Goal: Task Accomplishment & Management: Manage account settings

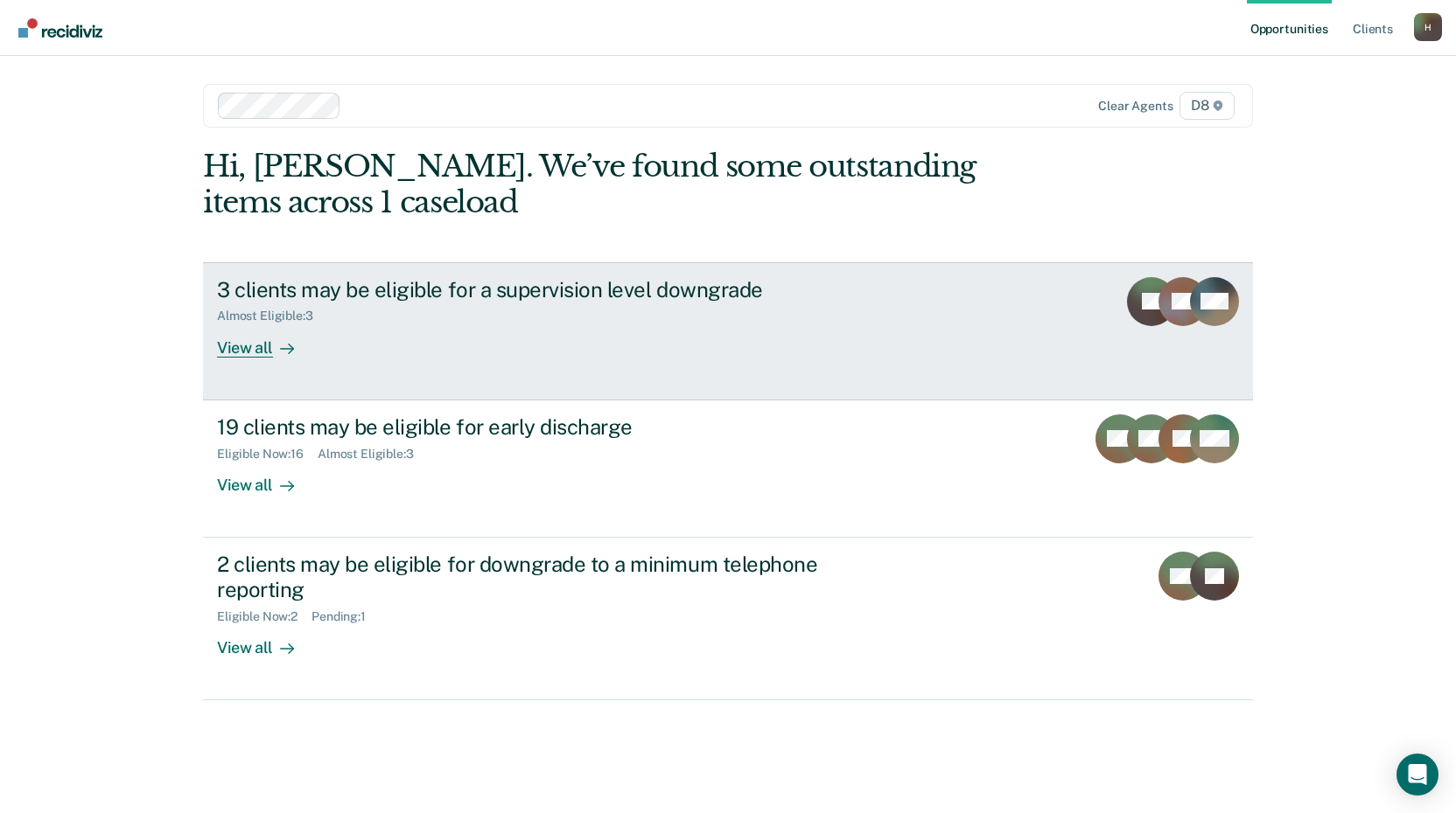
click at [250, 348] on div "View all" at bounding box center [265, 340] width 98 height 34
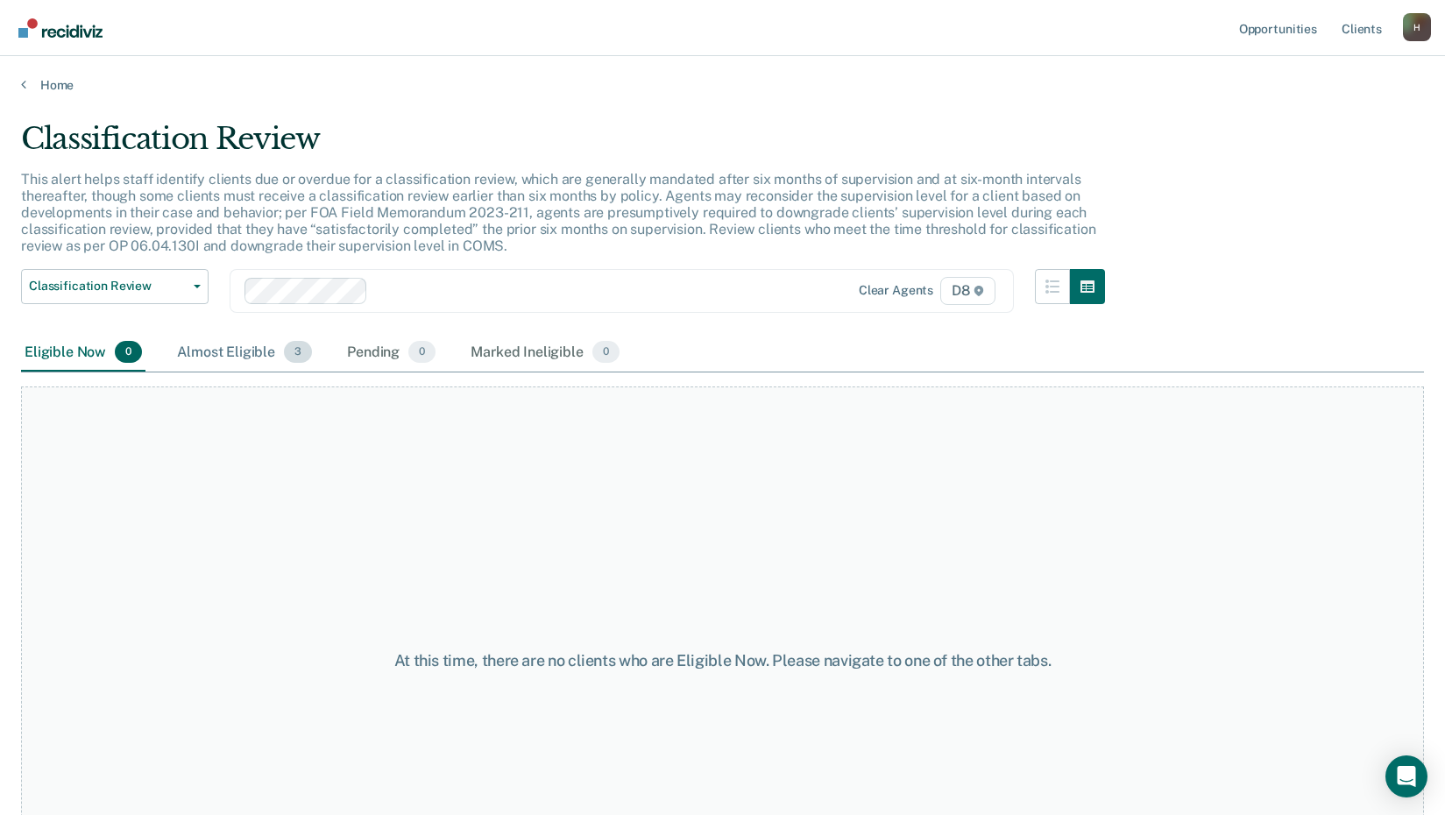
click at [238, 357] on div "Almost Eligible 3" at bounding box center [245, 353] width 142 height 39
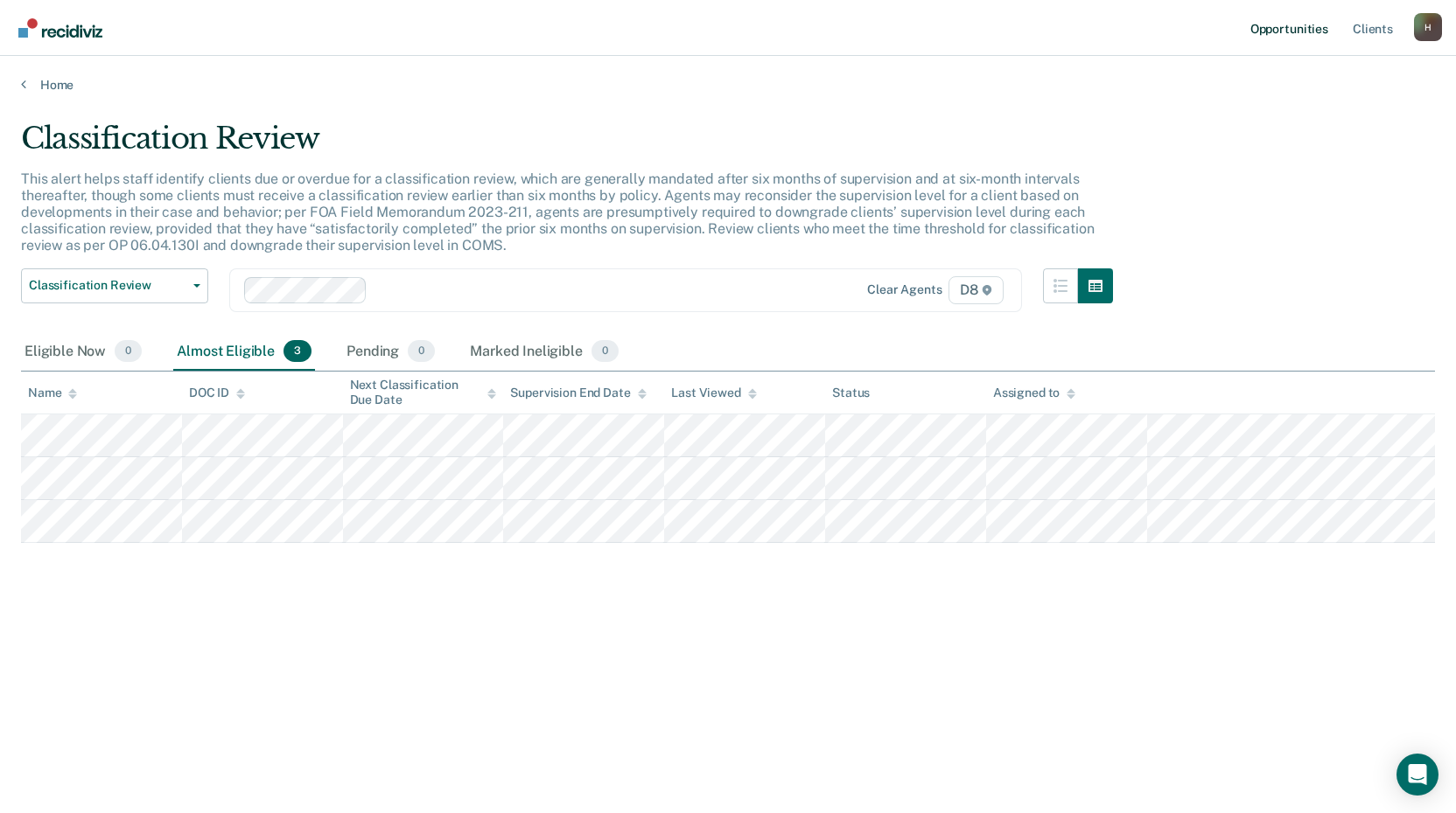
click at [1272, 31] on link "Opportunities" at bounding box center [1288, 28] width 85 height 56
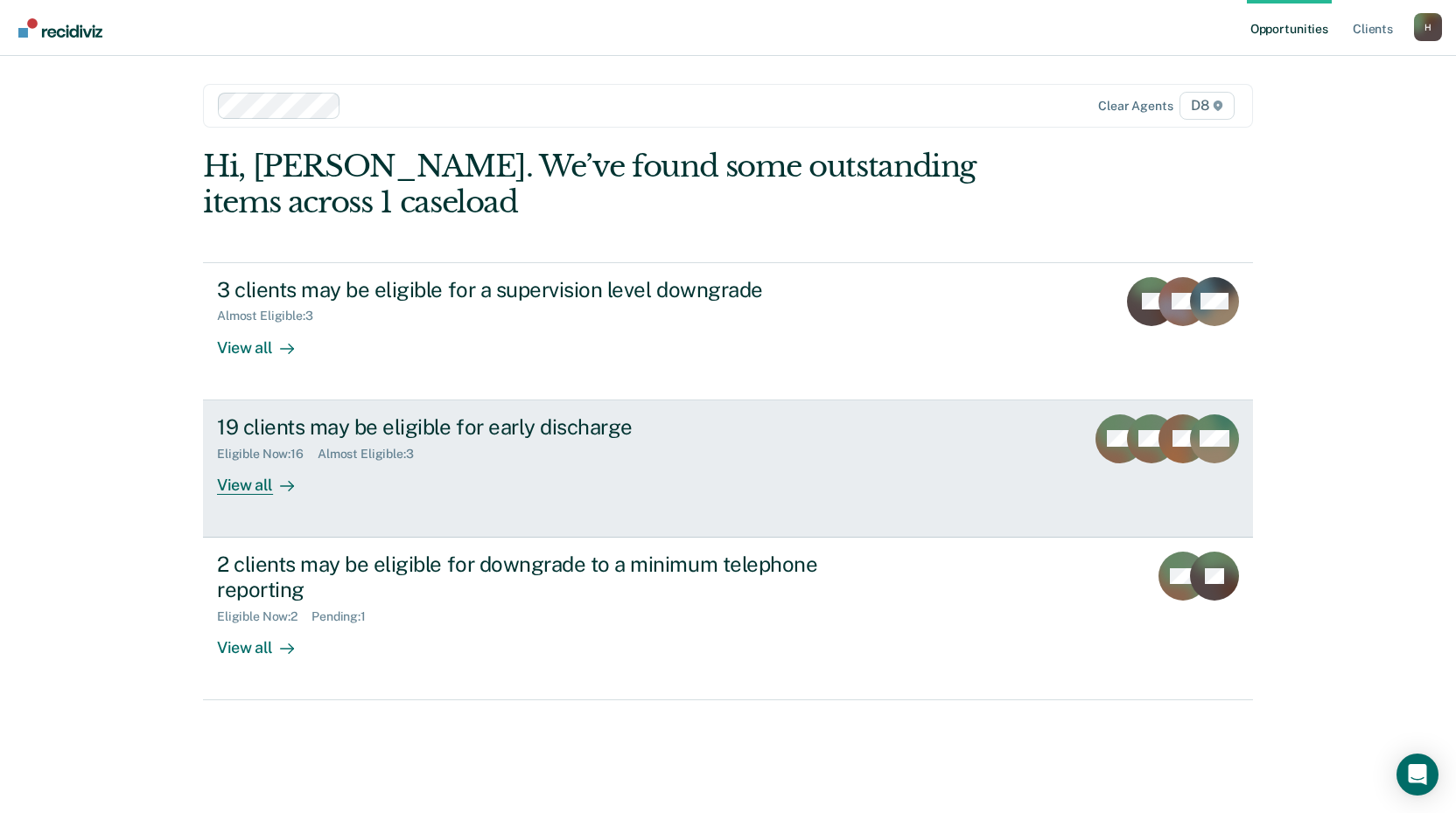
click at [243, 489] on div "View all" at bounding box center [265, 478] width 98 height 34
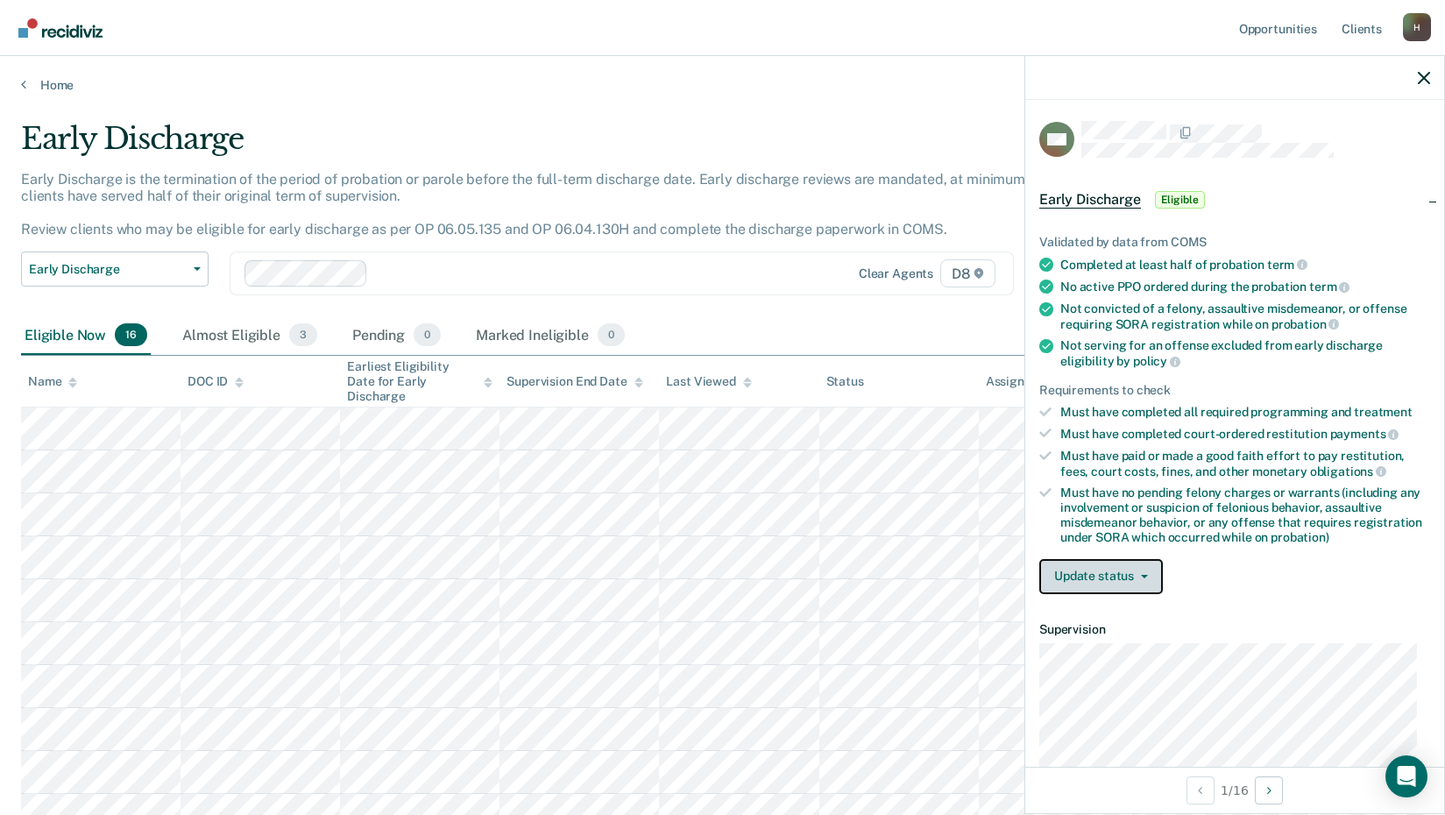
click at [1117, 579] on button "Update status" at bounding box center [1102, 576] width 124 height 35
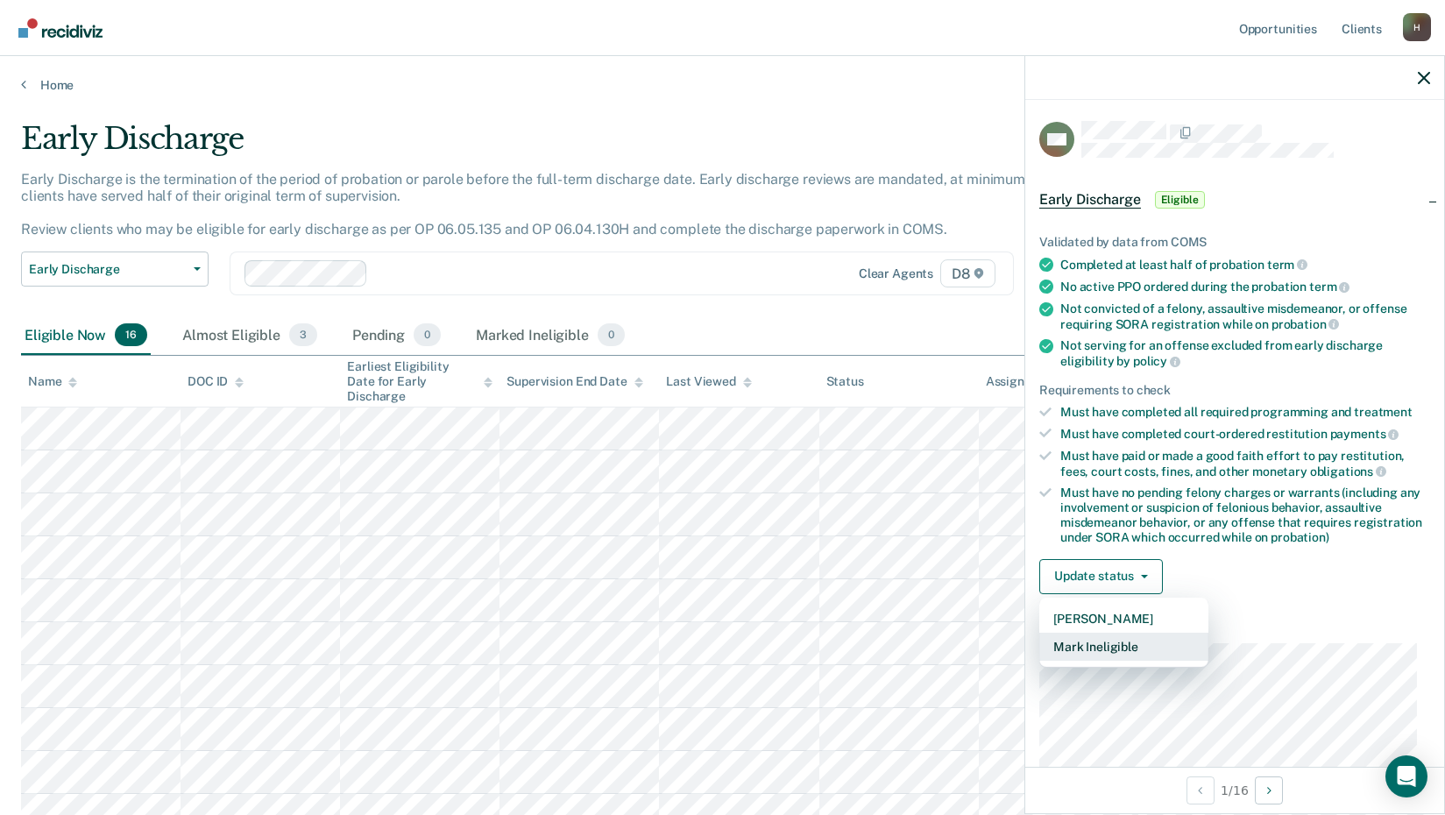
click at [1119, 647] on button "Mark Ineligible" at bounding box center [1124, 647] width 169 height 28
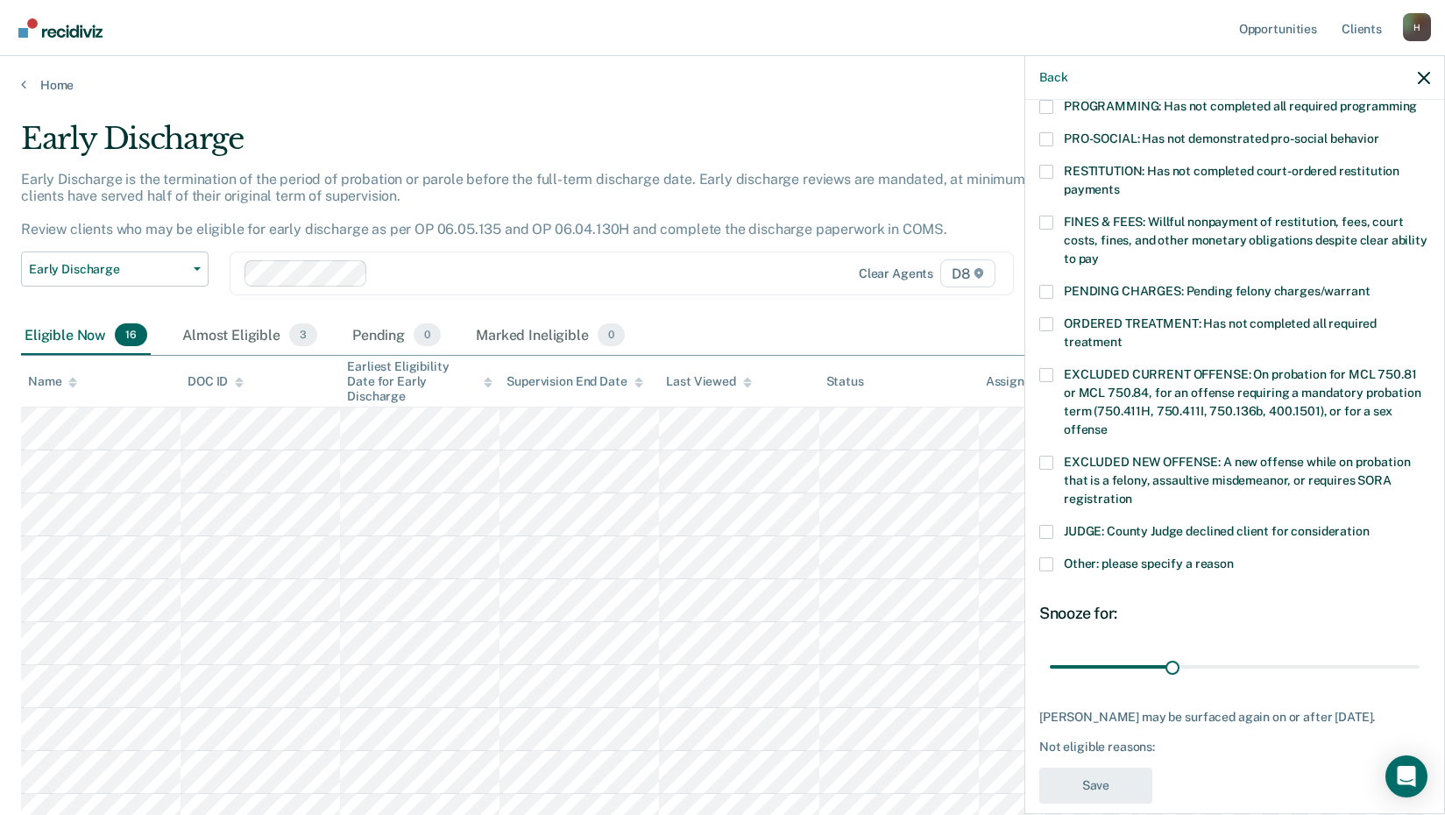
scroll to position [410, 0]
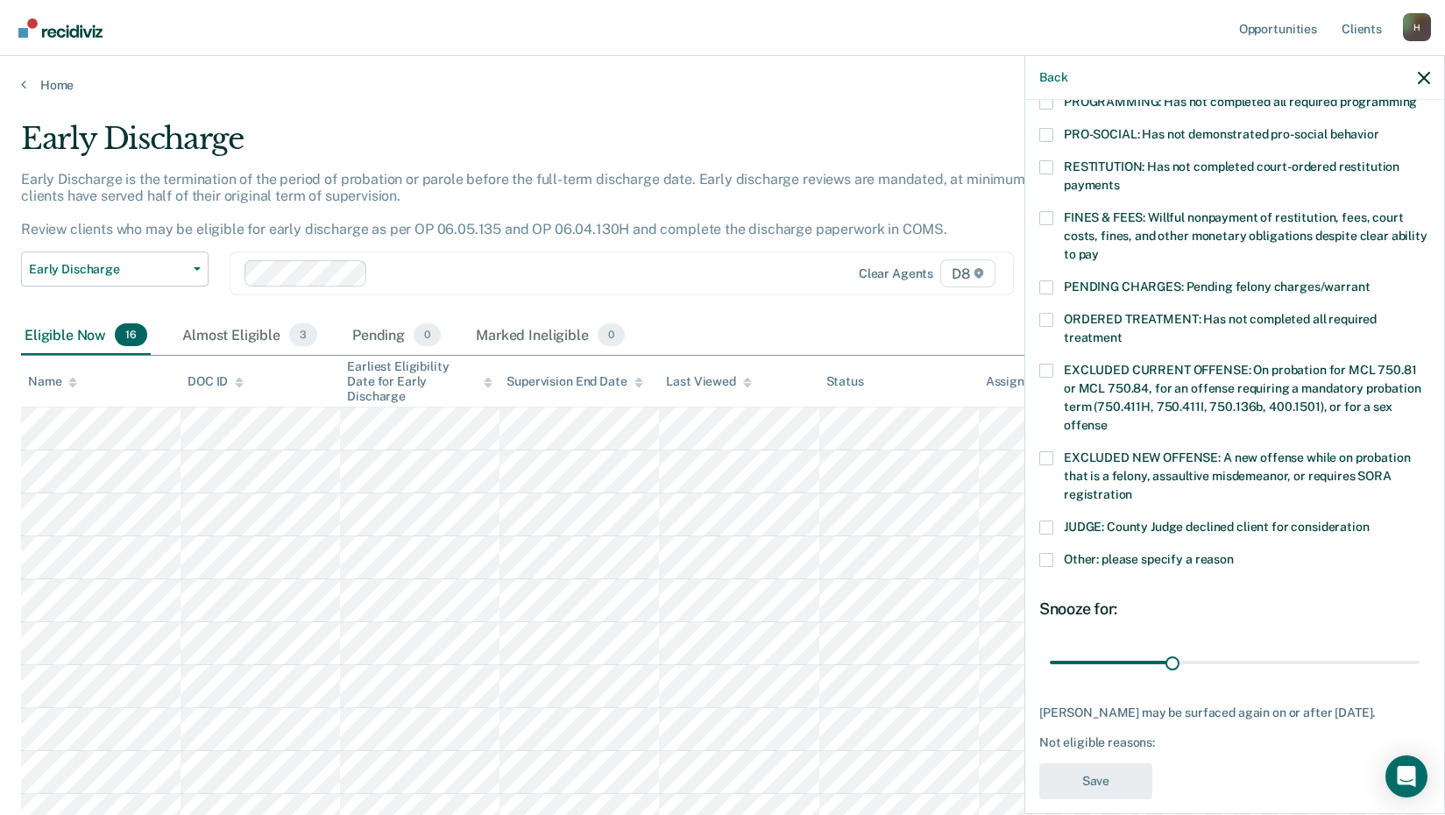
click at [1047, 553] on span at bounding box center [1047, 560] width 14 height 14
click at [1234, 553] on input "Other: please specify a reason" at bounding box center [1234, 553] width 0 height 0
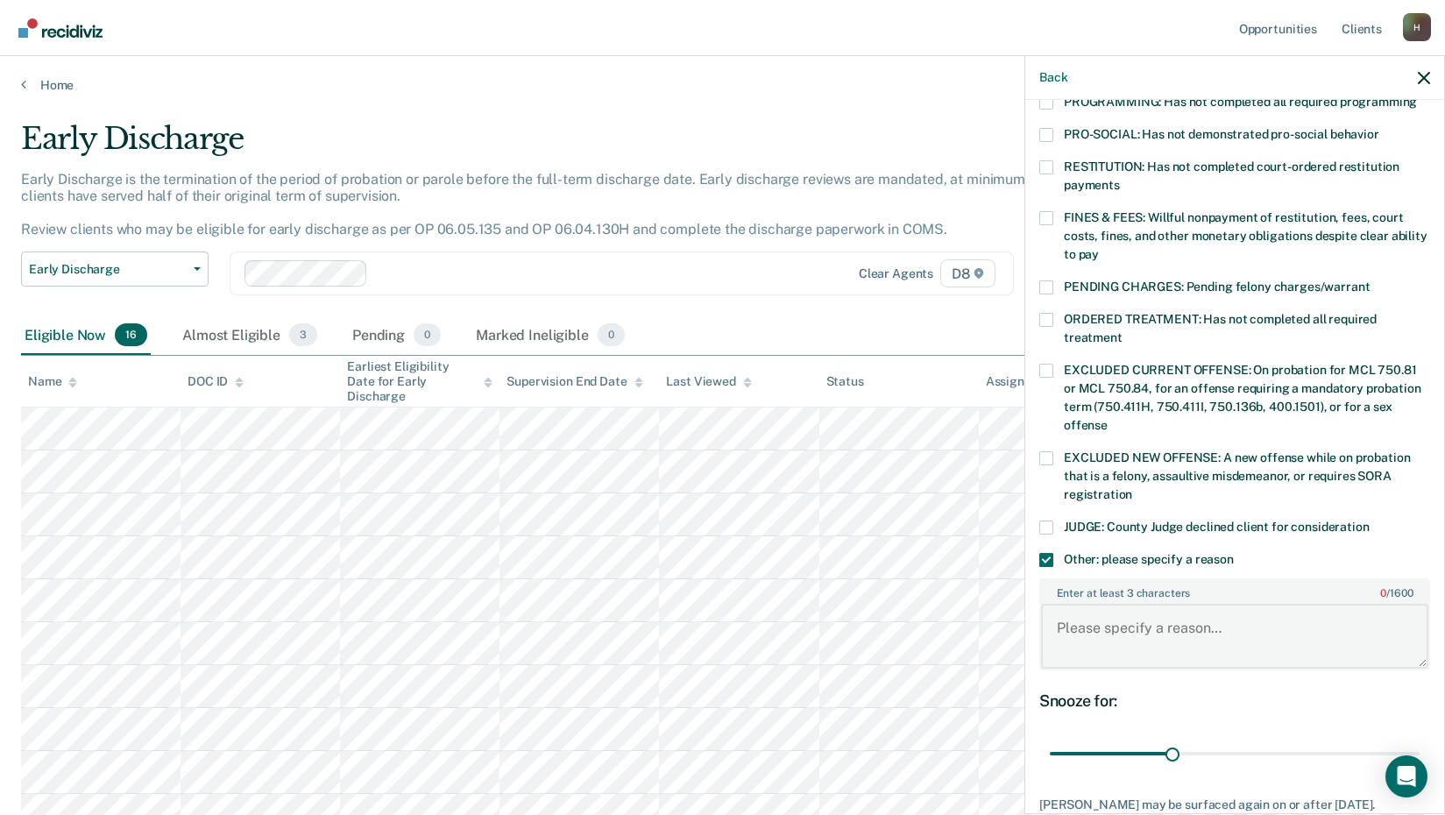
click at [1124, 608] on textarea "Enter at least 3 characters 0 / 1600" at bounding box center [1234, 636] width 387 height 65
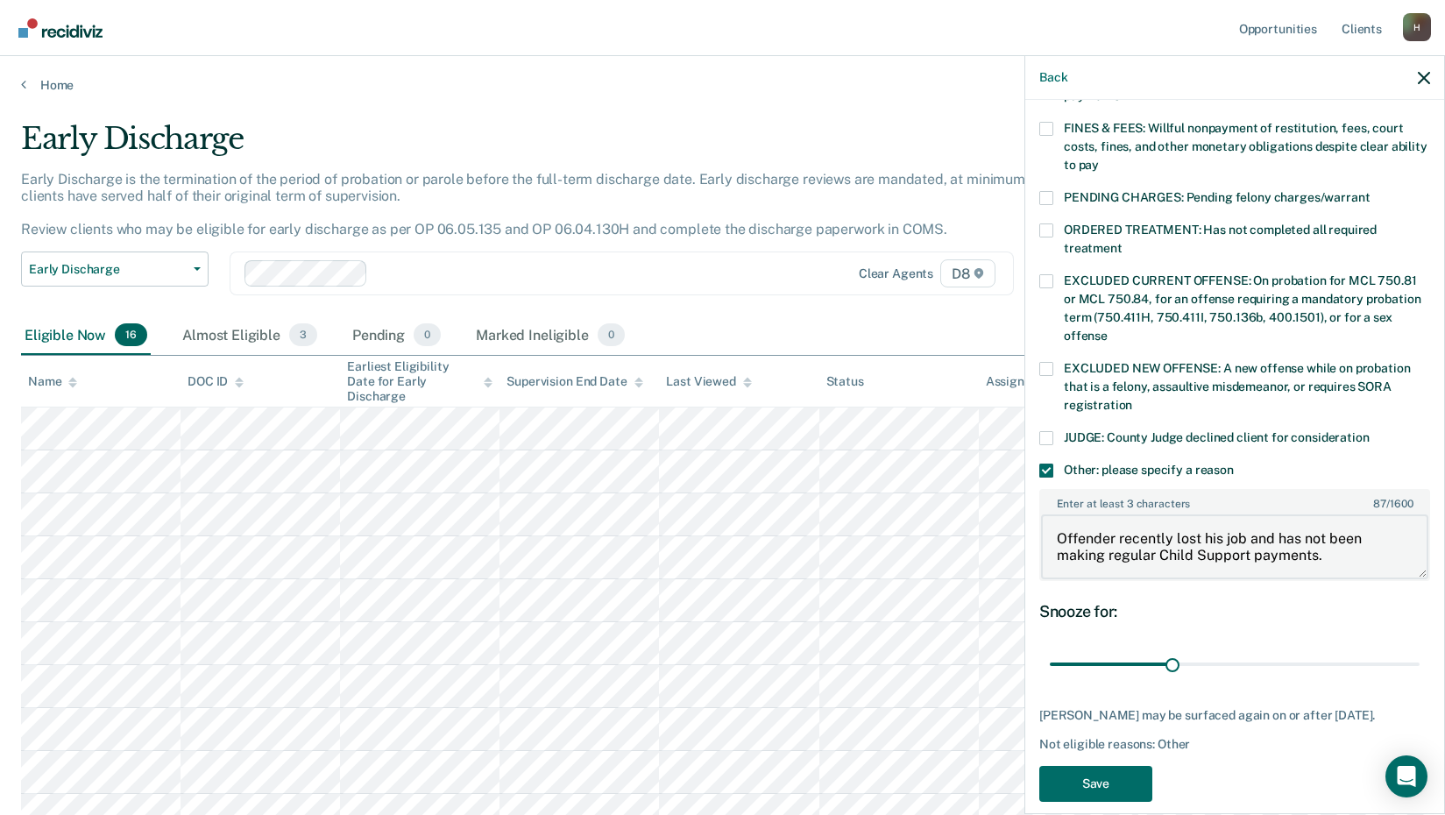
scroll to position [502, 0]
type textarea "Offender recently lost his job and has not been making regular Child Support pa…"
click at [1097, 763] on button "Save" at bounding box center [1096, 781] width 113 height 36
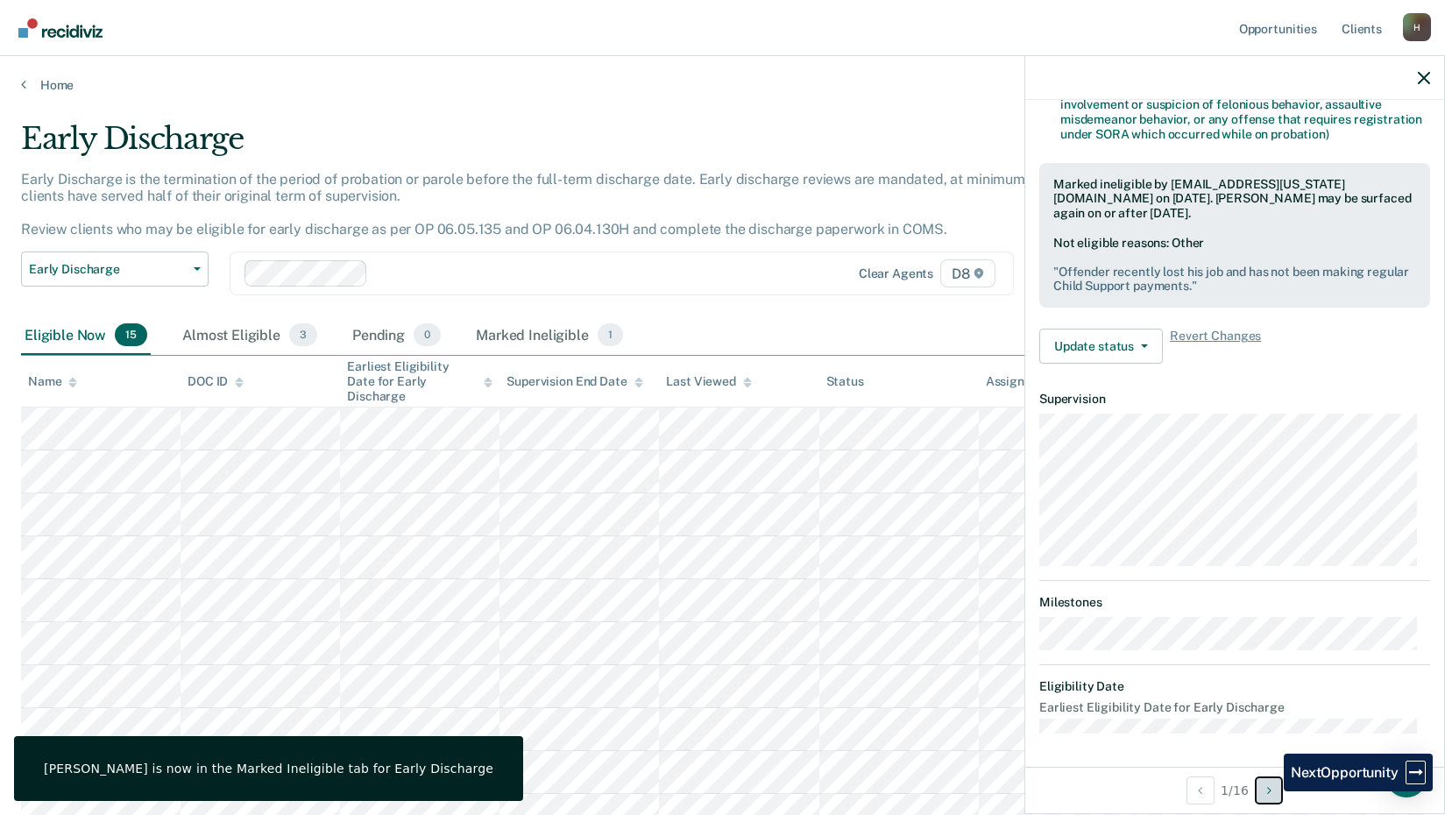
click at [1271, 792] on icon "Next Opportunity" at bounding box center [1270, 791] width 4 height 12
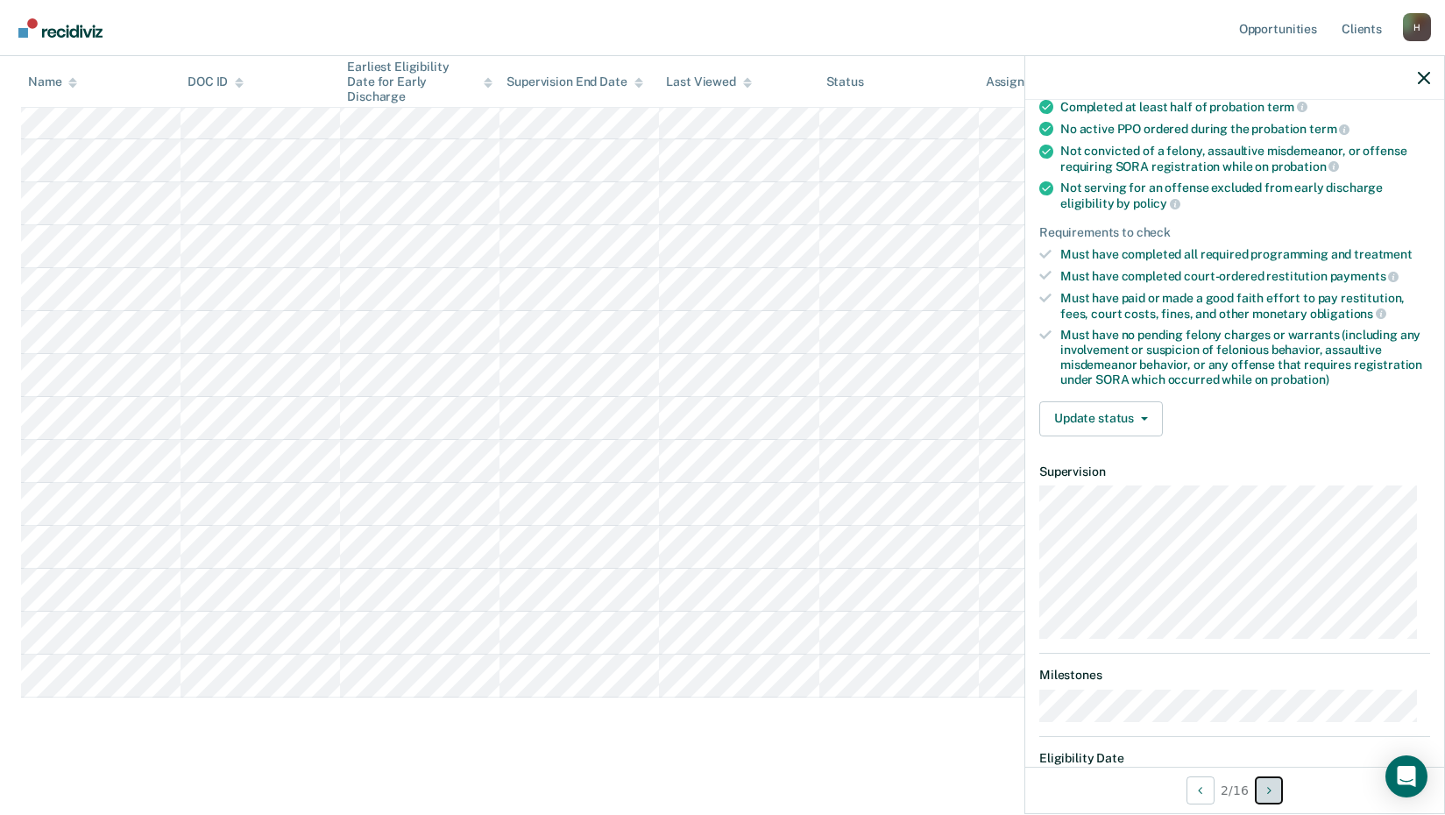
scroll to position [0, 0]
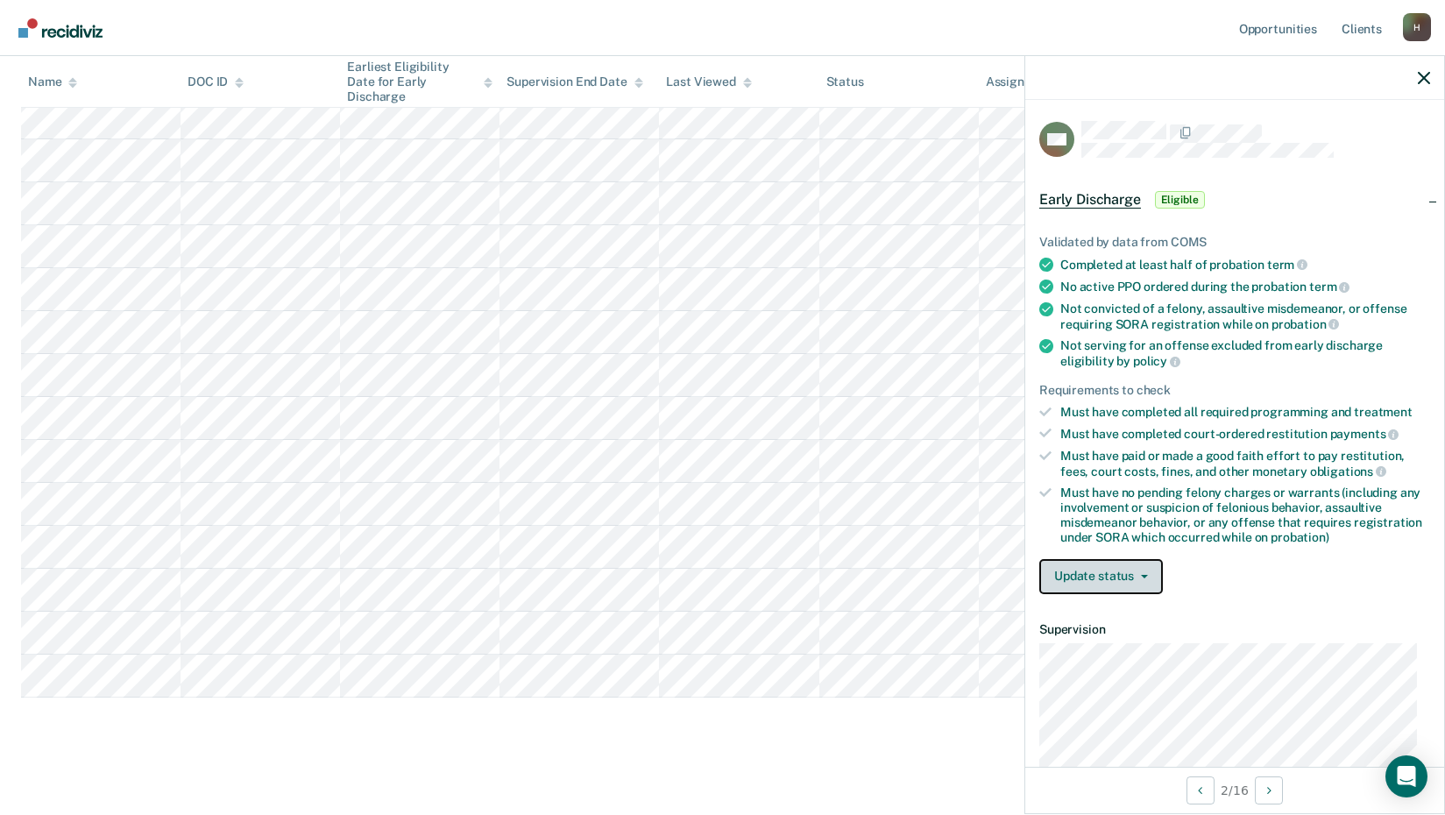
click at [1141, 578] on button "Update status" at bounding box center [1102, 576] width 124 height 35
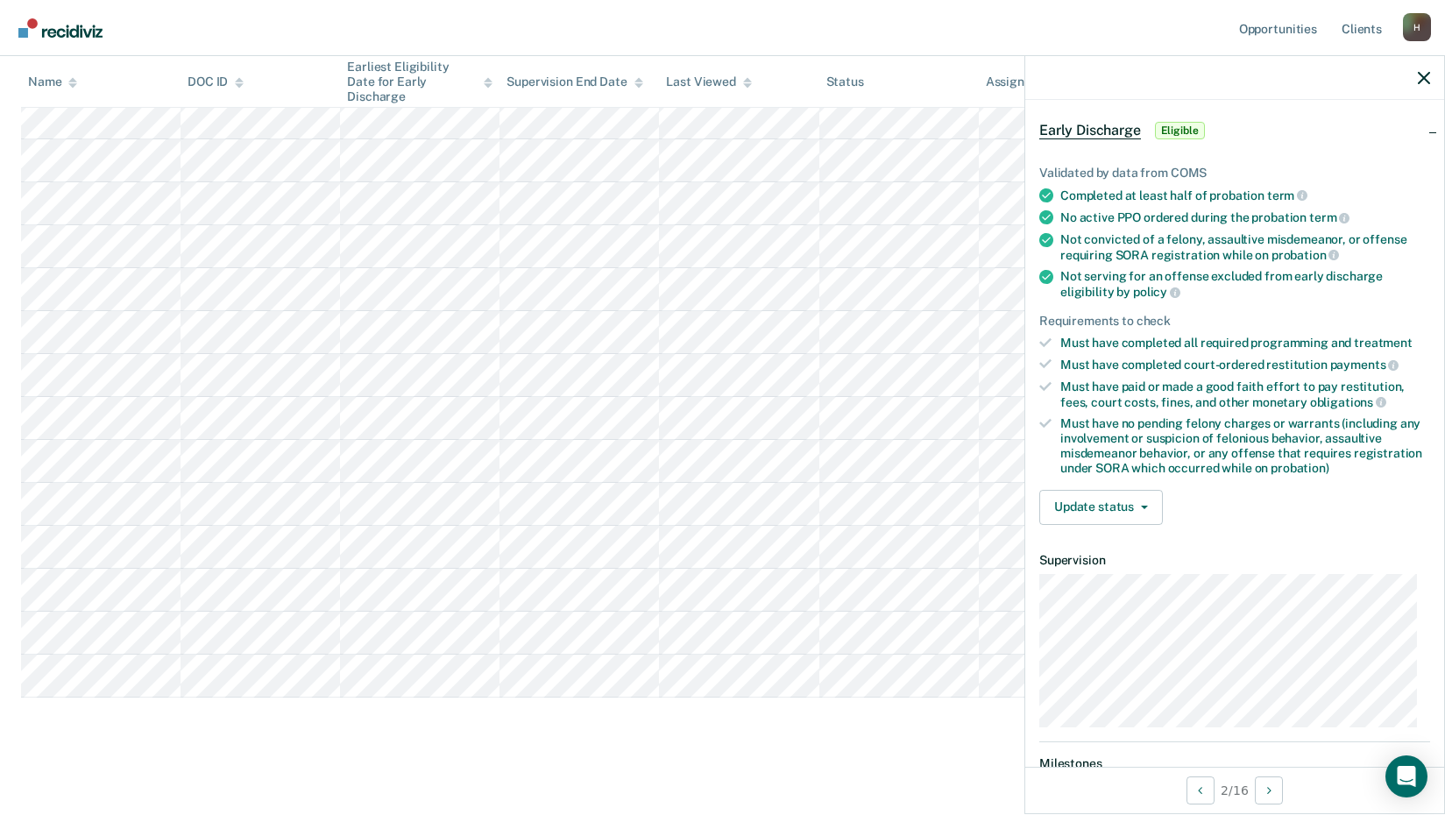
scroll to position [230, 0]
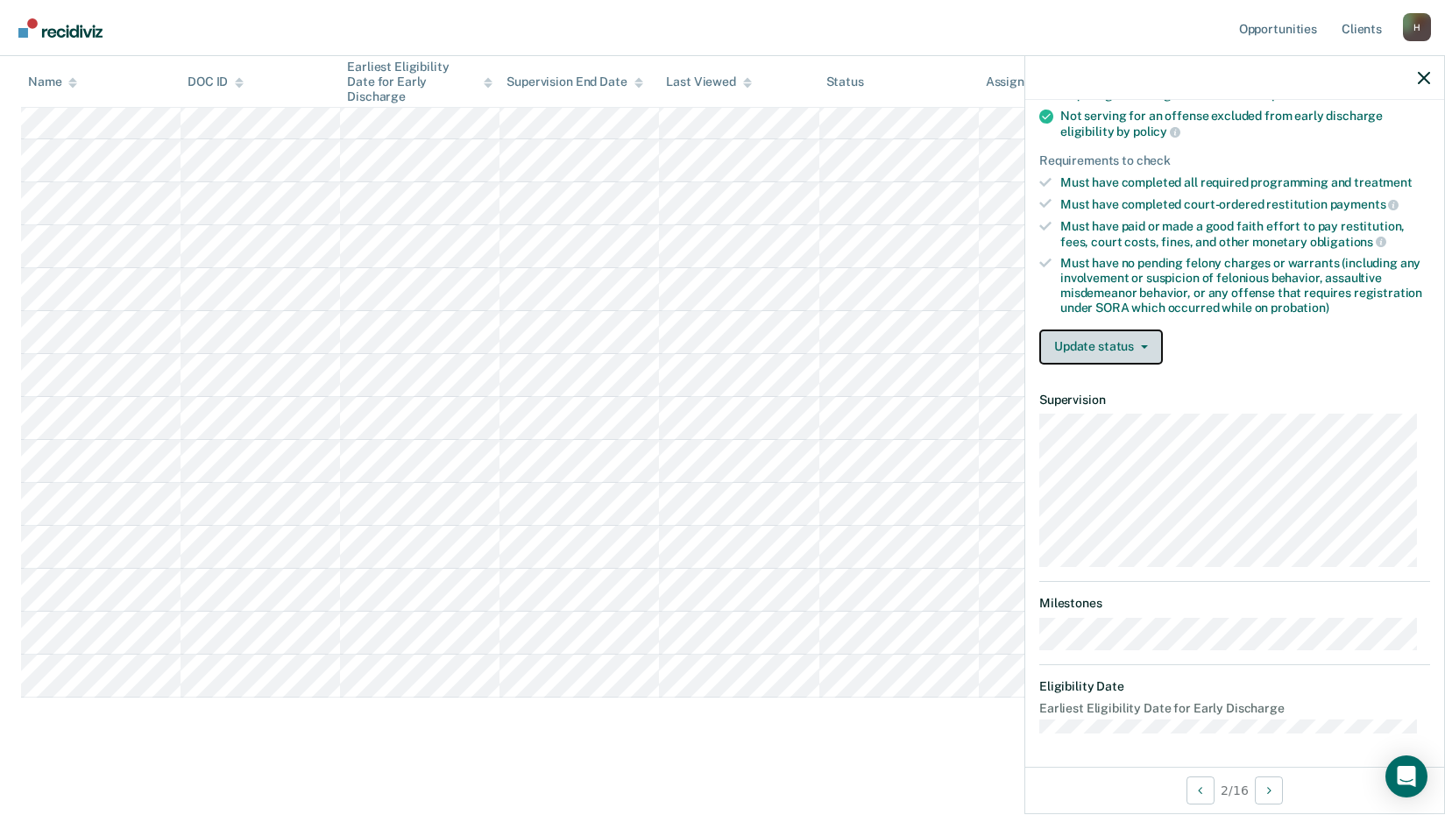
click at [1146, 345] on icon "button" at bounding box center [1144, 347] width 7 height 4
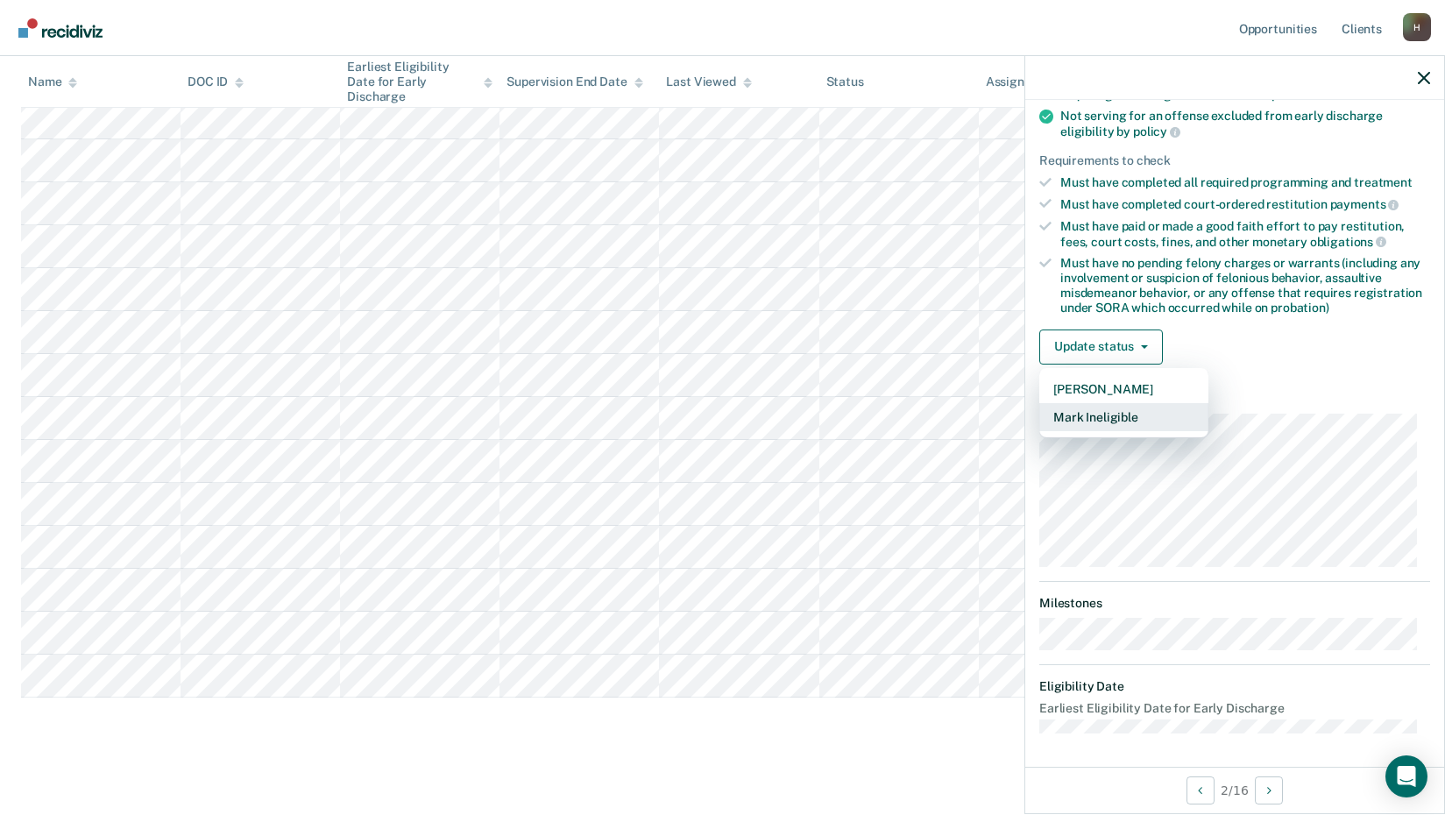
click at [1132, 420] on button "Mark Ineligible" at bounding box center [1124, 417] width 169 height 28
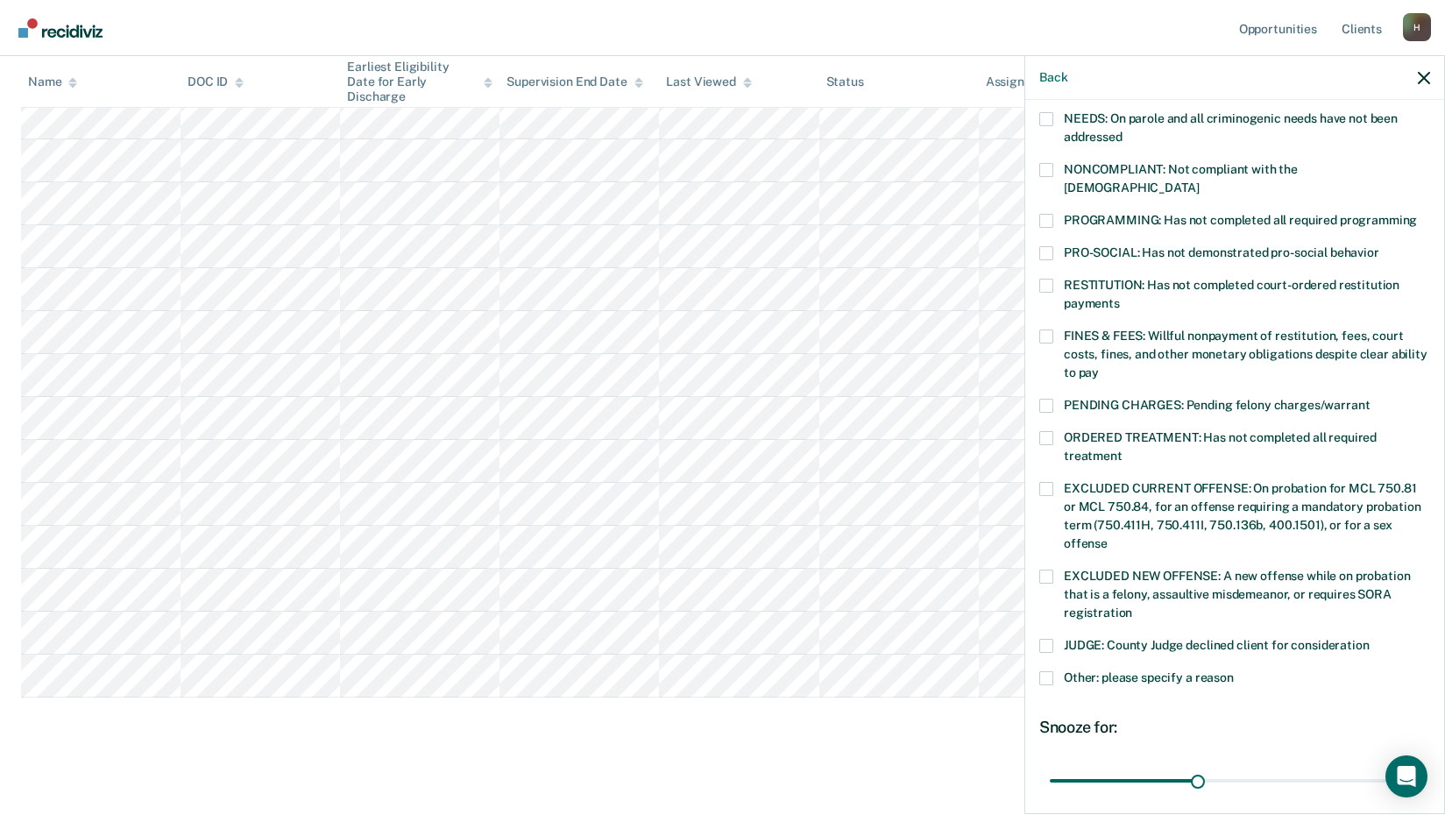
scroll to position [425, 0]
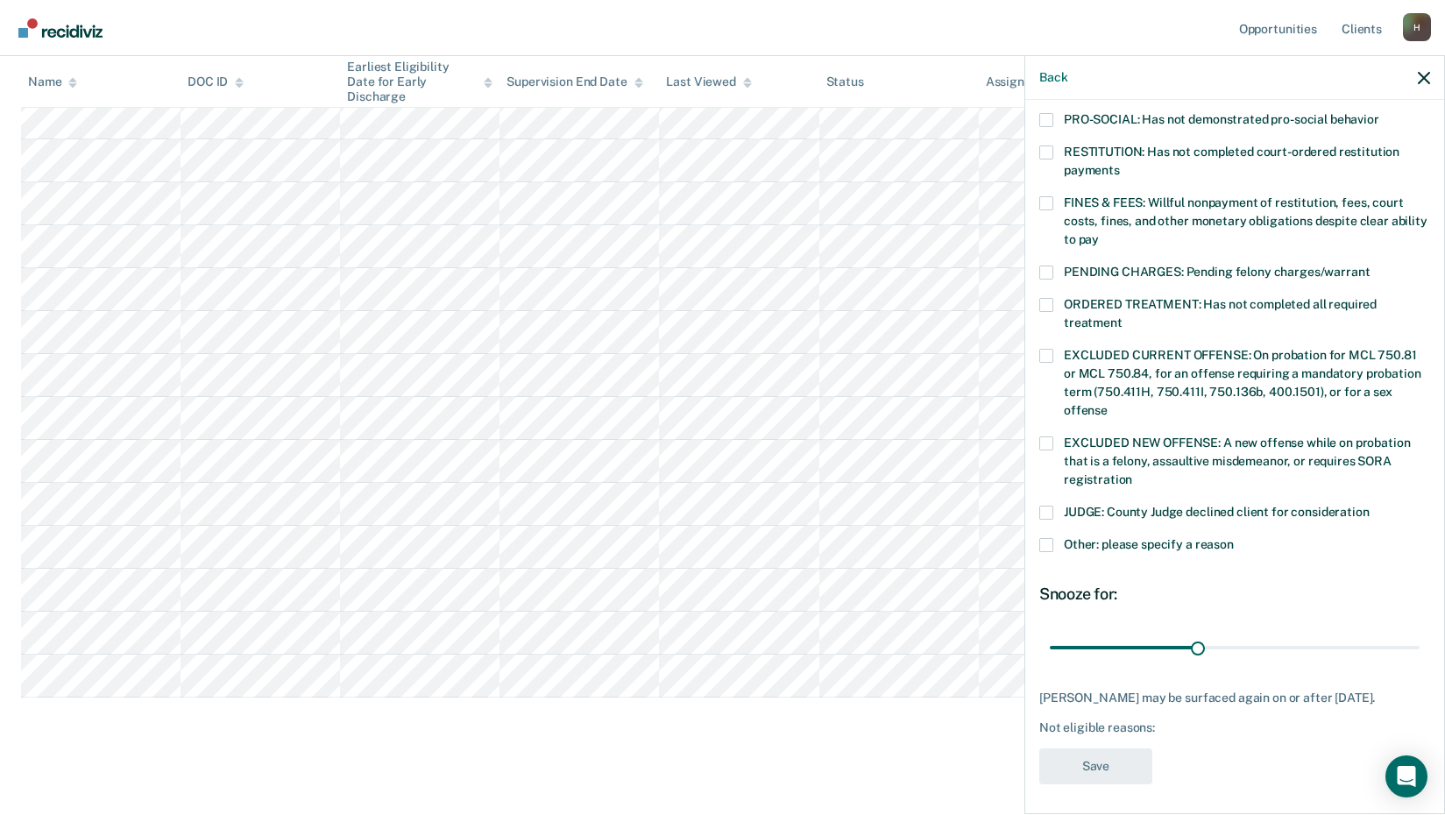
drag, startPoint x: 1048, startPoint y: 527, endPoint x: 1049, endPoint y: 536, distance: 8.8
click at [1048, 538] on span at bounding box center [1047, 545] width 14 height 14
click at [1234, 538] on input "Other: please specify a reason" at bounding box center [1234, 538] width 0 height 0
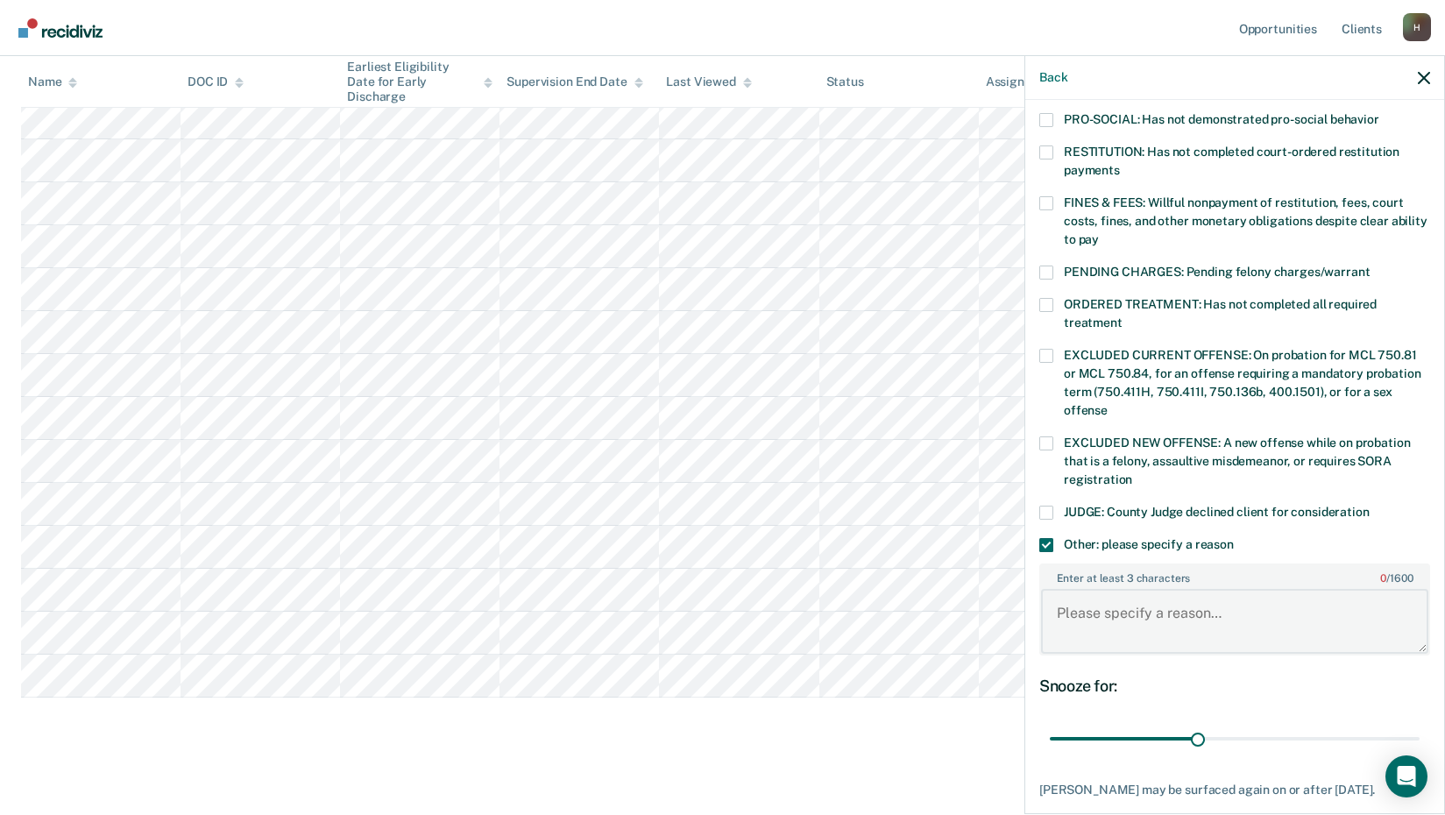
click at [1120, 604] on textarea "Enter at least 3 characters 0 / 1600" at bounding box center [1234, 621] width 387 height 65
drag, startPoint x: 1341, startPoint y: 593, endPoint x: 1354, endPoint y: 609, distance: 21.2
click at [1343, 593] on textarea "Offender lives wit the victim of this DV case. He will discharge [DATE]." at bounding box center [1234, 621] width 387 height 65
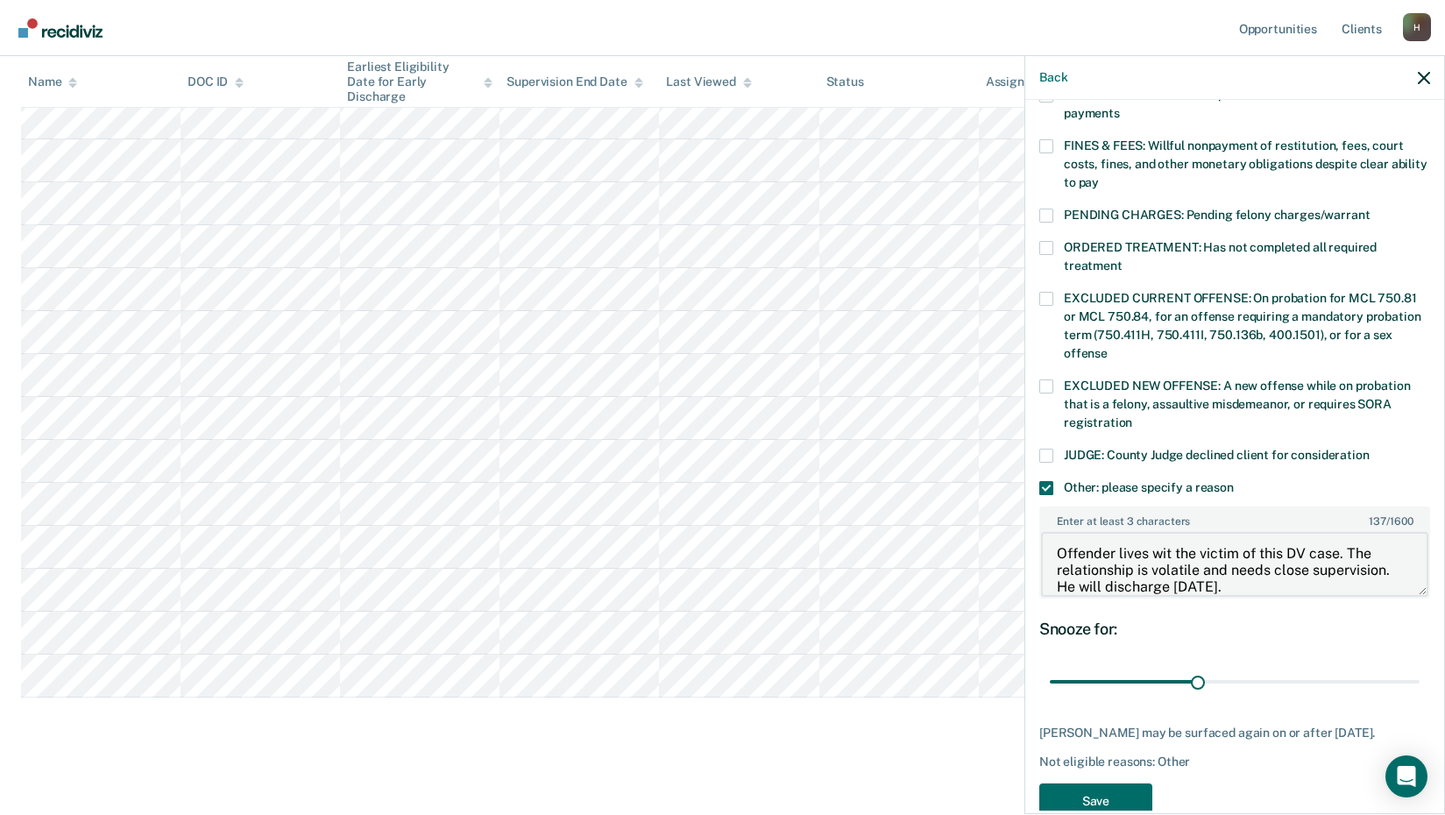
scroll to position [517, 0]
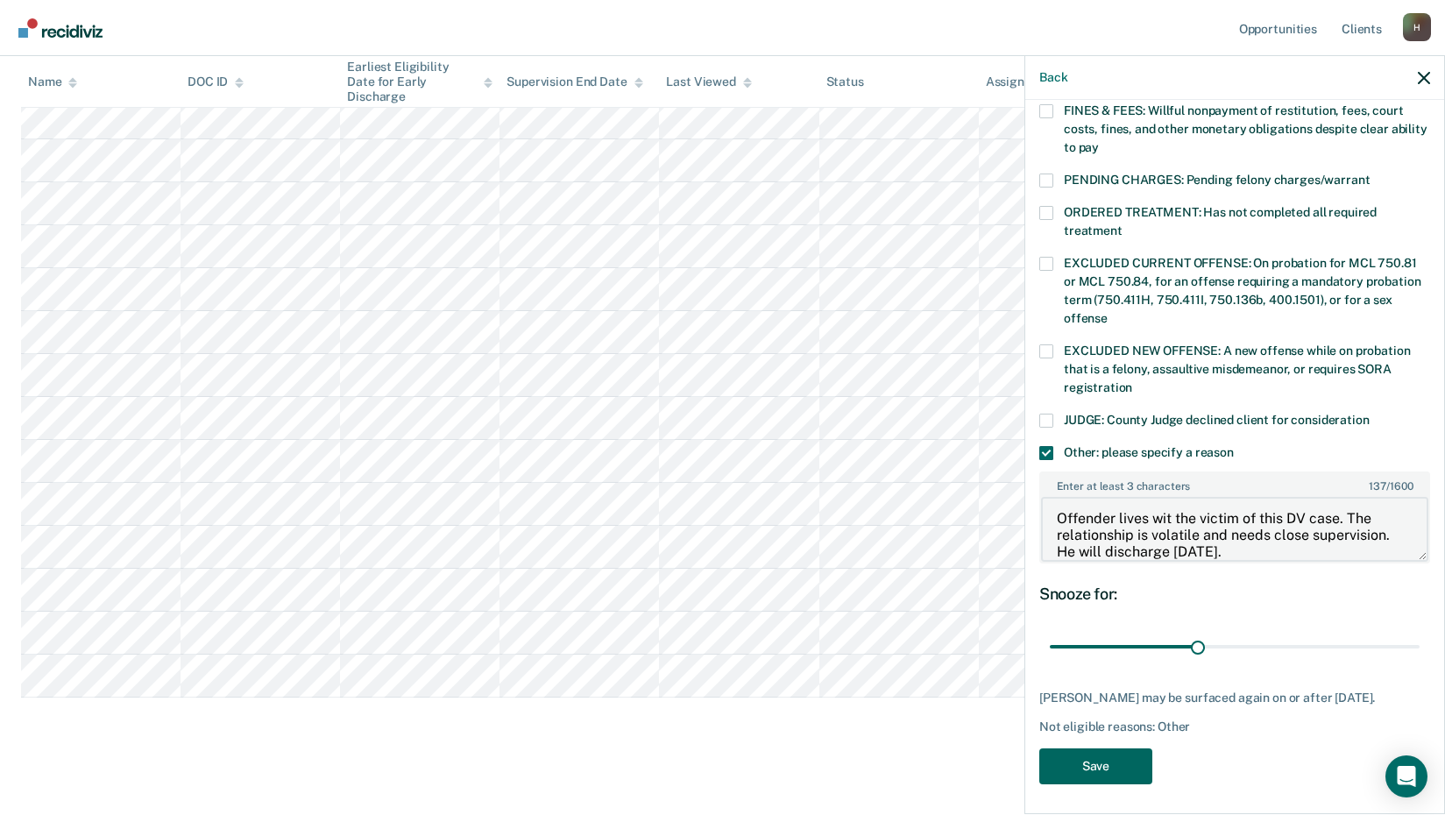
type textarea "Offender lives wit the victim of this DV case. The relationship is volatile and…"
click at [1104, 765] on button "Save" at bounding box center [1096, 767] width 113 height 36
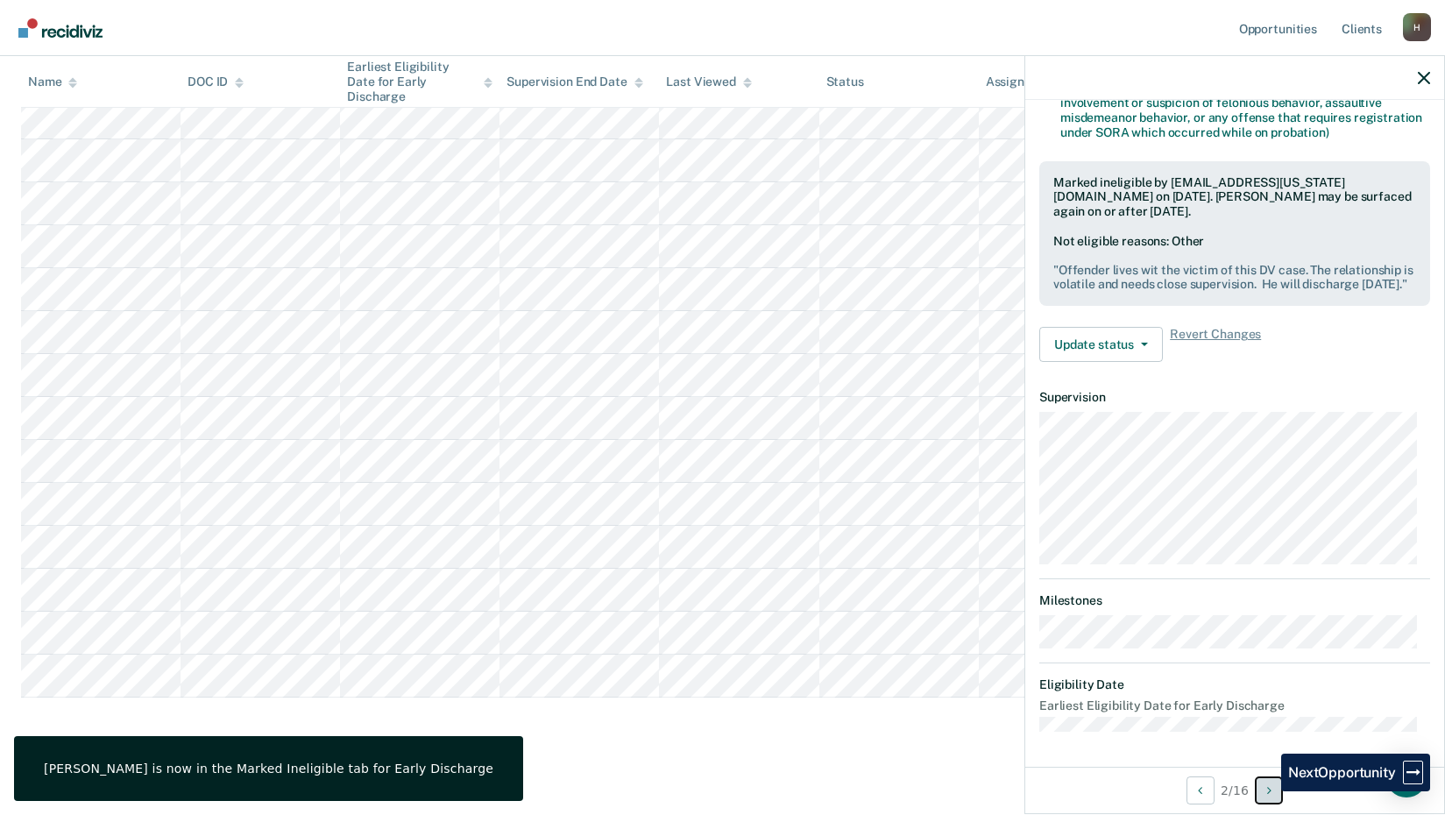
click at [1268, 792] on button "Next Opportunity" at bounding box center [1269, 791] width 28 height 28
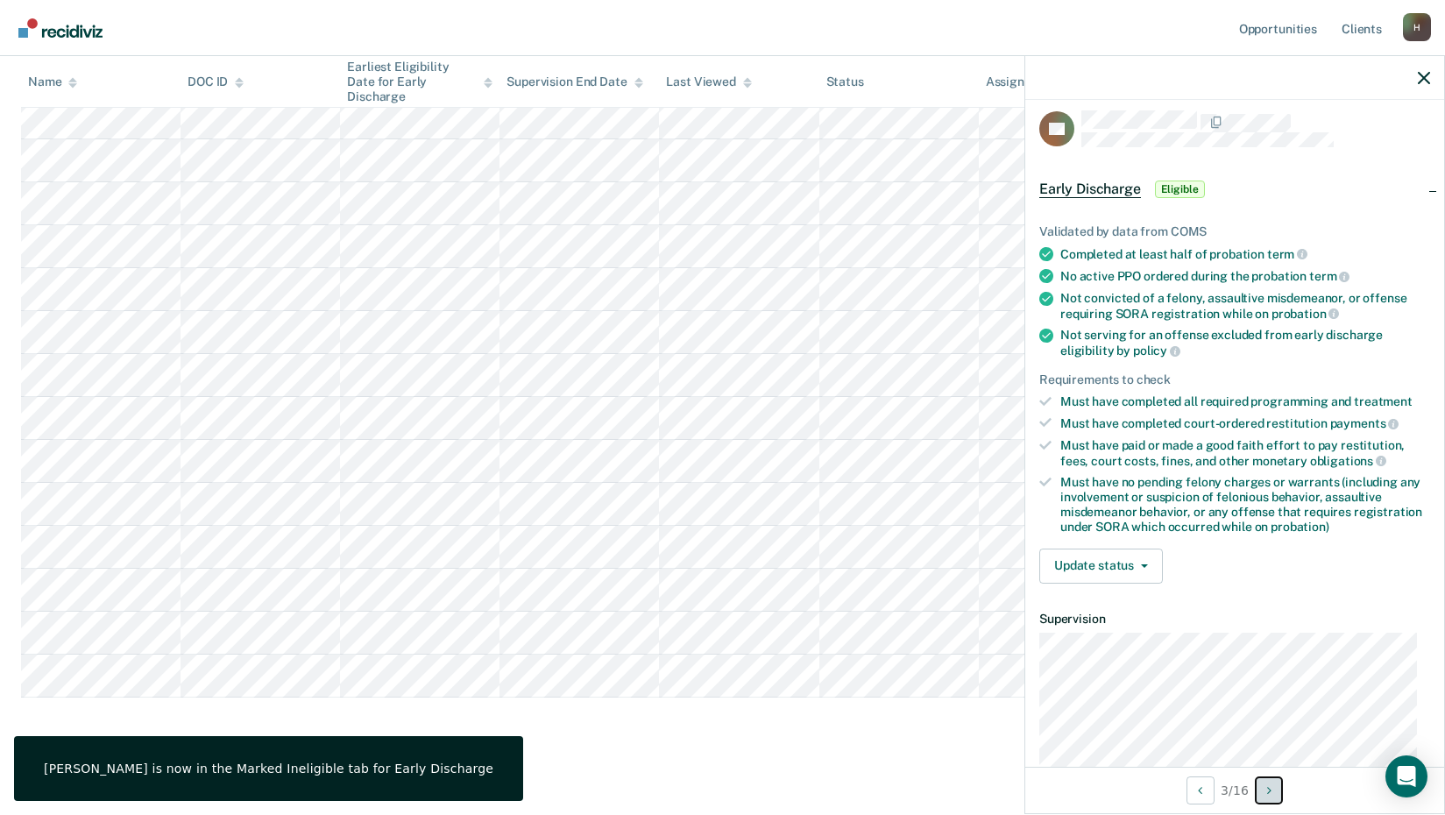
scroll to position [0, 0]
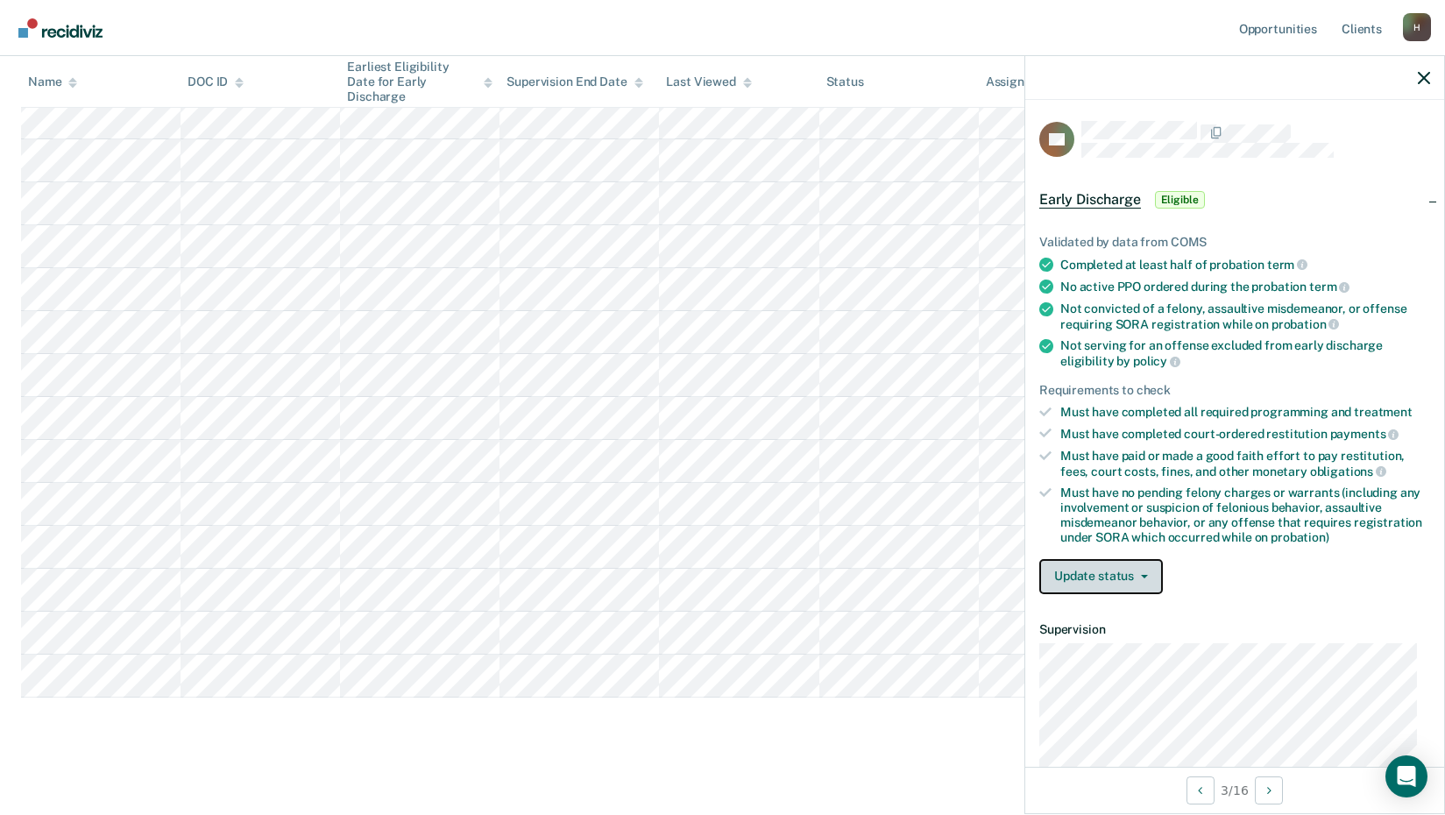
click at [1147, 579] on button "Update status" at bounding box center [1102, 576] width 124 height 35
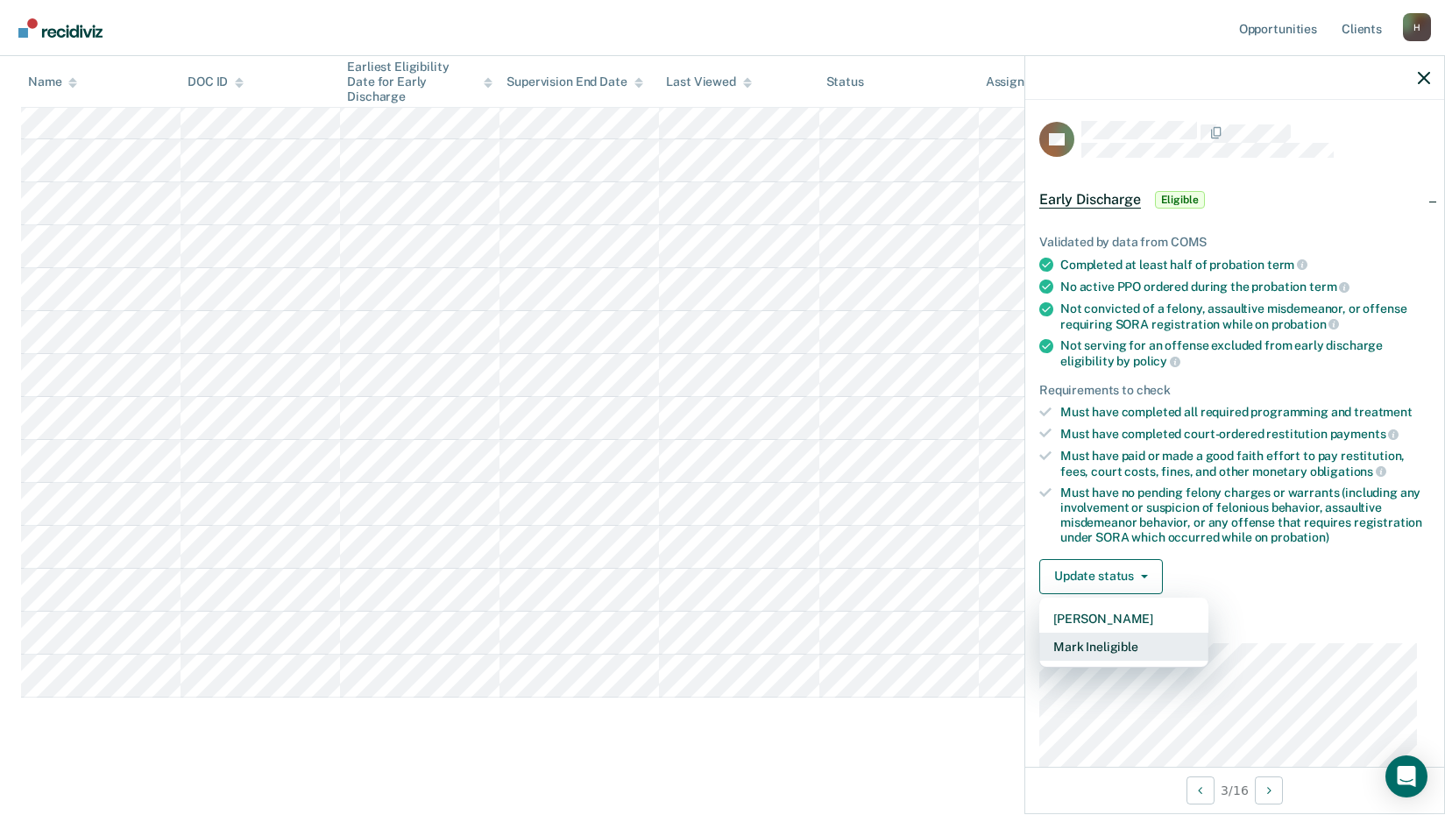
click at [1122, 647] on button "Mark Ineligible" at bounding box center [1124, 647] width 169 height 28
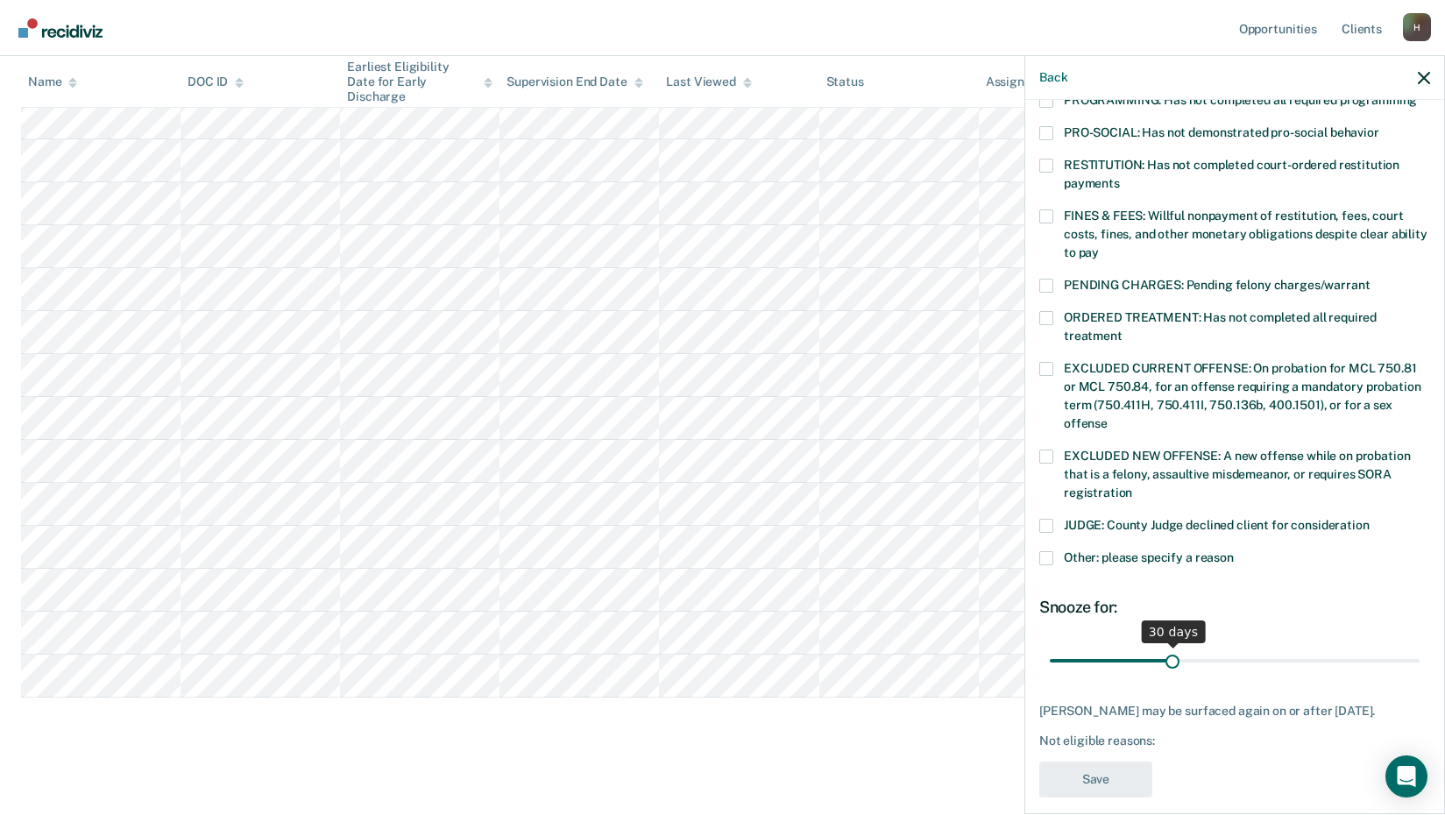
scroll to position [425, 0]
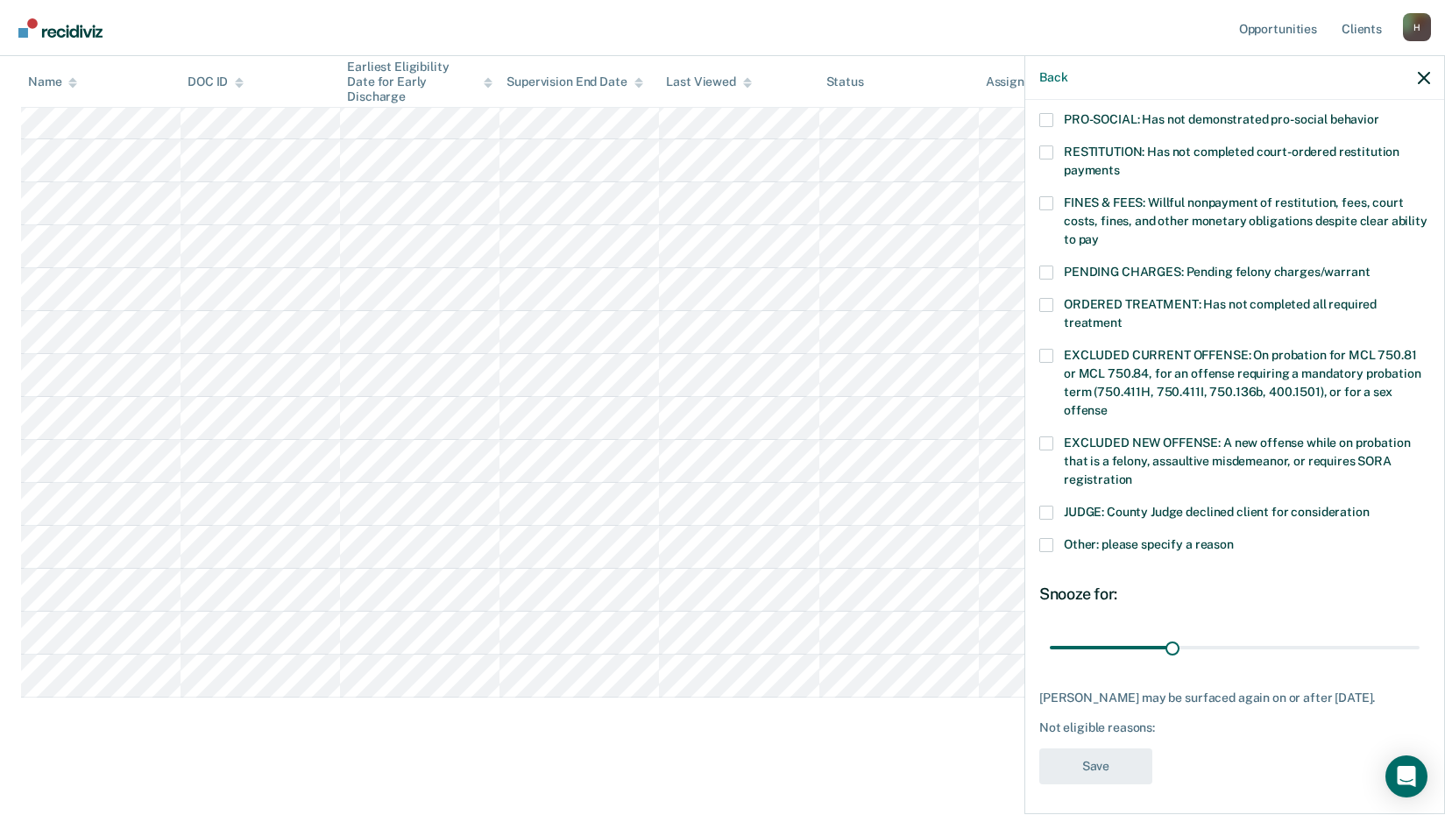
click at [1051, 538] on span at bounding box center [1047, 545] width 14 height 14
click at [1234, 538] on input "Other: please specify a reason" at bounding box center [1234, 538] width 0 height 0
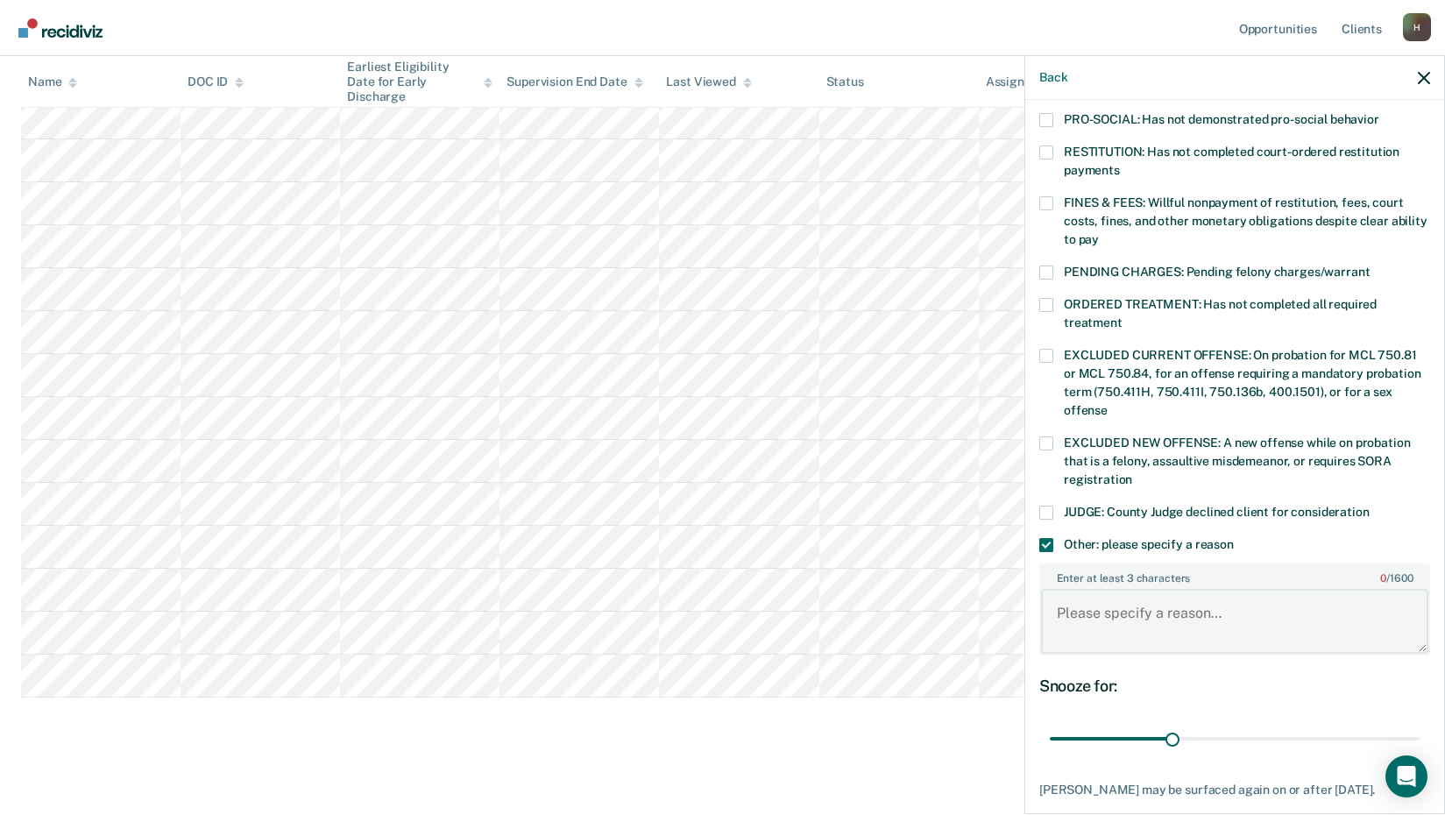
click at [1107, 606] on textarea "Enter at least 3 characters 0 / 1600" at bounding box center [1234, 621] width 387 height 65
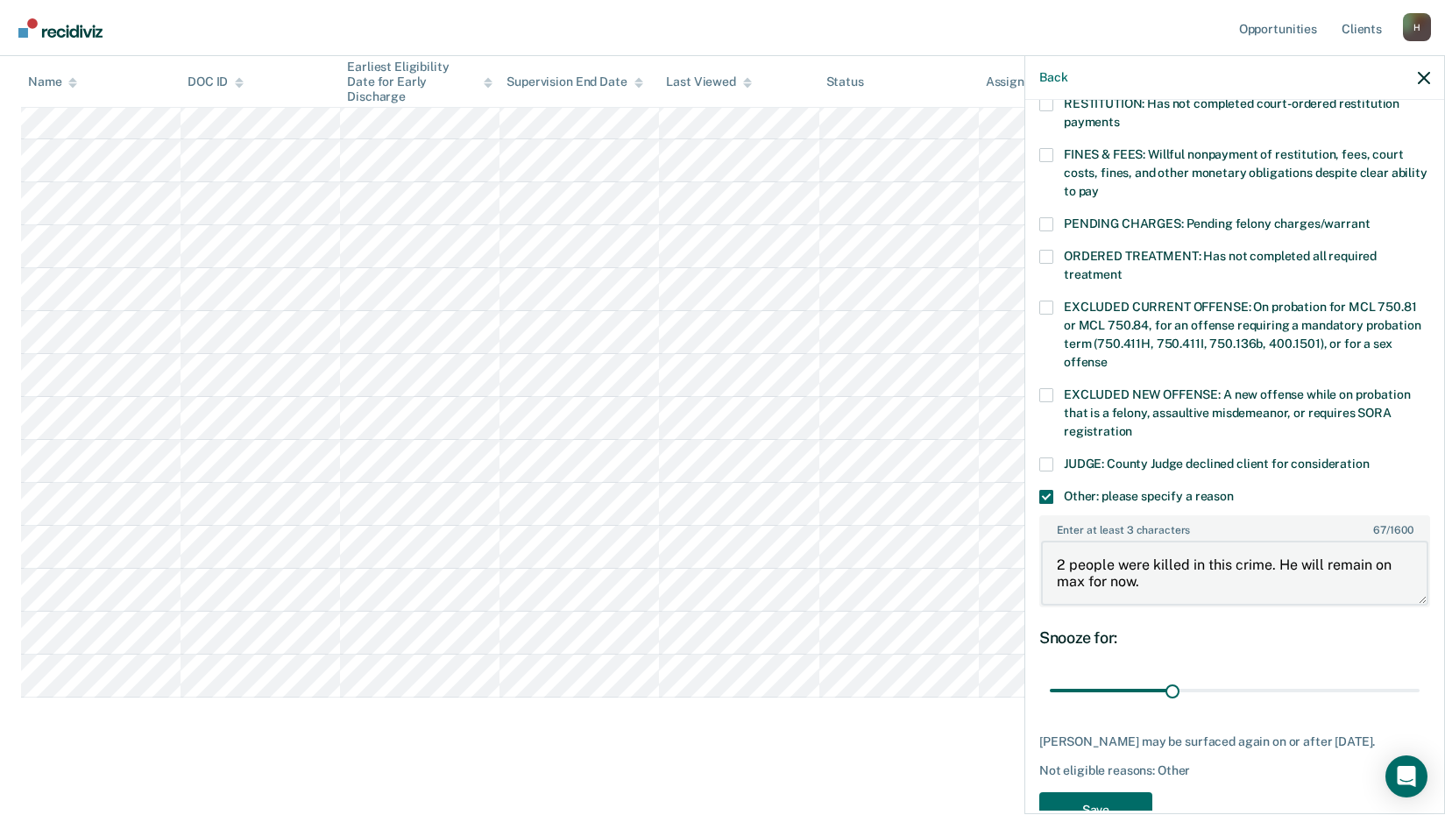
scroll to position [517, 0]
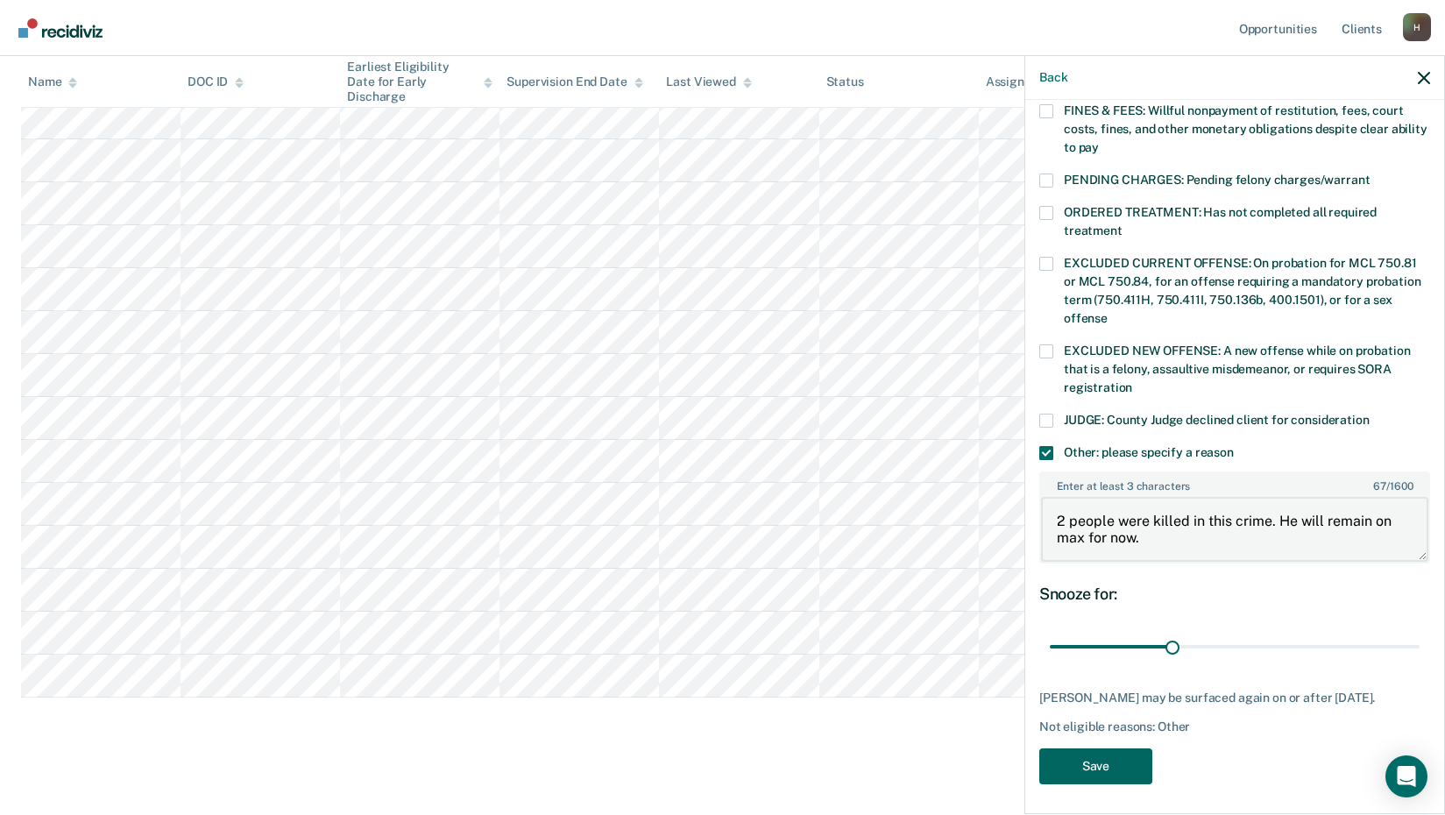
type textarea "2 people were killed in this crime. He will remain on max for now."
click at [1104, 760] on button "Save" at bounding box center [1096, 767] width 113 height 36
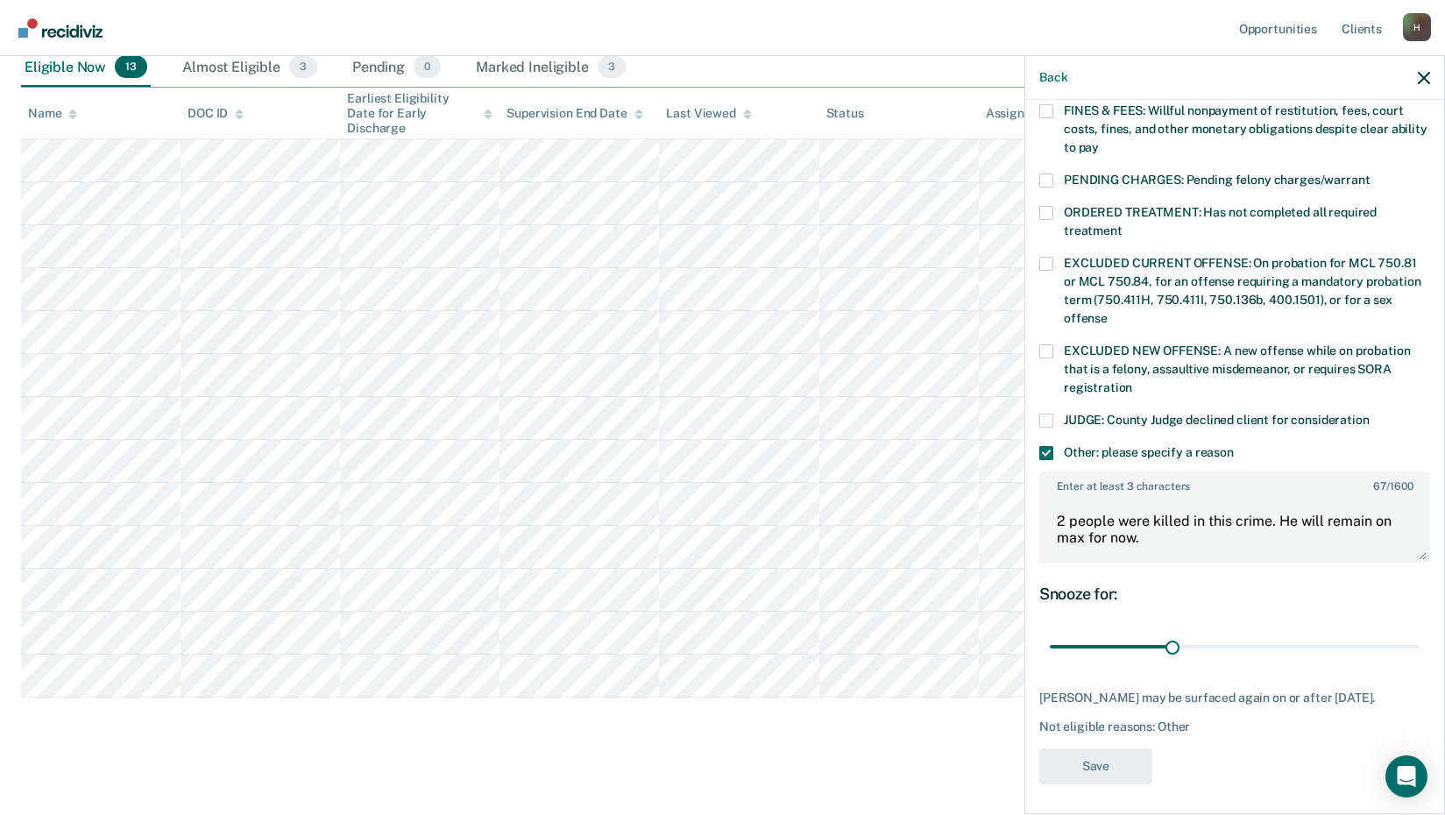
scroll to position [385, 0]
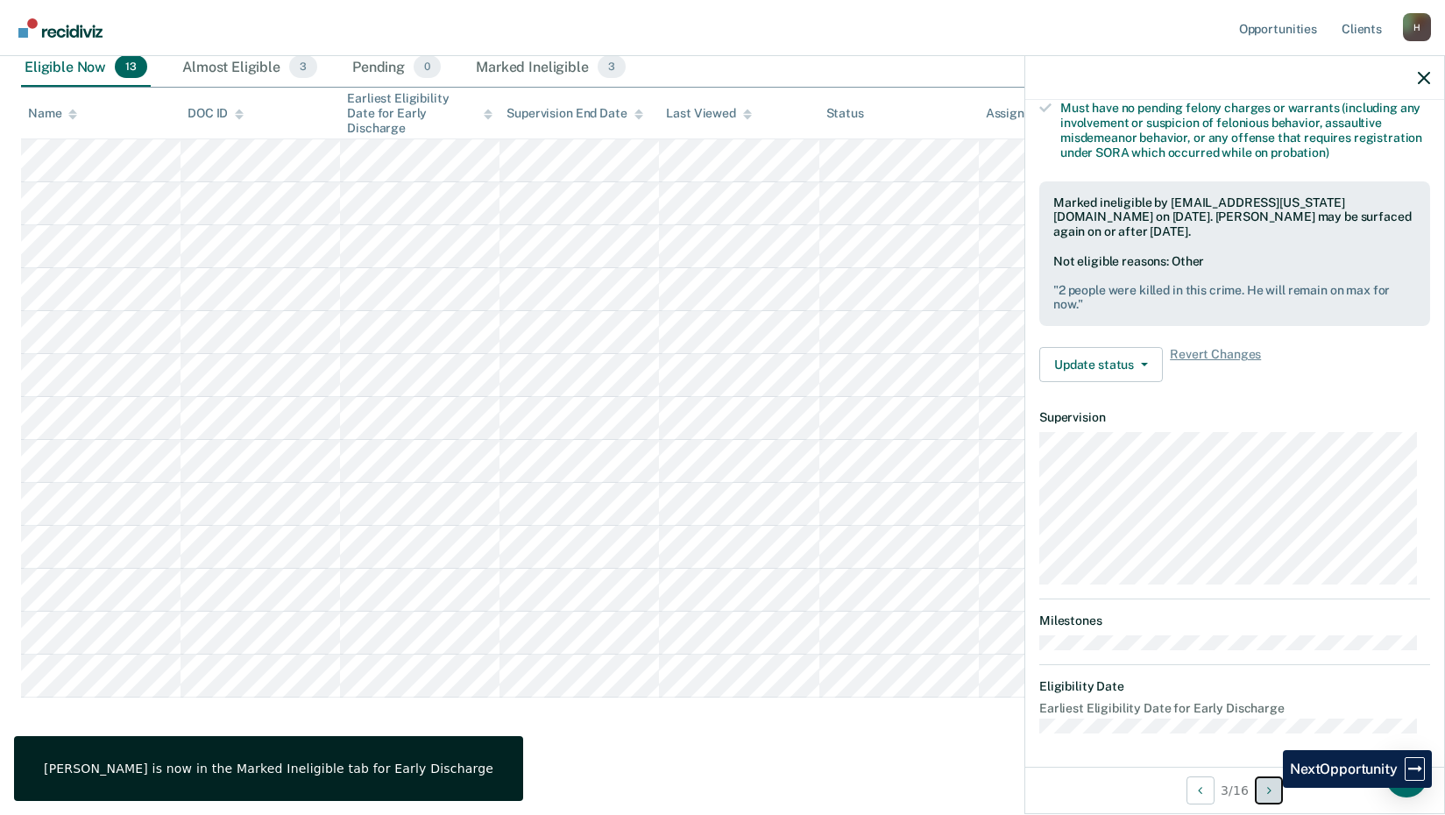
click at [1270, 788] on icon "Next Opportunity" at bounding box center [1270, 791] width 4 height 12
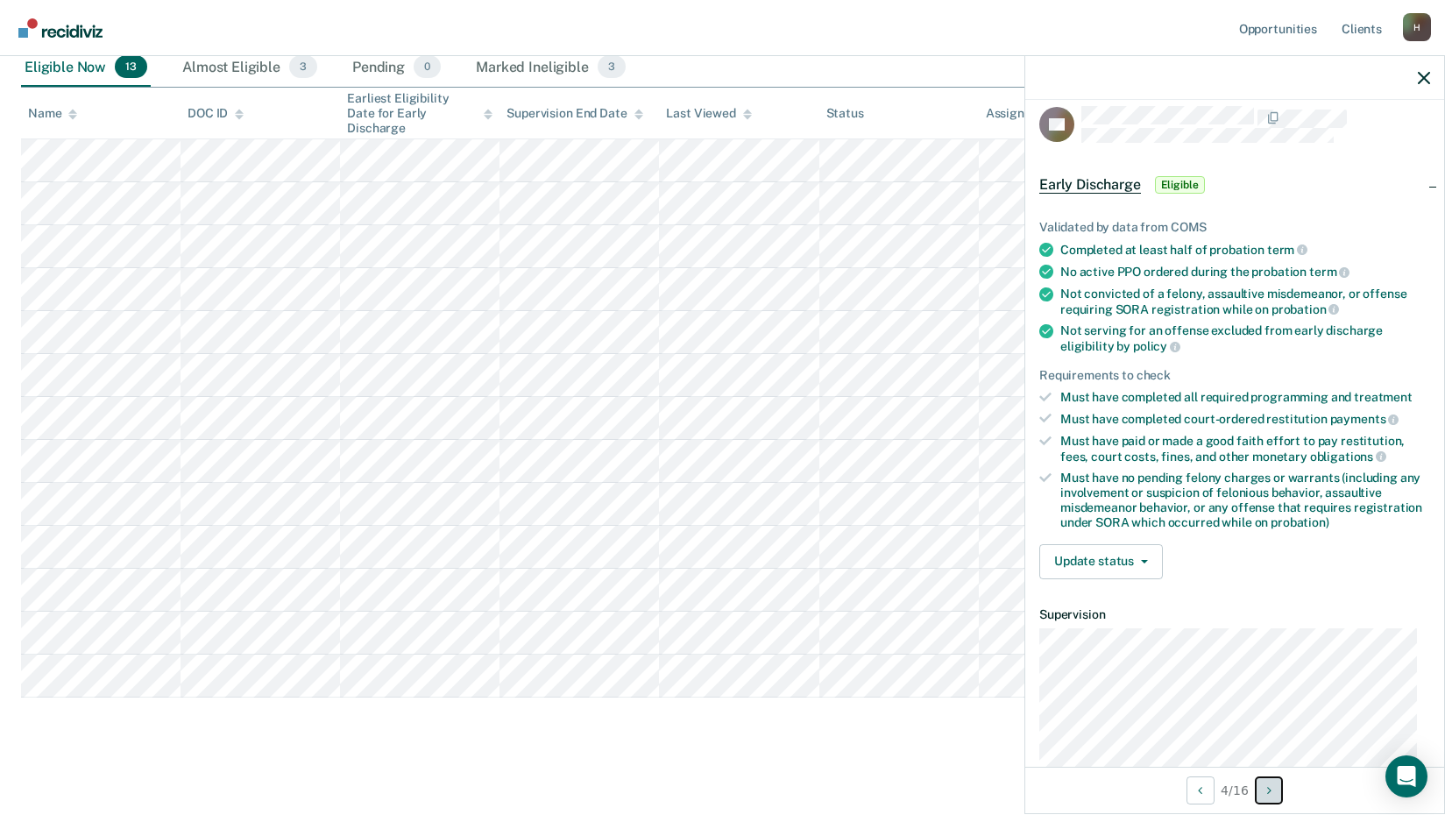
scroll to position [0, 0]
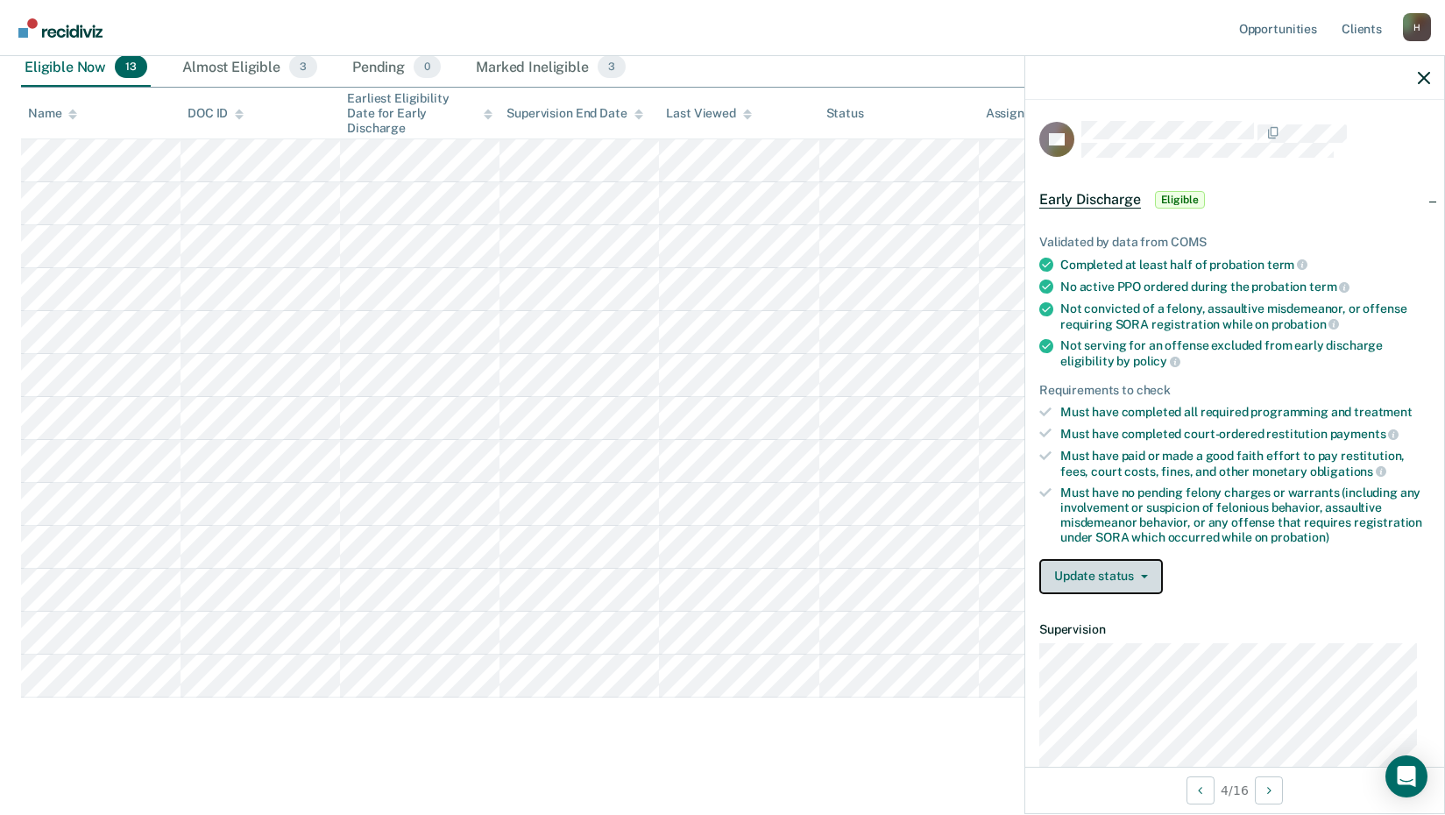
click at [1144, 572] on button "Update status" at bounding box center [1102, 576] width 124 height 35
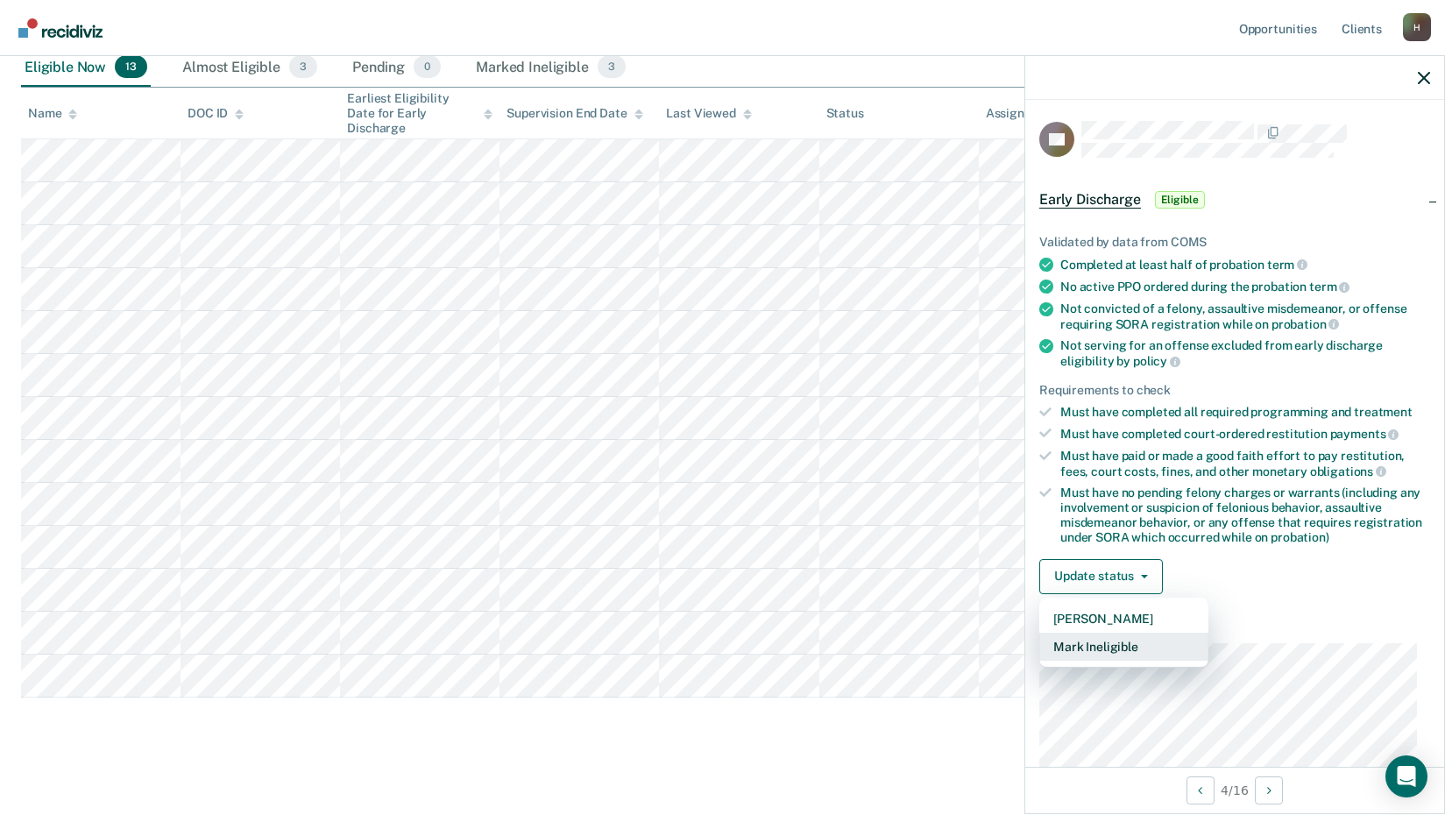
click at [1105, 646] on button "Mark Ineligible" at bounding box center [1124, 647] width 169 height 28
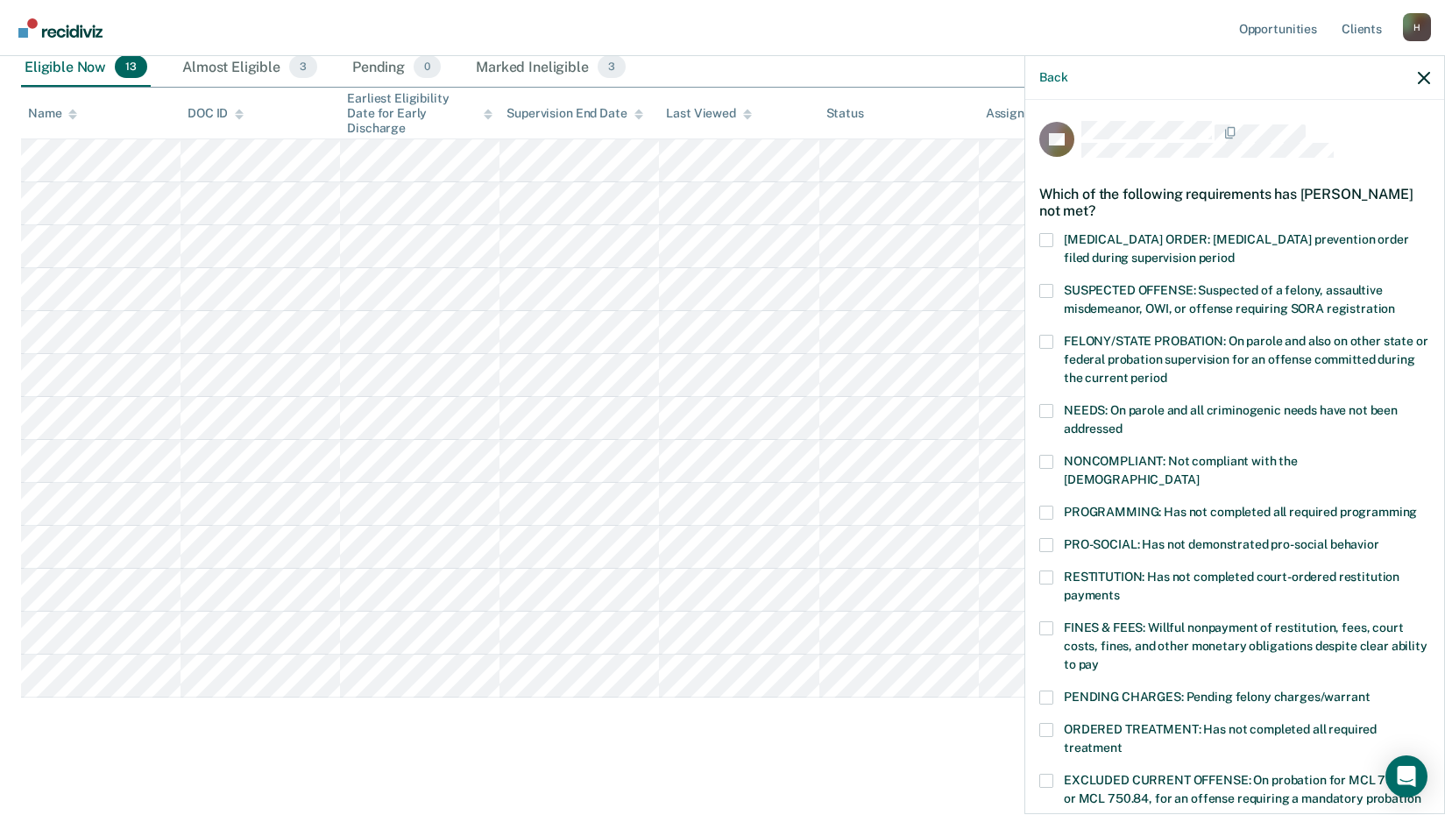
click at [1047, 506] on span at bounding box center [1047, 513] width 14 height 14
click at [1417, 506] on input "PROGRAMMING: Has not completed all required programming" at bounding box center [1417, 506] width 0 height 0
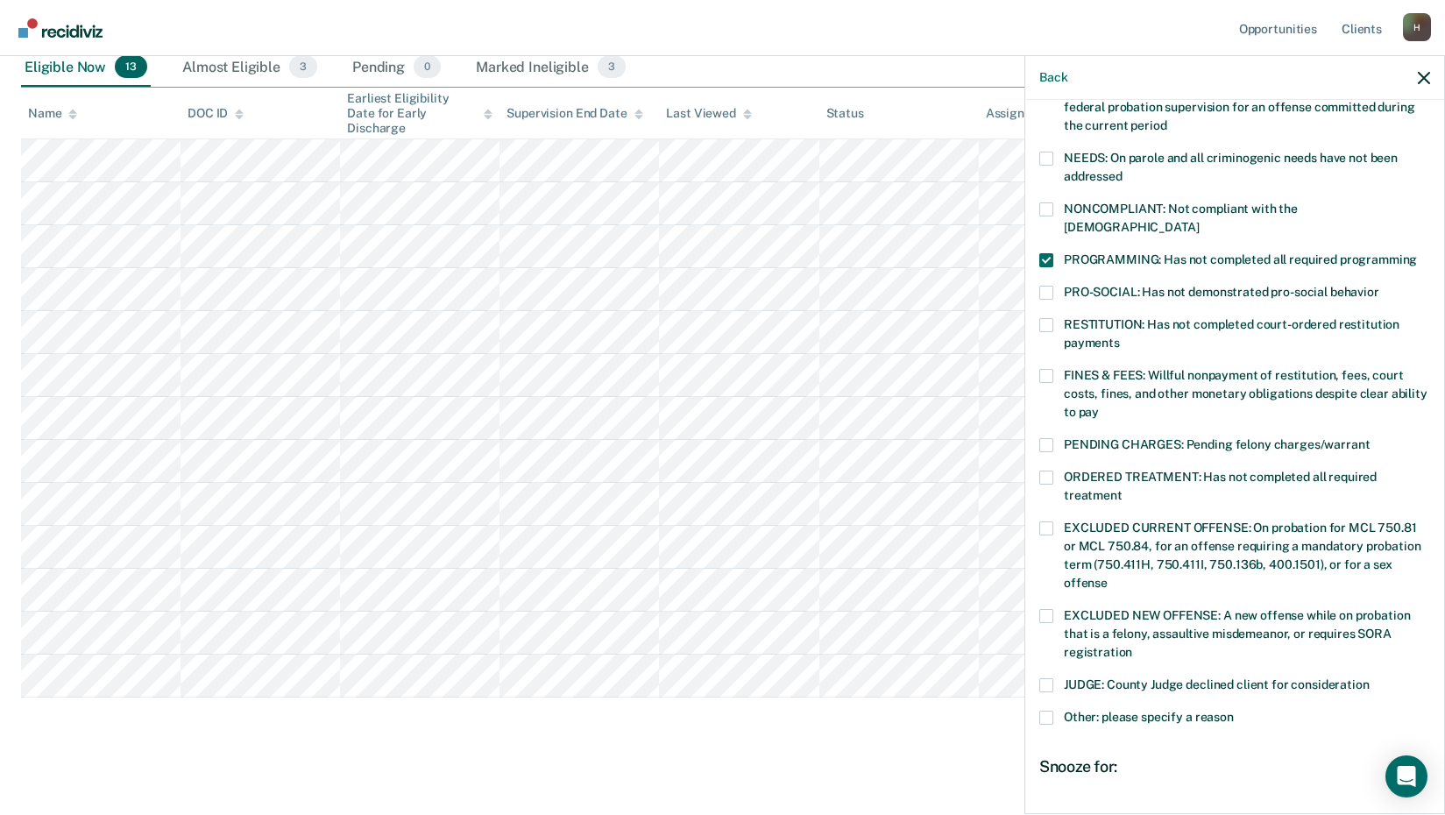
scroll to position [263, 0]
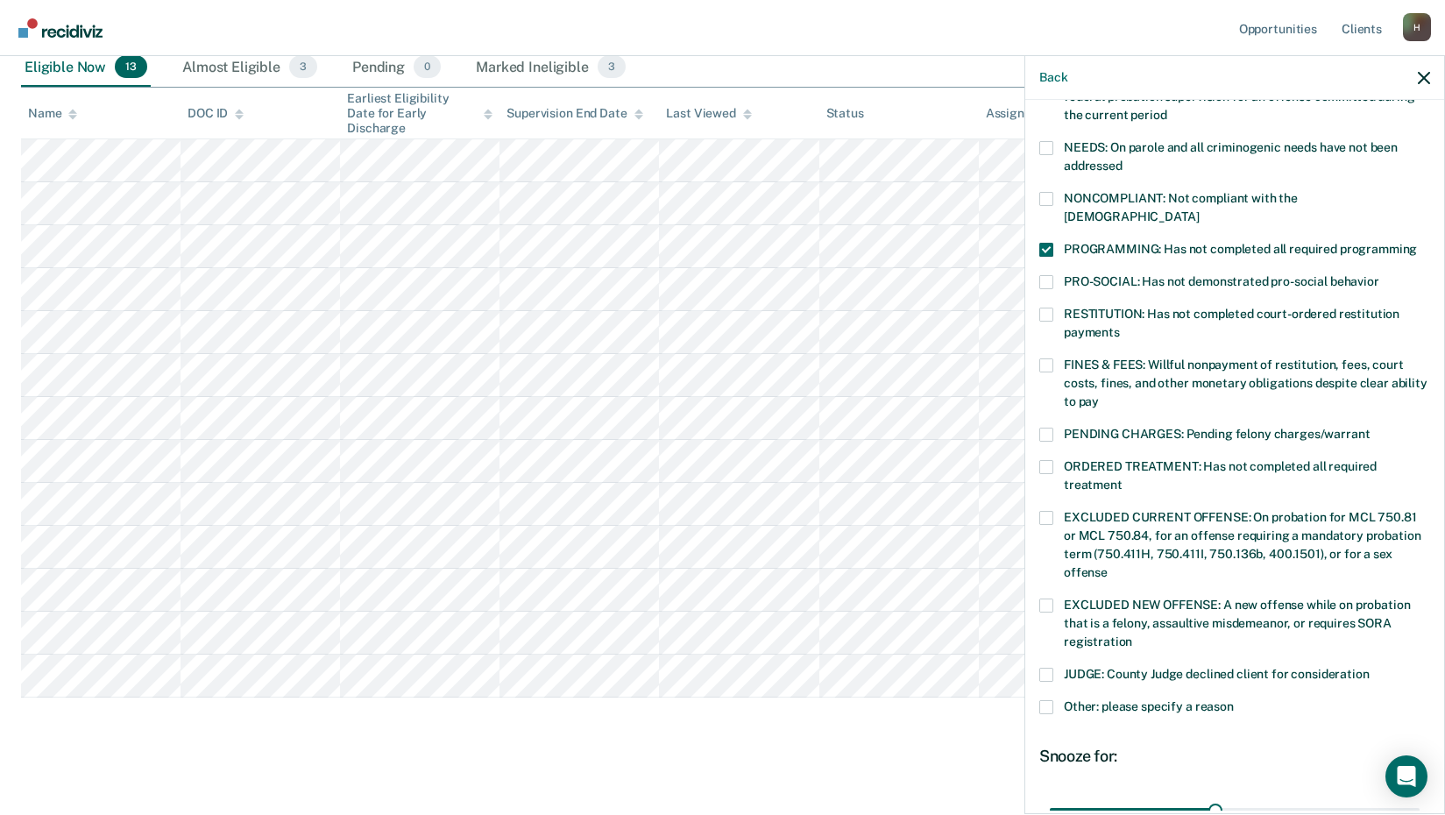
click at [1050, 460] on span at bounding box center [1047, 467] width 14 height 14
click at [1123, 479] on input "ORDERED TREATMENT: Has not completed all required treatment" at bounding box center [1123, 479] width 0 height 0
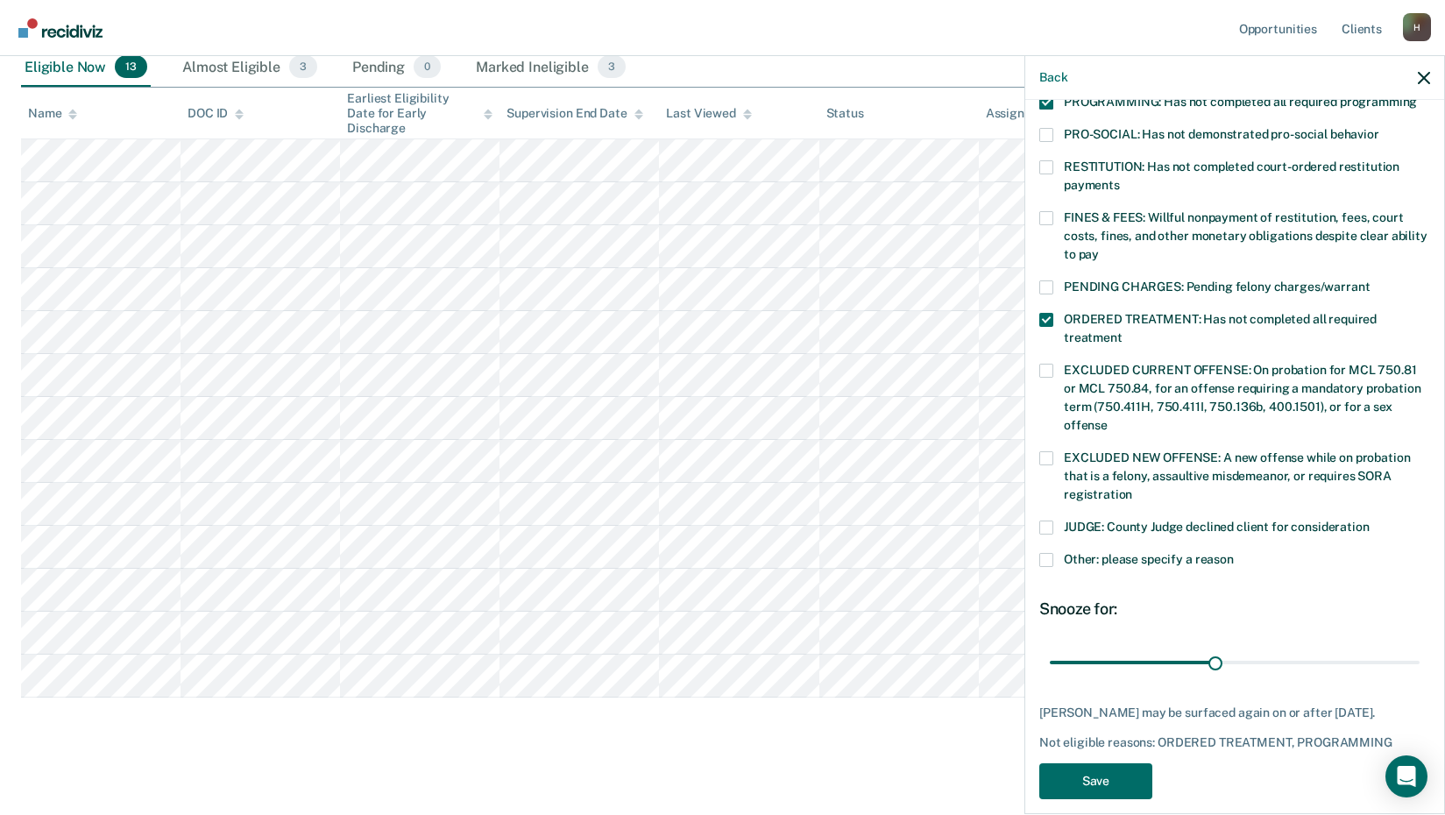
scroll to position [425, 0]
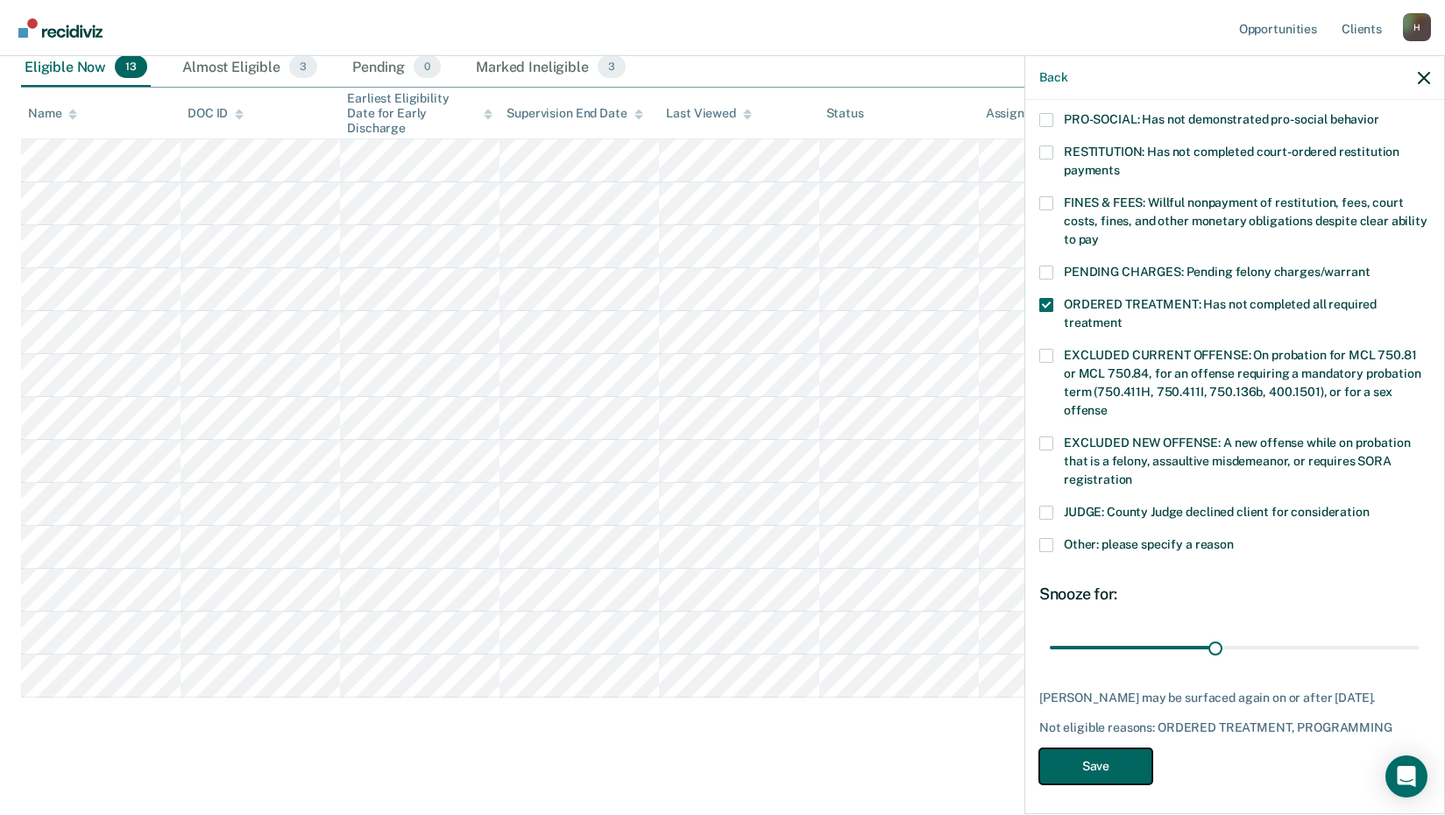
click at [1092, 761] on button "Save" at bounding box center [1096, 767] width 113 height 36
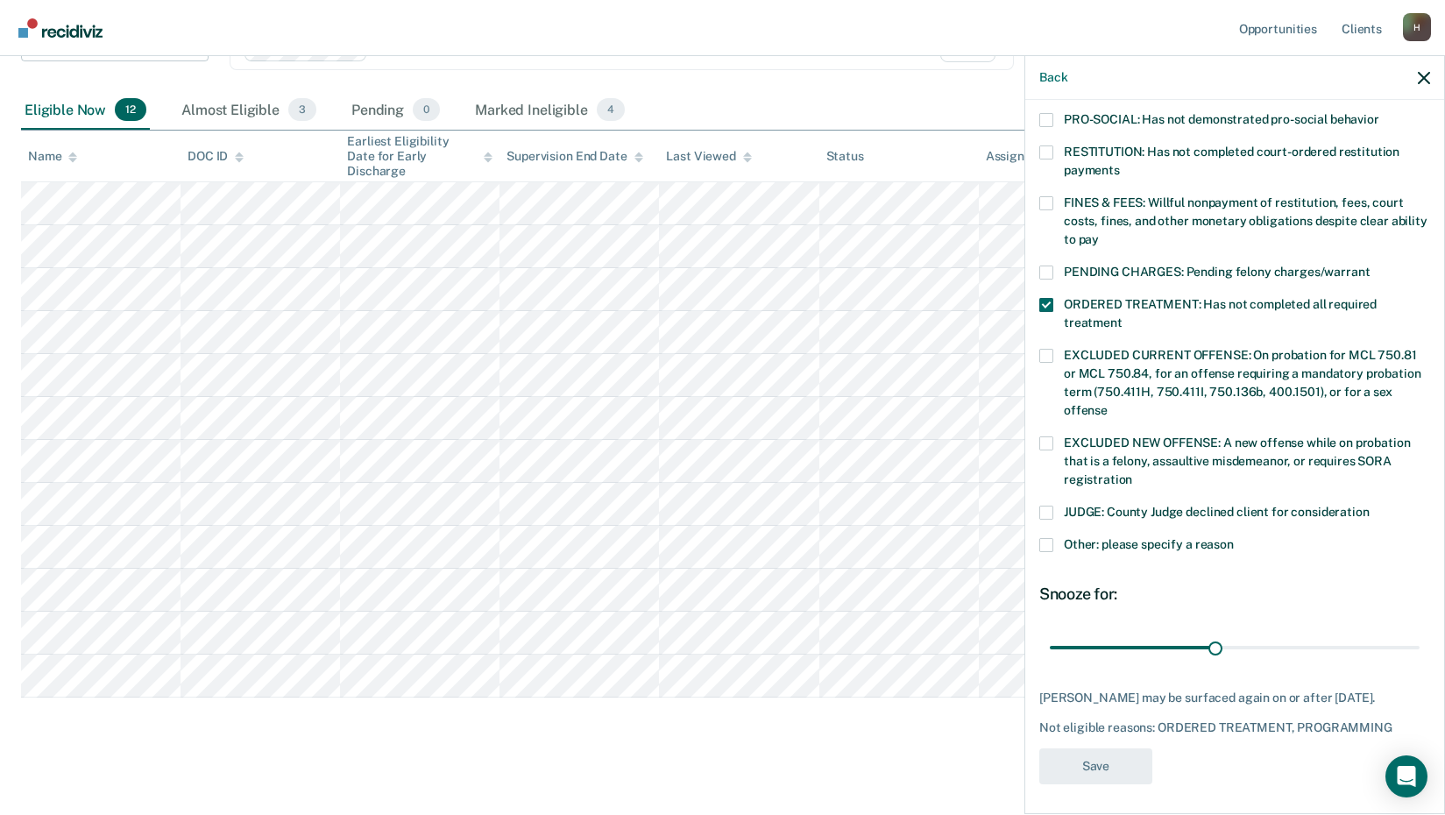
scroll to position [359, 0]
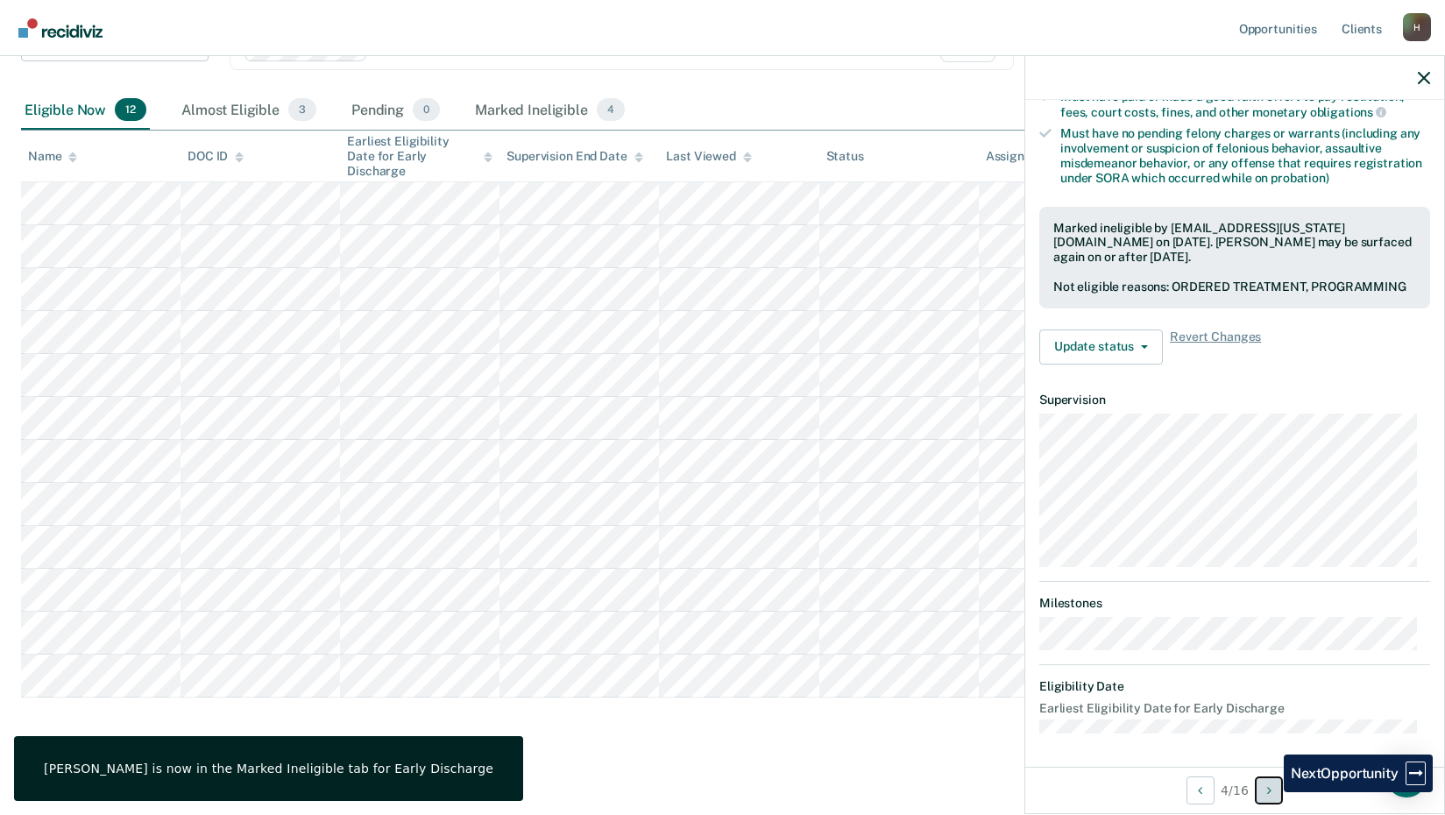
click at [1271, 792] on icon "Next Opportunity" at bounding box center [1270, 791] width 4 height 12
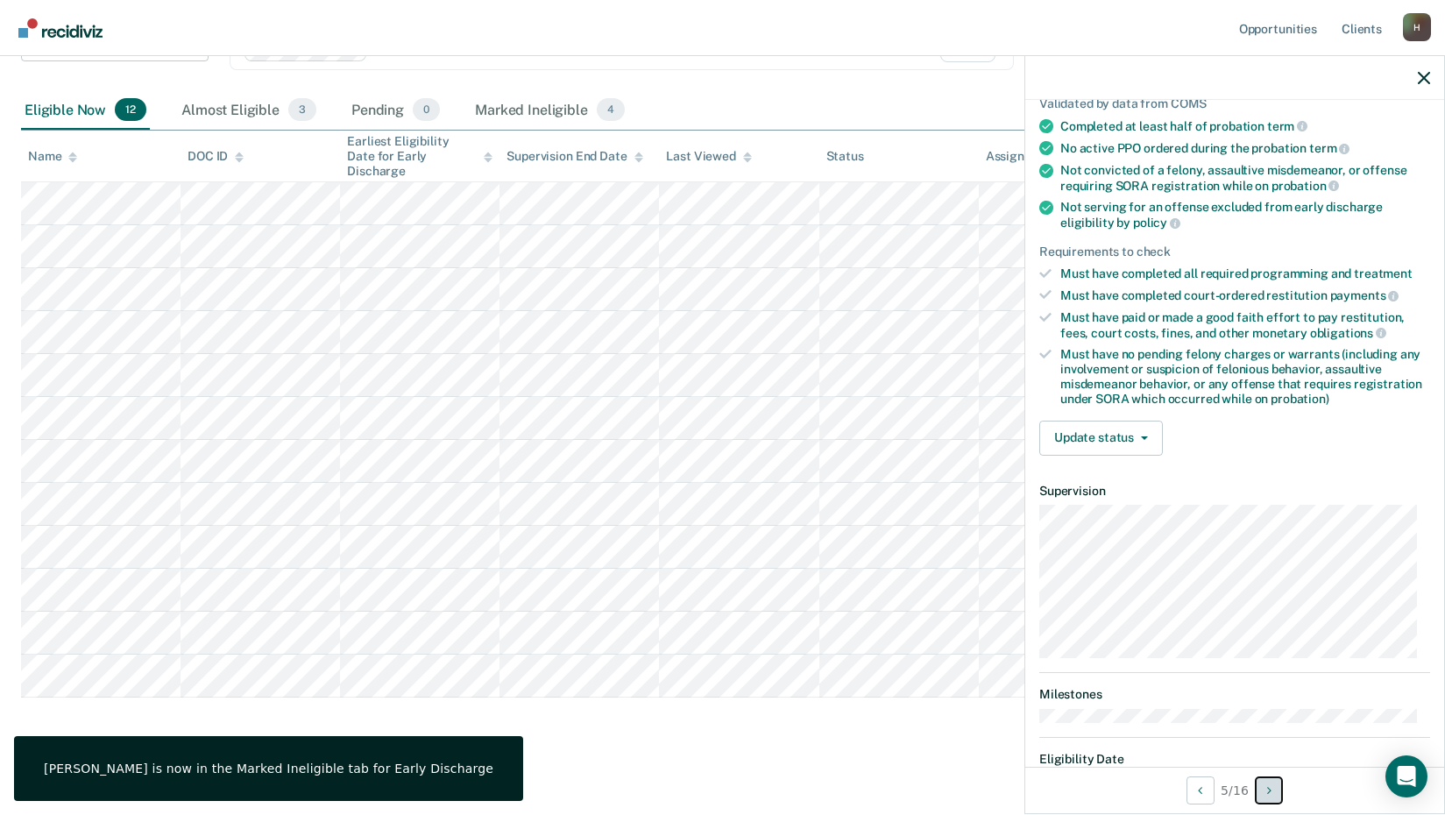
scroll to position [0, 0]
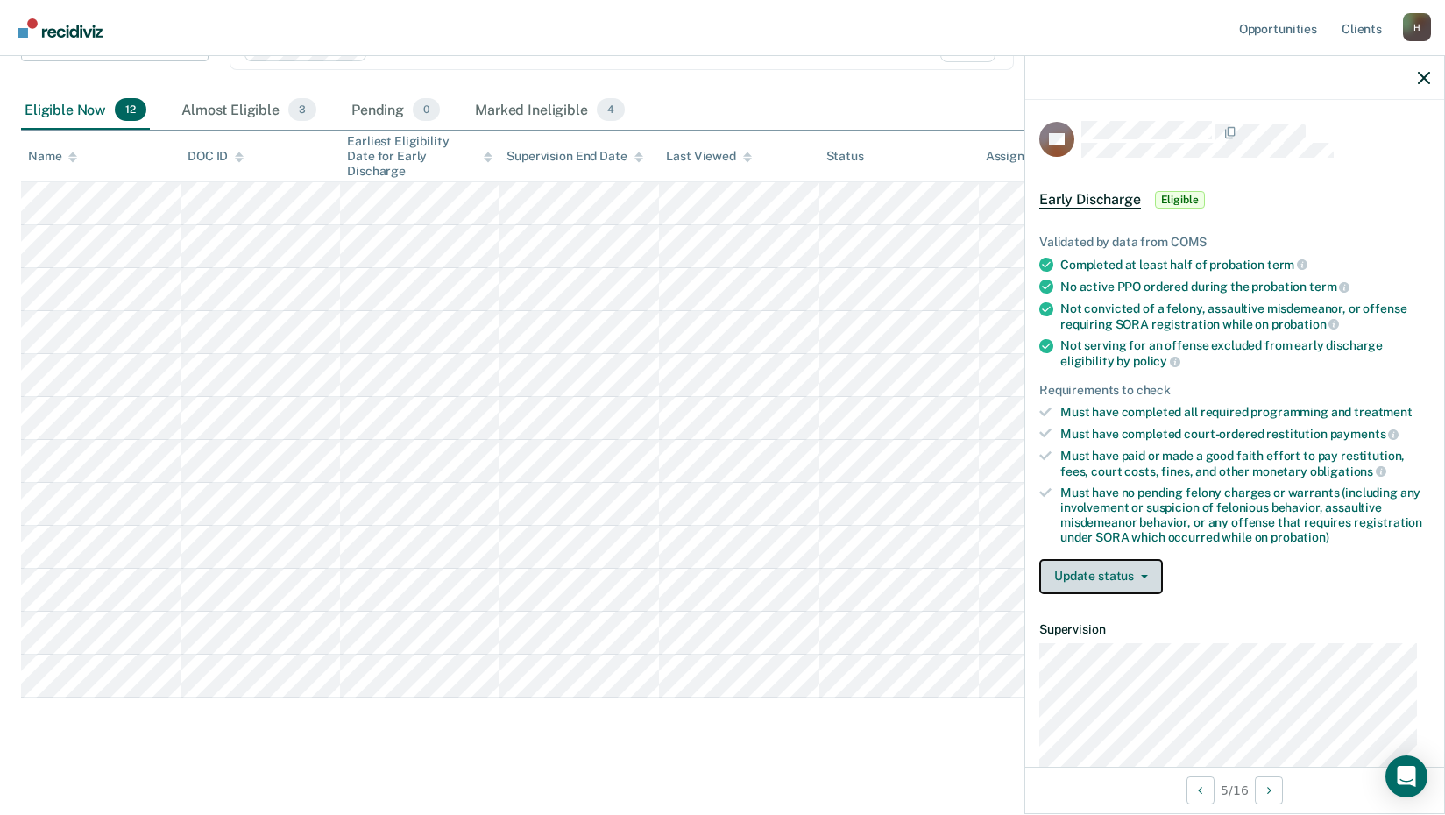
click at [1142, 575] on icon "button" at bounding box center [1144, 577] width 7 height 4
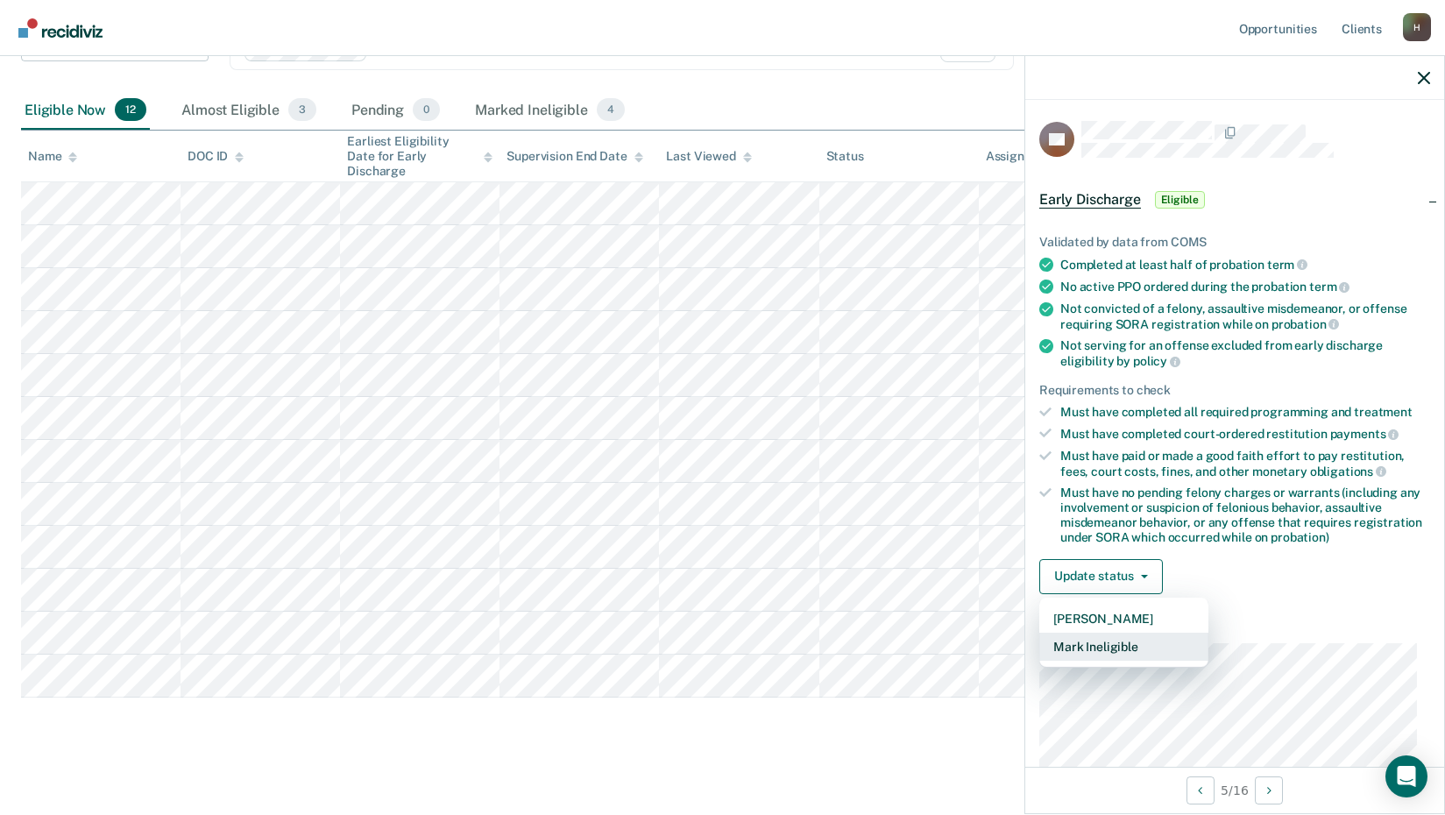
click at [1105, 646] on button "Mark Ineligible" at bounding box center [1124, 647] width 169 height 28
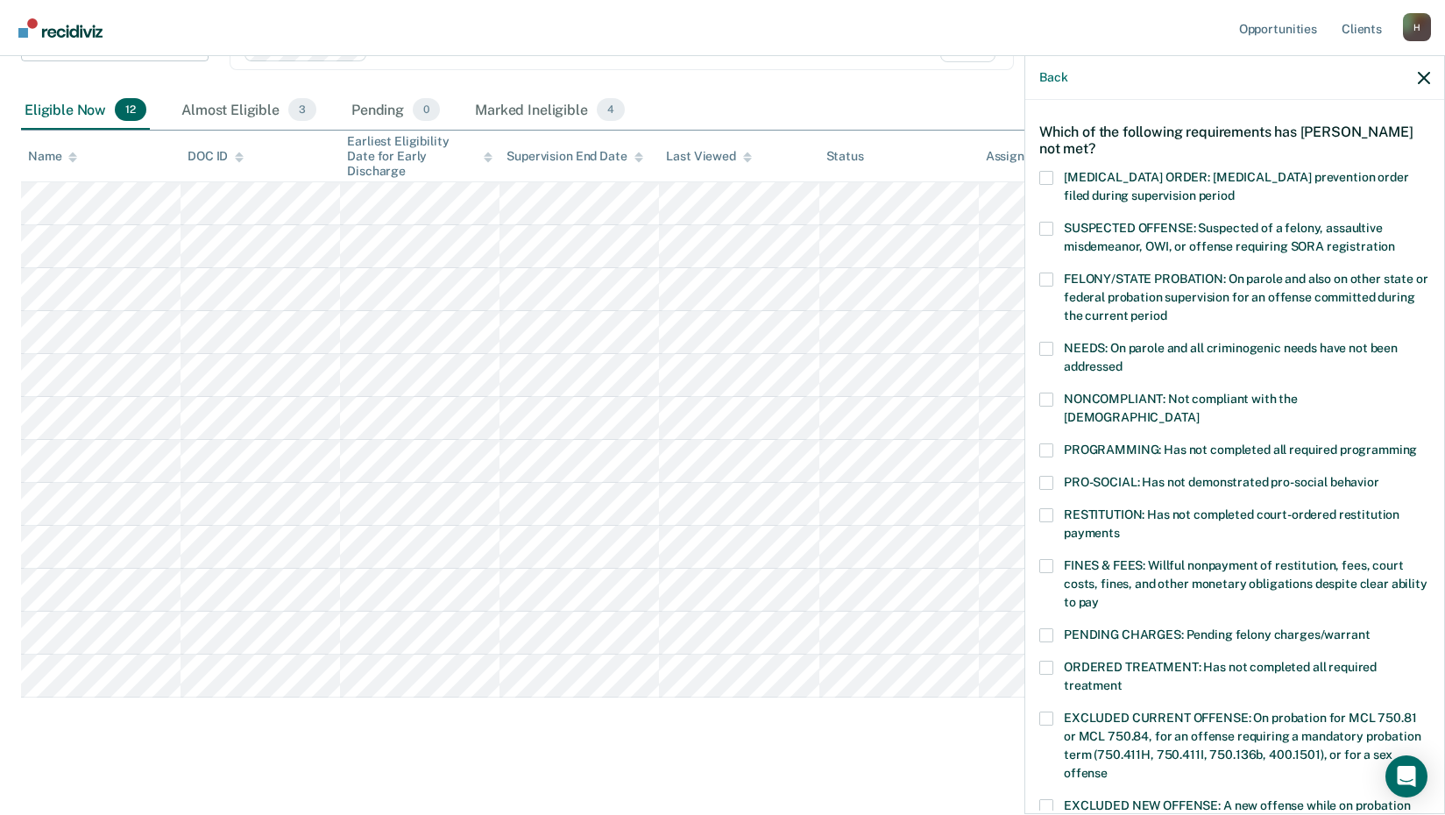
scroll to position [88, 0]
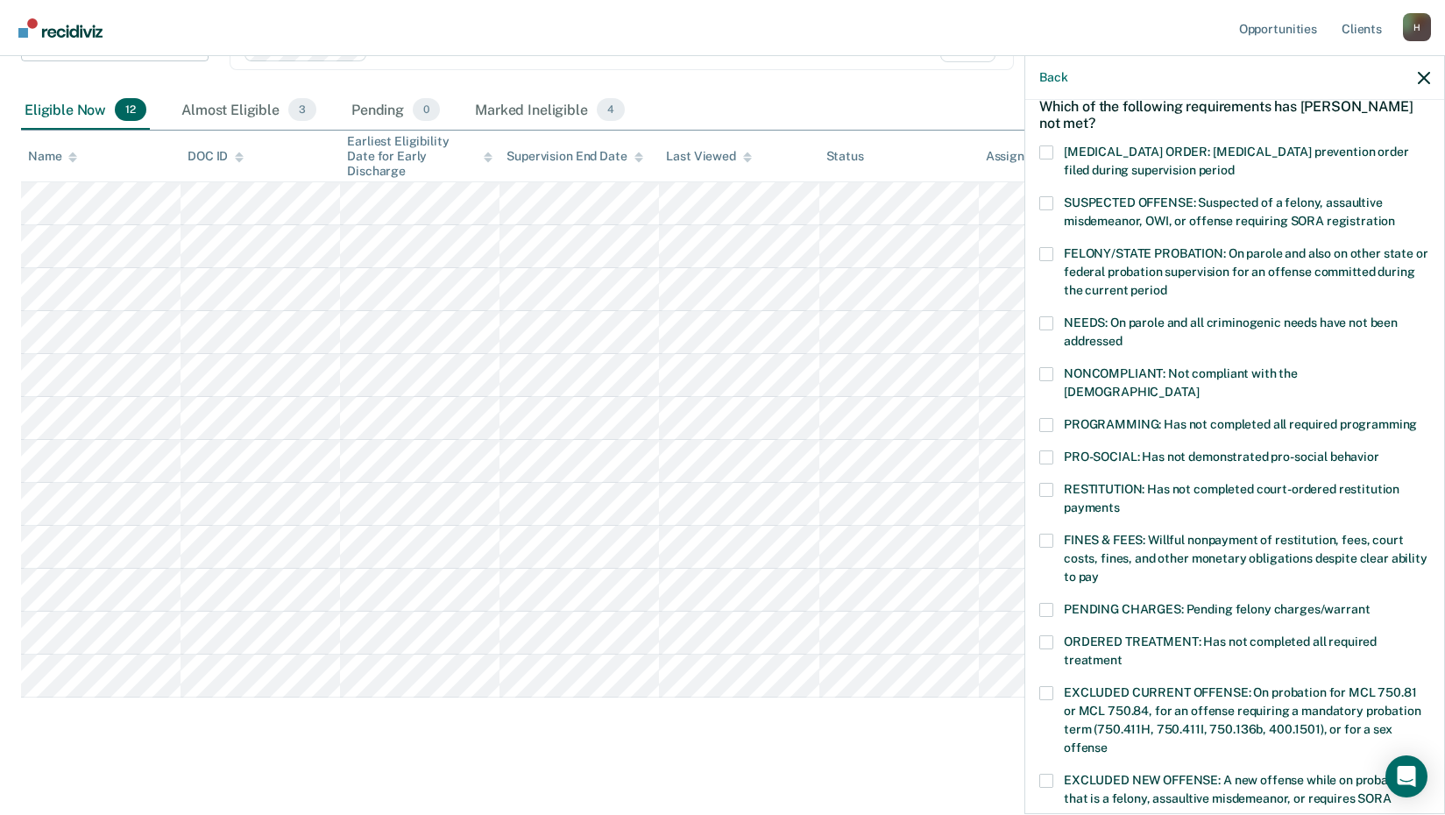
click at [1045, 375] on span at bounding box center [1047, 374] width 14 height 14
click at [1199, 386] on input "NONCOMPLIANT: Not compliant with the [DEMOGRAPHIC_DATA]" at bounding box center [1199, 386] width 0 height 0
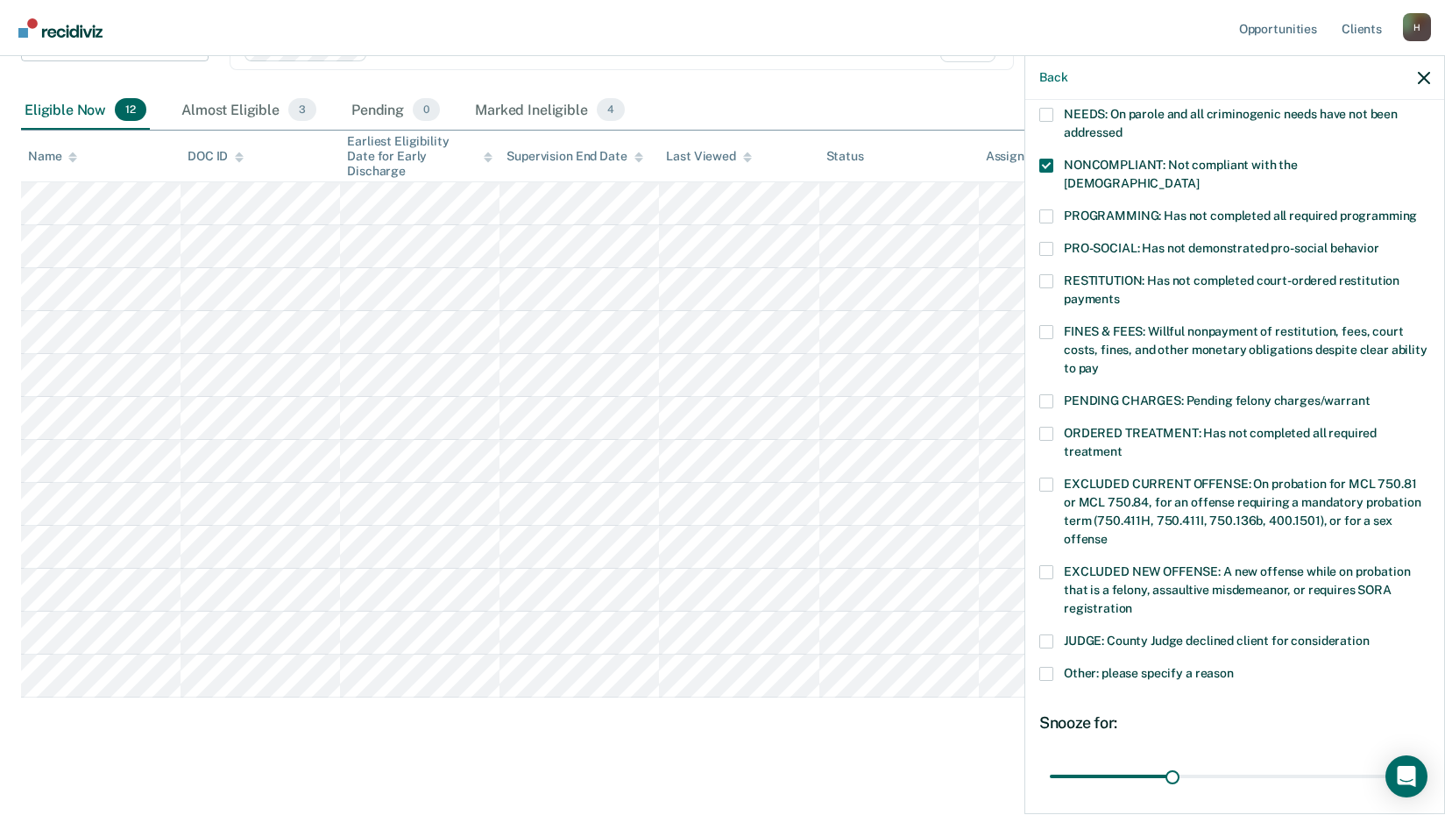
scroll to position [351, 0]
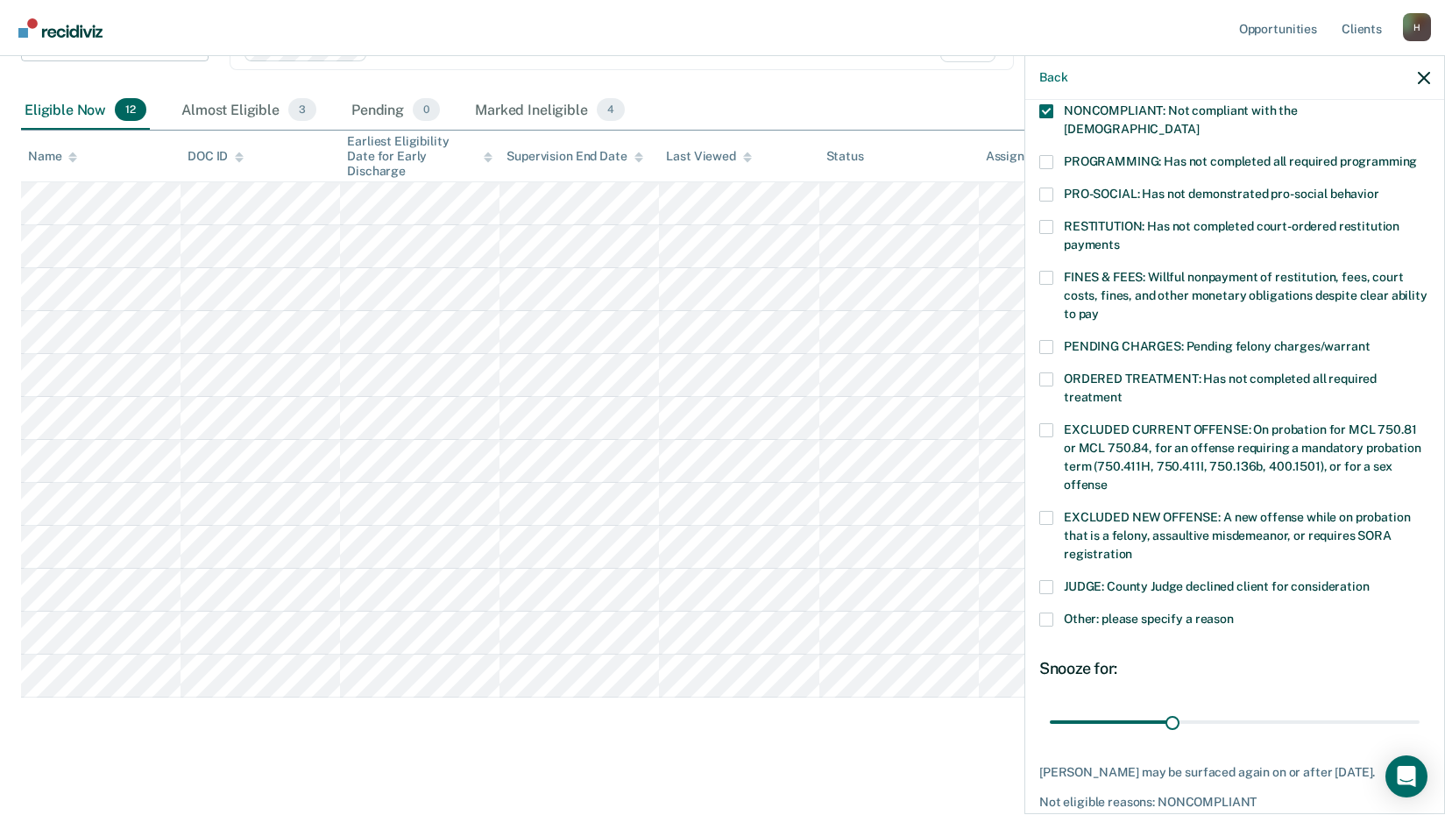
click at [1047, 613] on span at bounding box center [1047, 620] width 14 height 14
click at [1234, 613] on input "Other: please specify a reason" at bounding box center [1234, 613] width 0 height 0
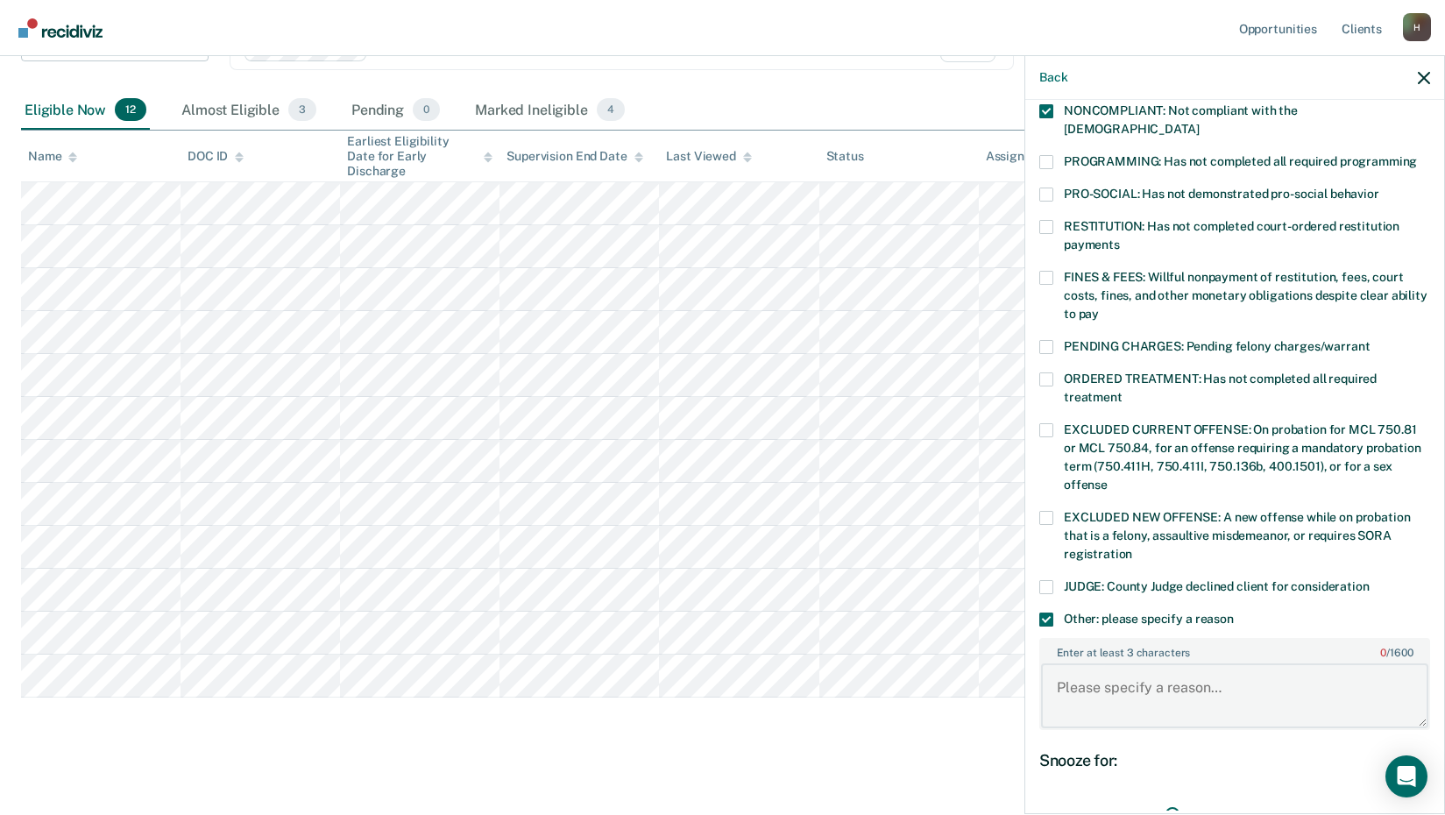
click at [1103, 669] on textarea "Enter at least 3 characters 0 / 1600" at bounding box center [1234, 696] width 387 height 65
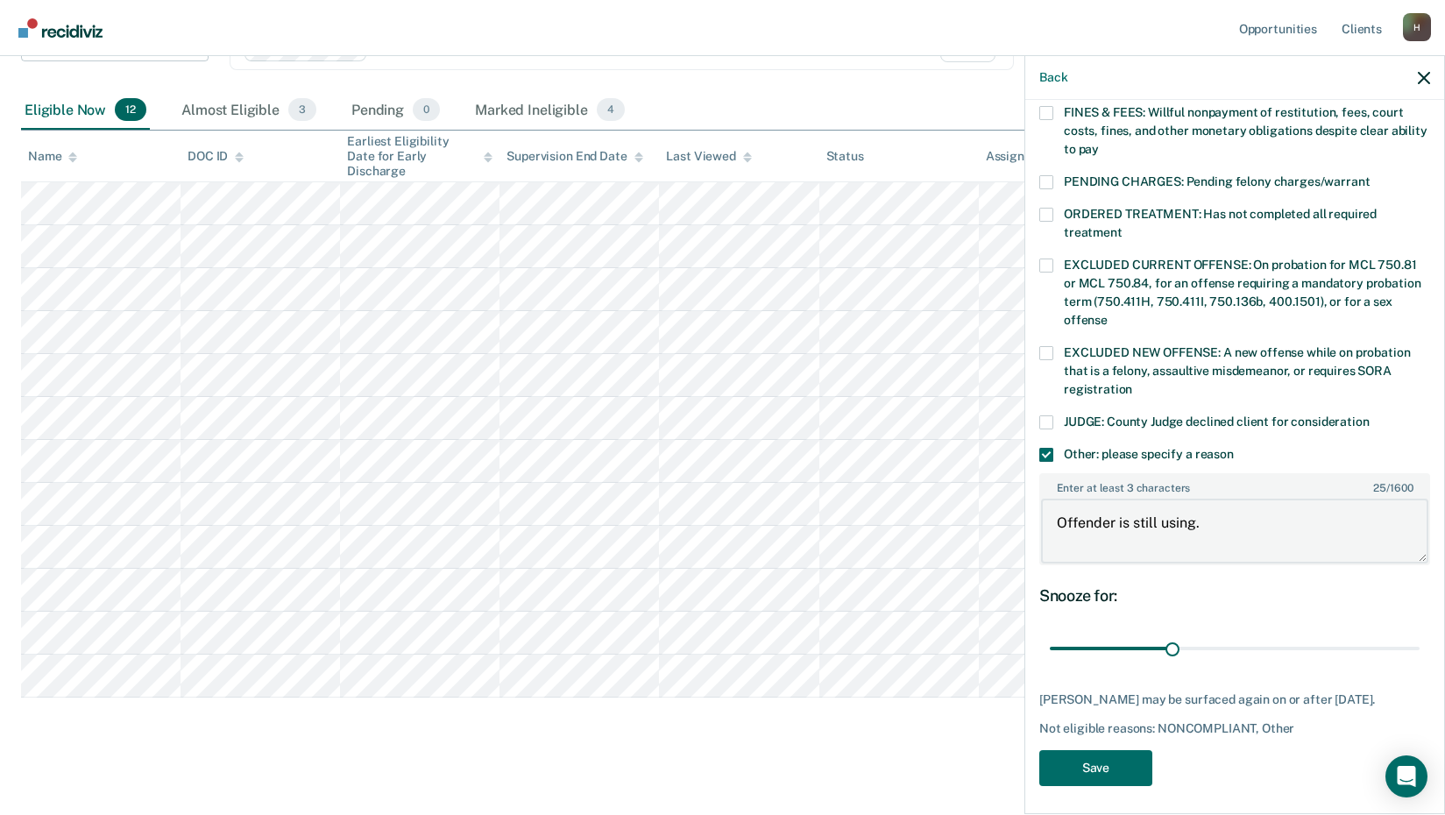
scroll to position [517, 0]
type textarea "Offender is still using."
click at [1099, 763] on button "Save" at bounding box center [1096, 767] width 113 height 36
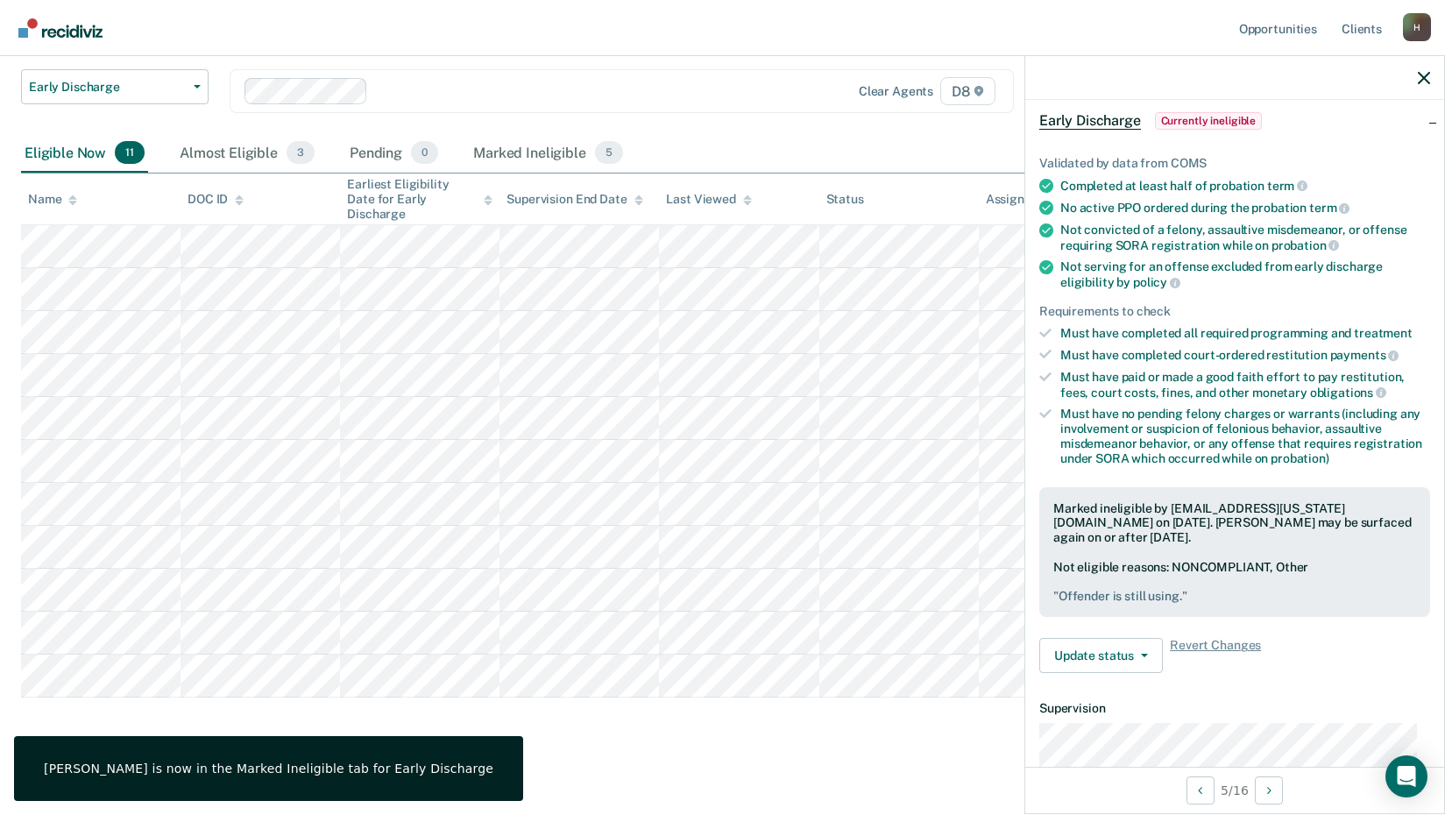
scroll to position [370, 0]
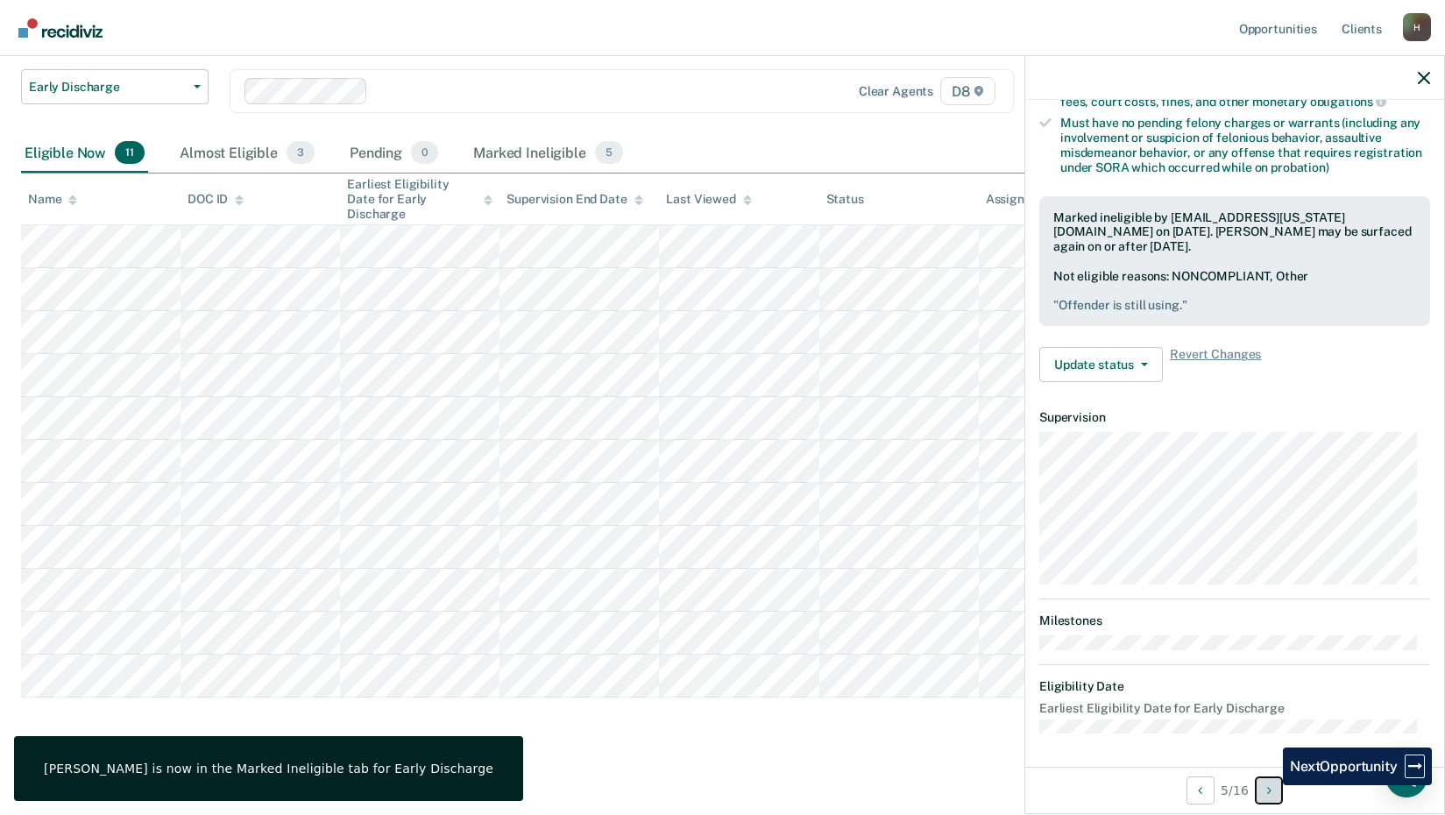
click at [1270, 786] on icon "Next Opportunity" at bounding box center [1270, 791] width 4 height 12
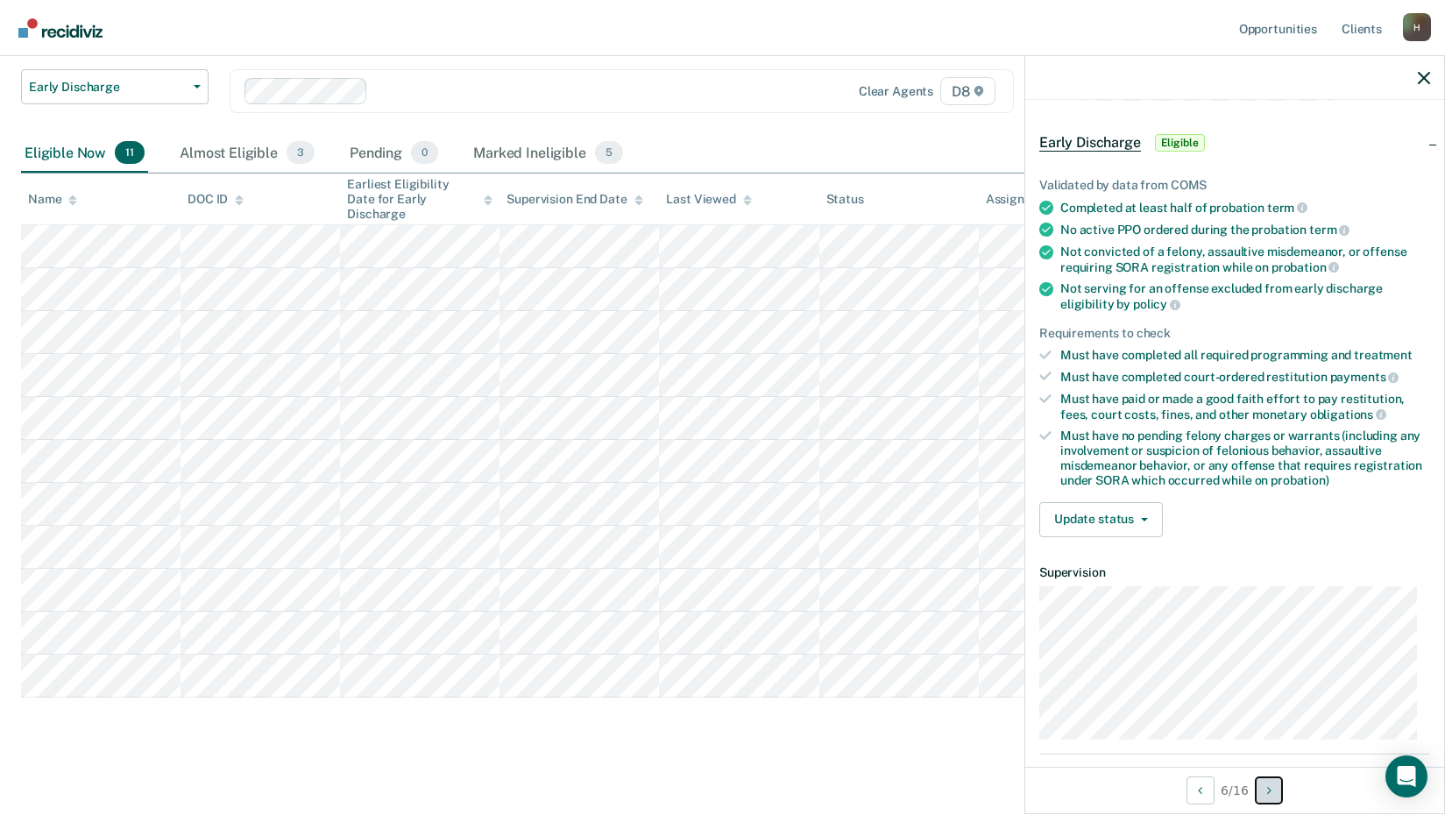
scroll to position [88, 0]
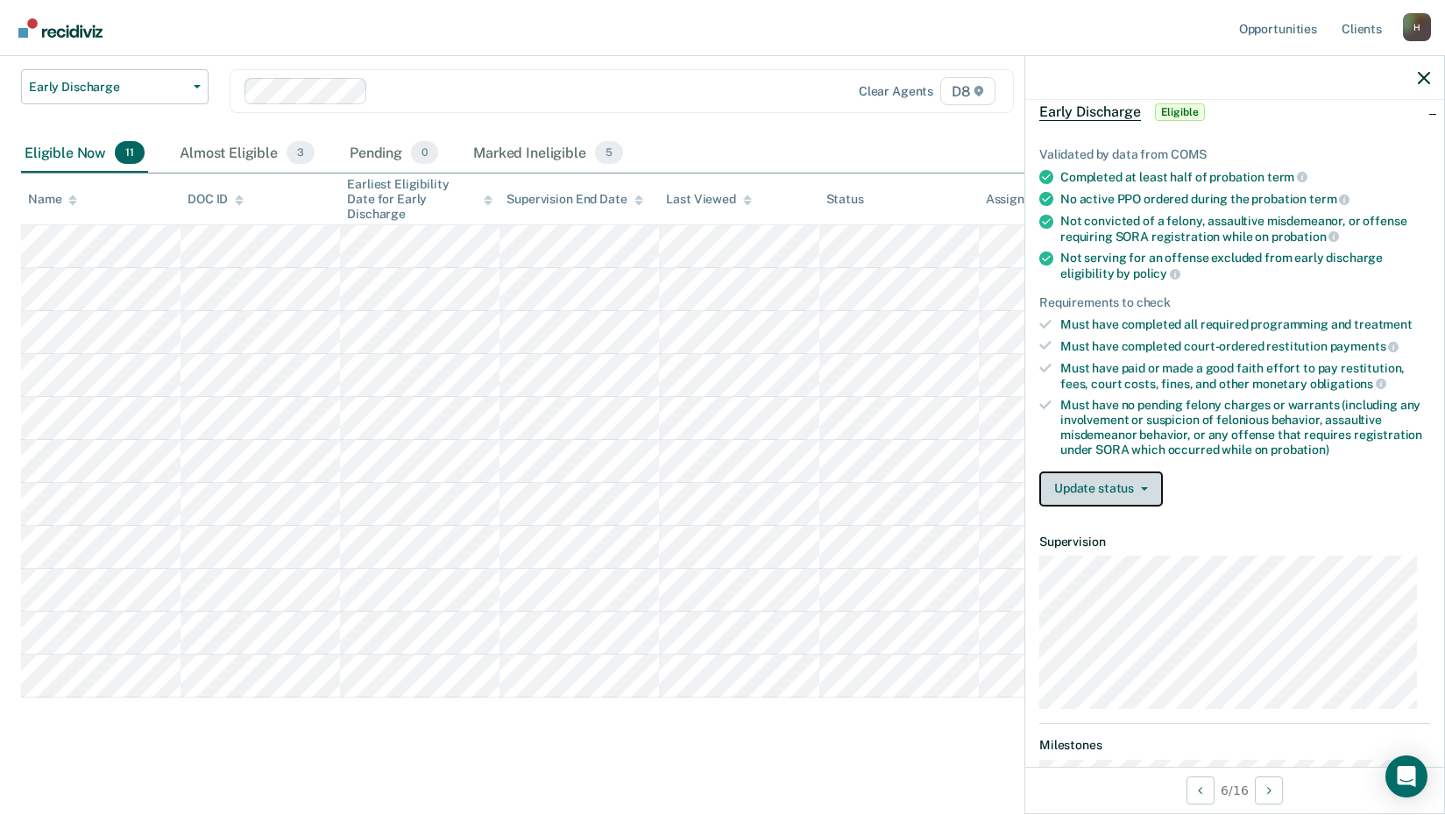
click at [1144, 487] on icon "button" at bounding box center [1144, 489] width 7 height 4
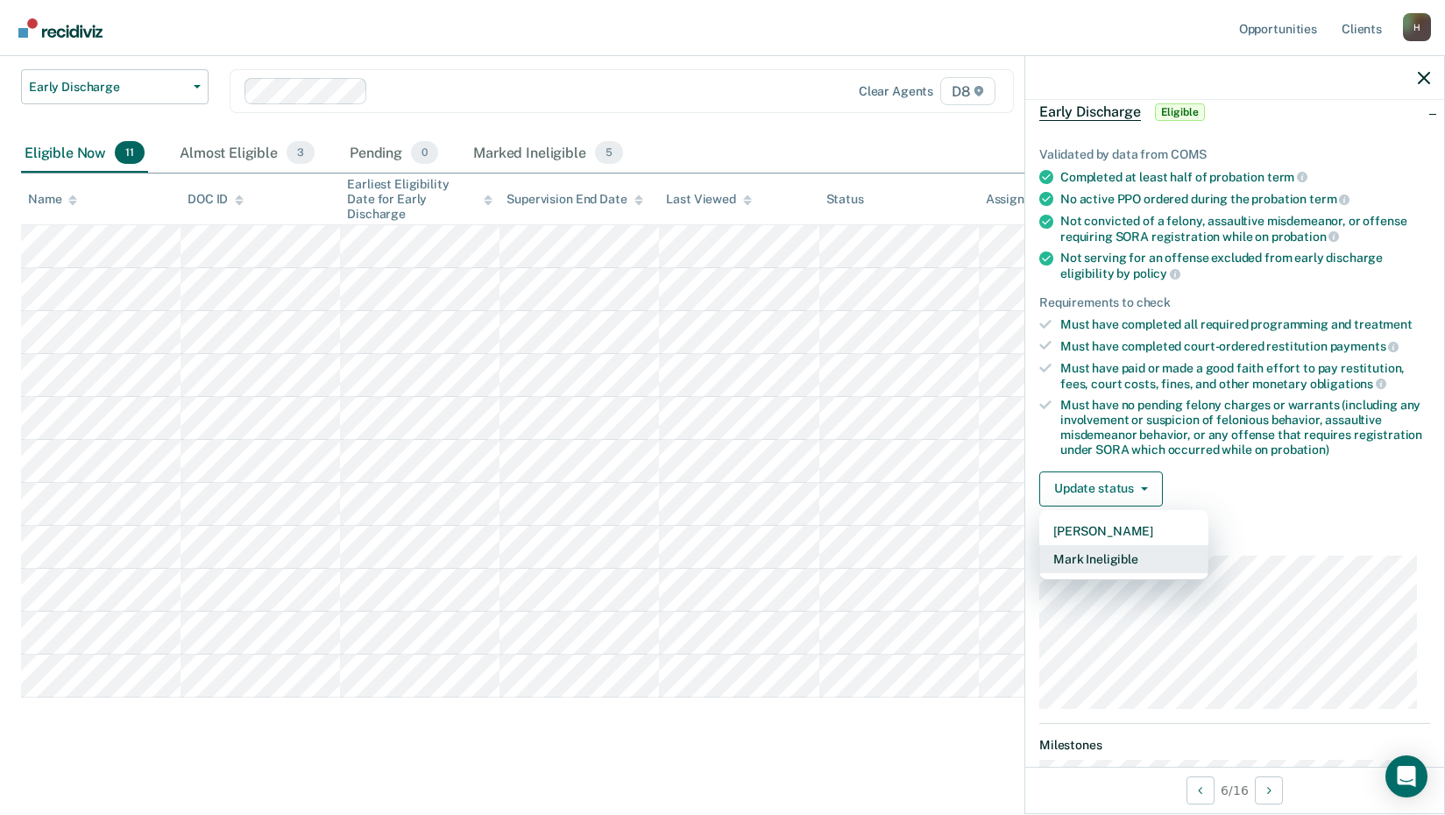
click at [1111, 558] on button "Mark Ineligible" at bounding box center [1124, 559] width 169 height 28
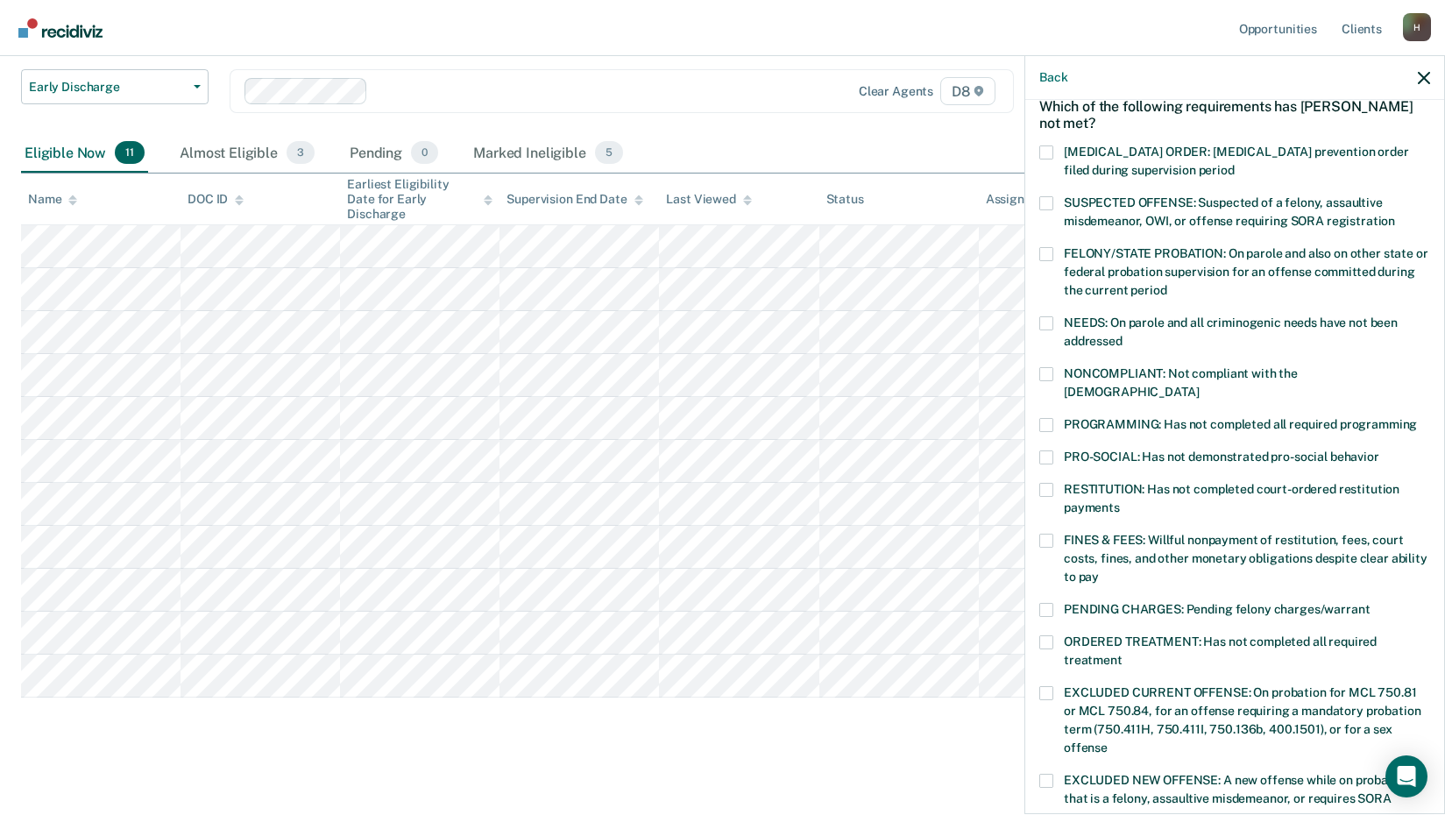
click at [1048, 418] on span at bounding box center [1047, 425] width 14 height 14
click at [1417, 418] on input "PROGRAMMING: Has not completed all required programming" at bounding box center [1417, 418] width 0 height 0
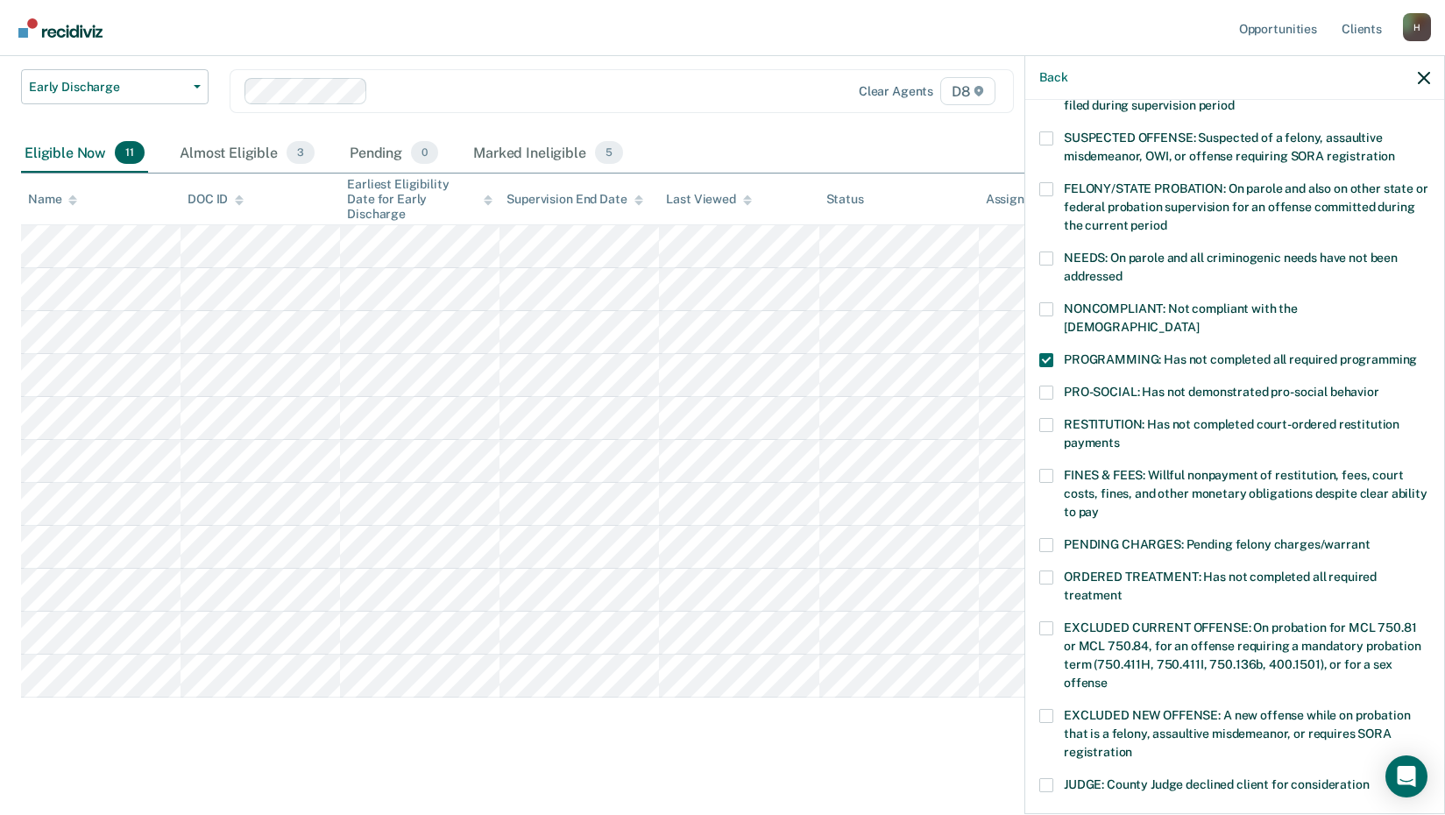
scroll to position [410, 0]
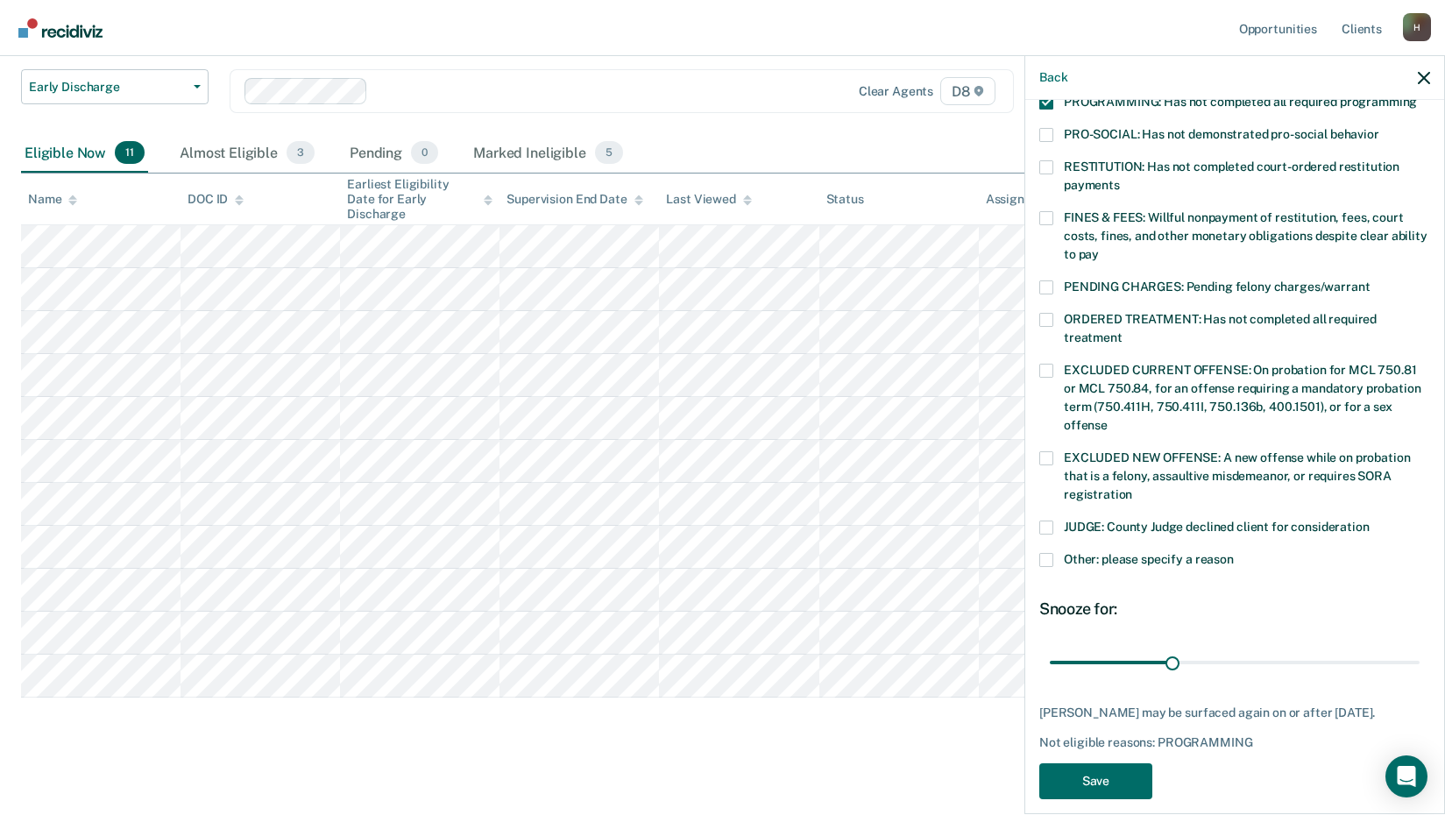
click at [1048, 553] on span at bounding box center [1047, 560] width 14 height 14
click at [1234, 553] on input "Other: please specify a reason" at bounding box center [1234, 553] width 0 height 0
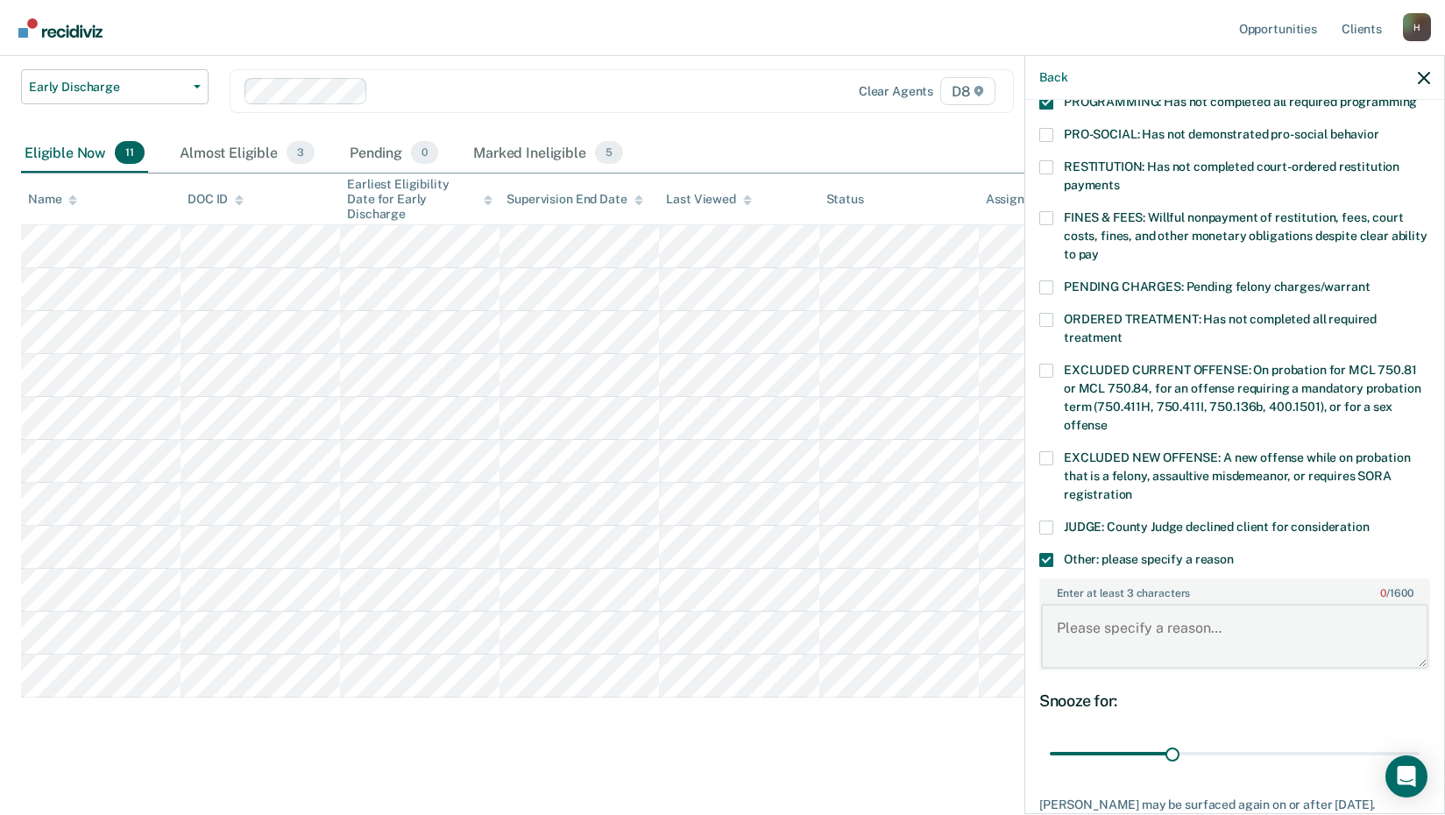
click at [1092, 607] on textarea "Enter at least 3 characters 0 / 1600" at bounding box center [1234, 636] width 387 height 65
click at [1210, 629] on textarea "Offendewr has been non-compliant in the past. He has only been out of Twun Copu…" at bounding box center [1234, 636] width 387 height 65
click at [1115, 612] on textarea "Offendewr has been non-compliant in the past. He has only been out of Twin Copu…" at bounding box center [1234, 636] width 387 height 65
click at [1220, 625] on textarea "Offender has been non-compliant in the past. He has only been out of Twin Copun…" at bounding box center [1234, 636] width 387 height 65
click at [1287, 636] on textarea "Offender has been non-compliant in the past. He has only been out of [GEOGRAPHI…" at bounding box center [1234, 636] width 387 height 65
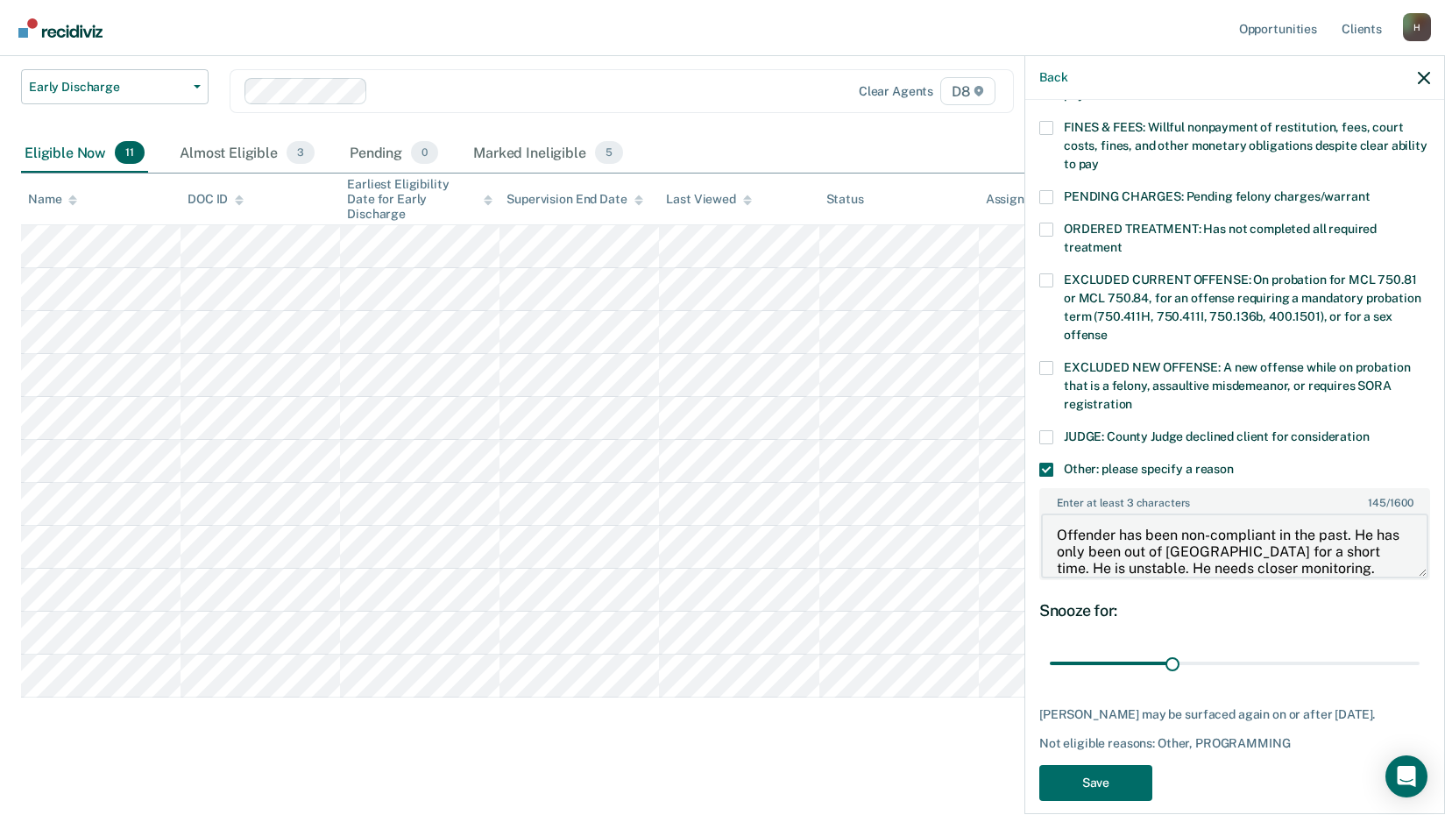
scroll to position [502, 0]
type textarea "Offender has been non-compliant in the past. He has only been out of [GEOGRAPHI…"
click at [1088, 765] on button "Save" at bounding box center [1096, 781] width 113 height 36
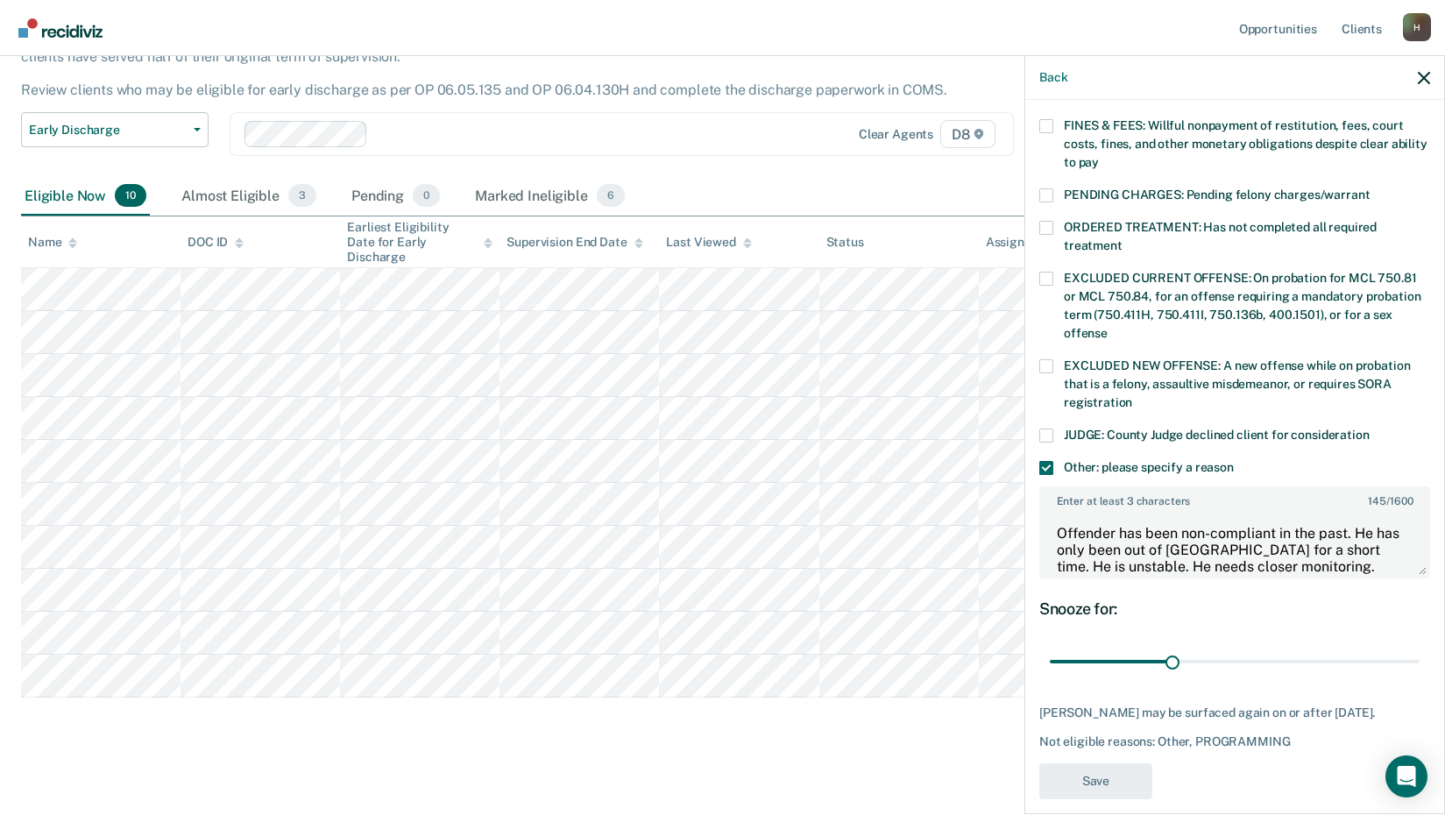
scroll to position [418, 0]
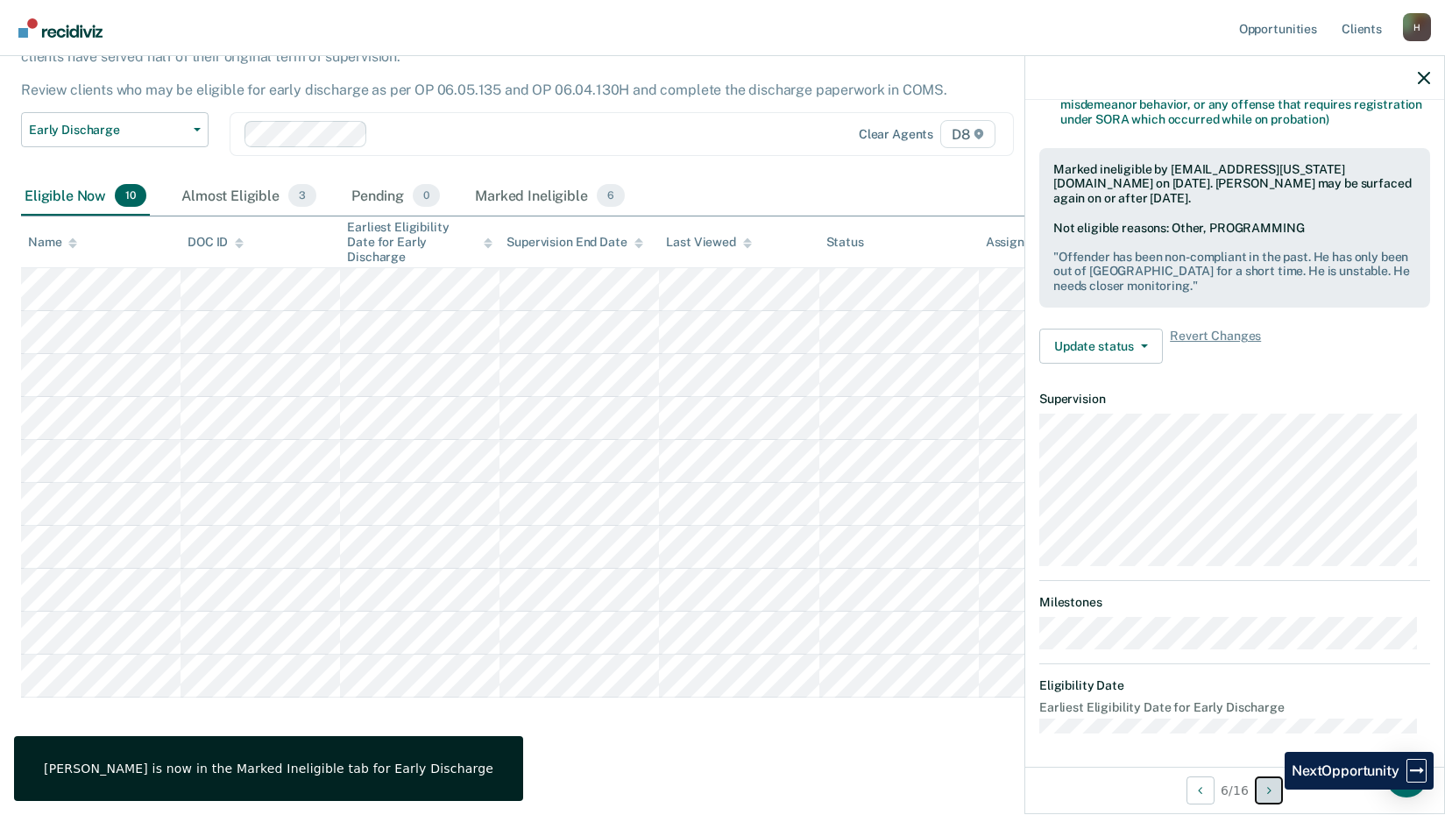
click at [1272, 790] on icon "Next Opportunity" at bounding box center [1270, 791] width 4 height 12
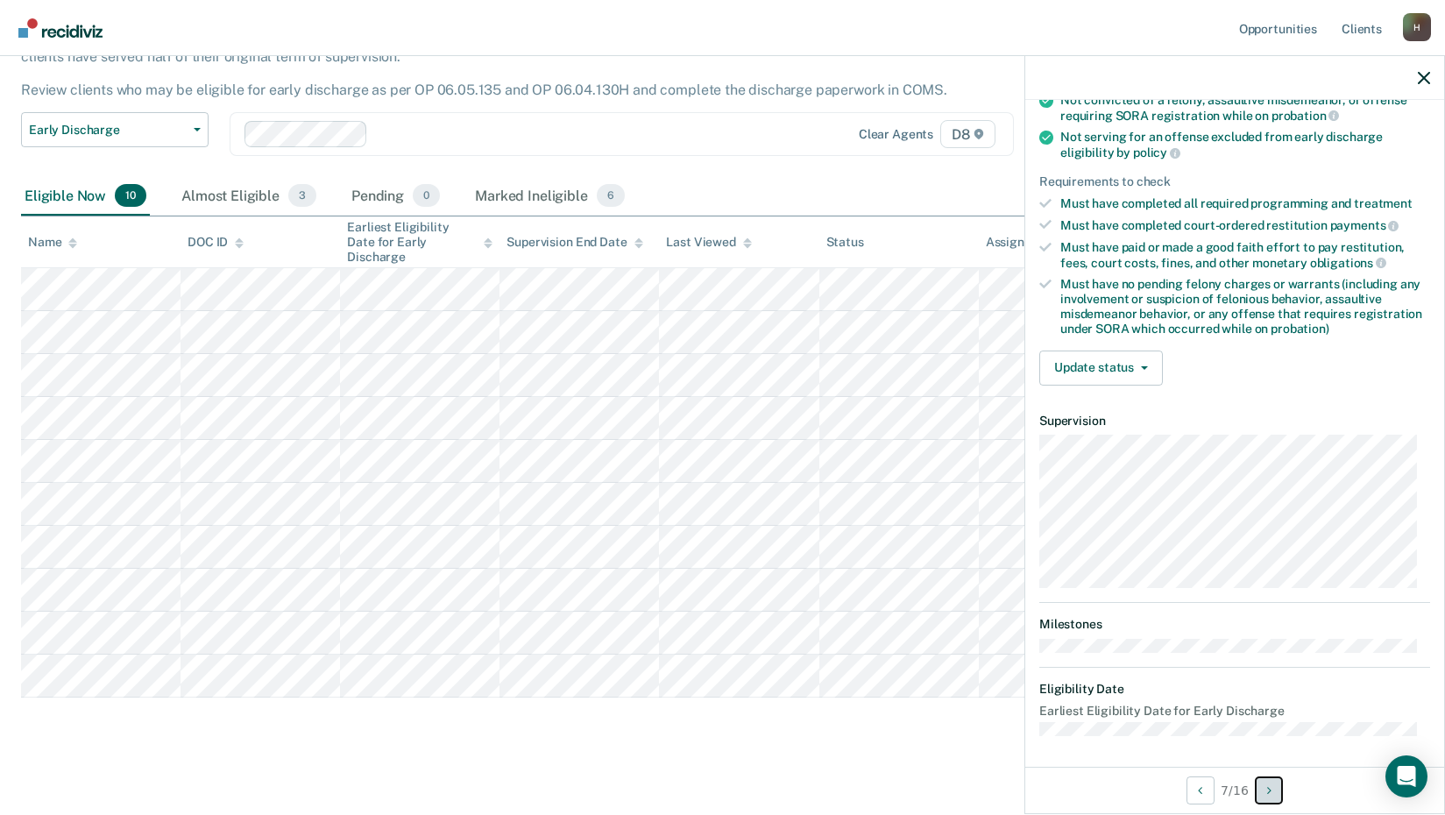
scroll to position [211, 0]
click at [1142, 366] on button "Update status" at bounding box center [1102, 365] width 124 height 35
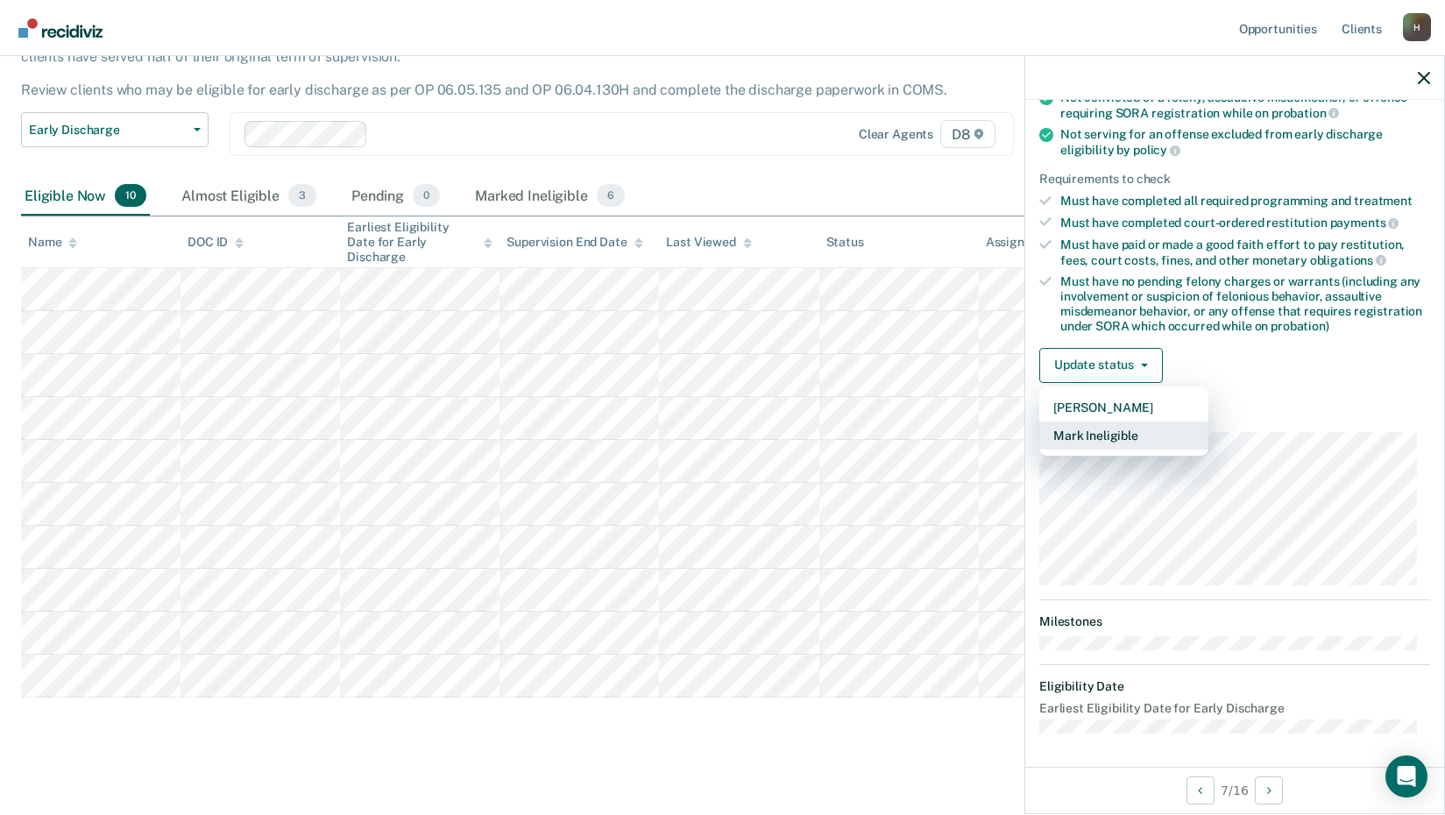
click at [1104, 437] on button "Mark Ineligible" at bounding box center [1124, 436] width 169 height 28
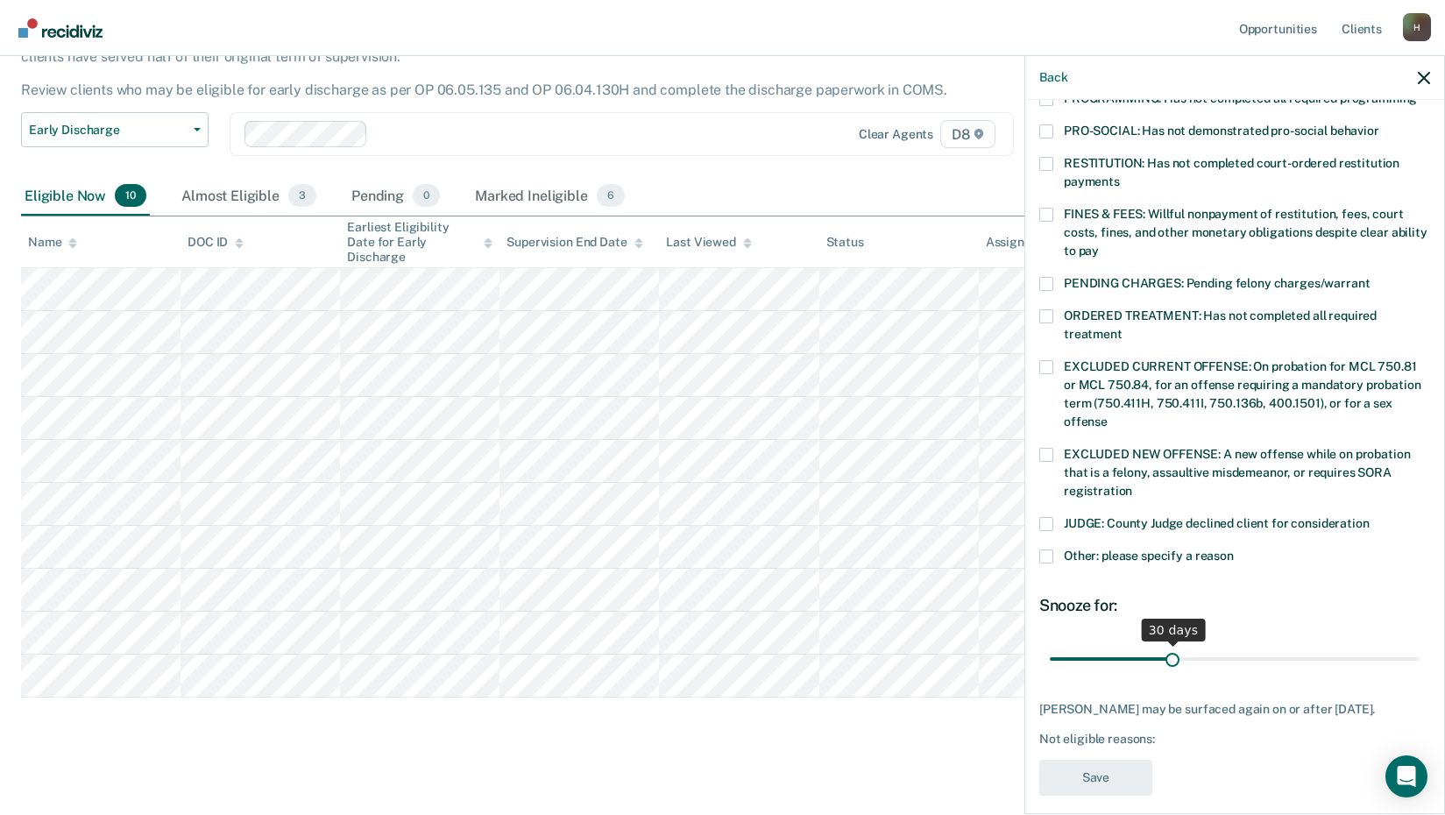
scroll to position [425, 0]
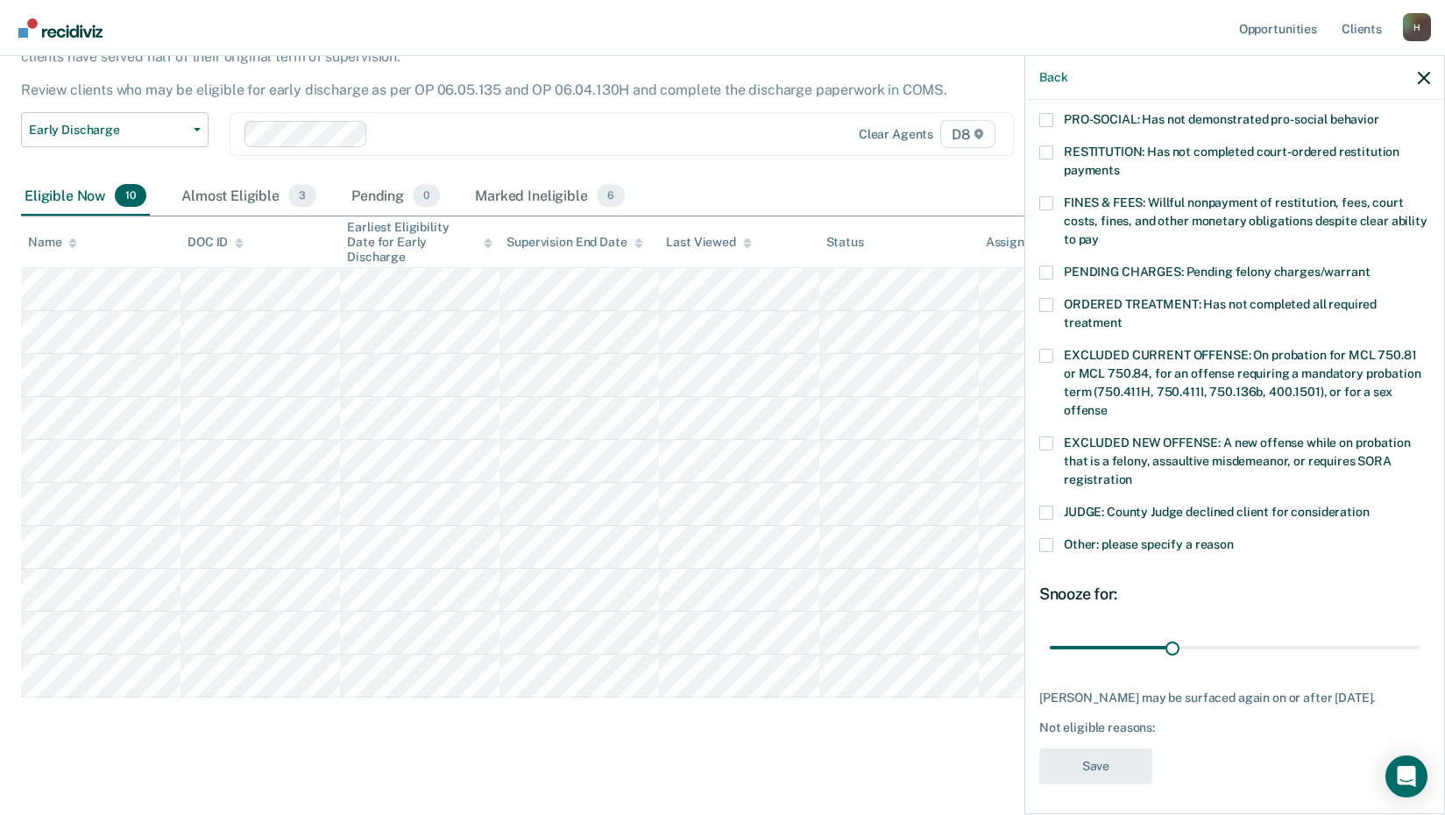
click at [1045, 538] on span at bounding box center [1047, 545] width 14 height 14
click at [1234, 538] on input "Other: please specify a reason" at bounding box center [1234, 538] width 0 height 0
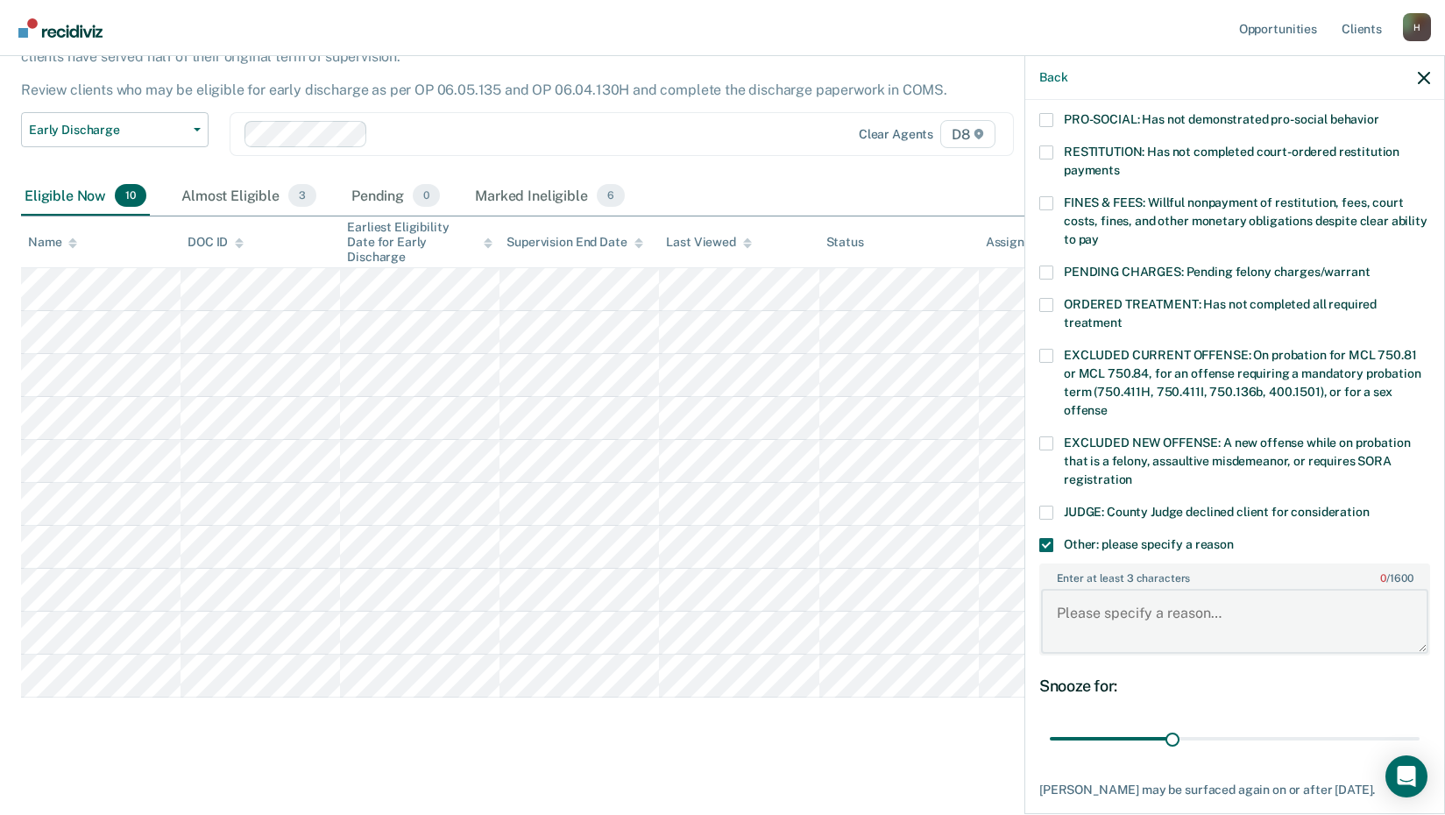
click at [1117, 596] on textarea "Enter at least 3 characters 0 / 1600" at bounding box center [1234, 621] width 387 height 65
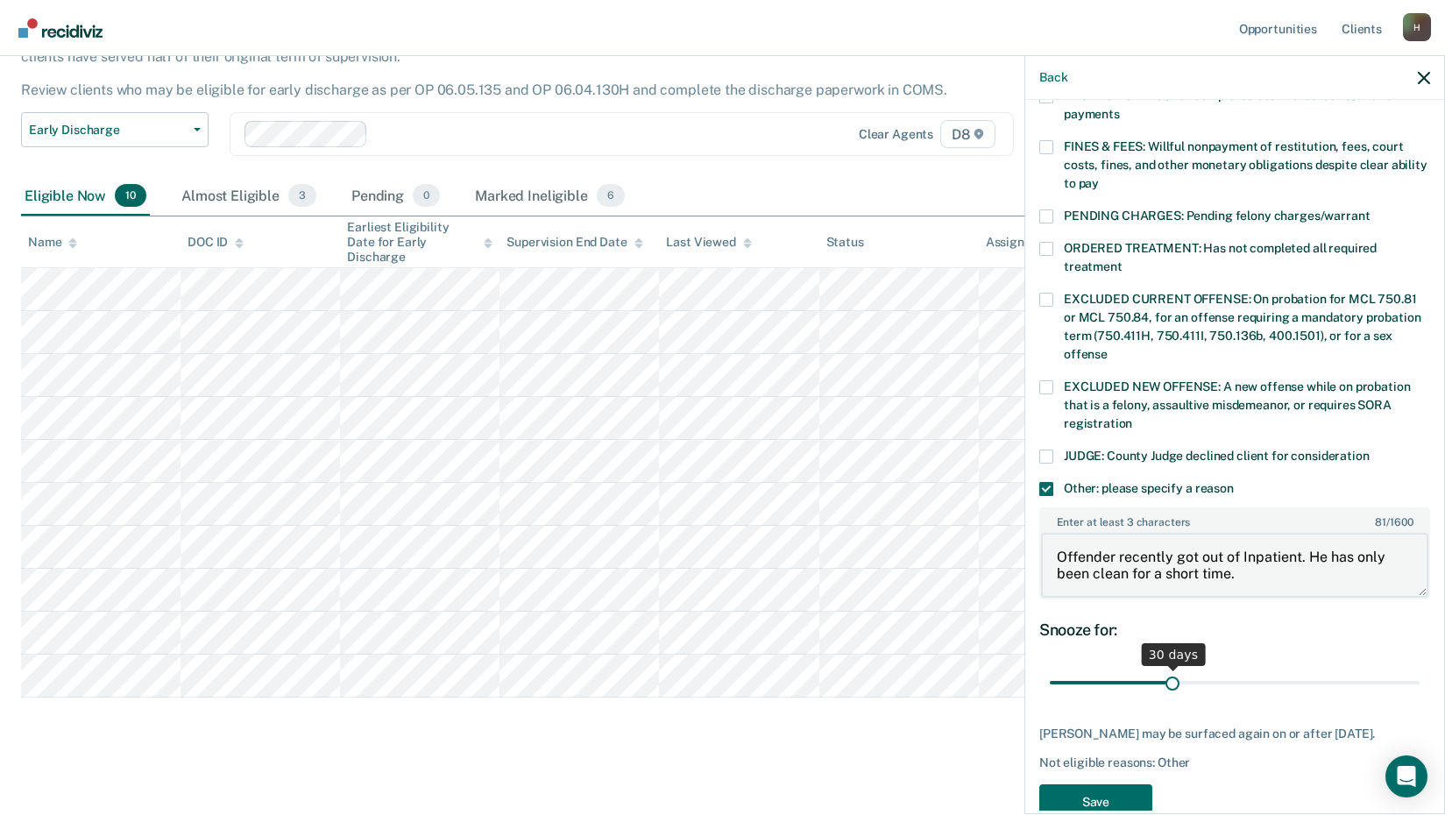
scroll to position [517, 0]
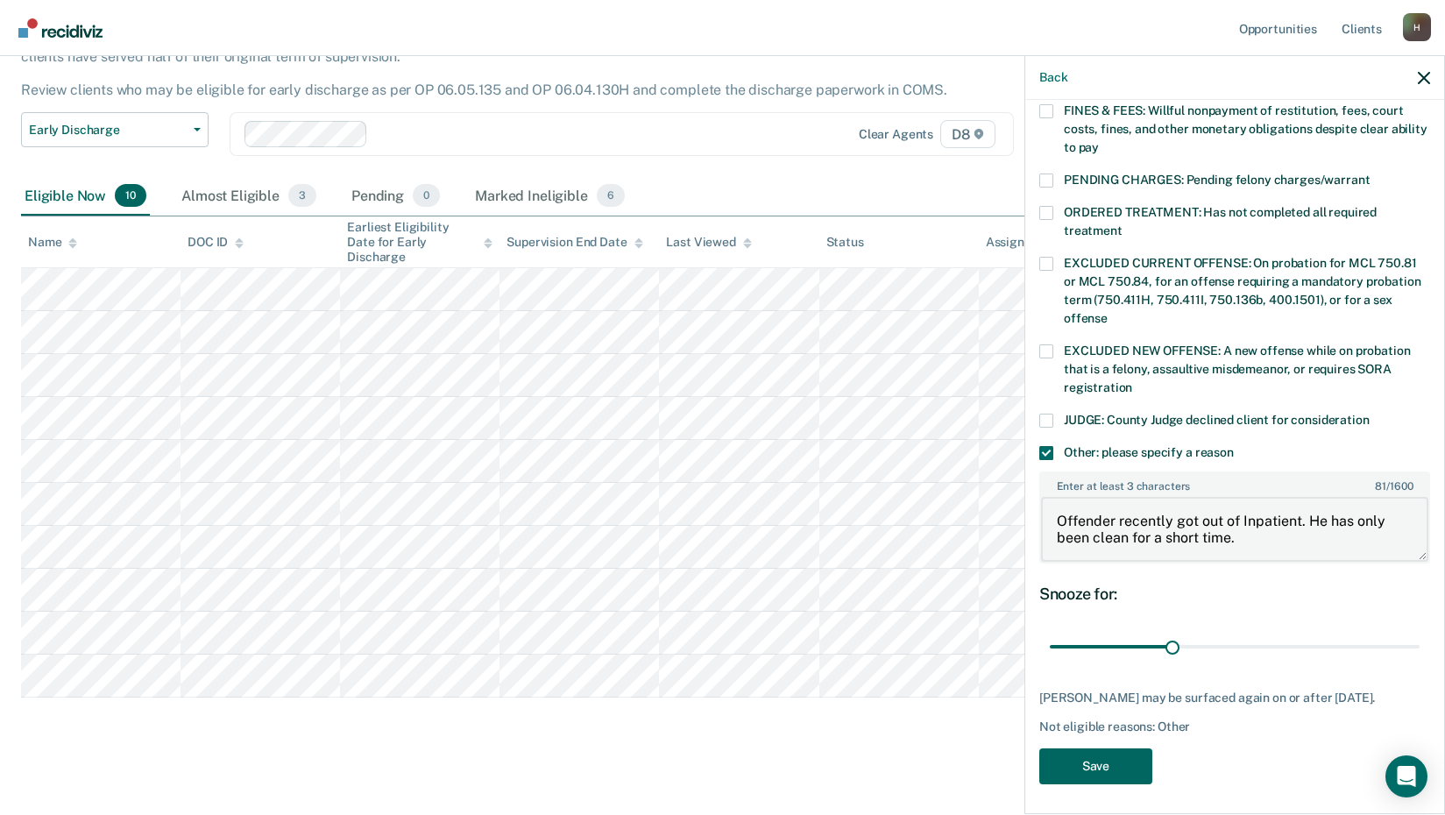
type textarea "Offender recently got out of Inpatient. He has only been clean for a short time."
click at [1098, 767] on button "Save" at bounding box center [1096, 767] width 113 height 36
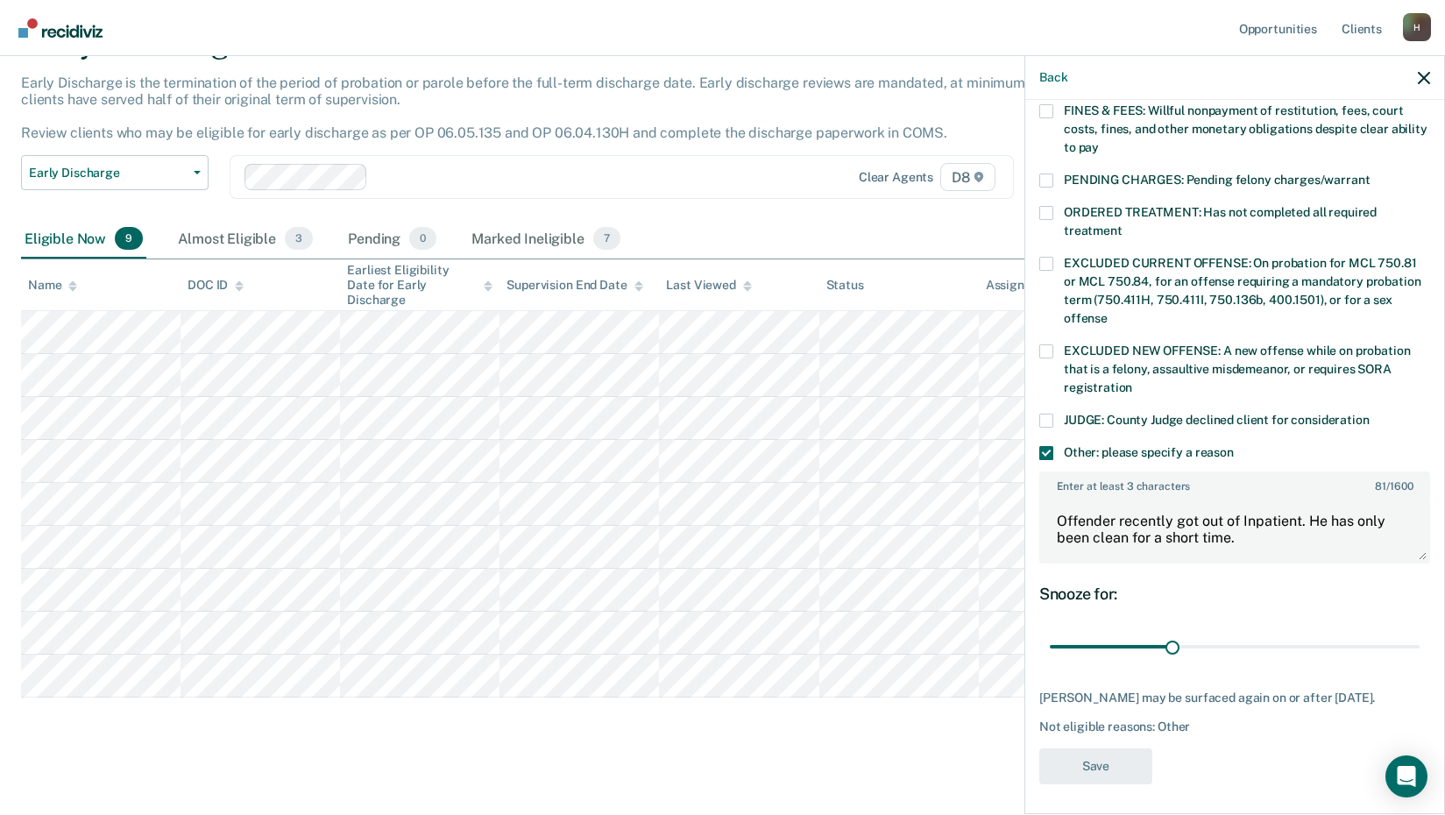
scroll to position [385, 0]
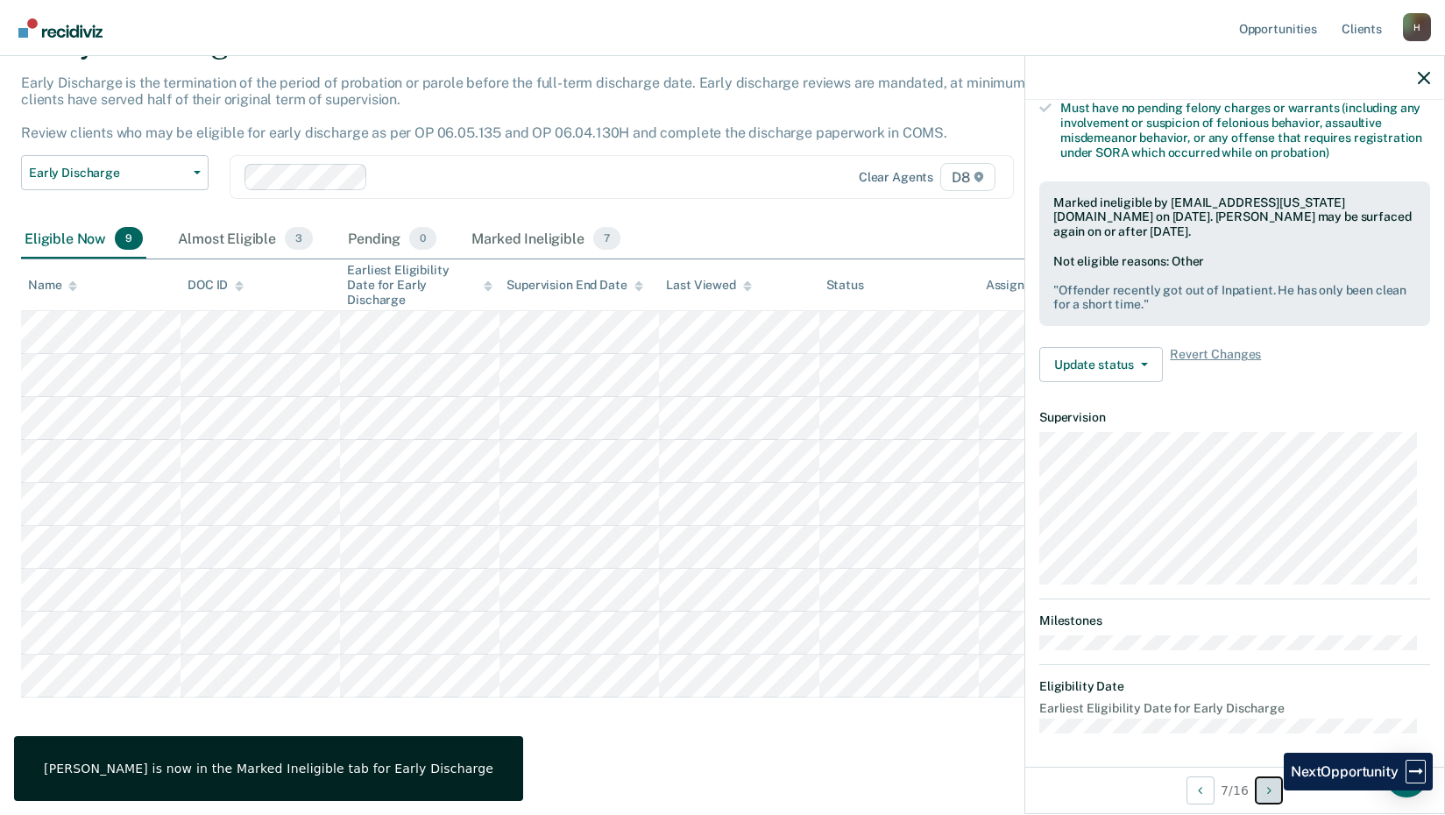
click at [1271, 791] on icon "Next Opportunity" at bounding box center [1270, 791] width 4 height 12
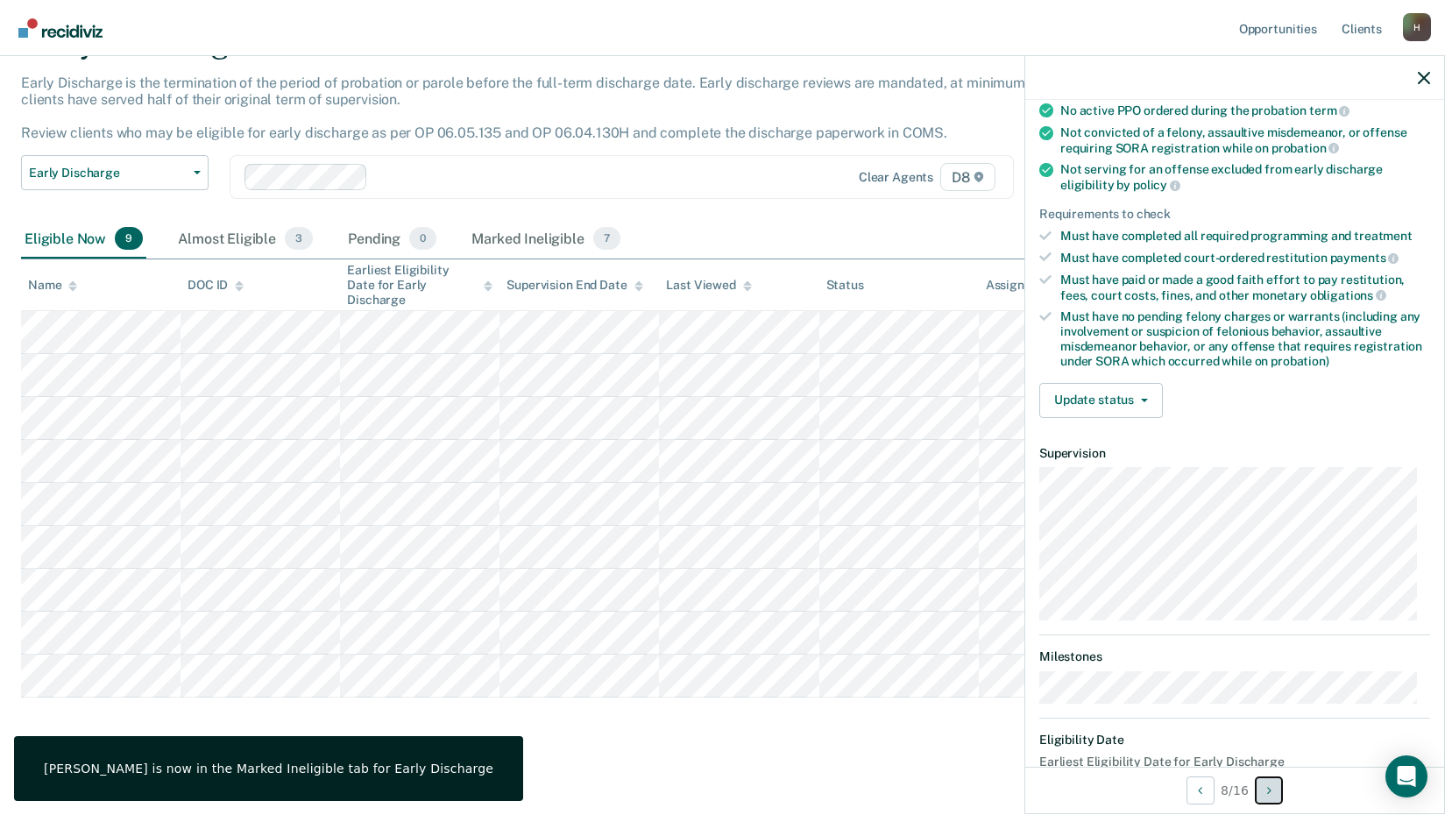
scroll to position [230, 0]
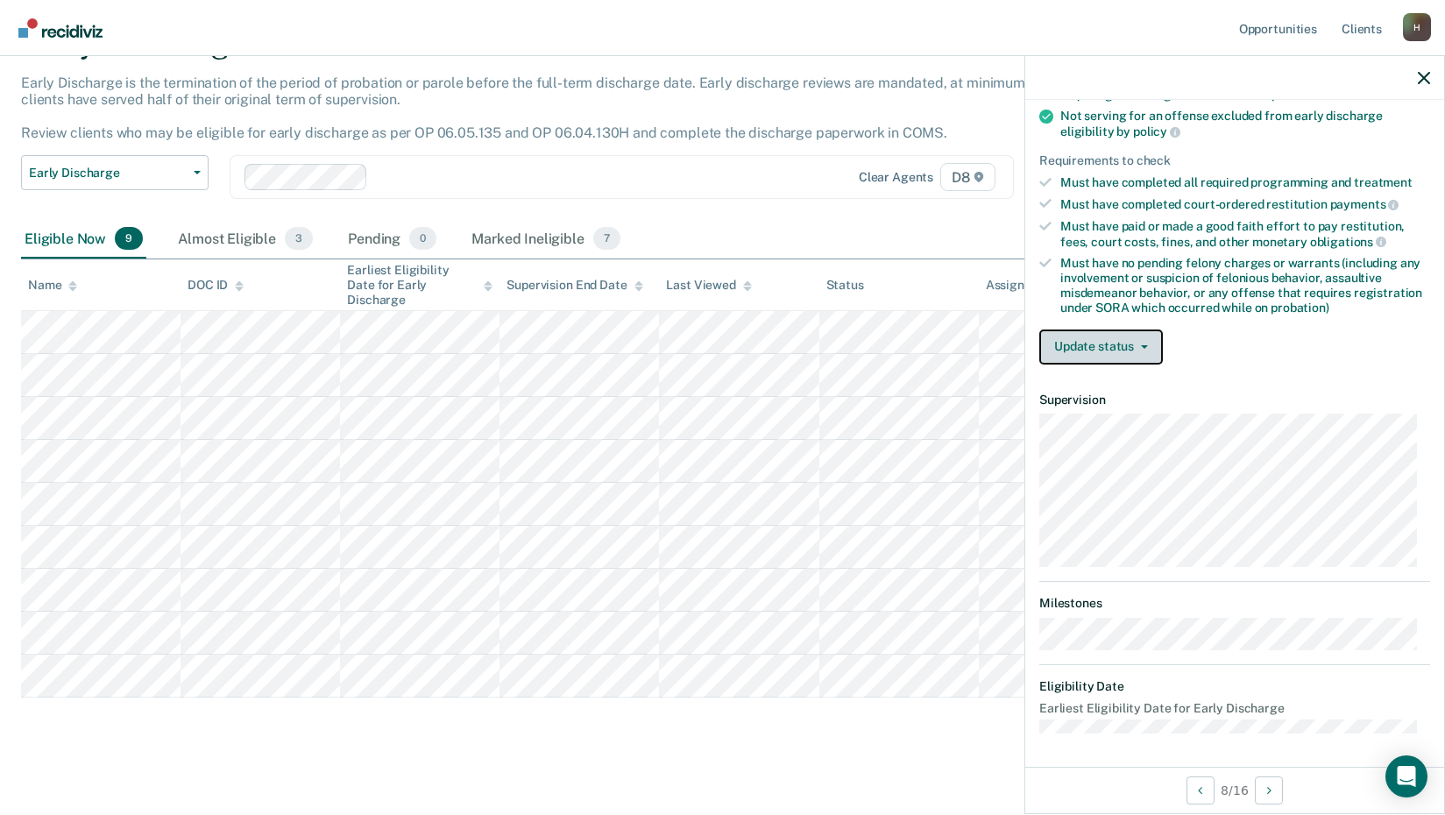
click at [1141, 346] on icon "button" at bounding box center [1144, 347] width 7 height 4
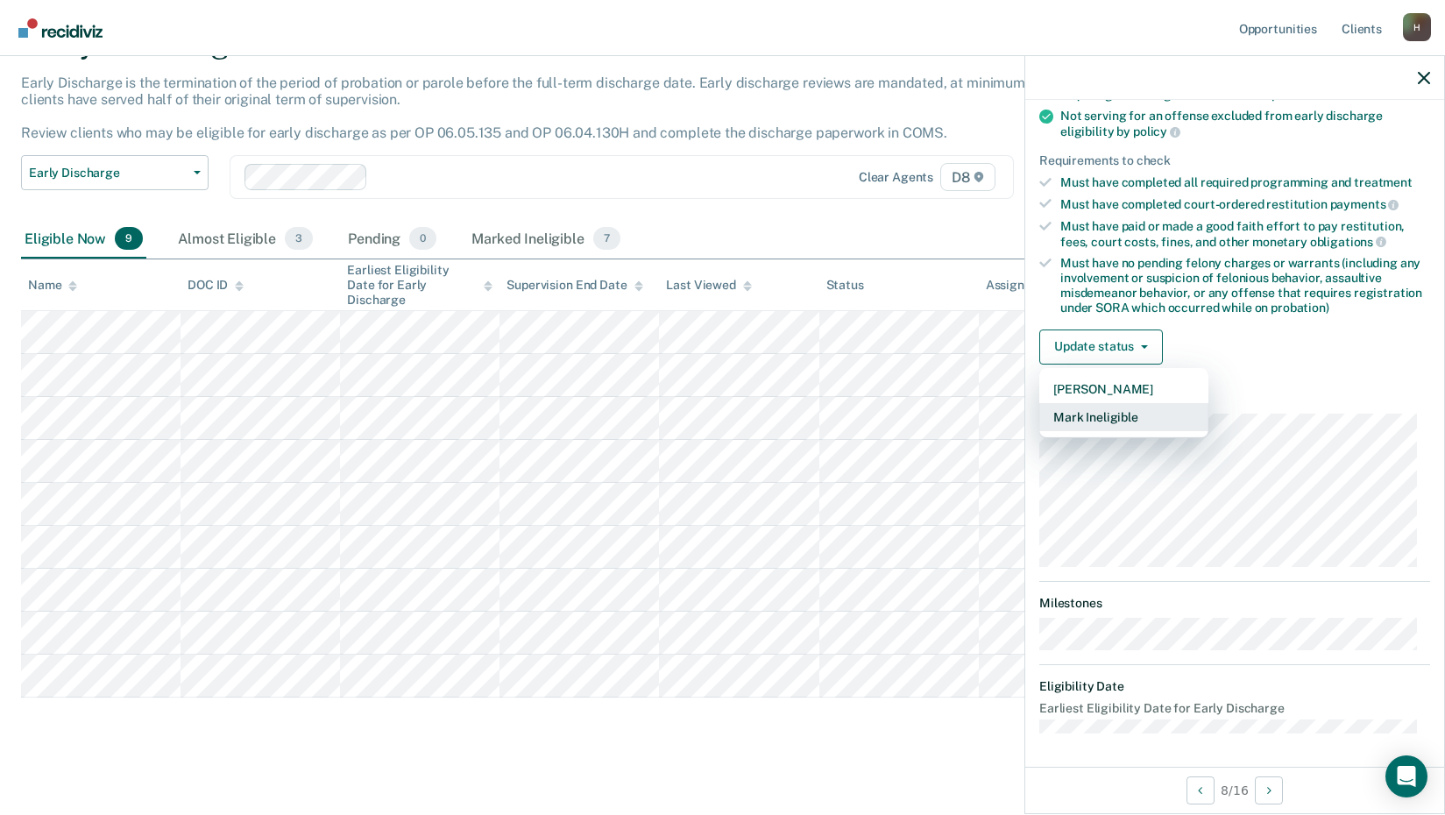
click at [1107, 413] on button "Mark Ineligible" at bounding box center [1124, 417] width 169 height 28
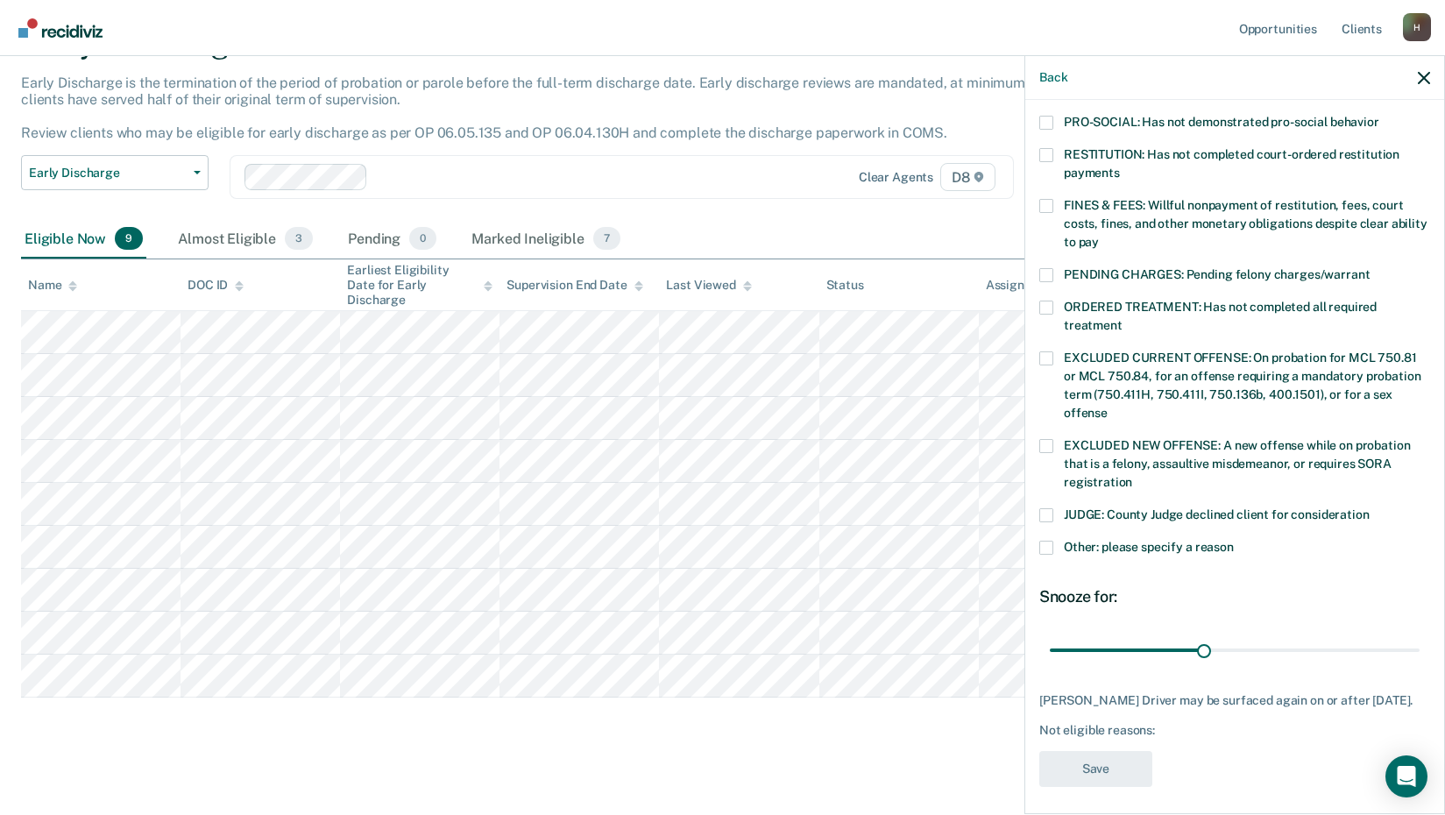
scroll to position [425, 0]
click at [1045, 538] on span at bounding box center [1047, 545] width 14 height 14
click at [1234, 538] on input "Other: please specify a reason" at bounding box center [1234, 538] width 0 height 0
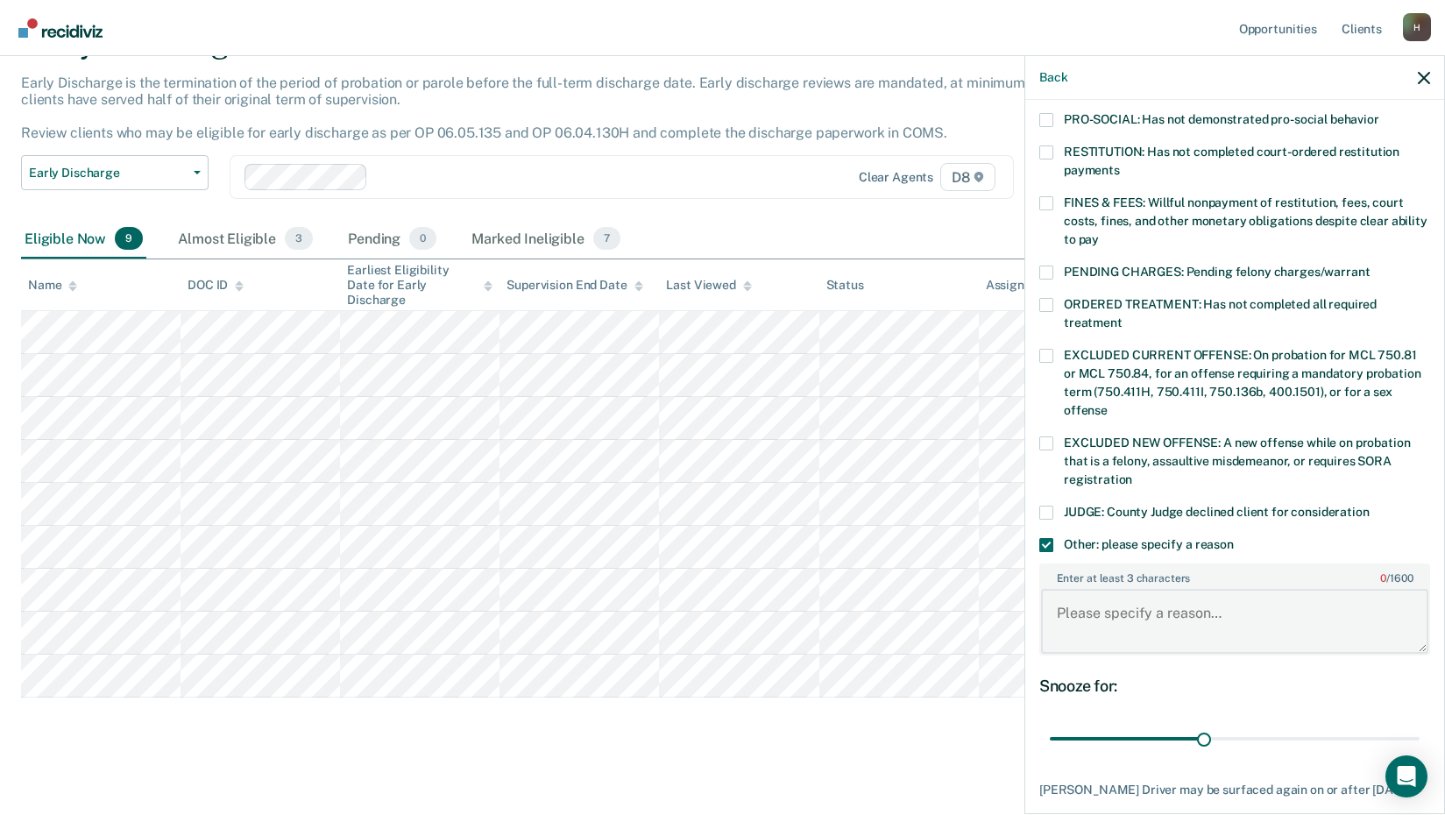
click at [1104, 593] on textarea "Enter at least 3 characters 0 / 1600" at bounding box center [1234, 621] width 387 height 65
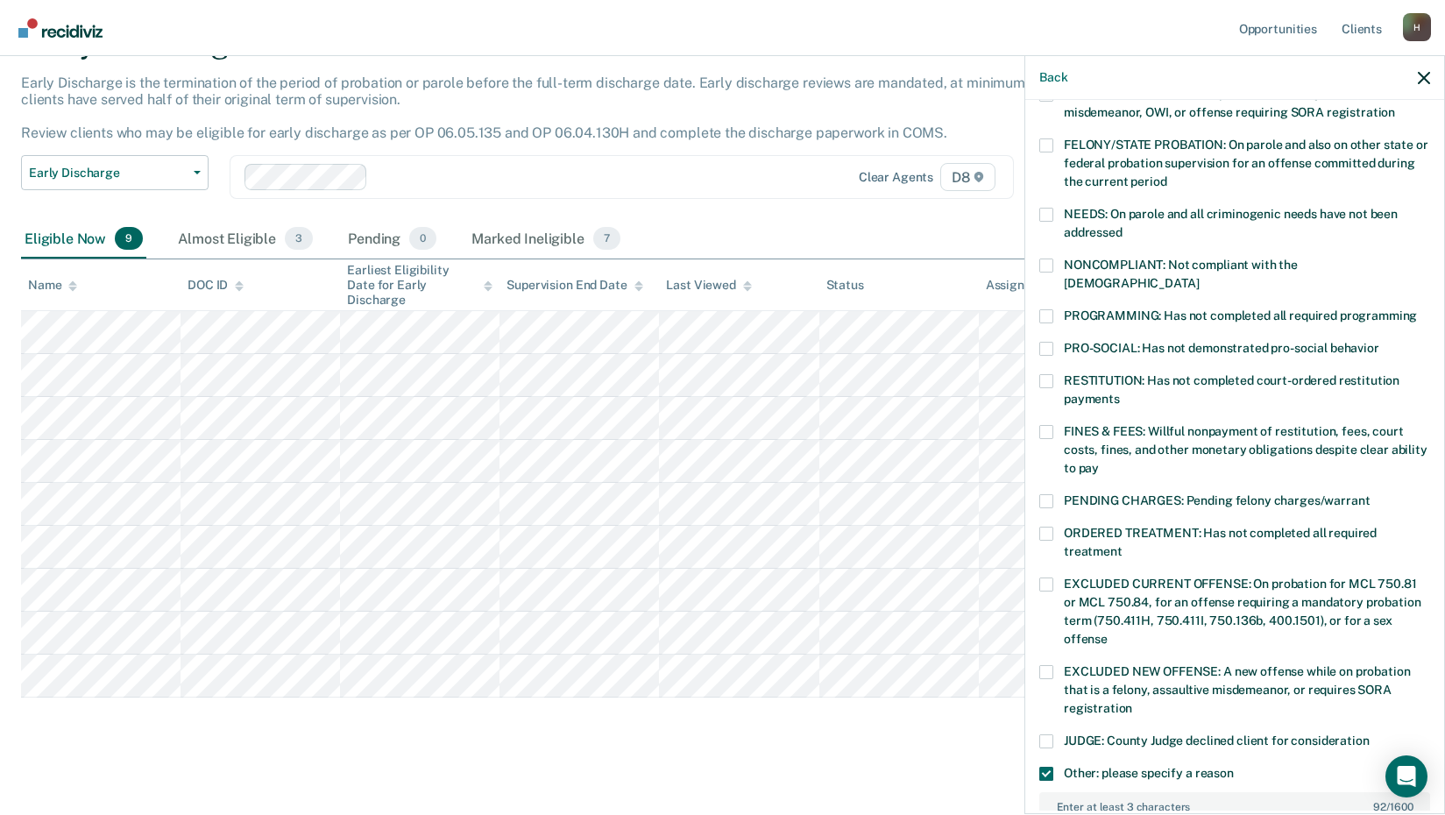
scroll to position [167, 0]
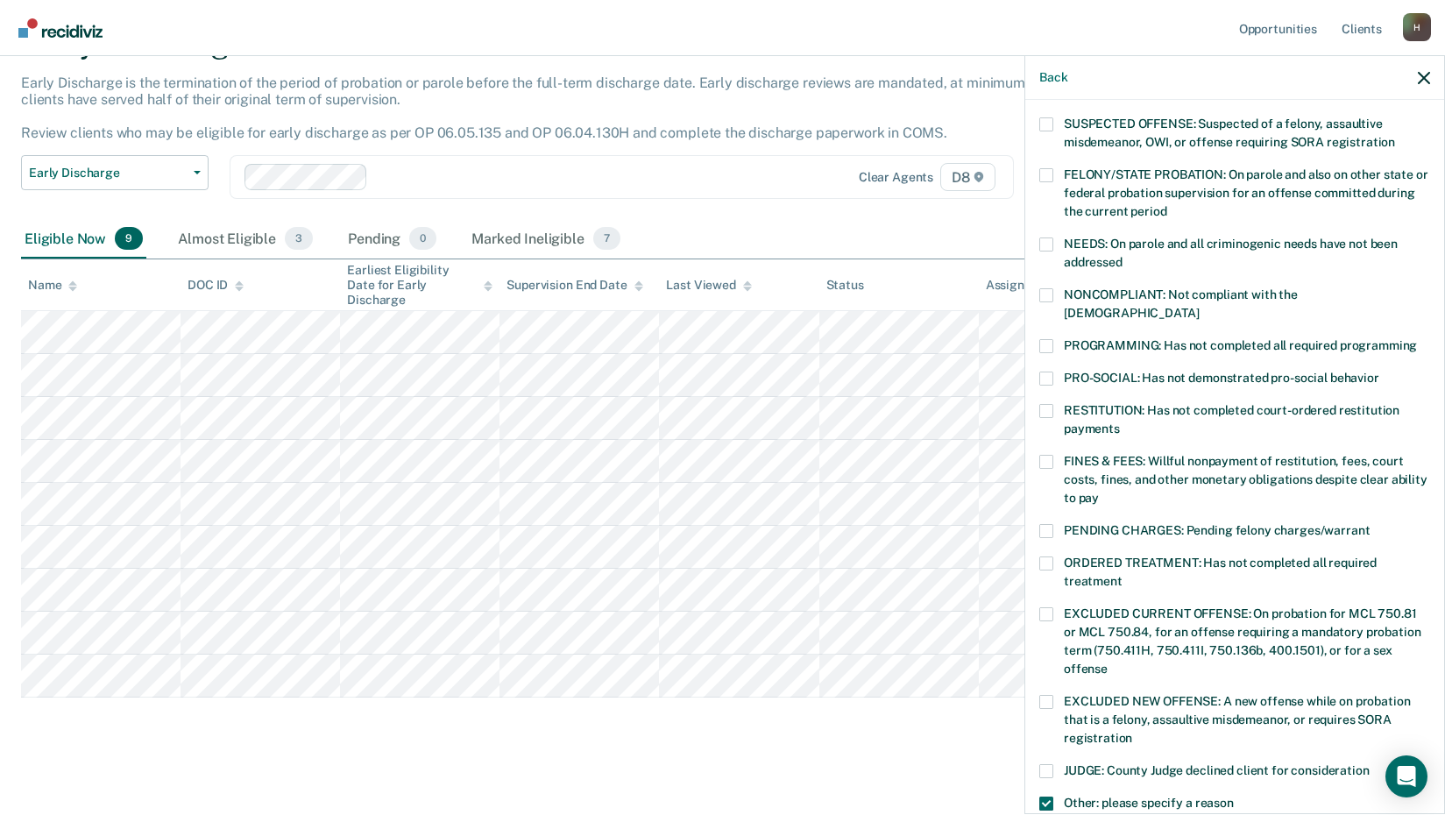
type textarea "Offender is not attending MRT as required. He is unemployed. He recently missed…"
click at [1047, 339] on span at bounding box center [1047, 346] width 14 height 14
click at [1417, 339] on input "PROGRAMMING: Has not completed all required programming" at bounding box center [1417, 339] width 0 height 0
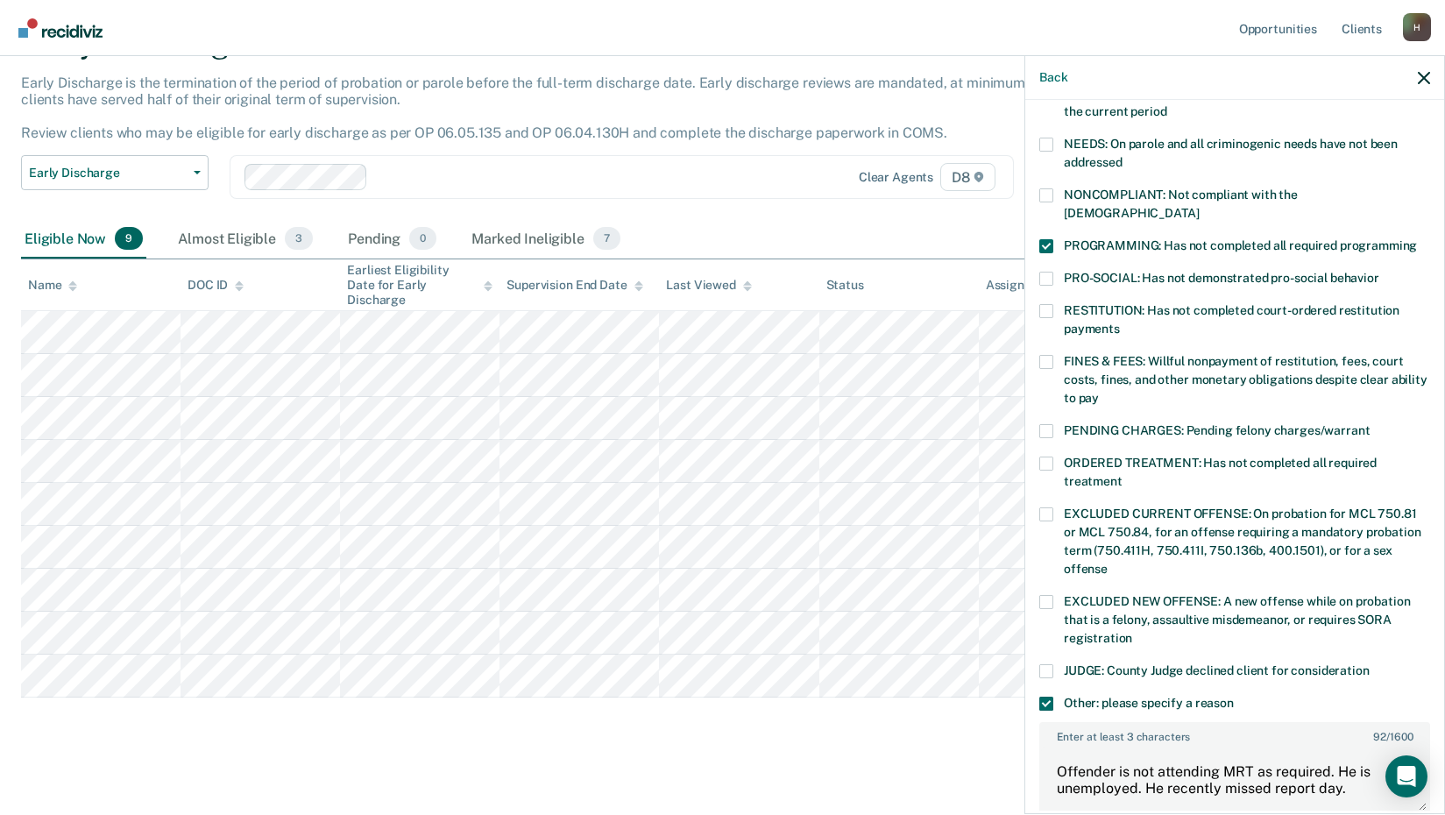
scroll to position [517, 0]
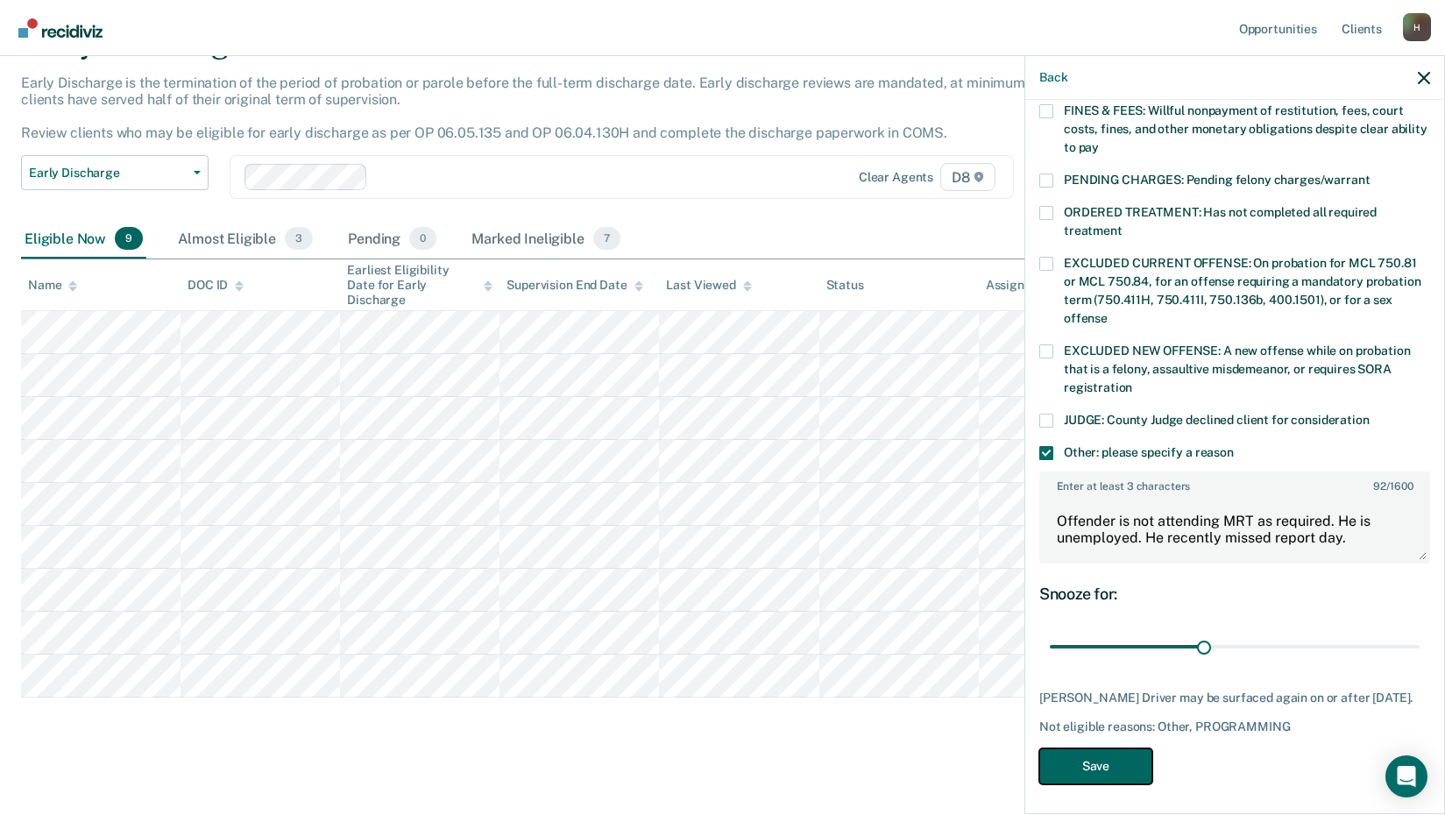
click at [1092, 762] on button "Save" at bounding box center [1096, 767] width 113 height 36
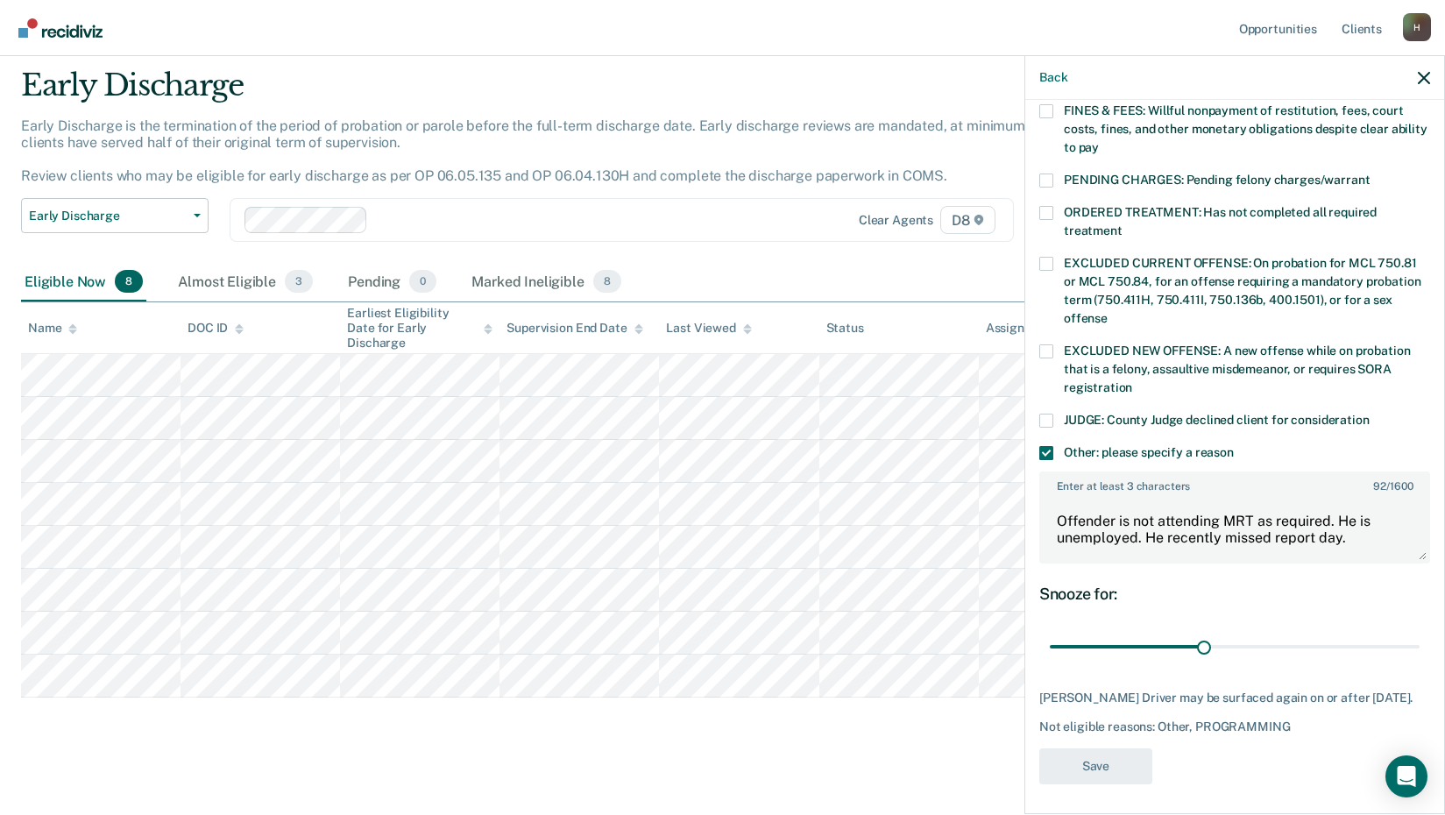
scroll to position [403, 0]
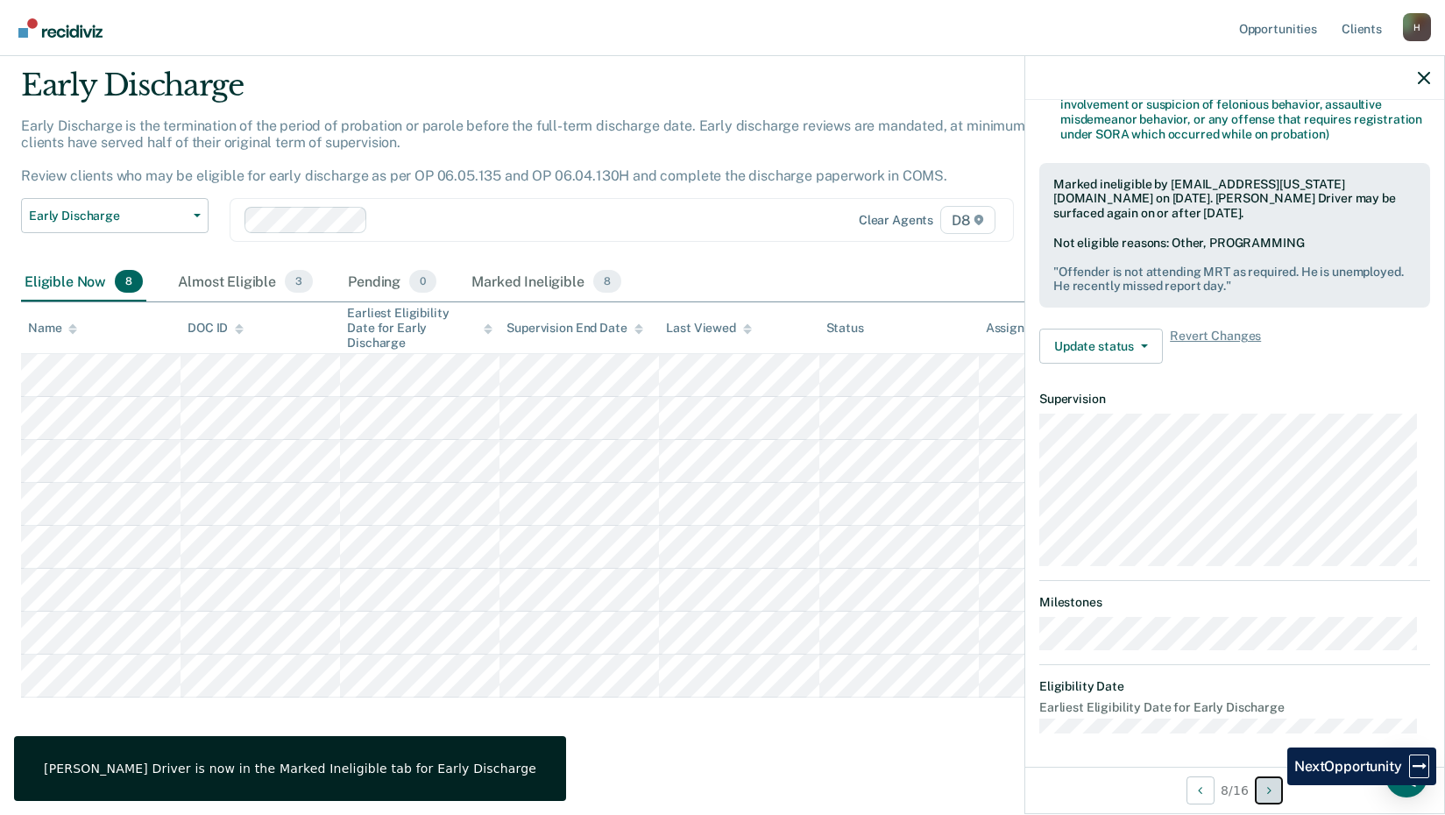
click at [1275, 785] on button "Next Opportunity" at bounding box center [1269, 791] width 28 height 28
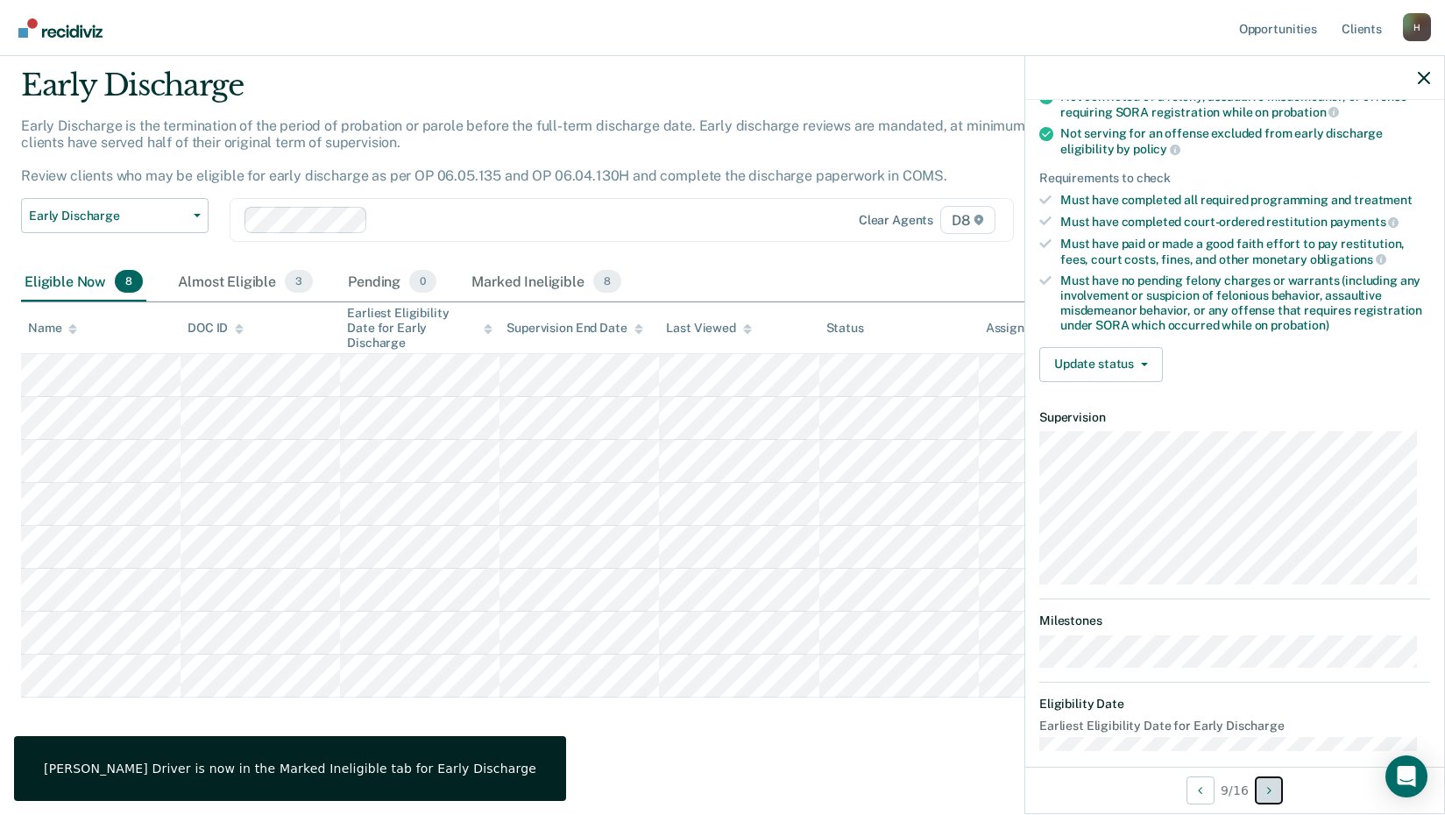
scroll to position [230, 0]
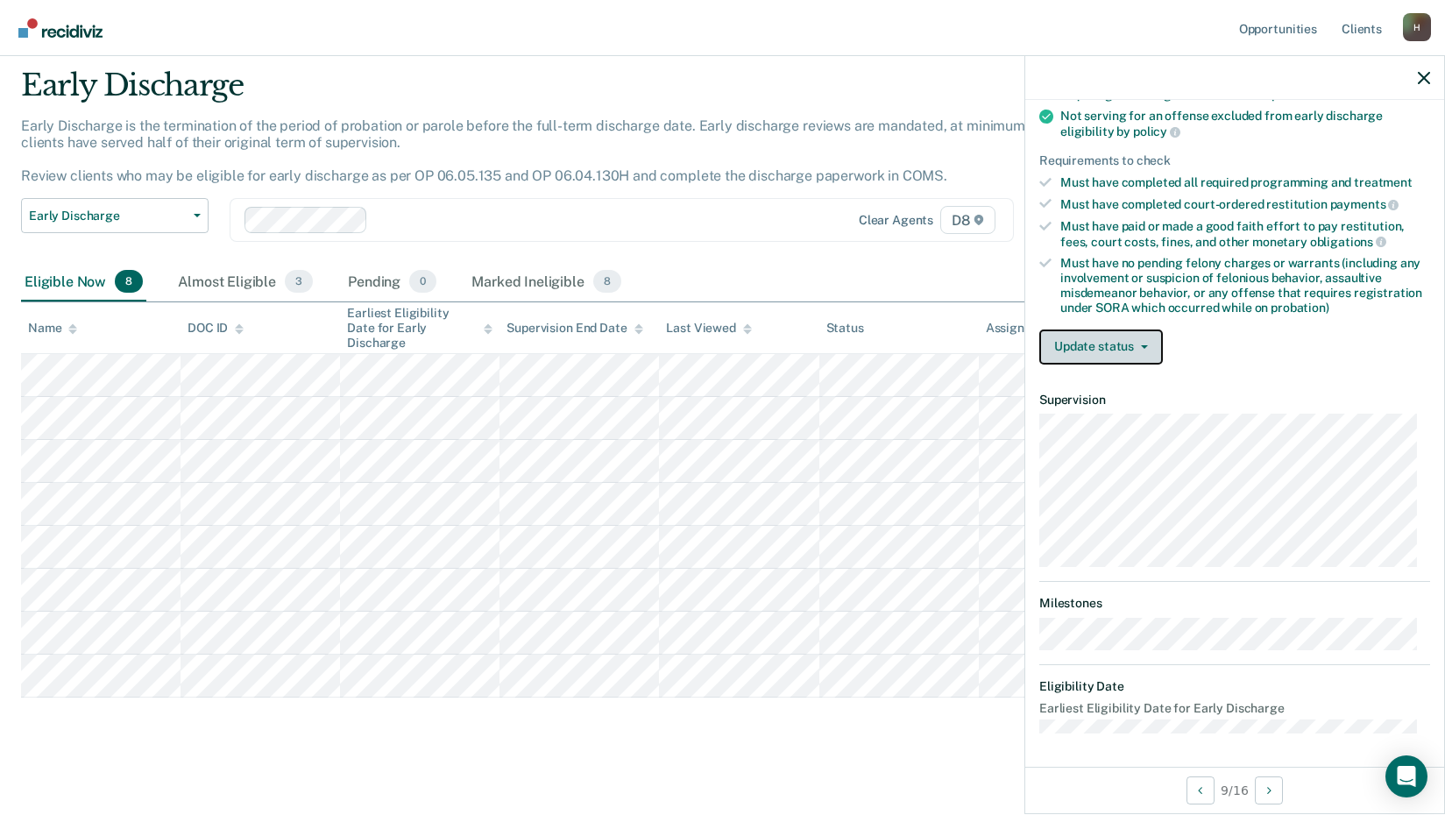
click at [1147, 346] on icon "button" at bounding box center [1144, 347] width 7 height 4
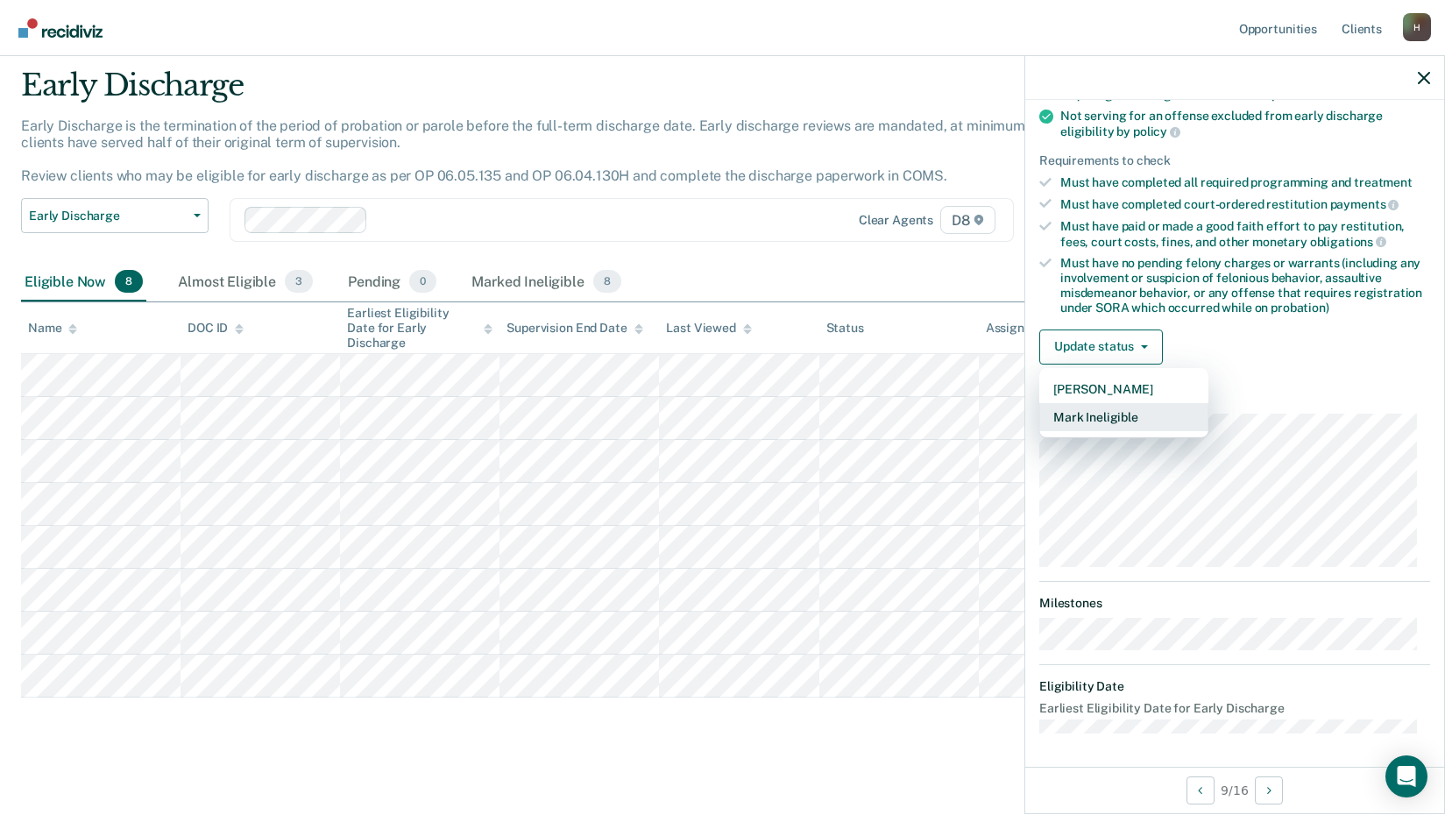
click at [1108, 415] on button "Mark Ineligible" at bounding box center [1124, 417] width 169 height 28
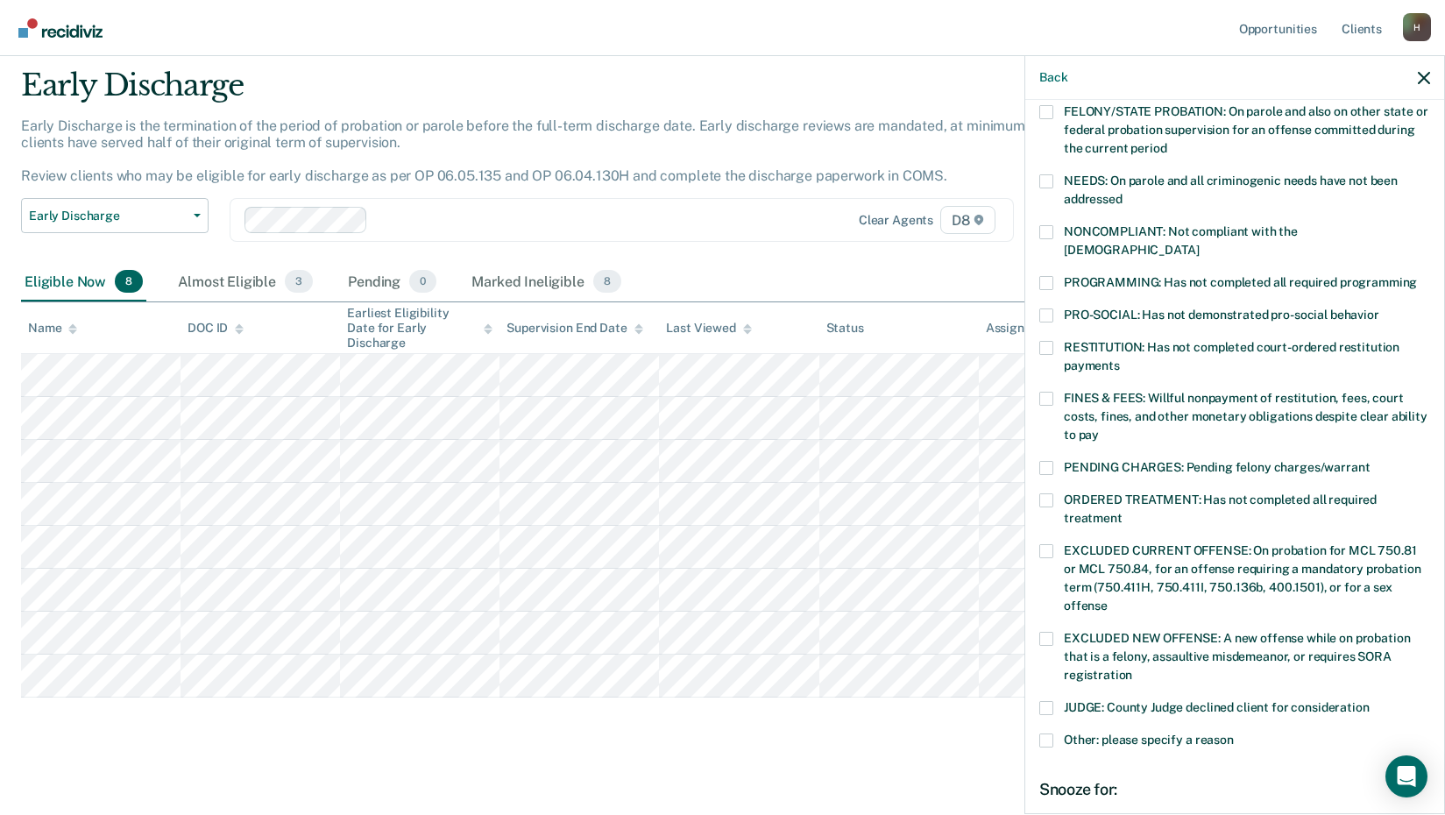
click at [1051, 276] on span at bounding box center [1047, 283] width 14 height 14
click at [1417, 276] on input "PROGRAMMING: Has not completed all required programming" at bounding box center [1417, 276] width 0 height 0
click at [1044, 230] on span at bounding box center [1047, 232] width 14 height 14
click at [1199, 244] on input "NONCOMPLIANT: Not compliant with the [DEMOGRAPHIC_DATA]" at bounding box center [1199, 244] width 0 height 0
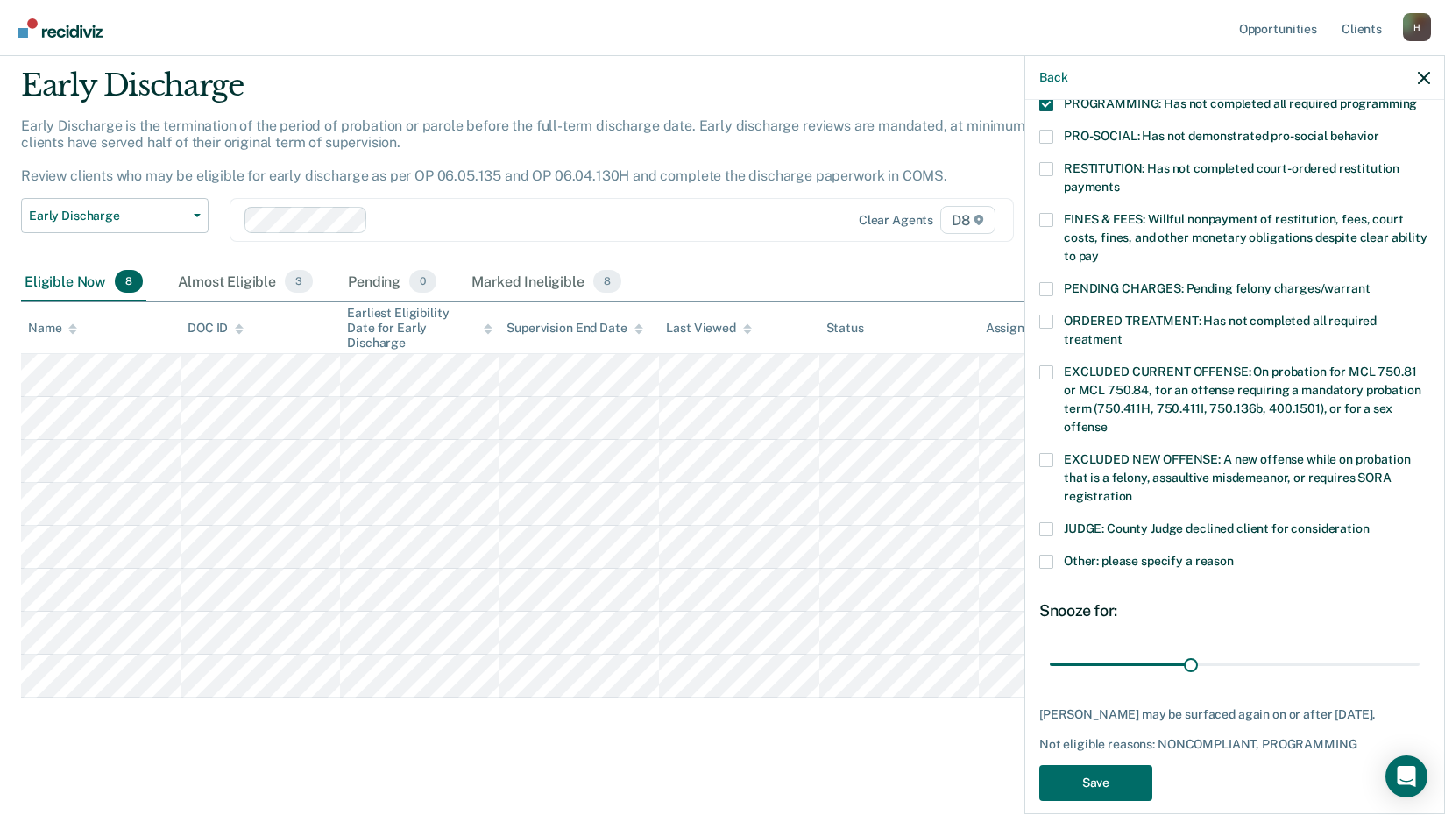
scroll to position [425, 0]
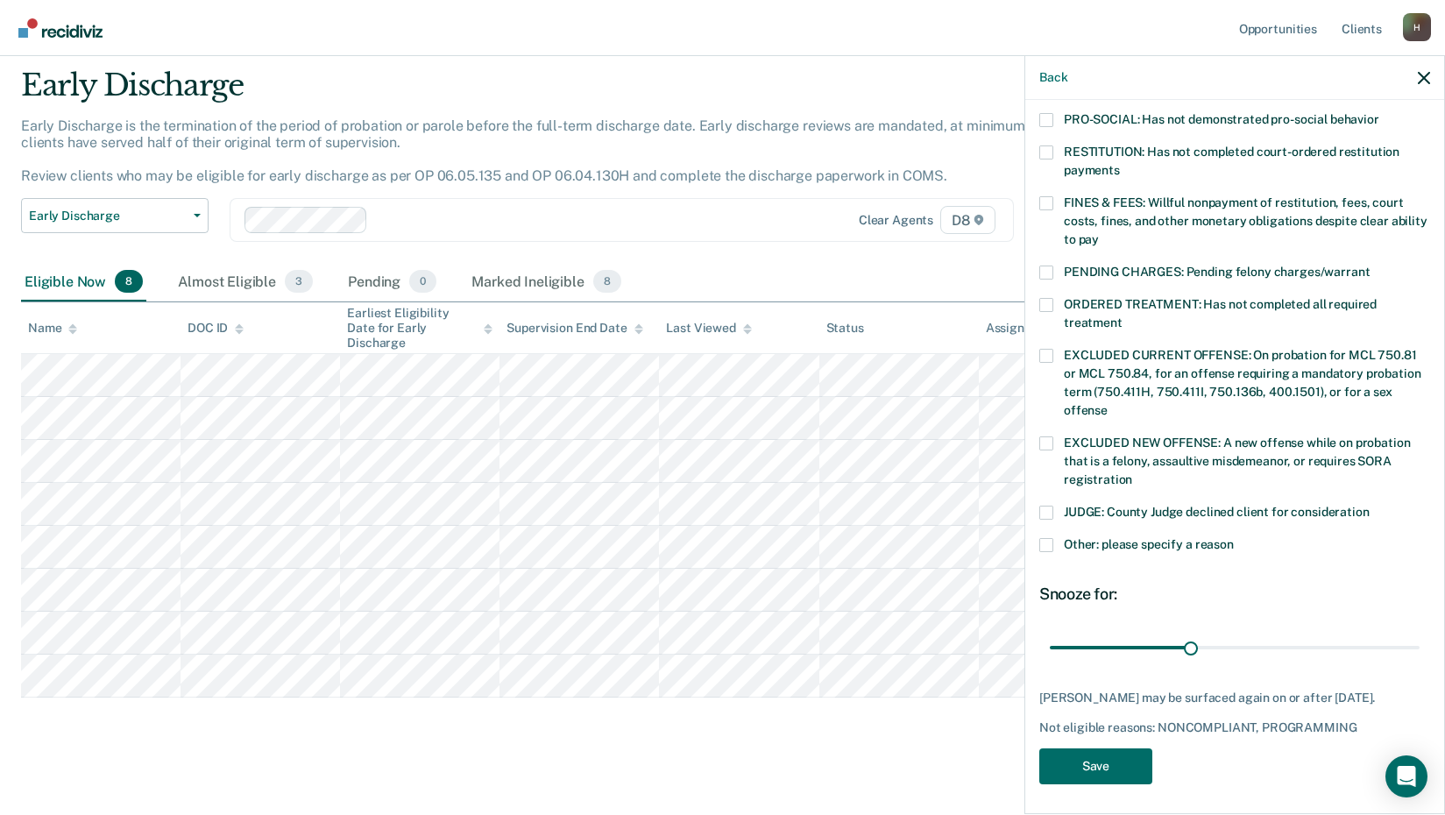
click at [1047, 538] on span at bounding box center [1047, 545] width 14 height 14
click at [1234, 538] on input "Other: please specify a reason" at bounding box center [1234, 538] width 0 height 0
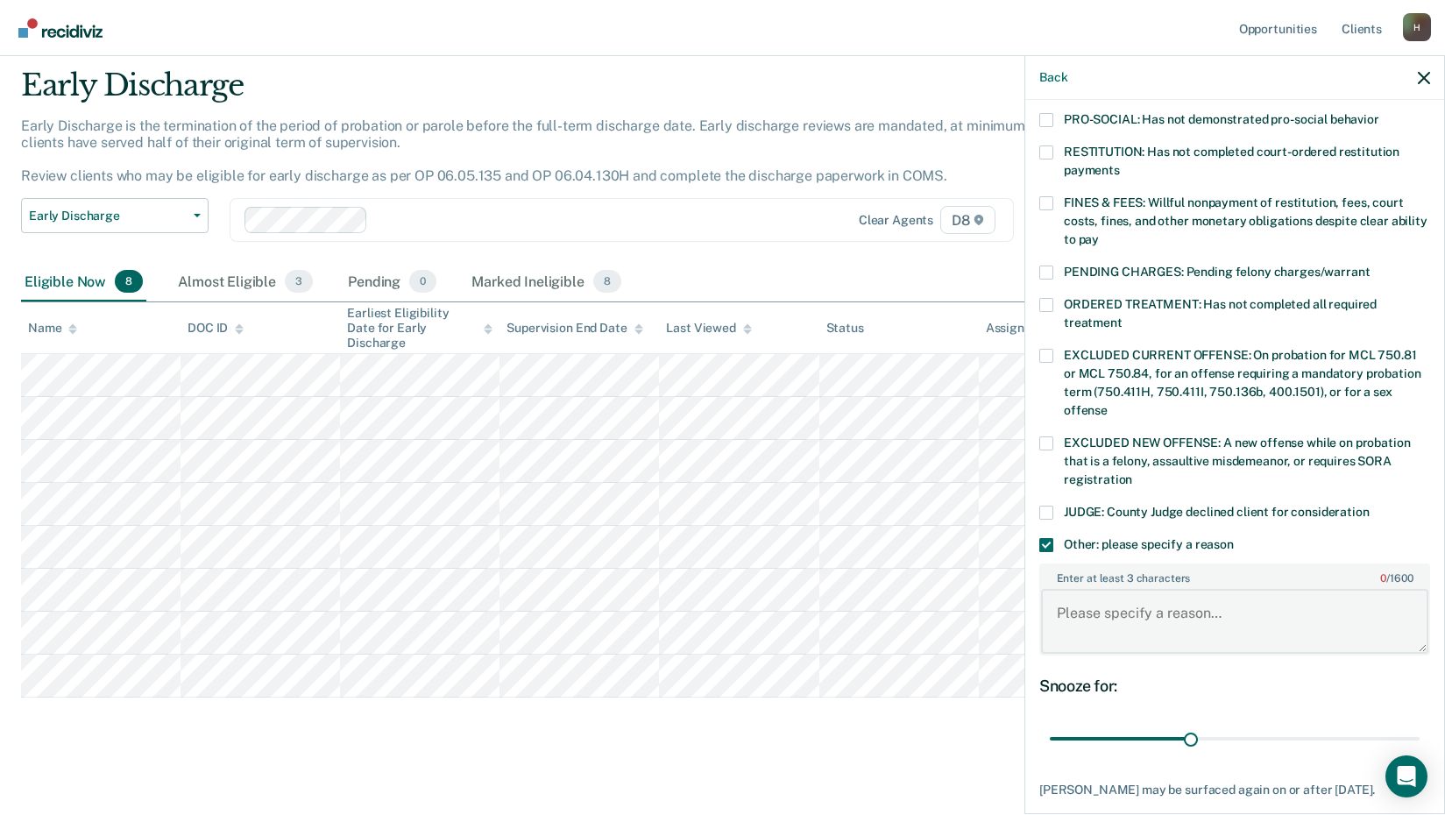
click at [1097, 614] on textarea "Enter at least 3 characters 0 / 1600" at bounding box center [1234, 621] width 387 height 65
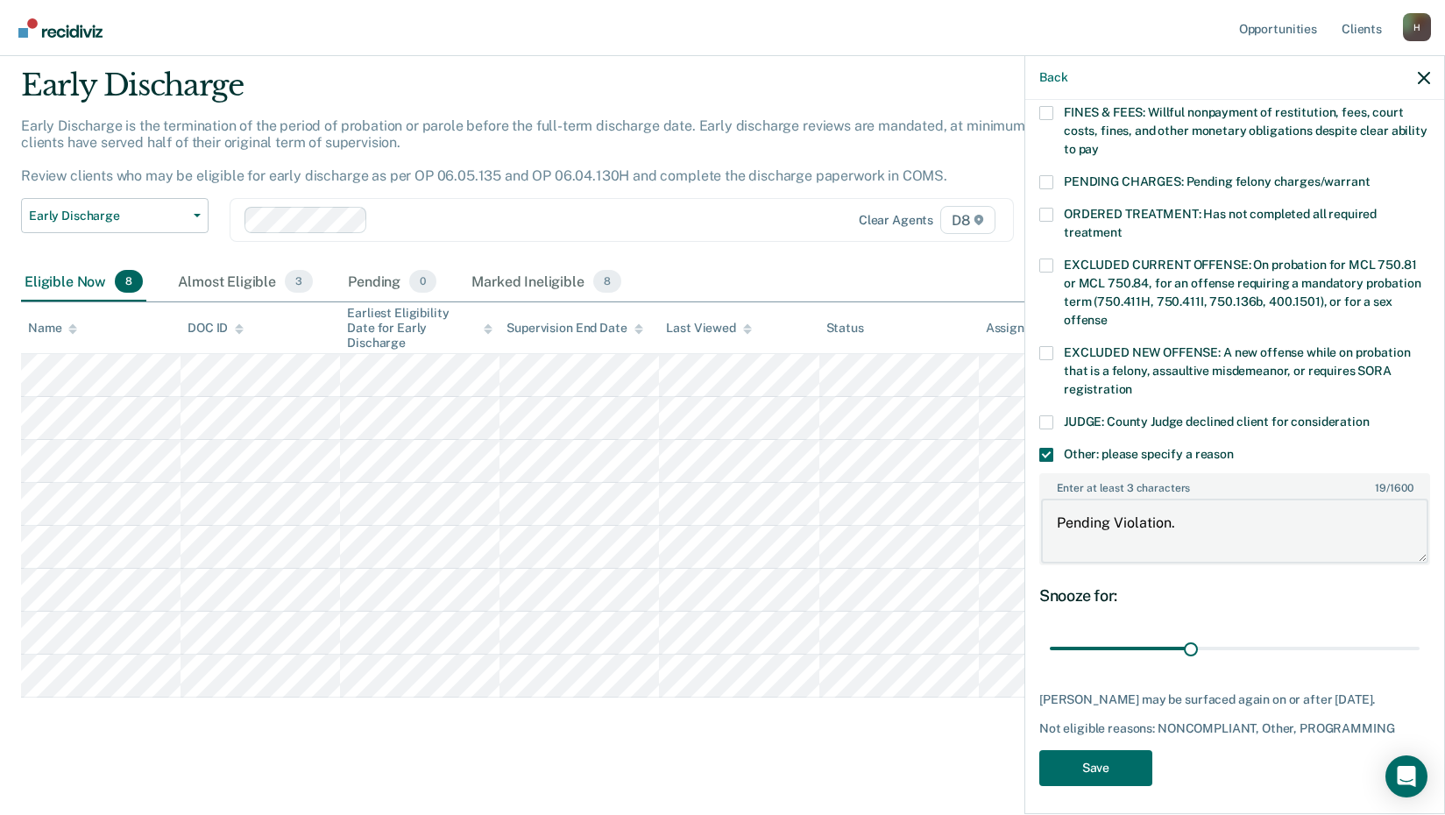
scroll to position [517, 0]
type textarea "Pending Violation."
click at [1095, 763] on button "Save" at bounding box center [1096, 767] width 113 height 36
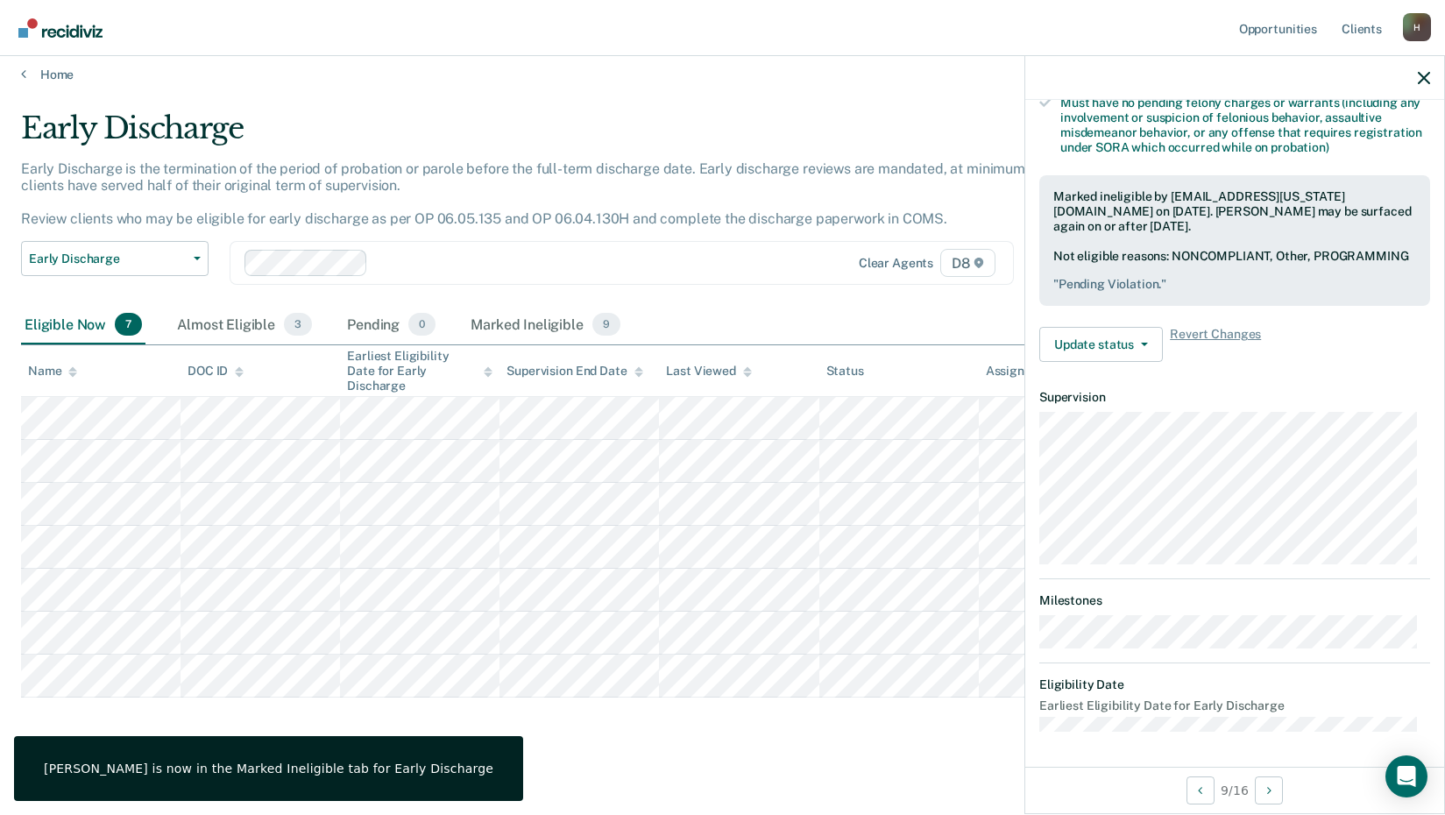
scroll to position [403, 0]
click at [1270, 792] on icon "Next Opportunity" at bounding box center [1270, 791] width 4 height 12
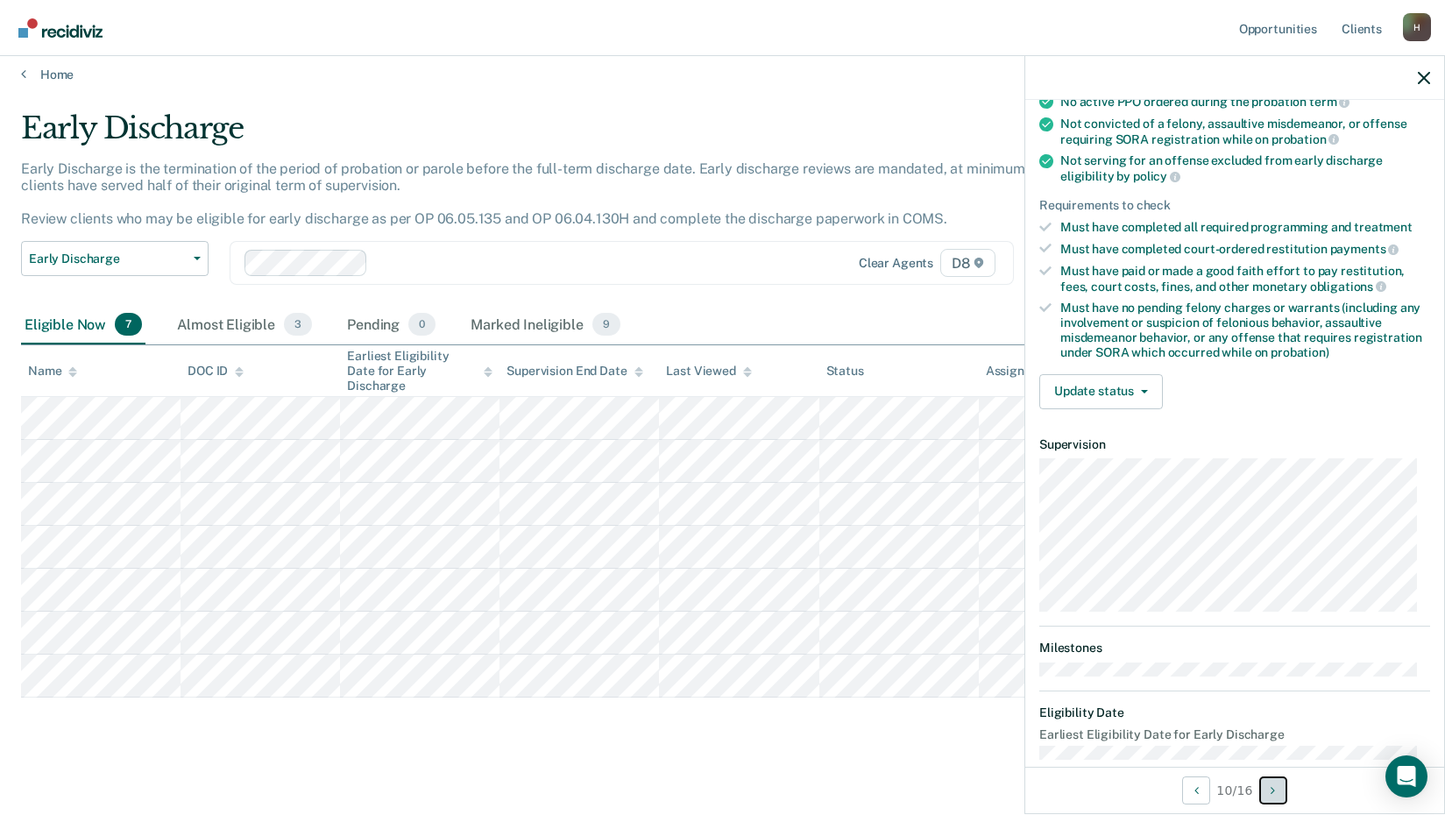
scroll to position [211, 0]
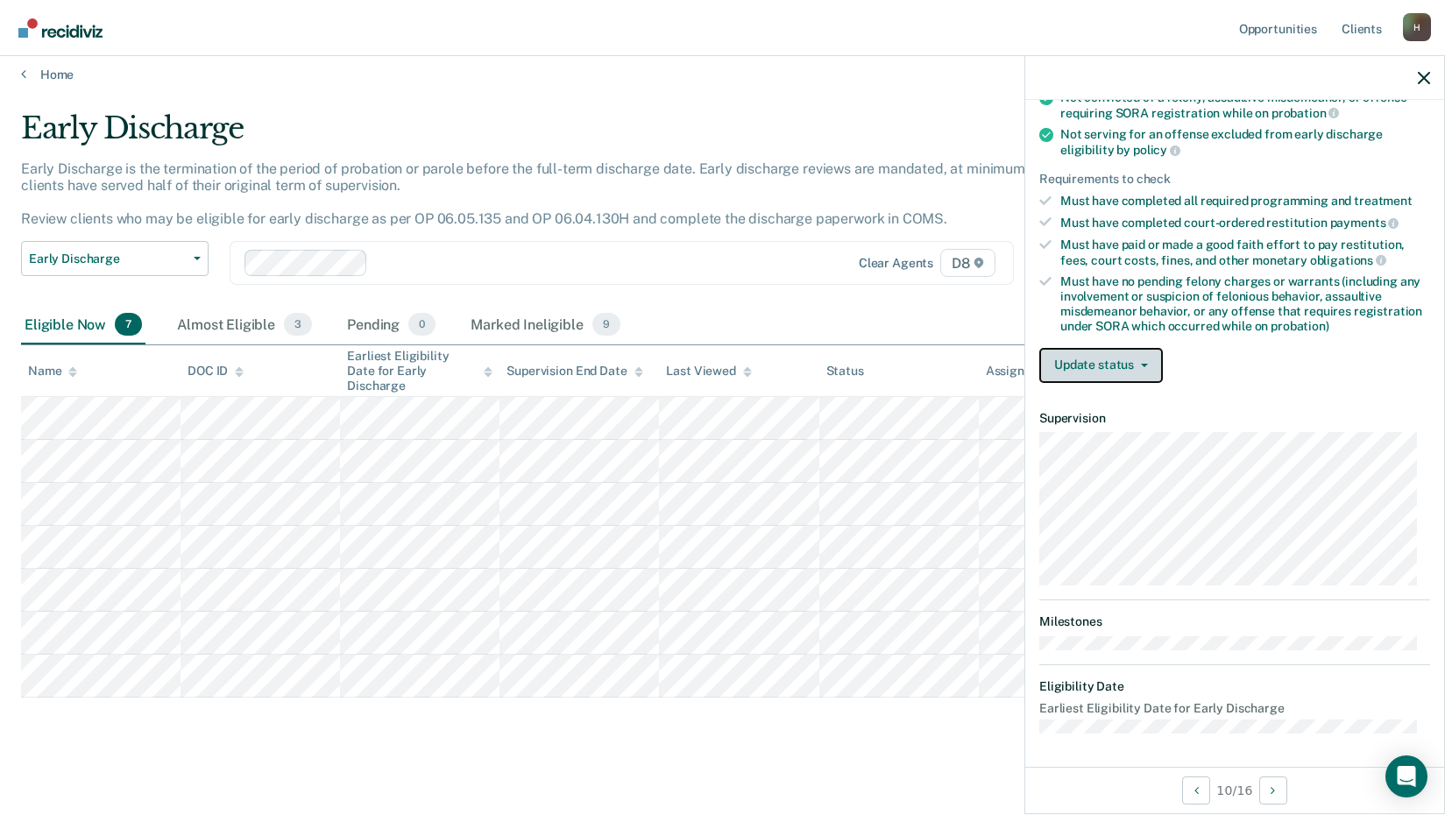
click at [1146, 365] on icon "button" at bounding box center [1144, 366] width 7 height 4
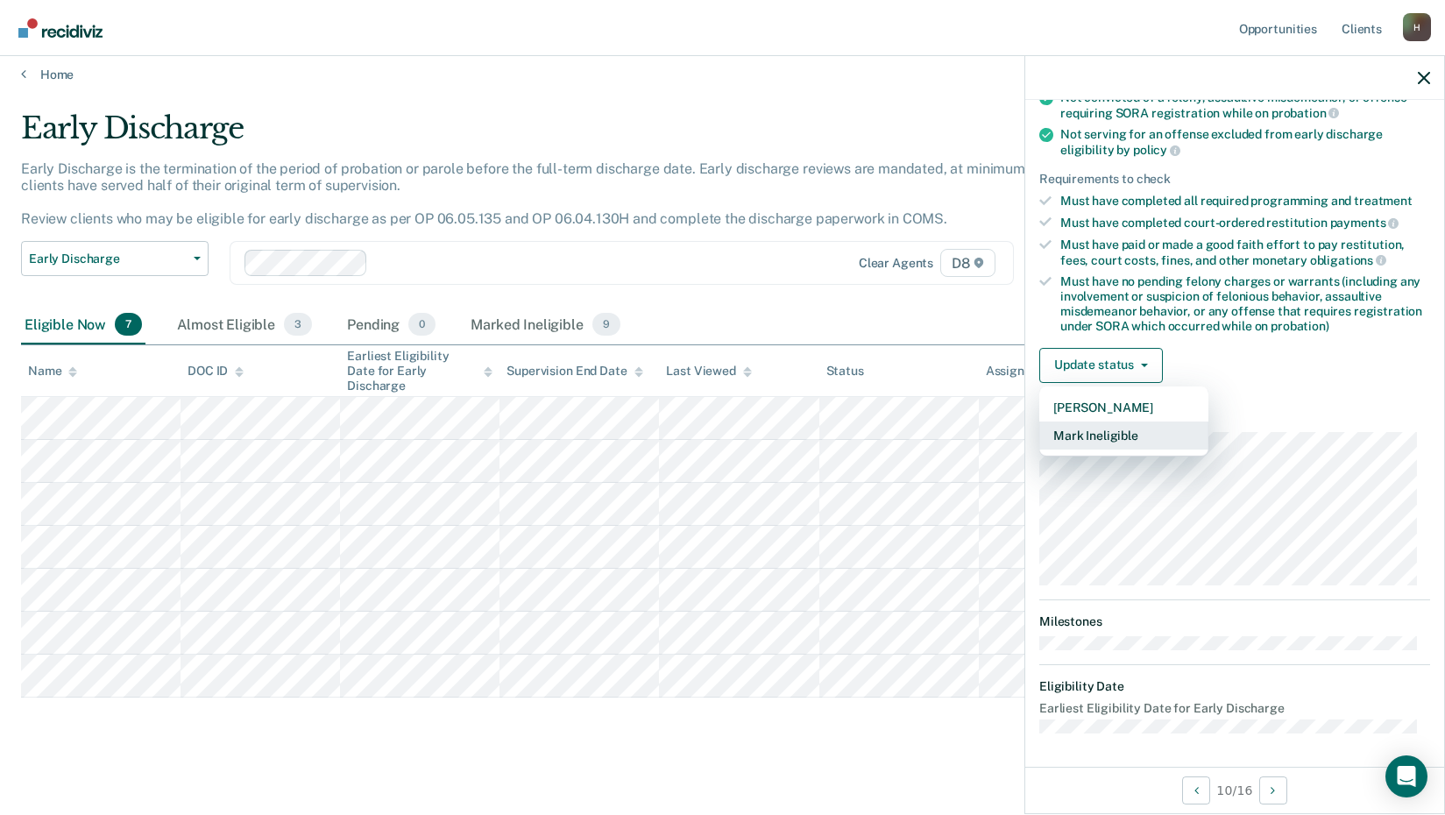
click at [1118, 434] on button "Mark Ineligible" at bounding box center [1124, 436] width 169 height 28
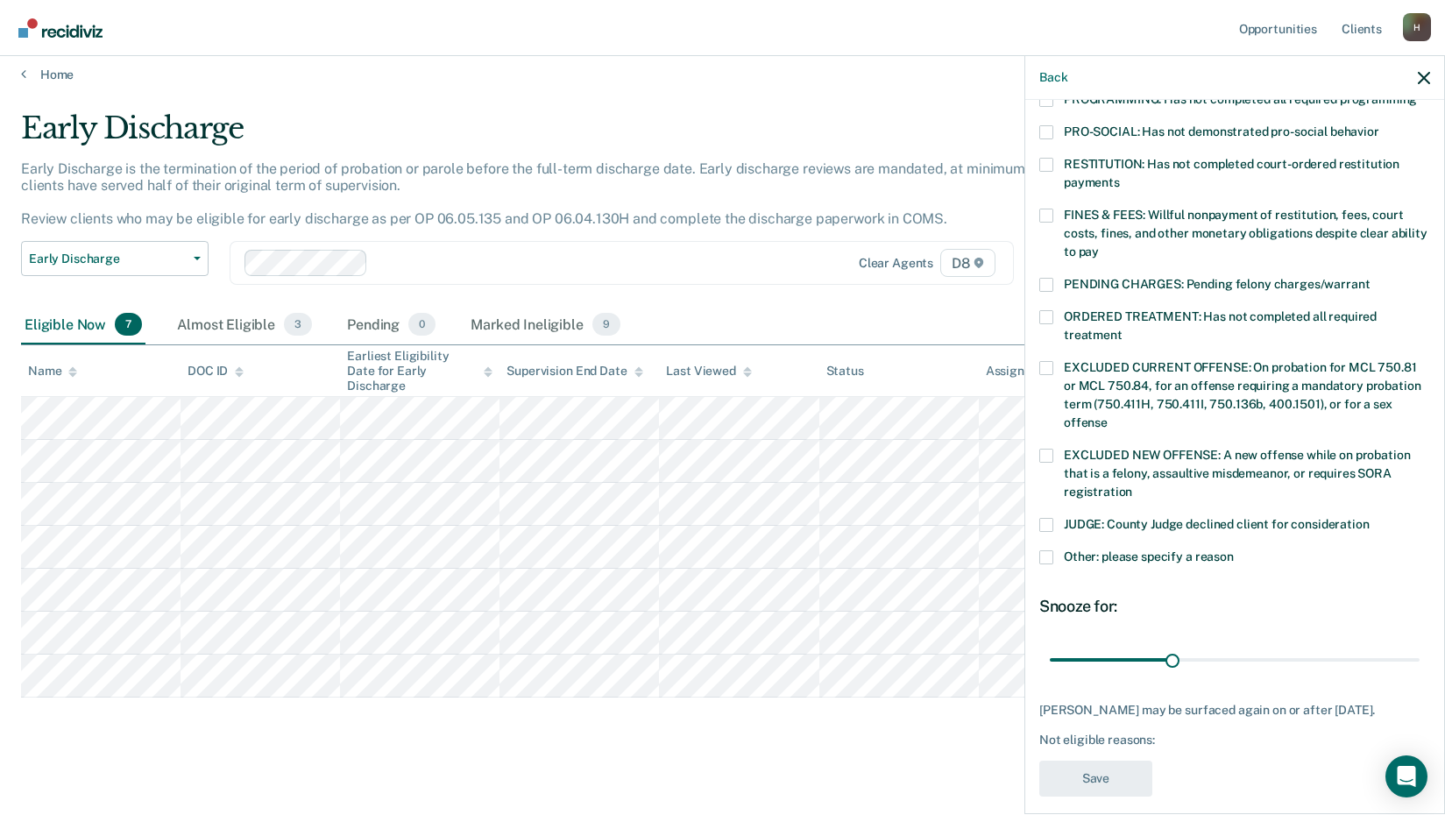
scroll to position [425, 0]
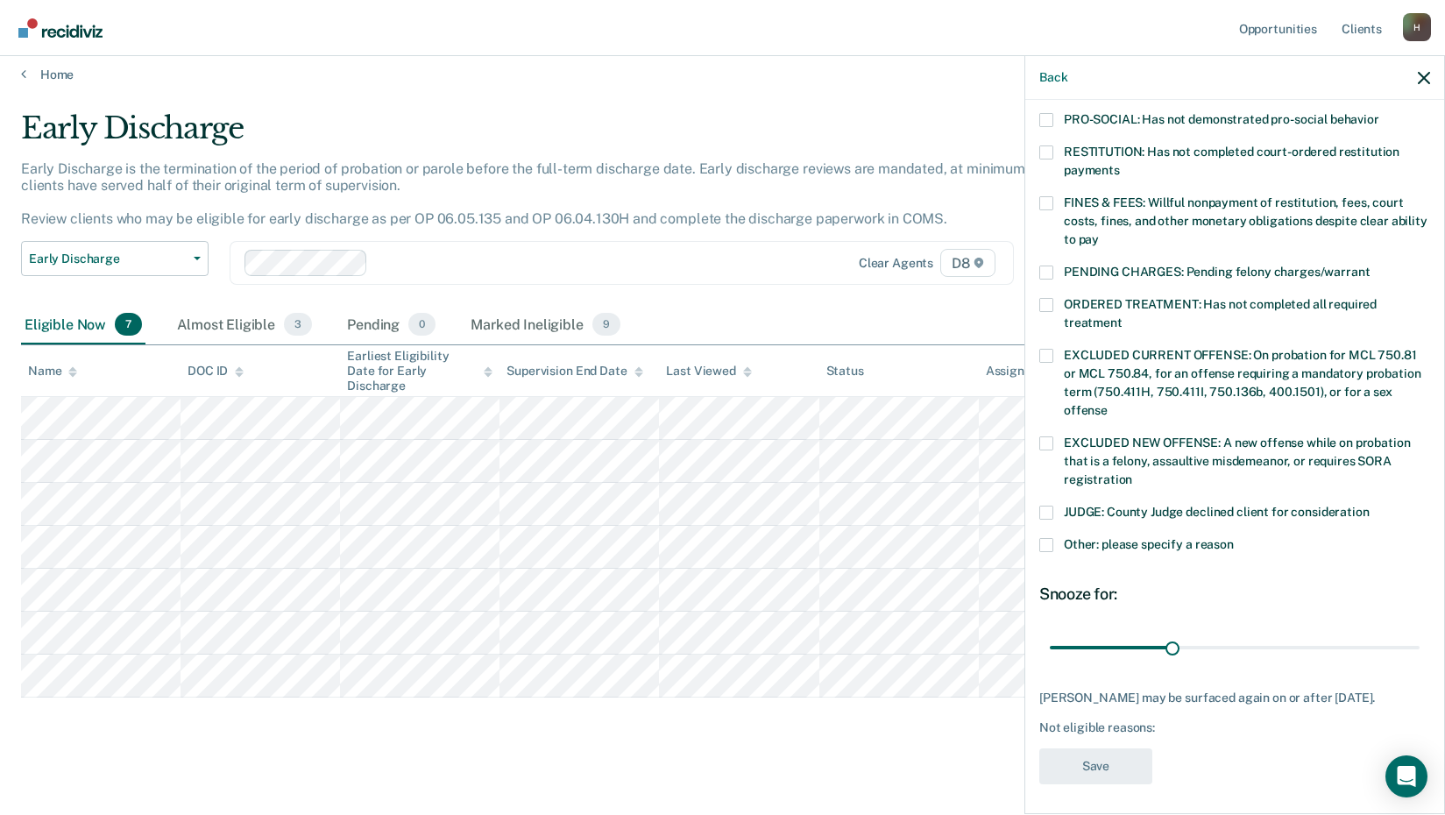
click at [1043, 538] on span at bounding box center [1047, 545] width 14 height 14
click at [1234, 538] on input "Other: please specify a reason" at bounding box center [1234, 538] width 0 height 0
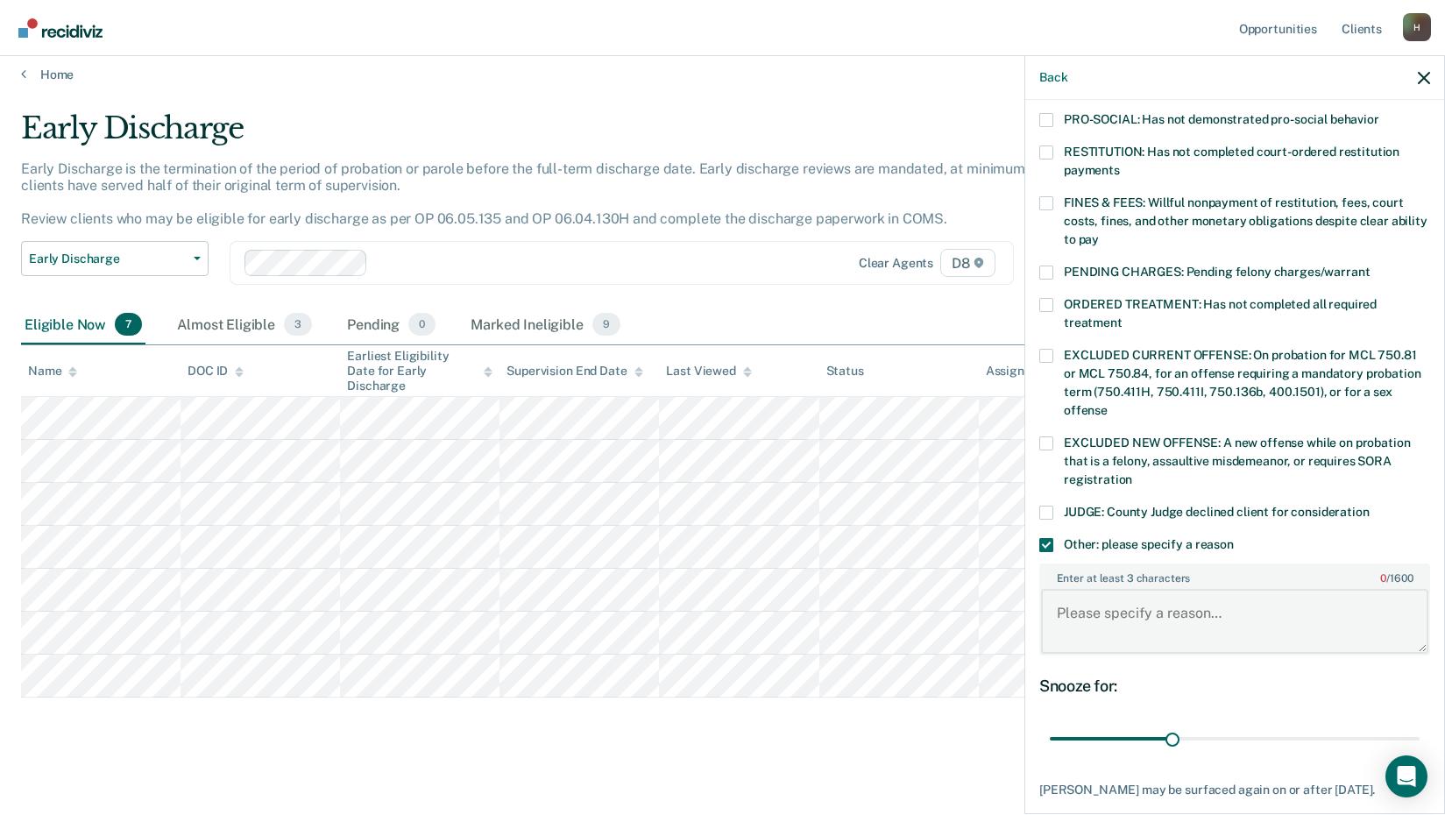
click at [1108, 602] on textarea "Enter at least 3 characters 0 / 1600" at bounding box center [1234, 621] width 387 height 65
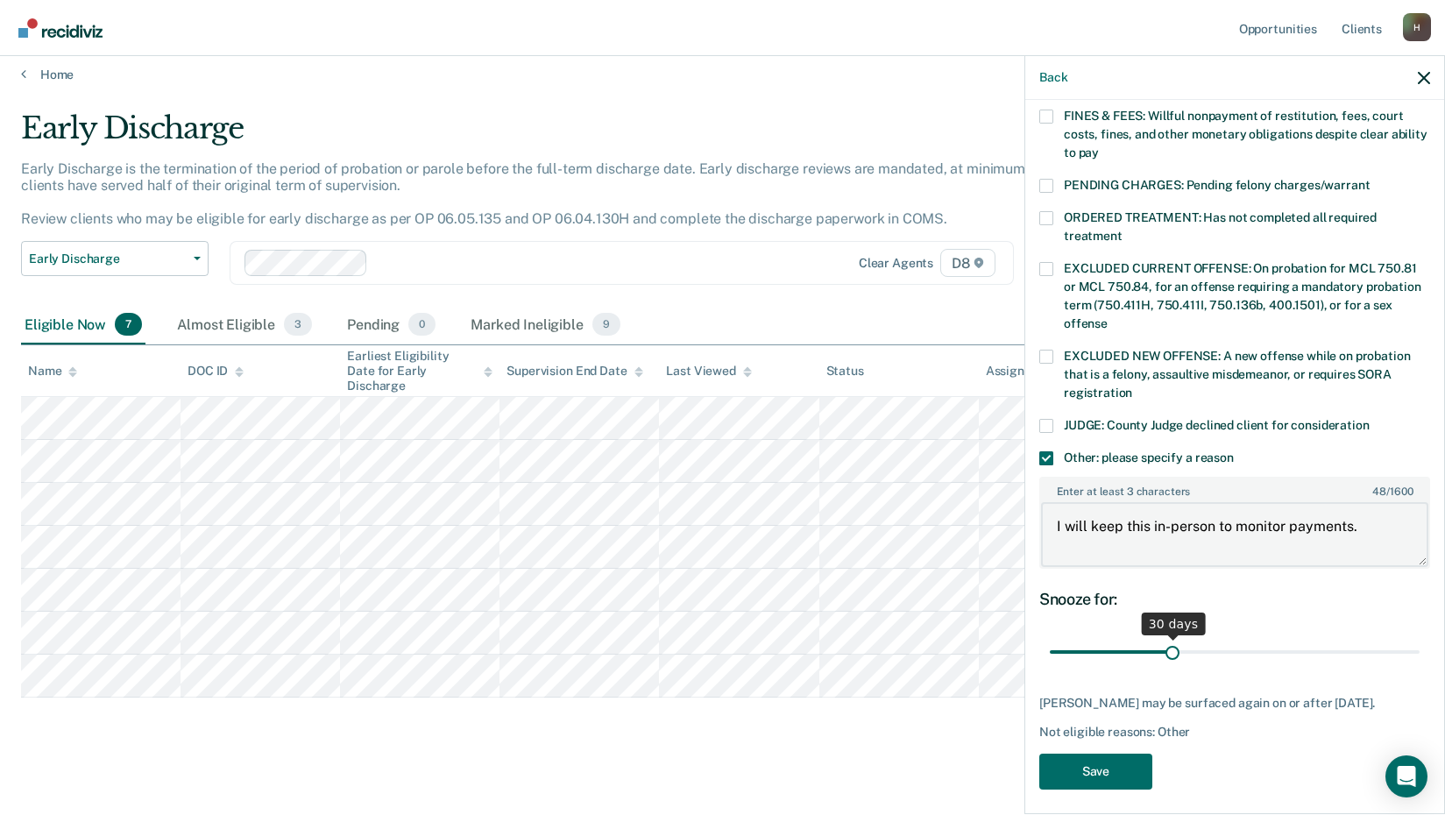
scroll to position [517, 0]
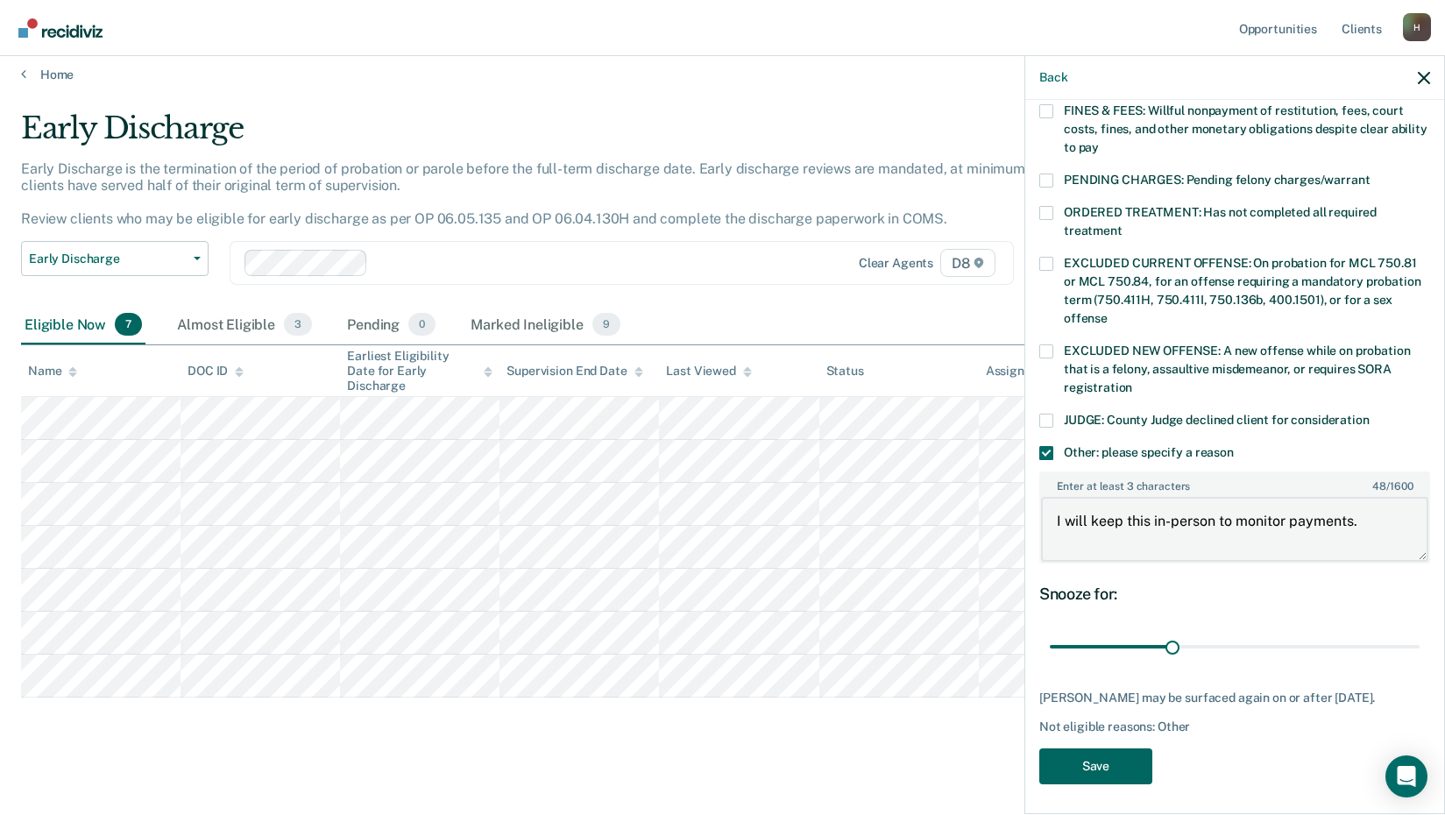
type textarea "I will keep this in-person to monitor payments."
click at [1093, 768] on button "Save" at bounding box center [1096, 767] width 113 height 36
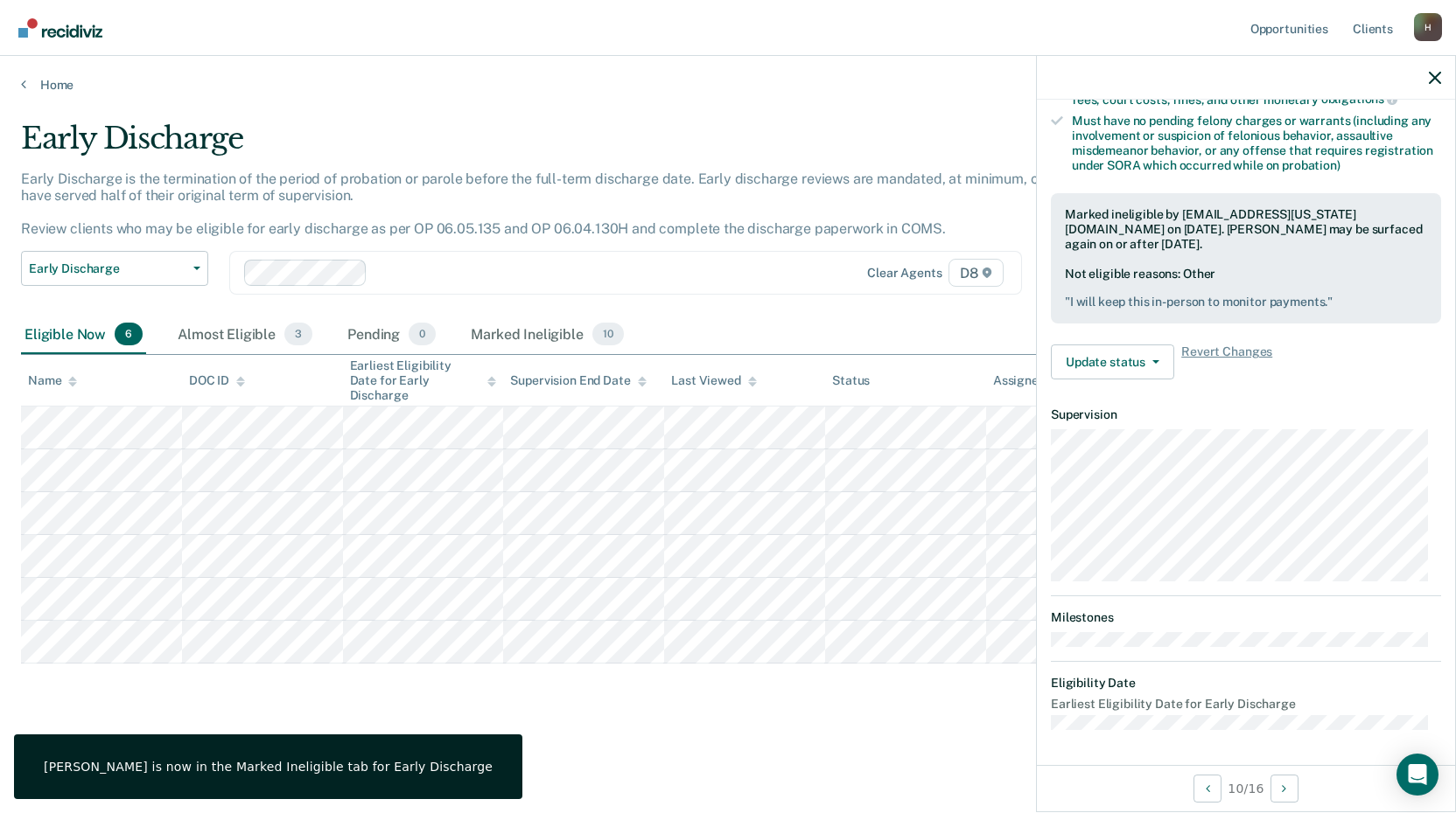
scroll to position [369, 0]
click at [1282, 789] on button "Next Opportunity" at bounding box center [1284, 789] width 28 height 28
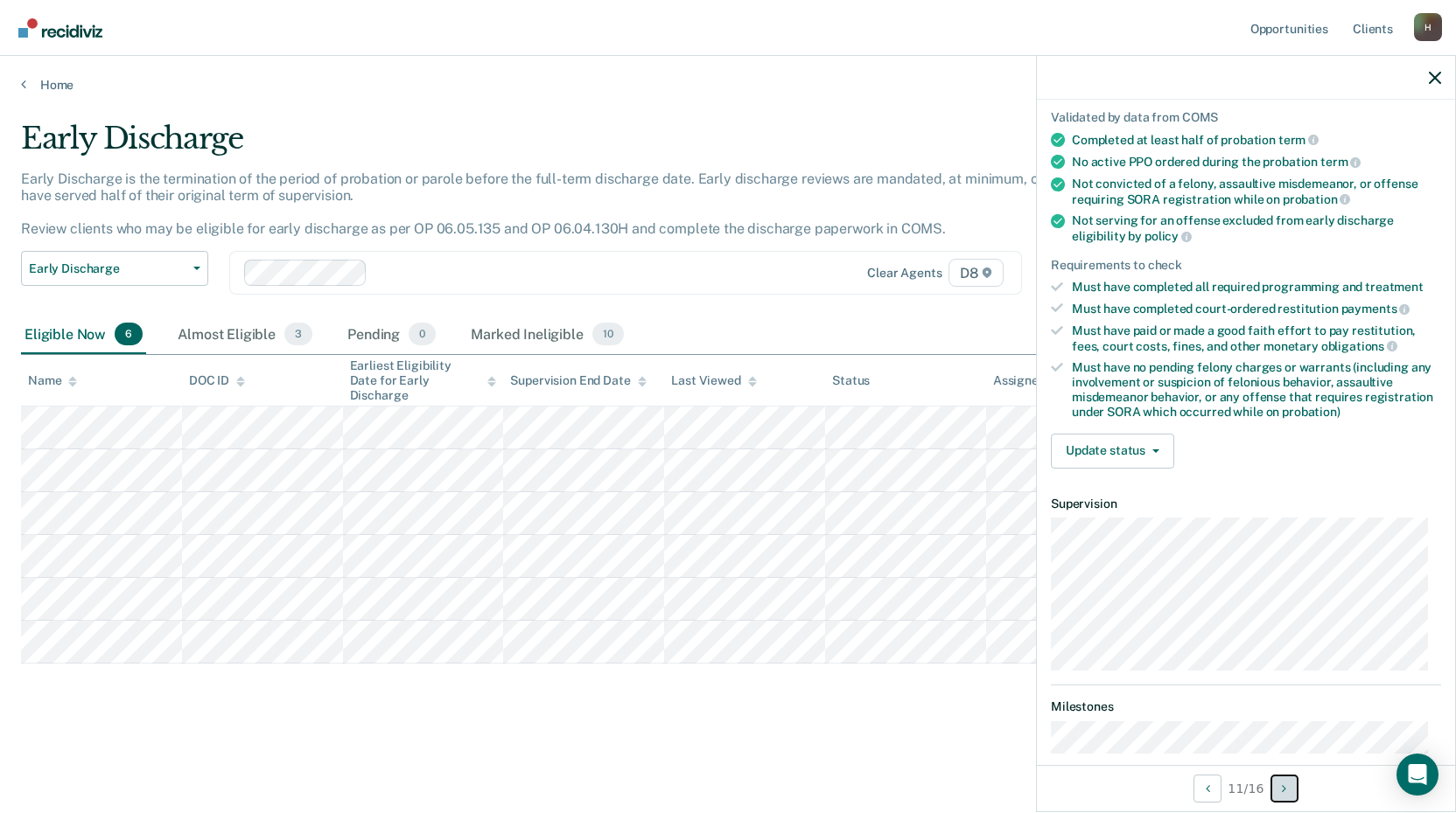
scroll to position [0, 0]
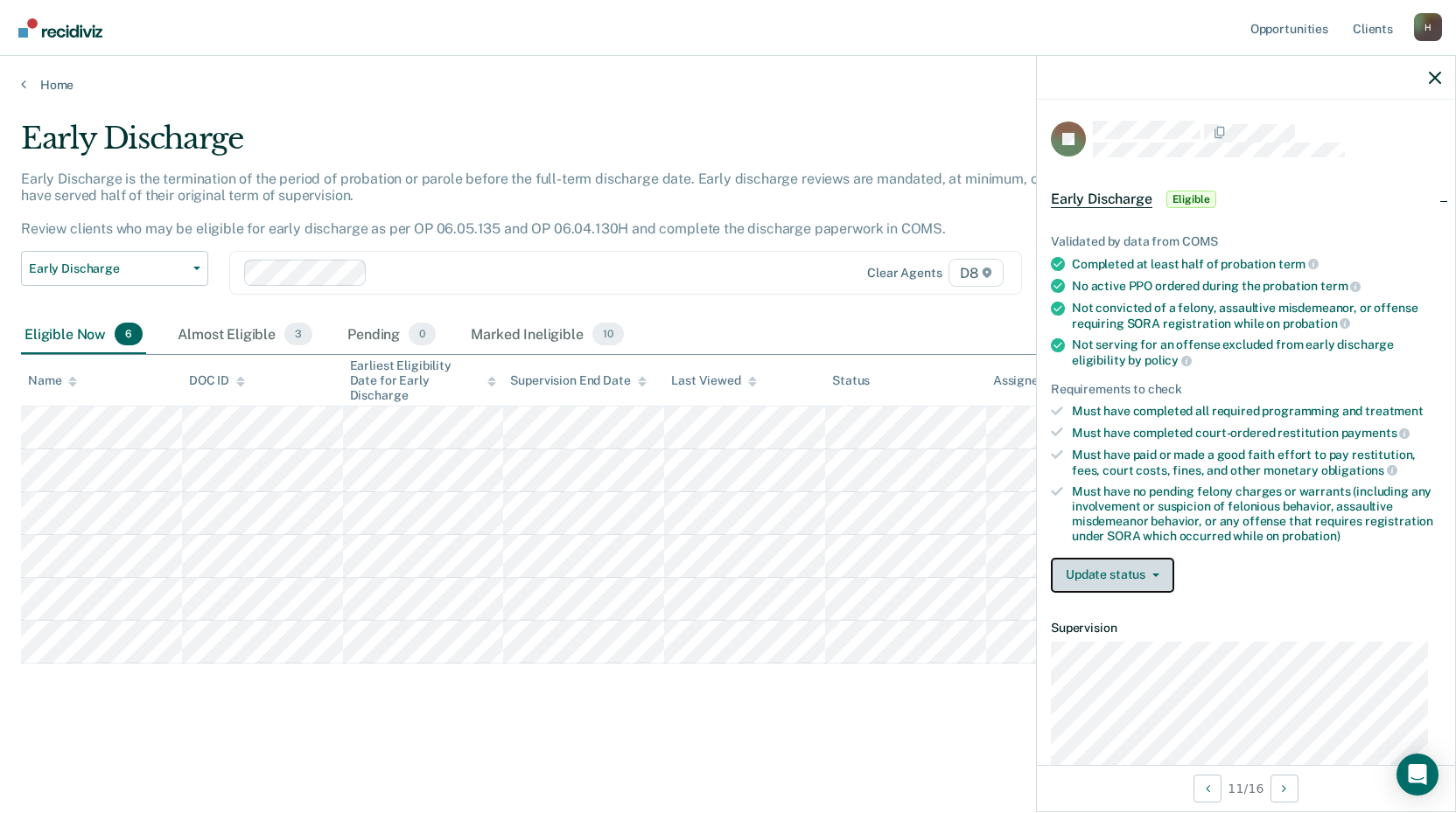
click at [1155, 577] on button "Update status" at bounding box center [1113, 575] width 124 height 35
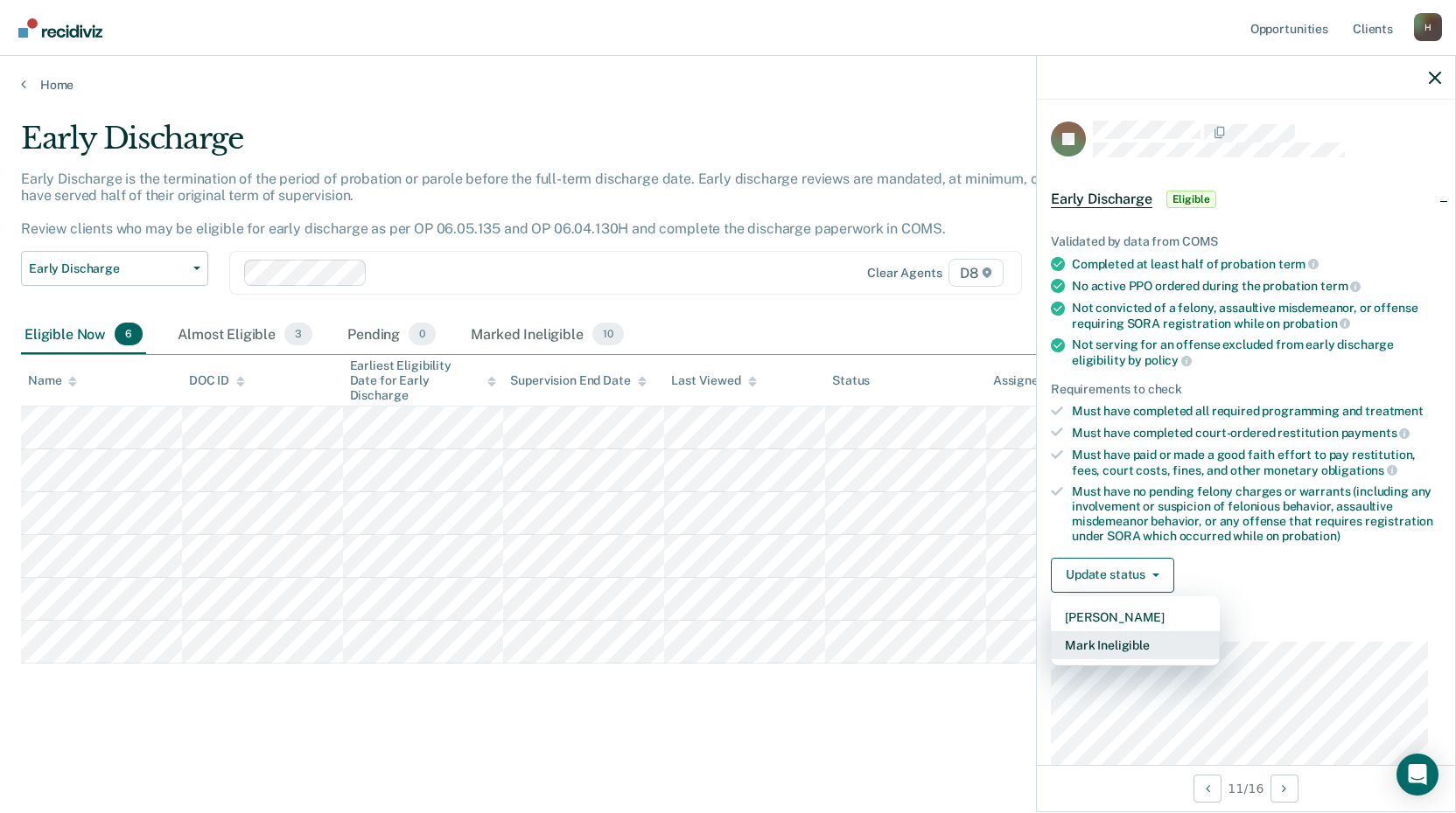
click at [1120, 644] on button "Mark Ineligible" at bounding box center [1135, 645] width 169 height 28
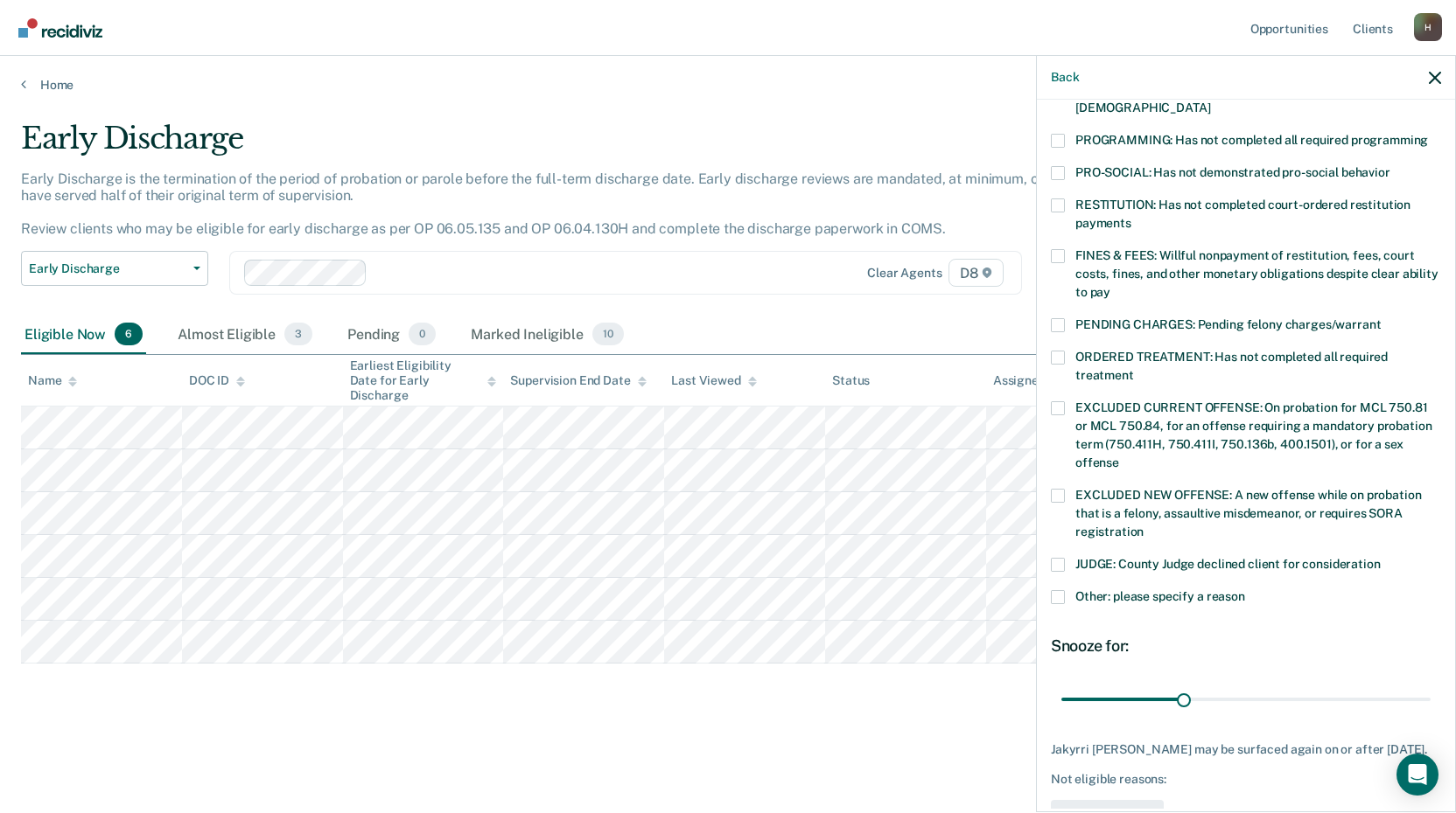
scroll to position [424, 0]
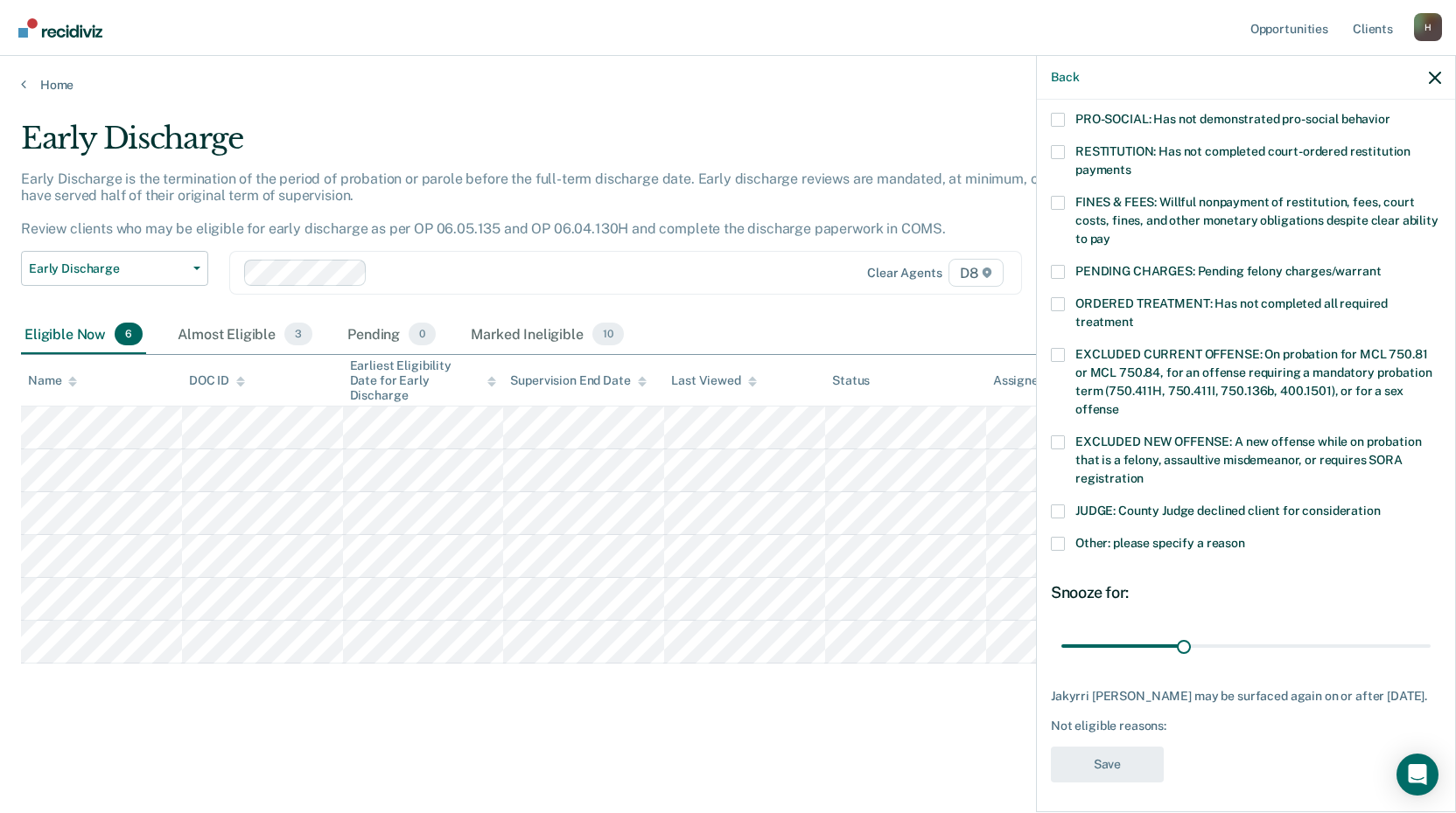
click at [1058, 537] on span at bounding box center [1058, 544] width 14 height 14
click at [1244, 537] on input "Other: please specify a reason" at bounding box center [1244, 537] width 0 height 0
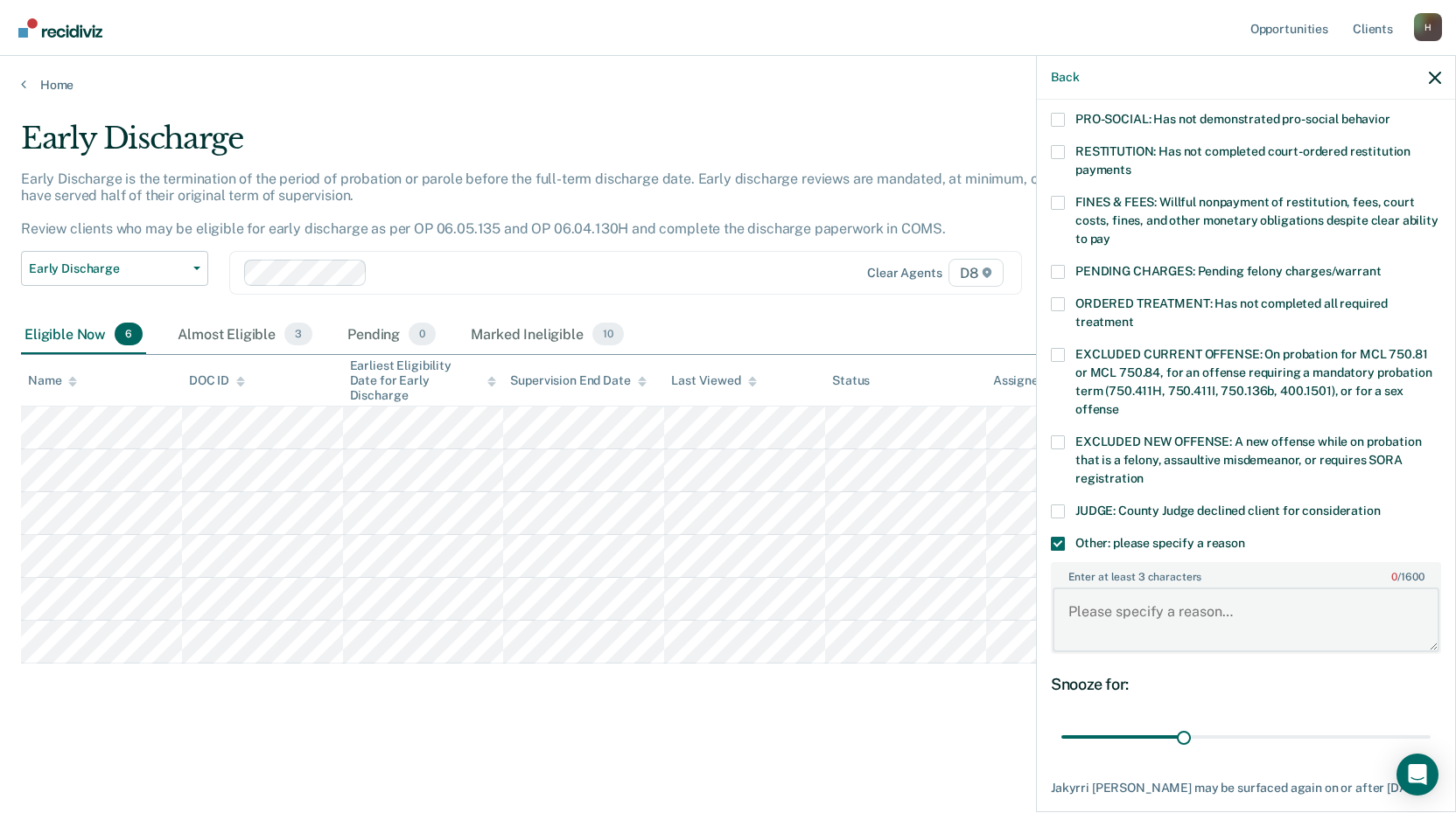
click at [1103, 595] on textarea "Enter at least 3 characters 0 / 1600" at bounding box center [1245, 619] width 386 height 65
click at [1056, 537] on span at bounding box center [1058, 544] width 14 height 14
click at [1244, 537] on input "Other: please specify a reason" at bounding box center [1244, 537] width 0 height 0
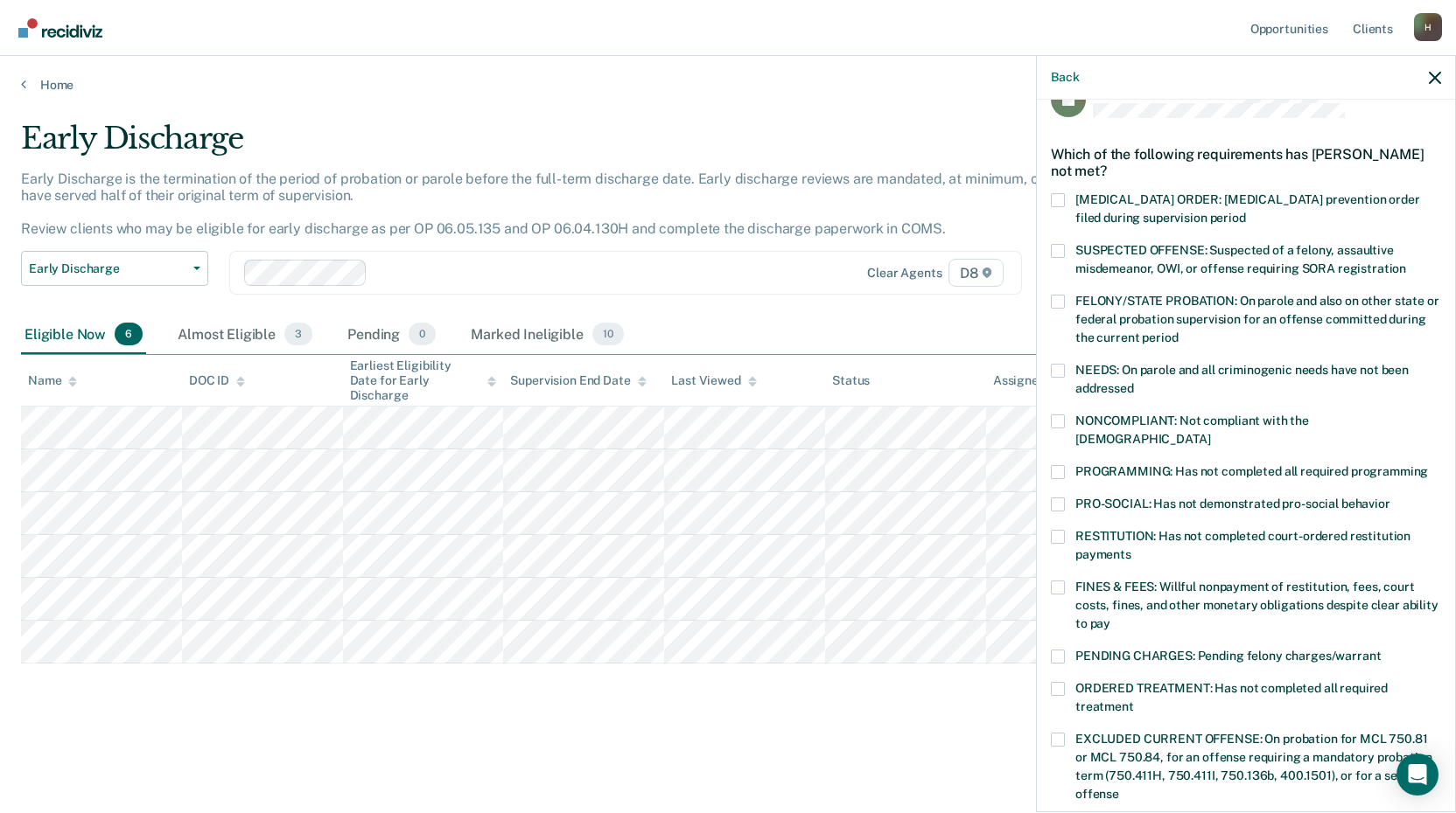
scroll to position [0, 0]
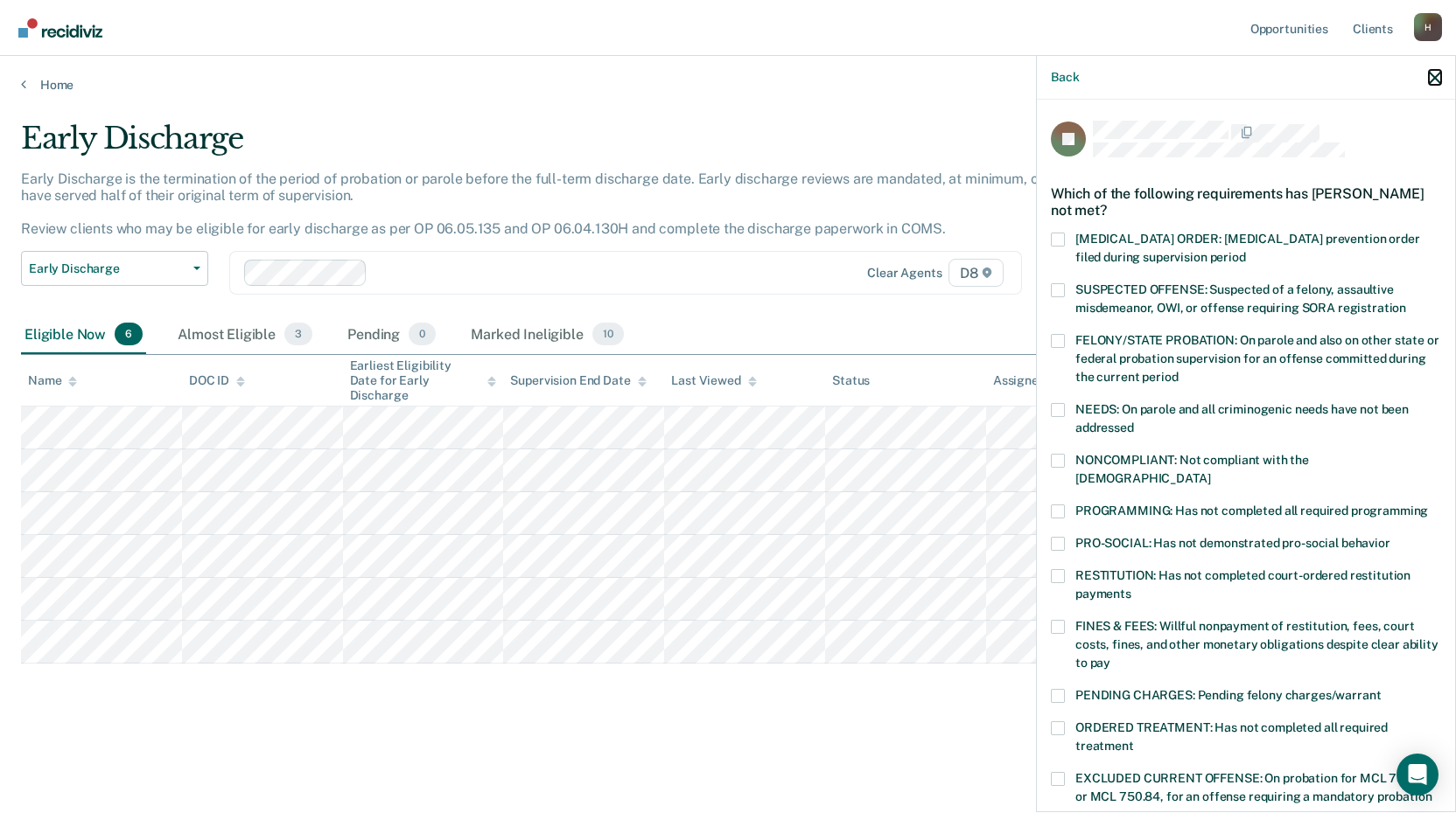
click at [1431, 80] on icon "button" at bounding box center [1434, 78] width 12 height 12
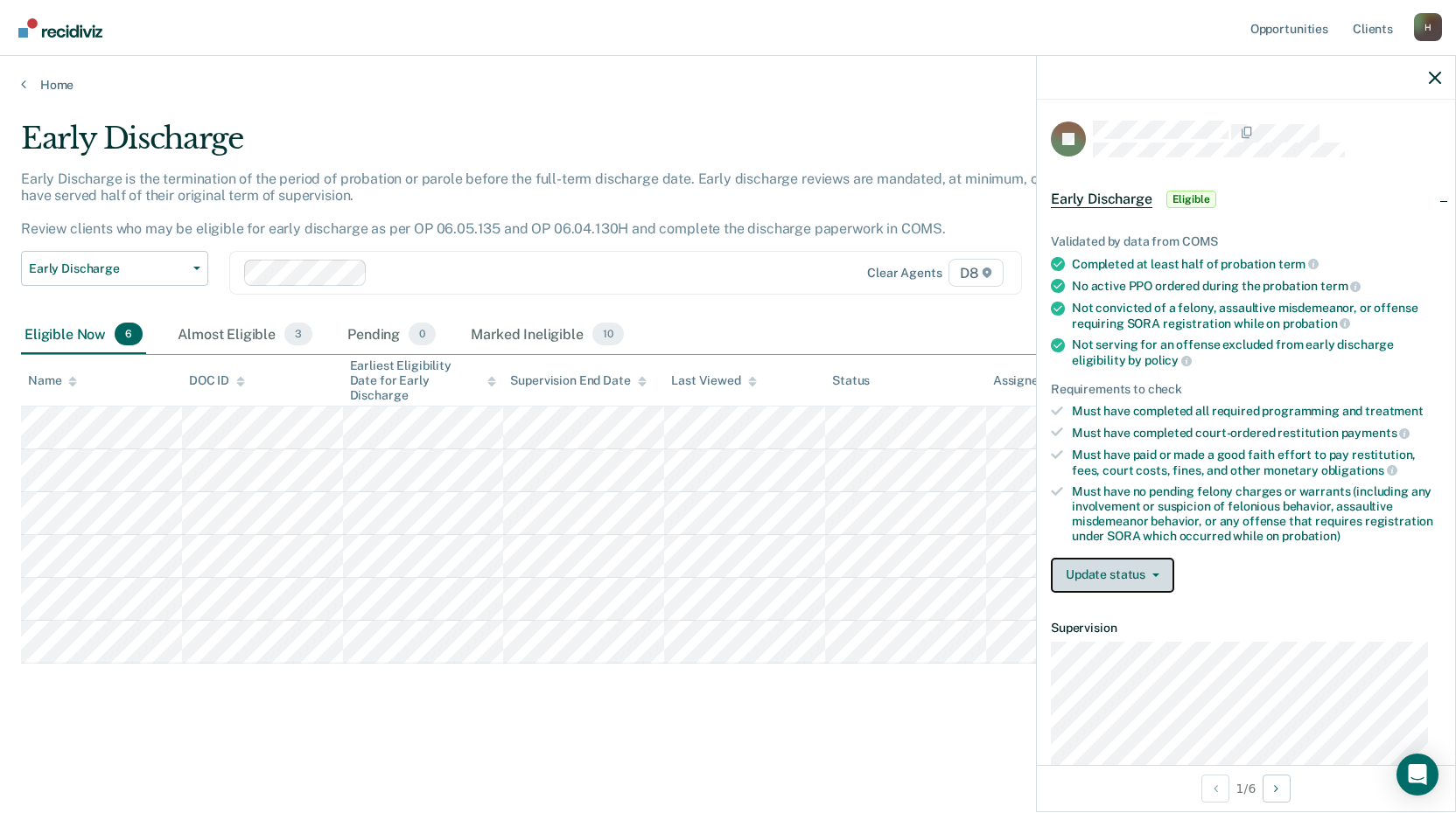
click at [1155, 576] on button "Update status" at bounding box center [1113, 575] width 124 height 35
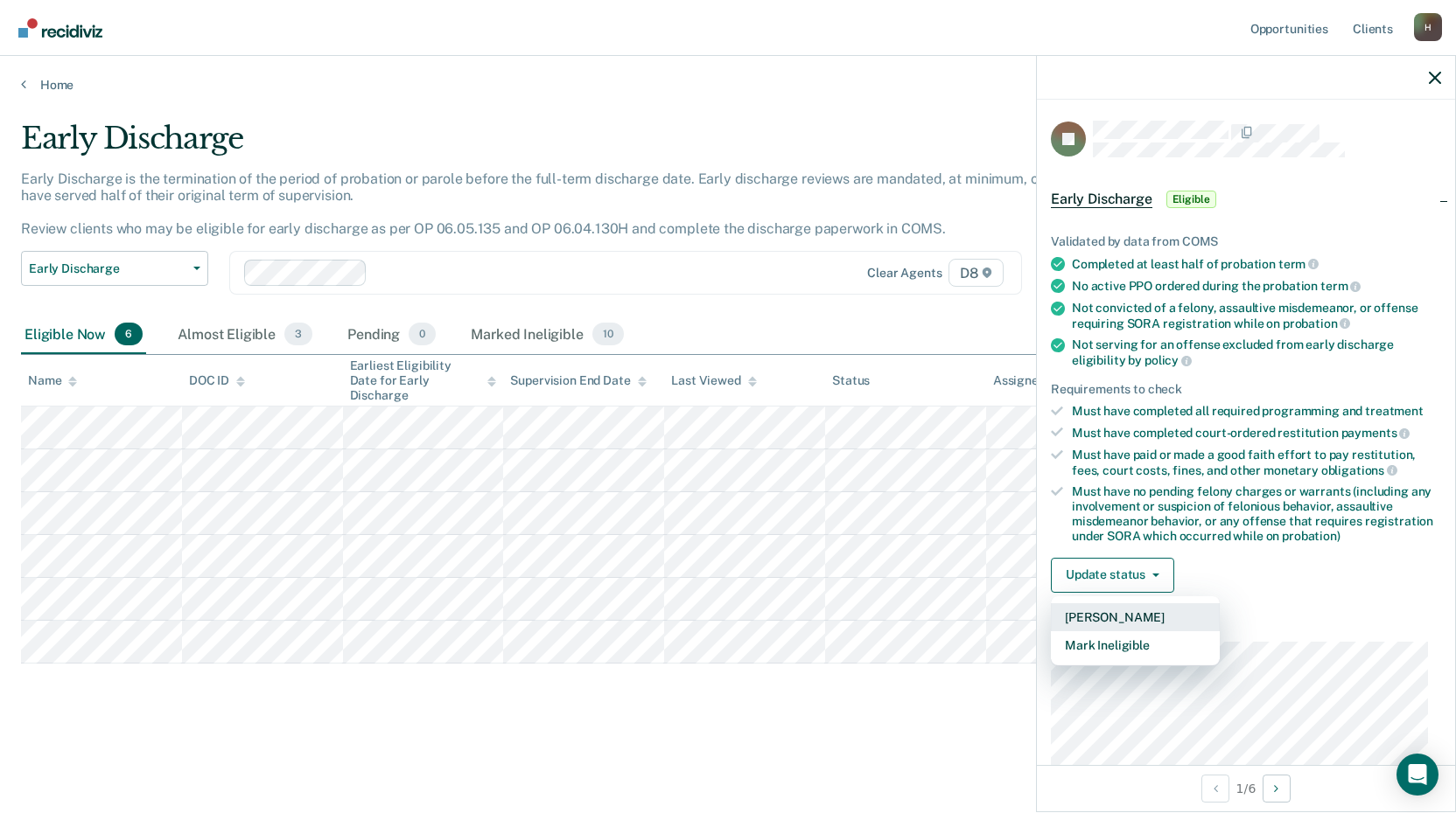
click at [1102, 614] on button "[PERSON_NAME]" at bounding box center [1135, 617] width 169 height 28
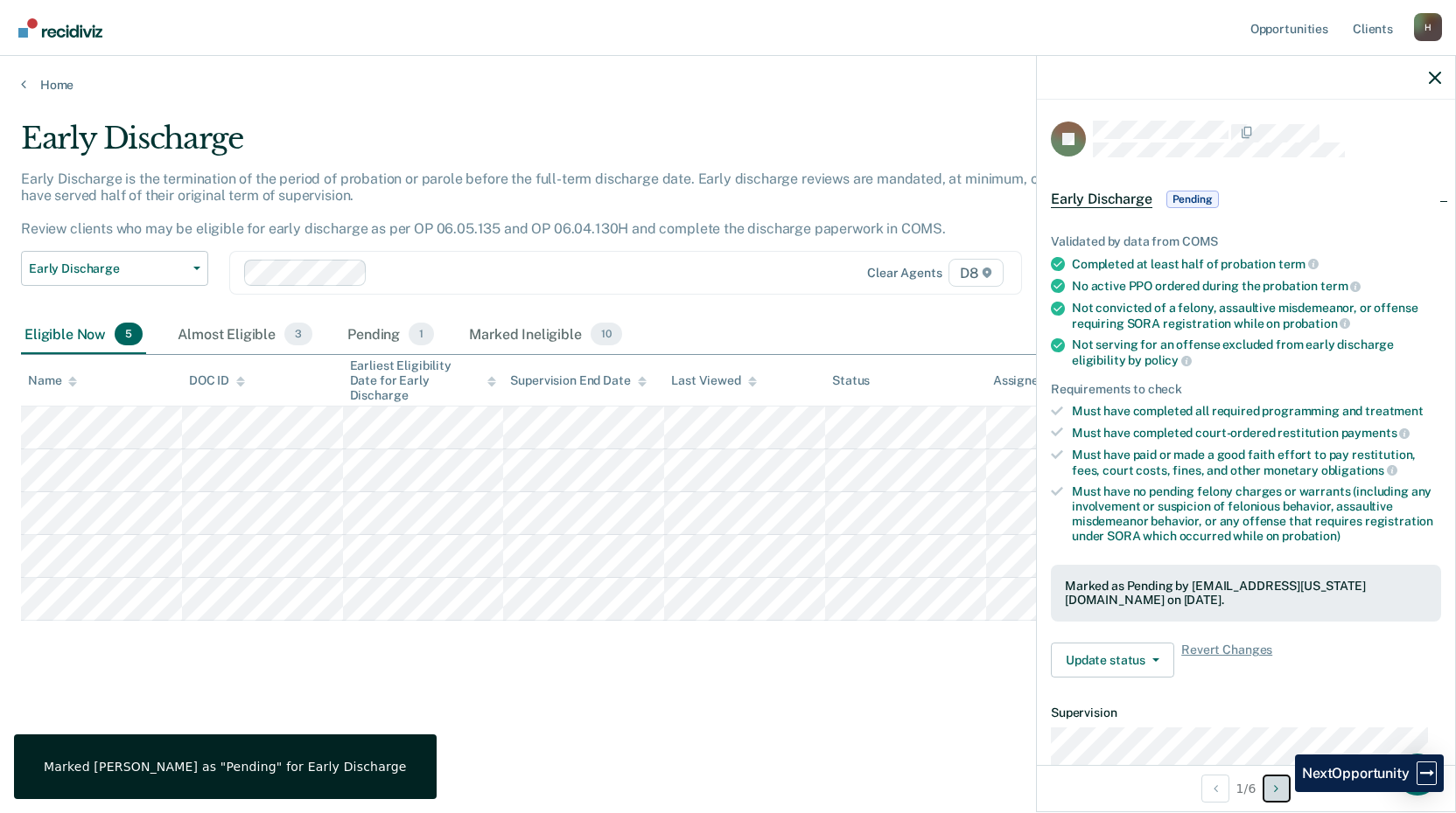
click at [1281, 792] on button "Next Opportunity" at bounding box center [1276, 789] width 28 height 28
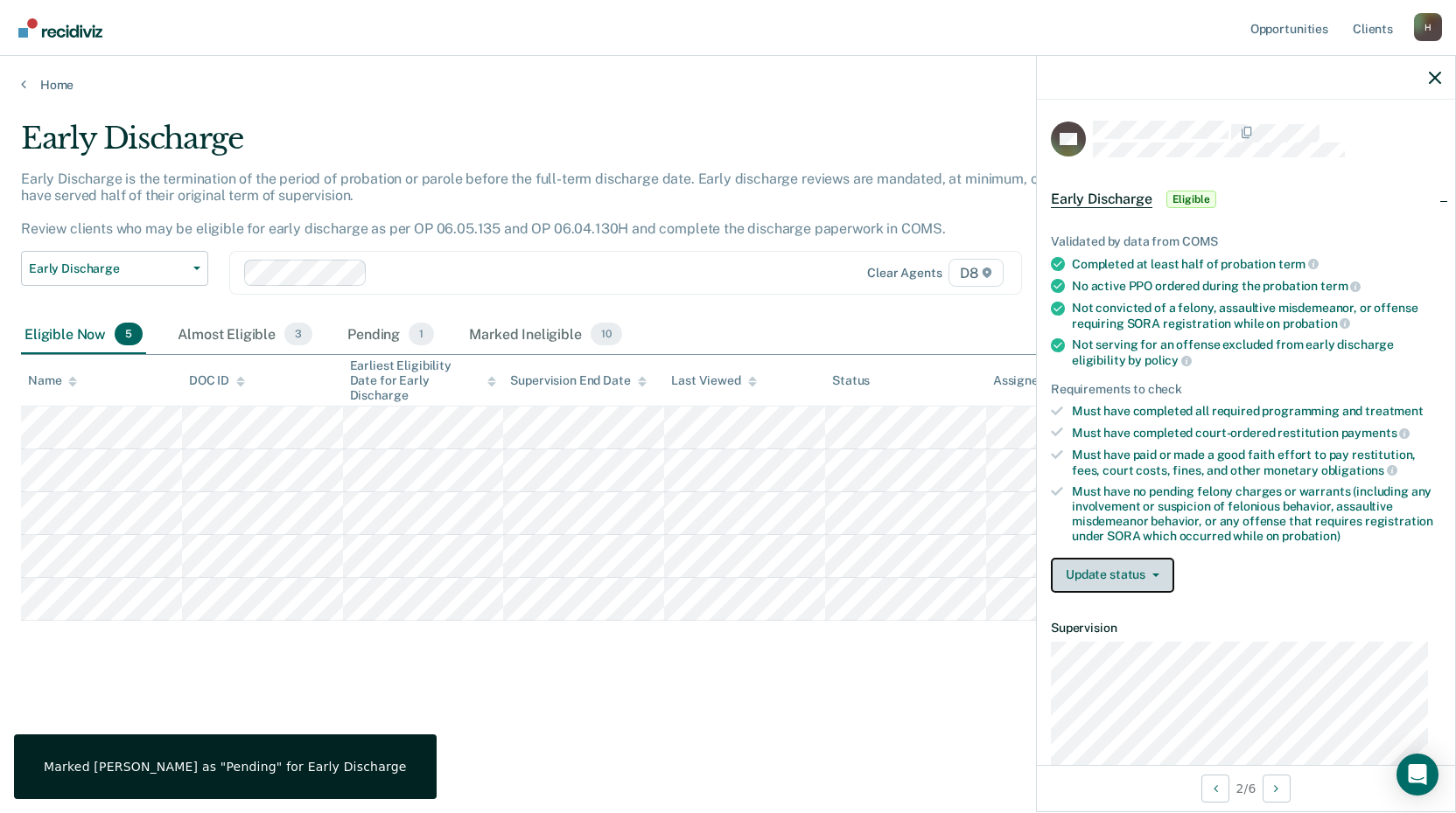
click at [1154, 574] on icon "button" at bounding box center [1155, 576] width 7 height 4
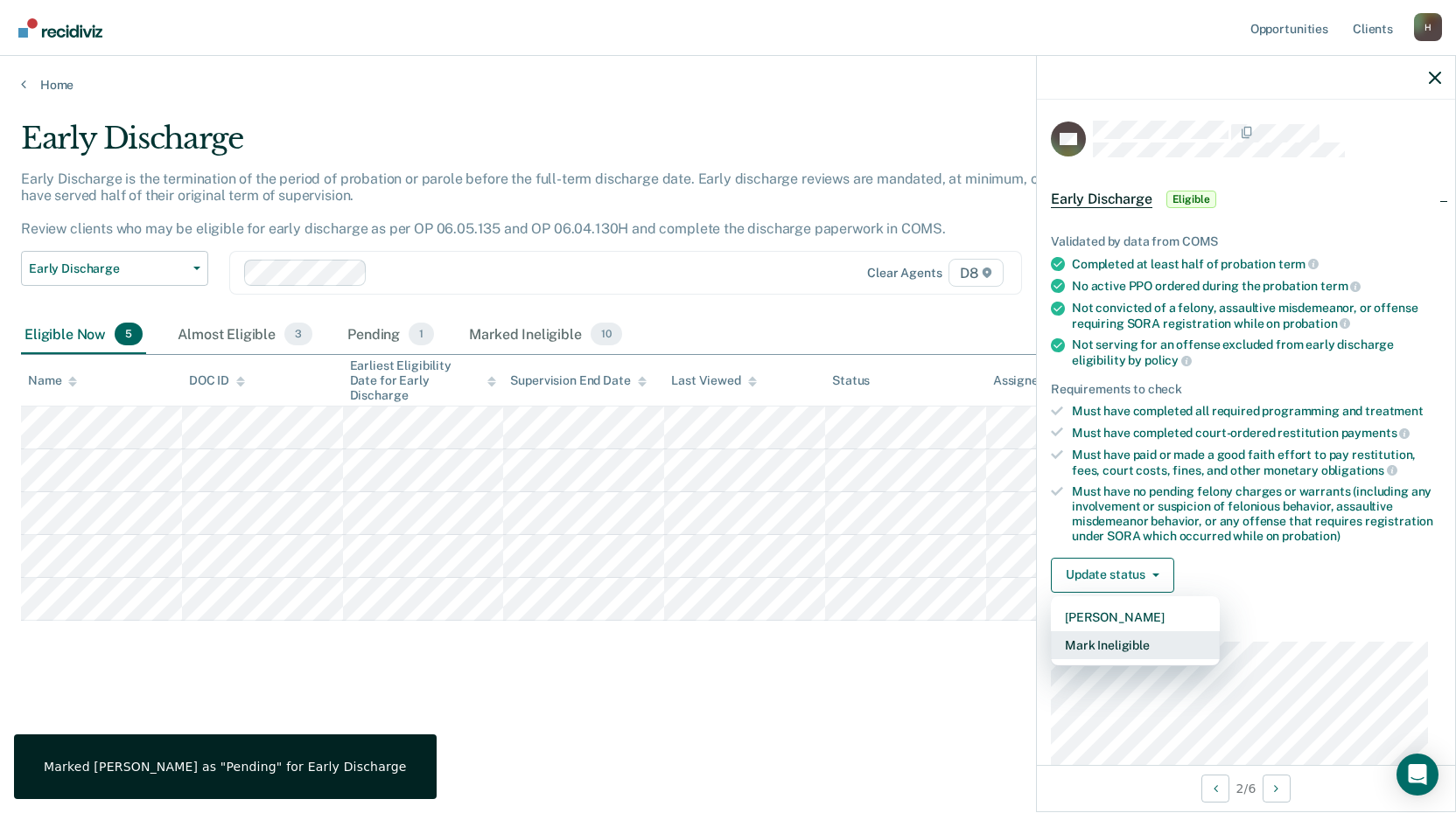
click at [1117, 645] on button "Mark Ineligible" at bounding box center [1135, 645] width 169 height 28
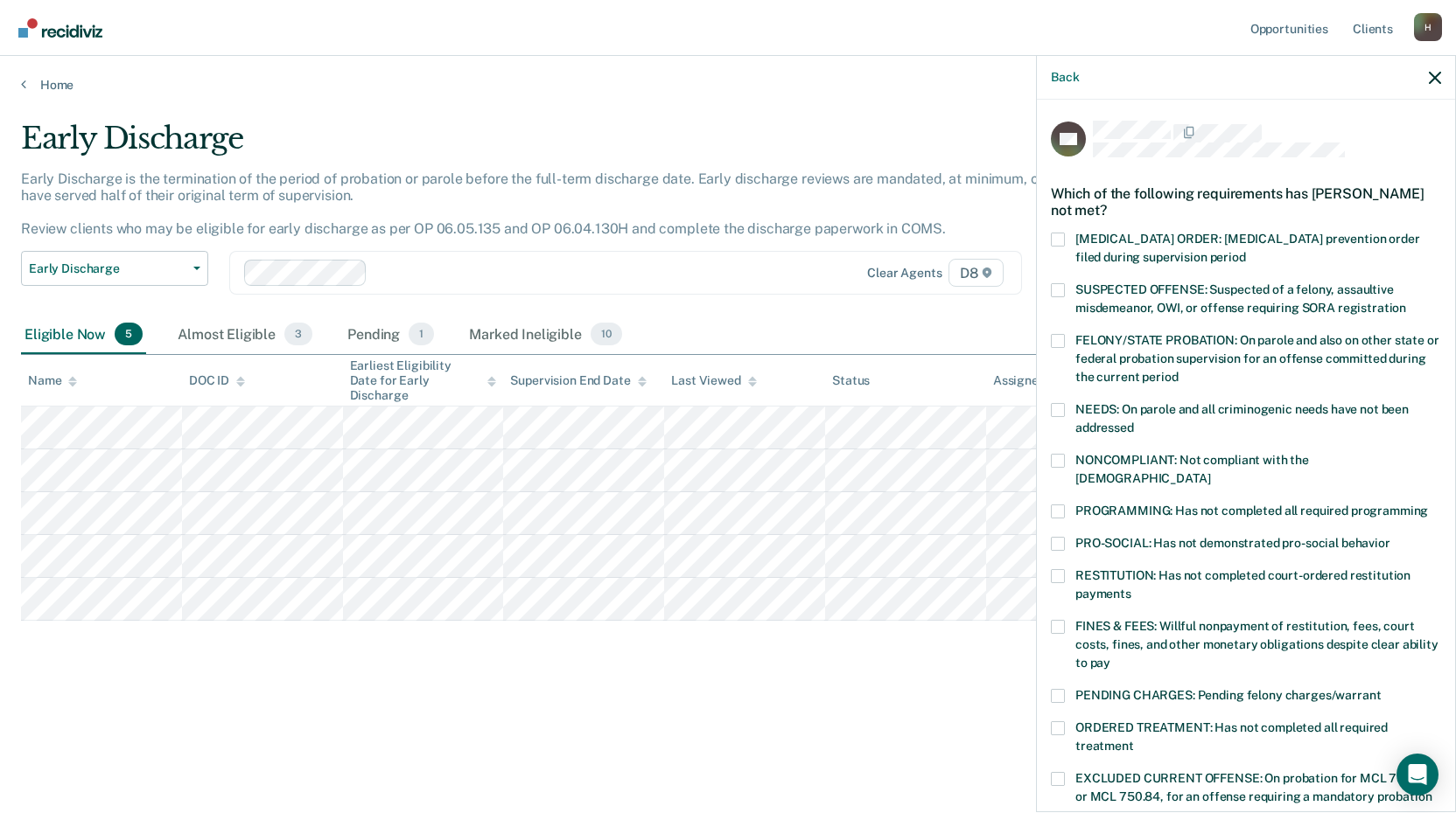
click at [1056, 505] on span at bounding box center [1058, 512] width 14 height 14
click at [1428, 505] on input "PROGRAMMING: Has not completed all required programming" at bounding box center [1428, 505] width 0 height 0
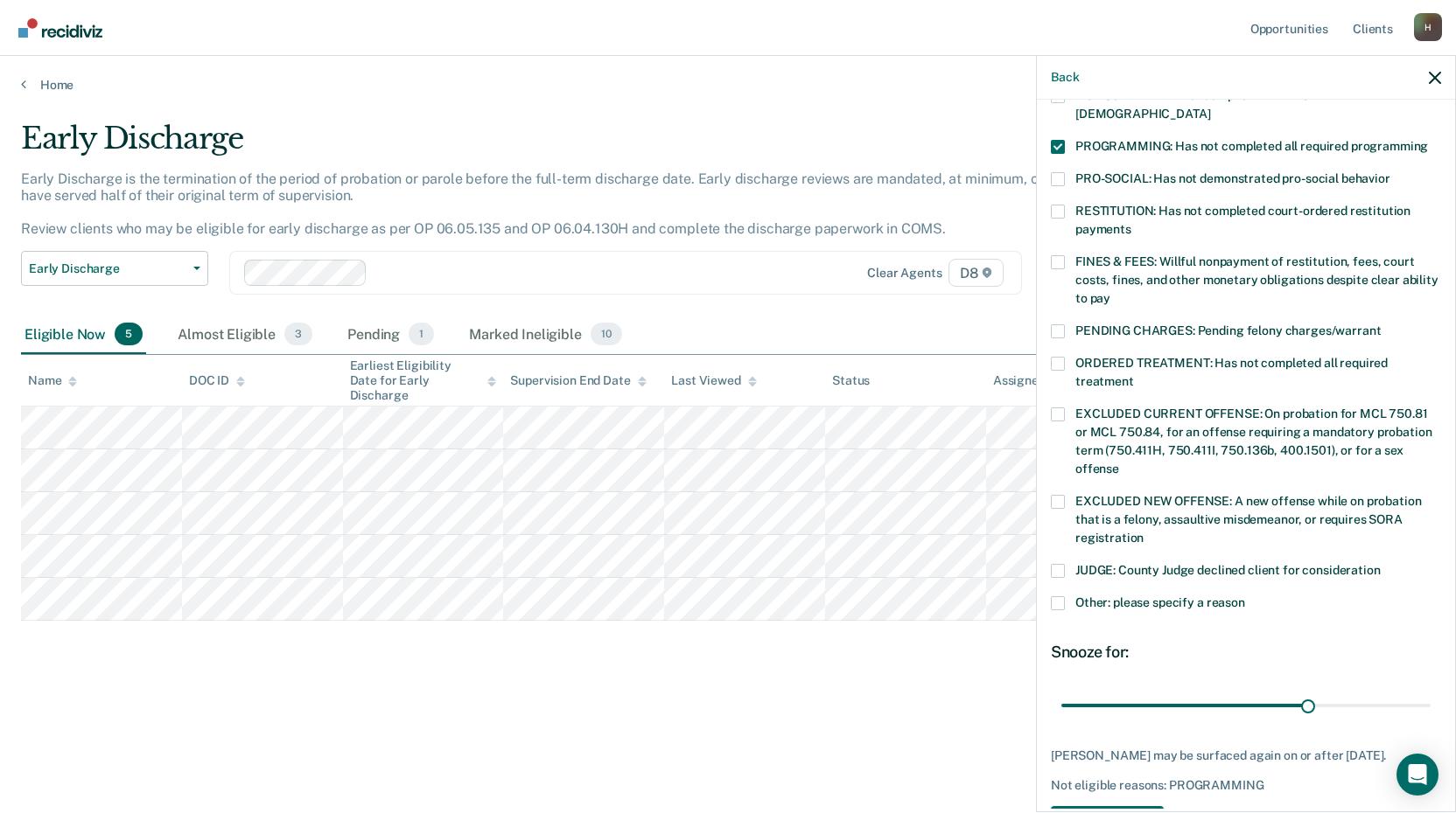
scroll to position [409, 0]
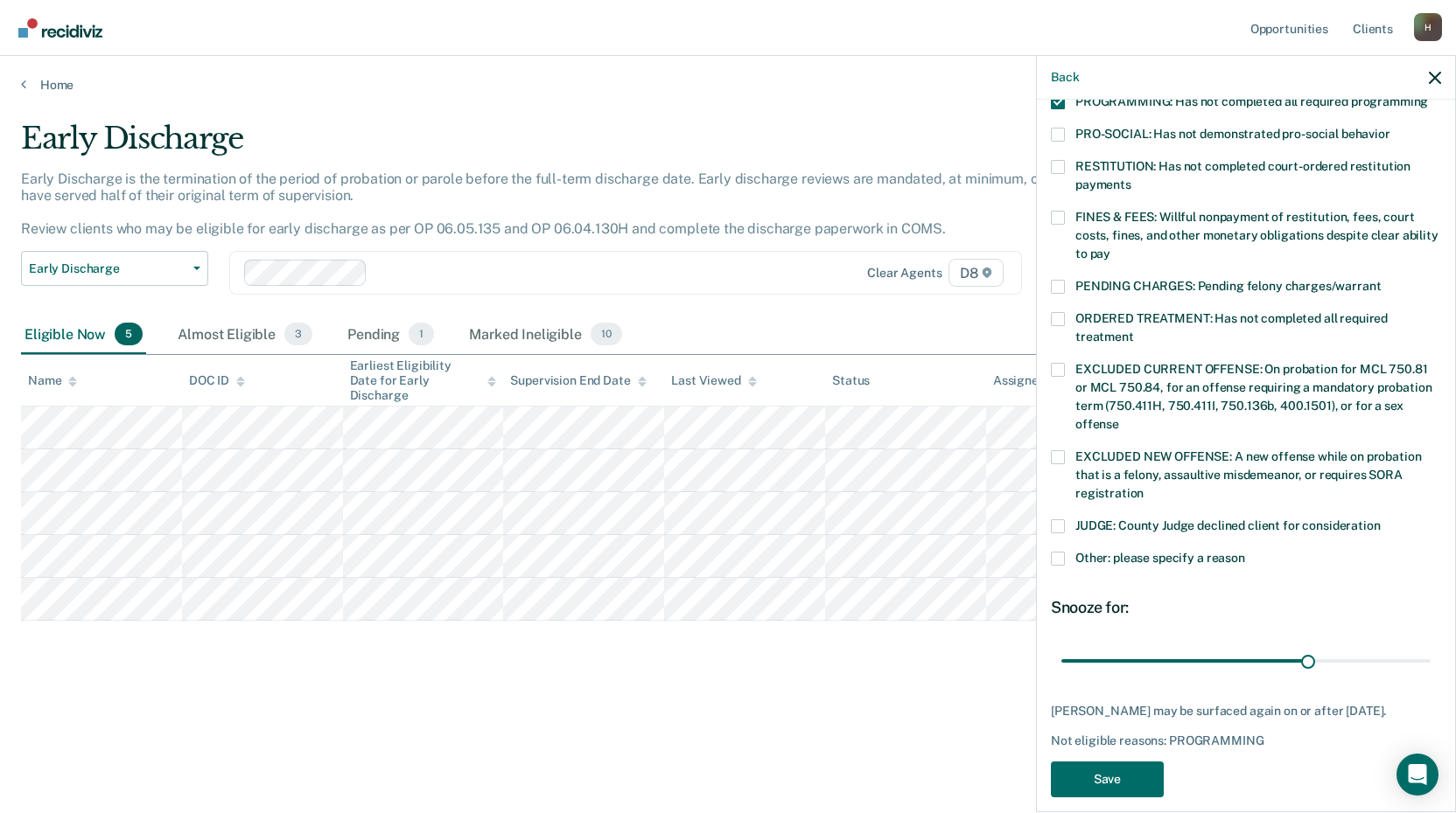
click at [1060, 552] on span at bounding box center [1058, 559] width 14 height 14
click at [1244, 552] on input "Other: please specify a reason" at bounding box center [1244, 552] width 0 height 0
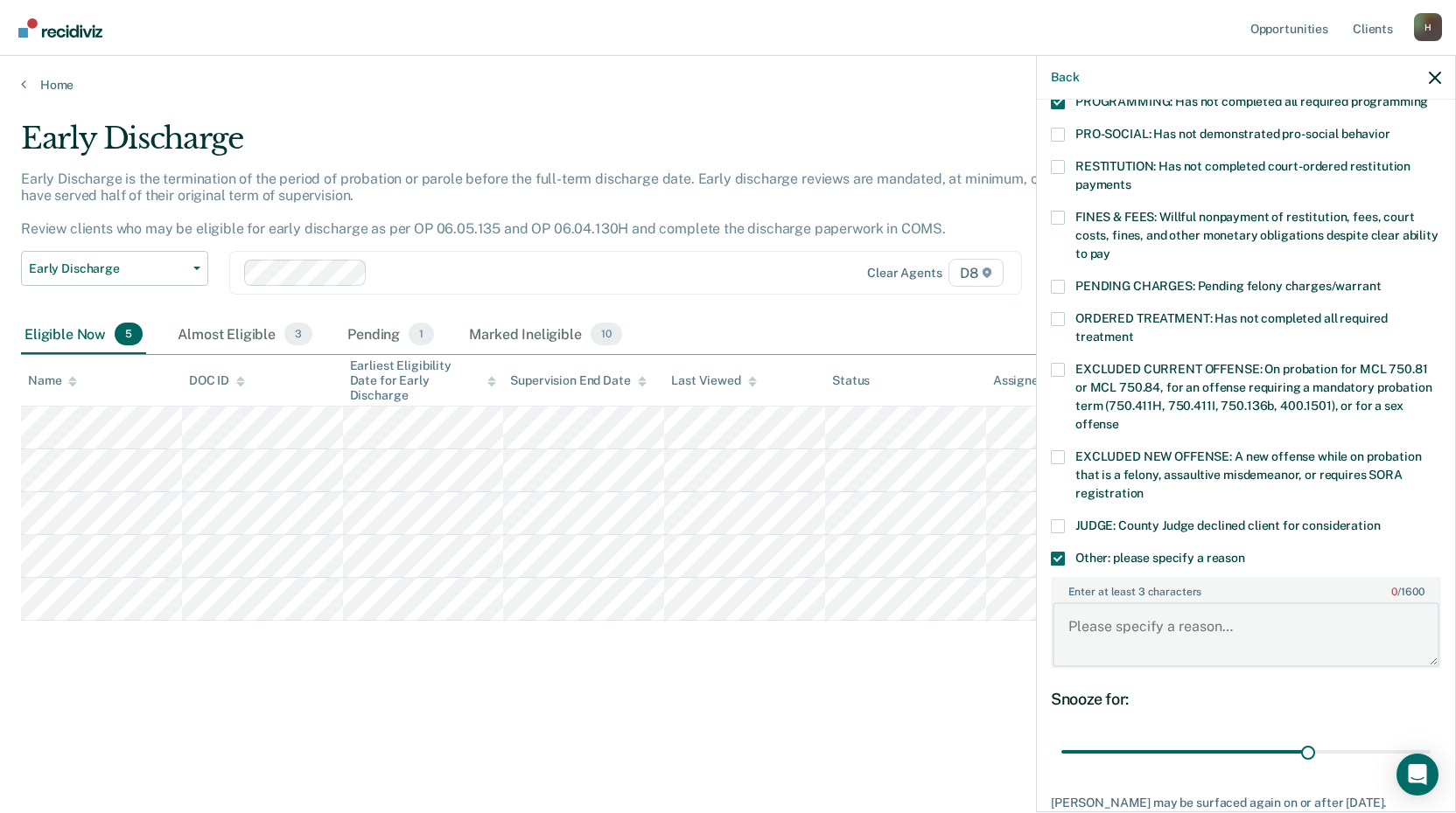
click at [1102, 617] on textarea "Enter at least 3 characters 0 / 1600" at bounding box center [1245, 634] width 386 height 65
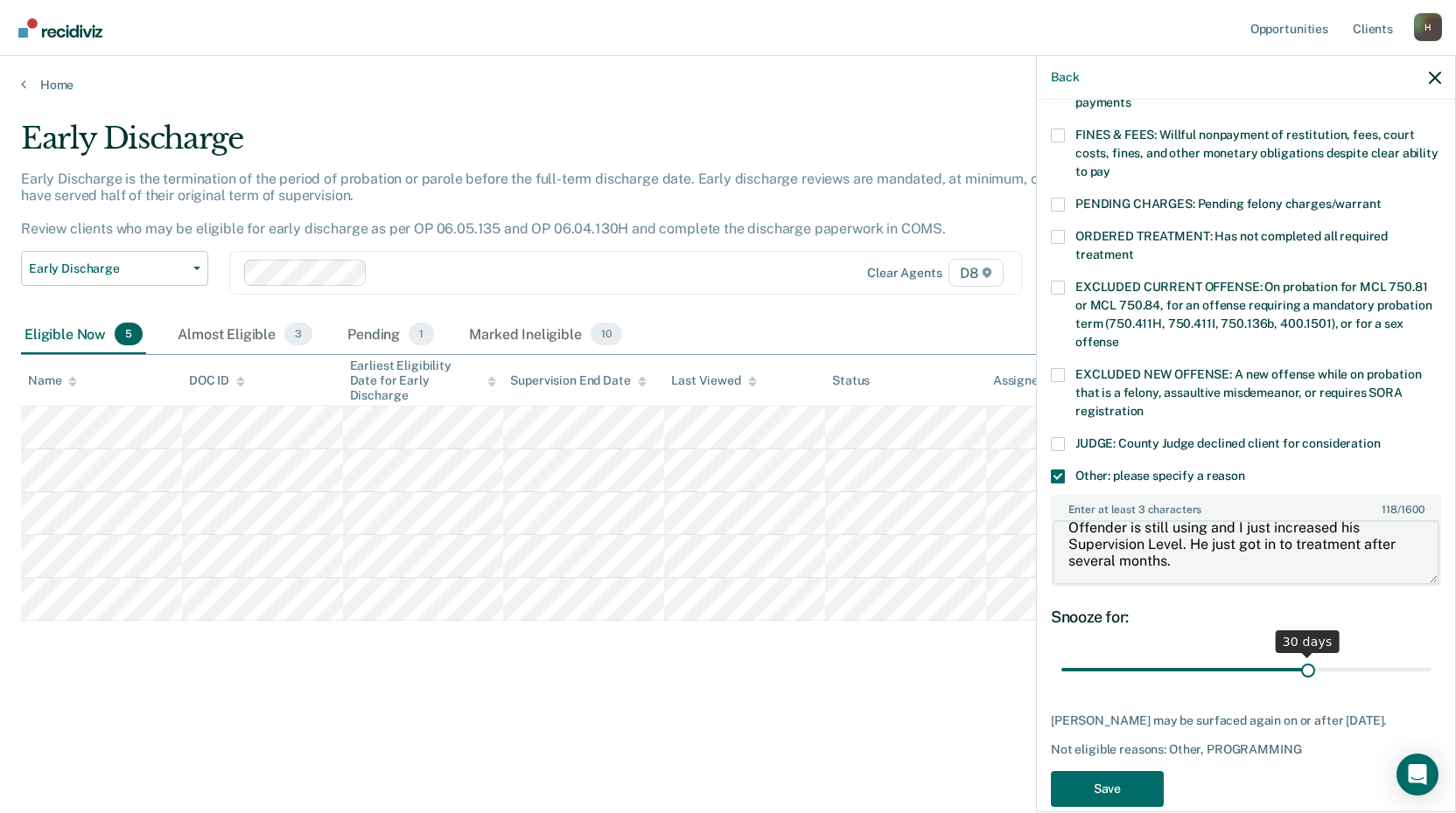
scroll to position [501, 0]
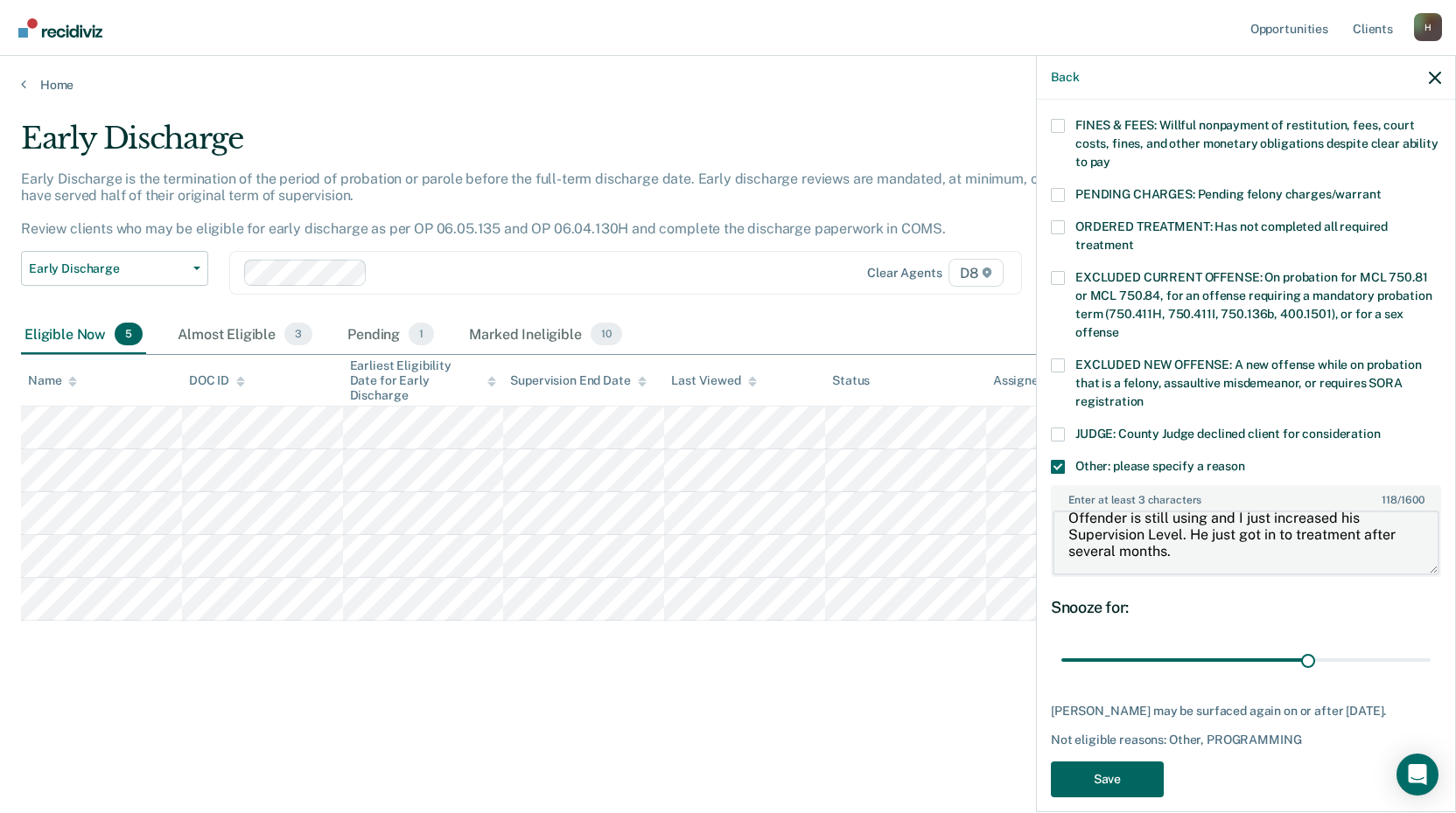
type textarea "Offender is still using and I just increased his Supervision Level. He just got…"
click at [1109, 761] on button "Save" at bounding box center [1107, 779] width 113 height 36
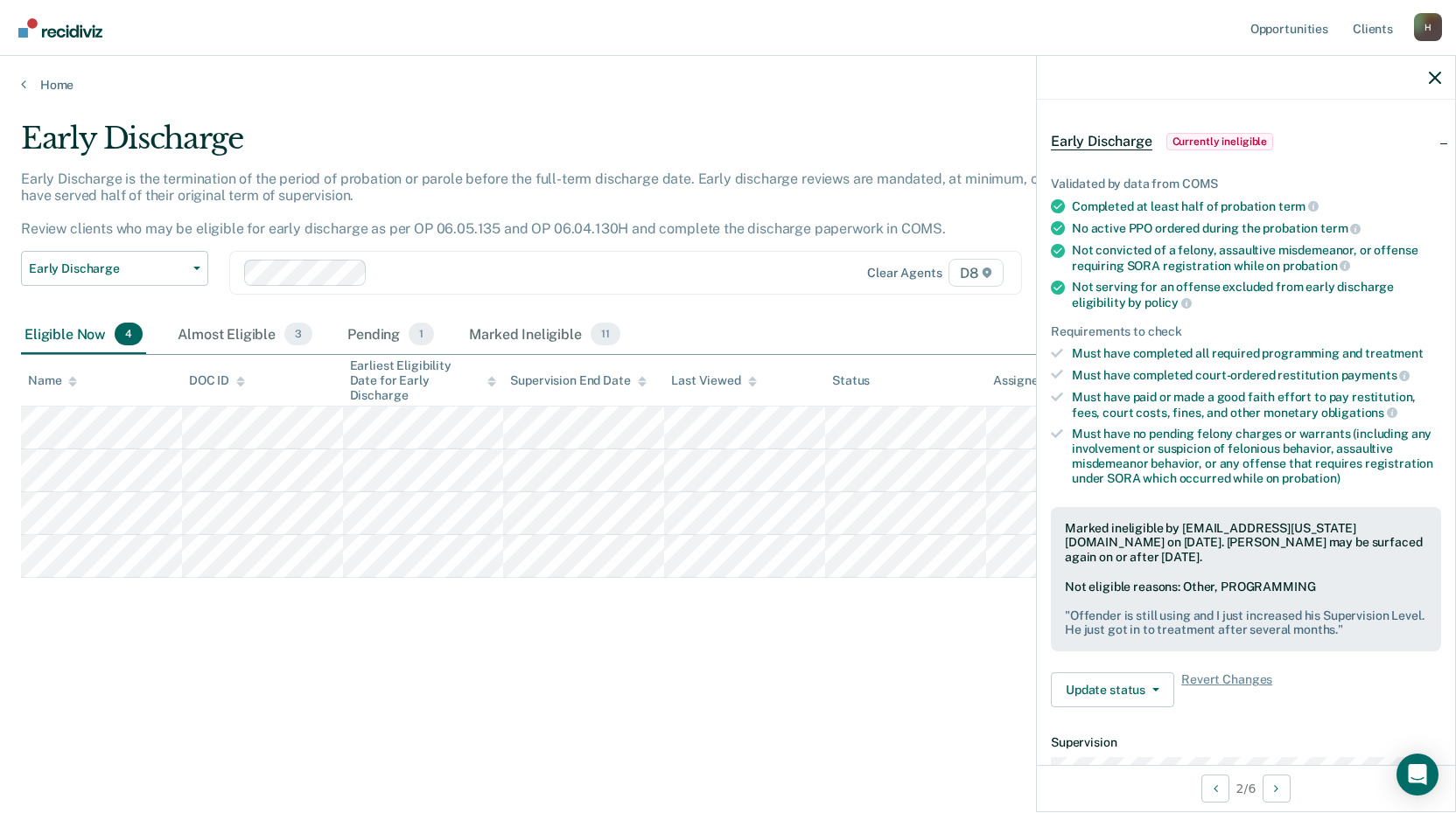
scroll to position [0, 0]
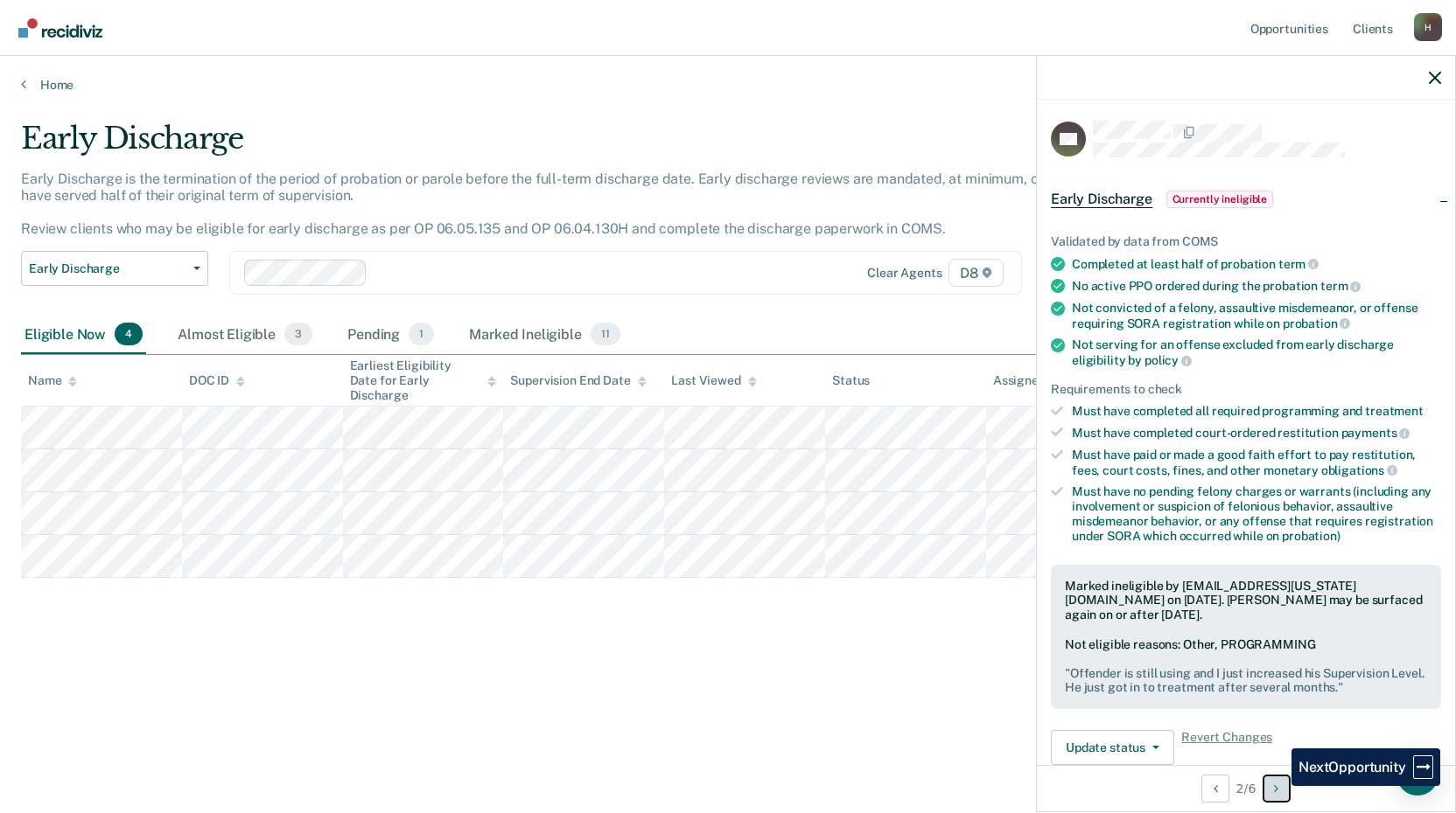
click at [1278, 786] on icon "Next Opportunity" at bounding box center [1275, 789] width 4 height 12
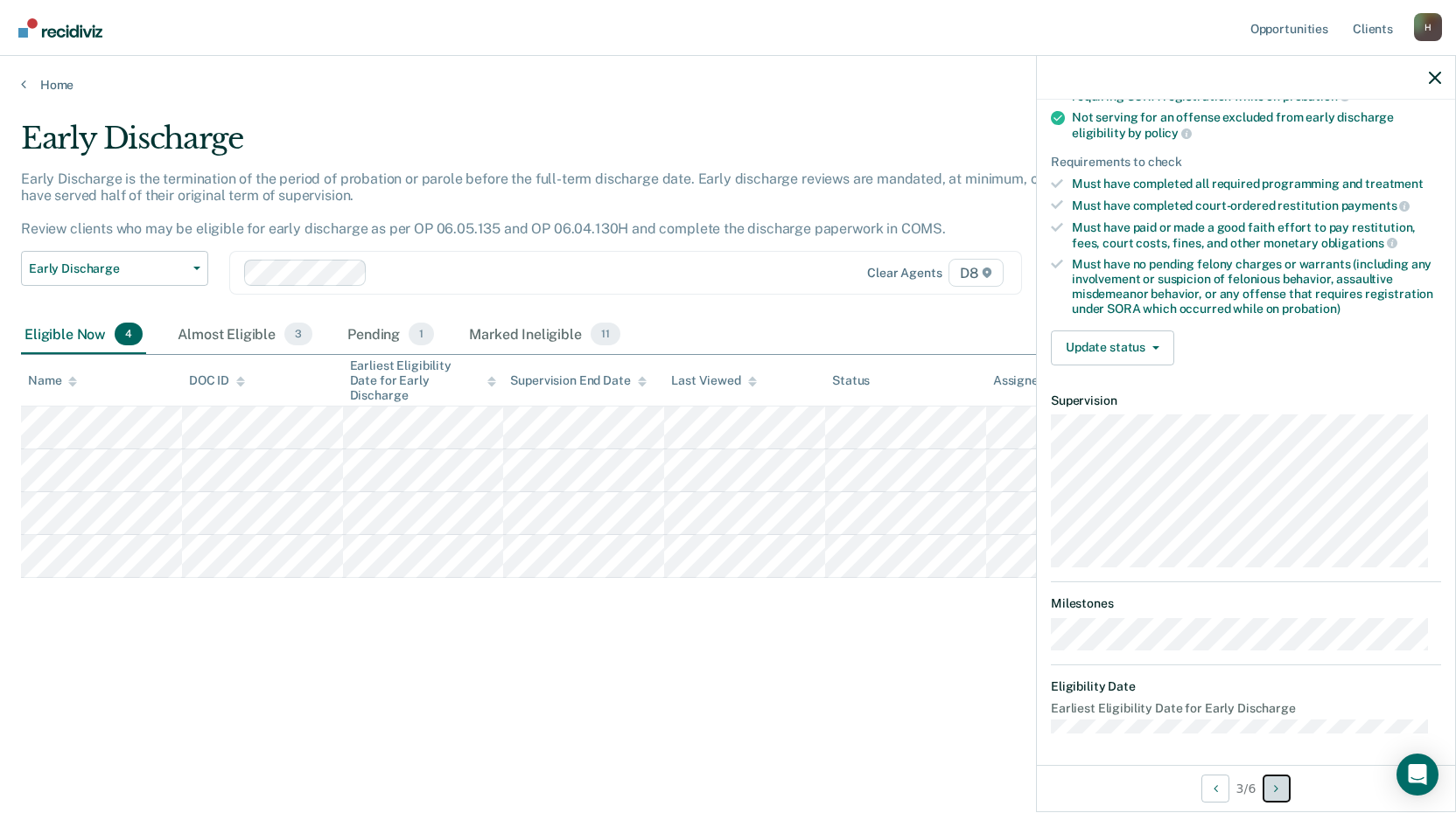
scroll to position [229, 0]
click at [1156, 344] on icon "button" at bounding box center [1155, 346] width 7 height 4
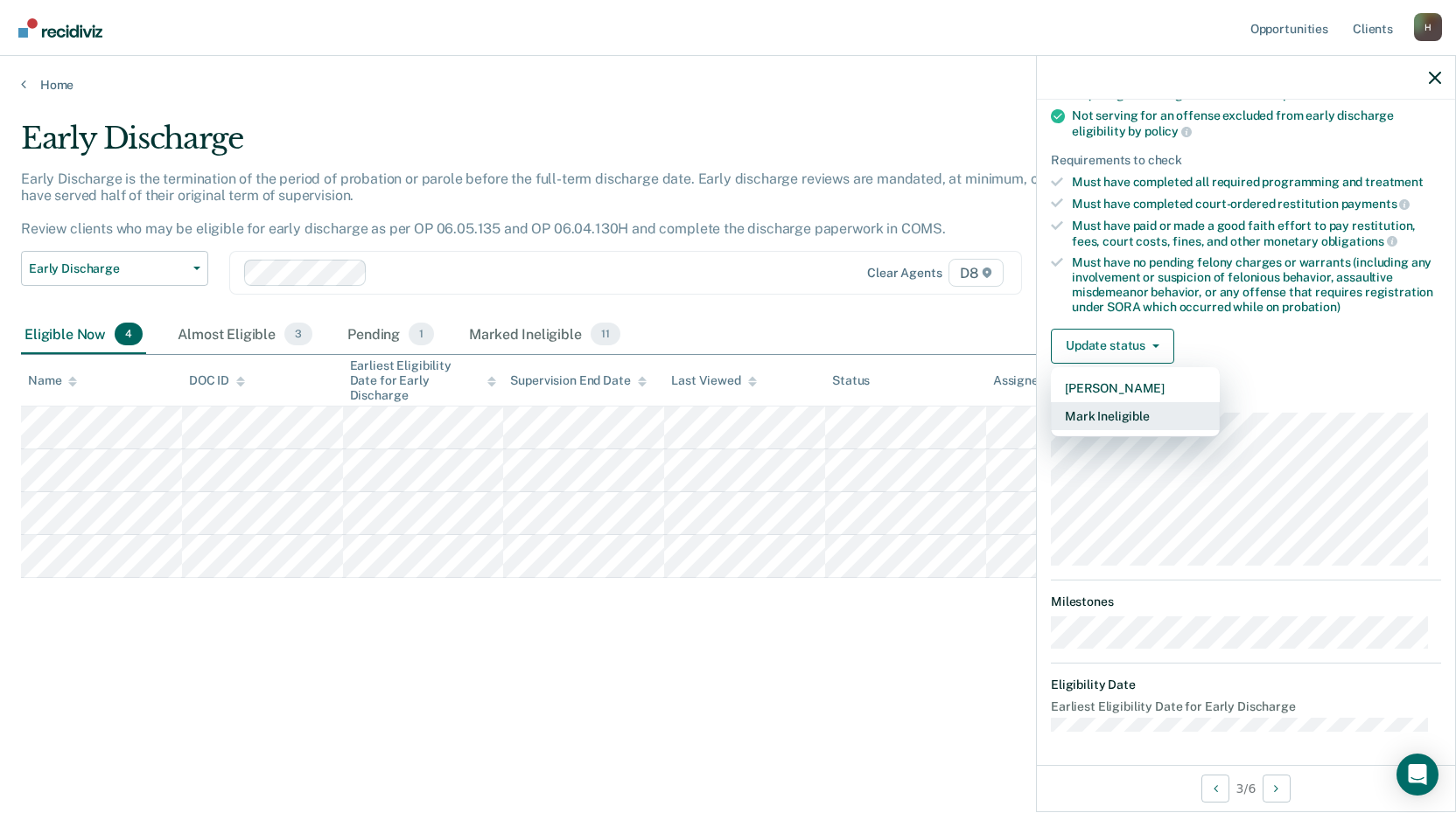
click at [1129, 416] on button "Mark Ineligible" at bounding box center [1135, 416] width 169 height 28
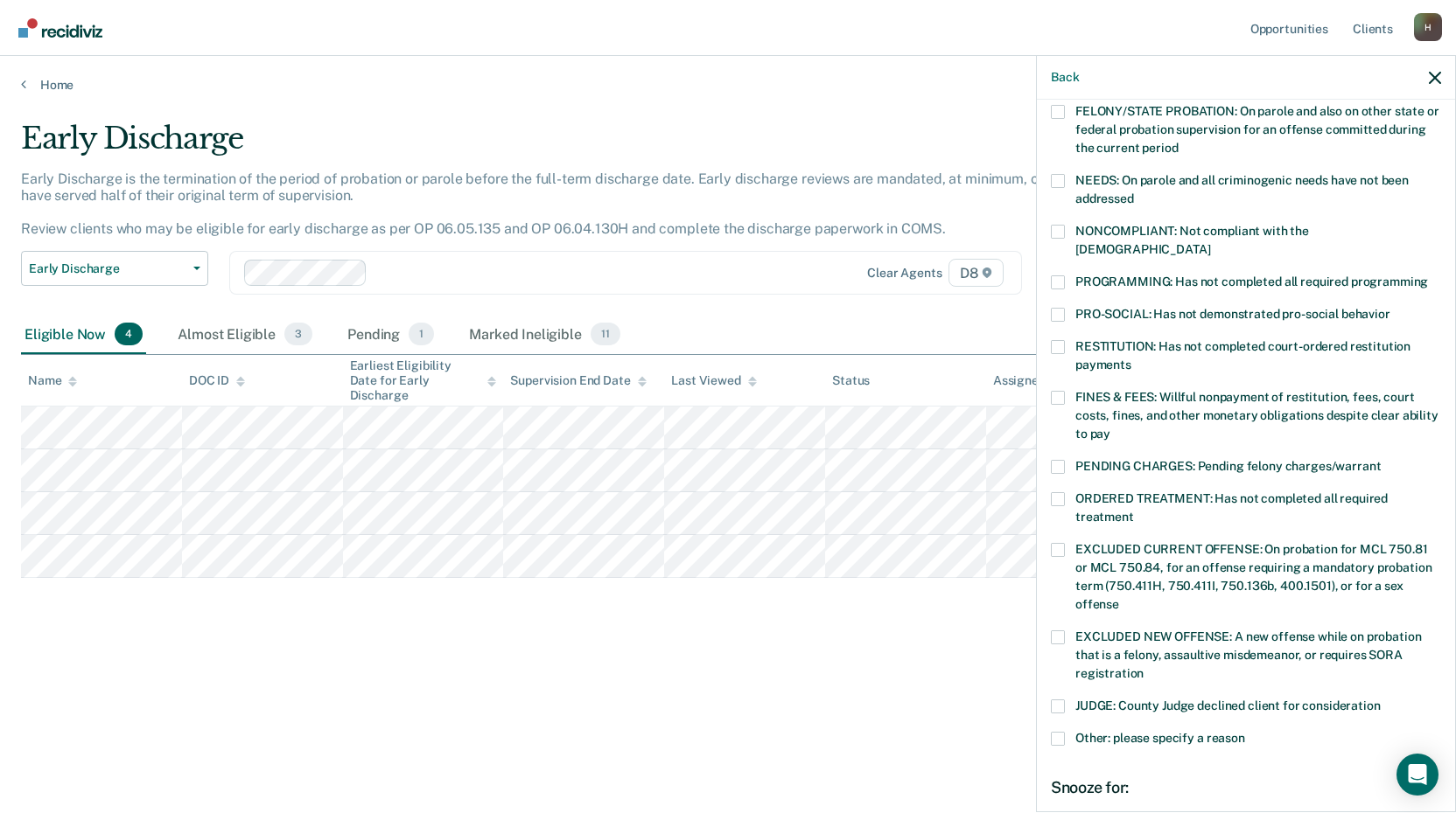
click at [1059, 732] on span at bounding box center [1058, 739] width 14 height 14
click at [1244, 732] on input "Other: please specify a reason" at bounding box center [1244, 732] width 0 height 0
click at [1082, 789] on textarea "Enter at least 3 characters 0 / 1600" at bounding box center [1245, 815] width 386 height 65
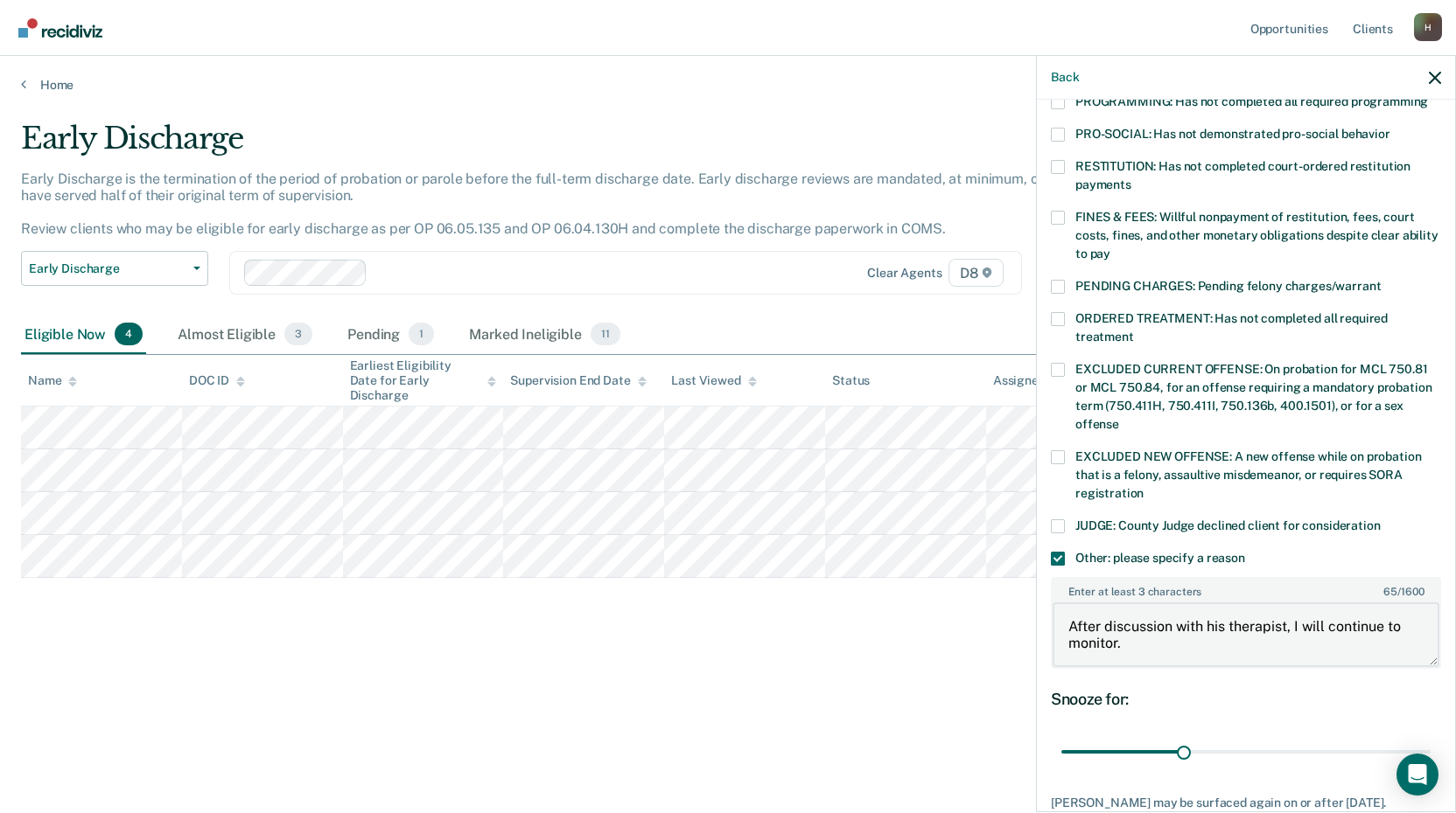
scroll to position [516, 0]
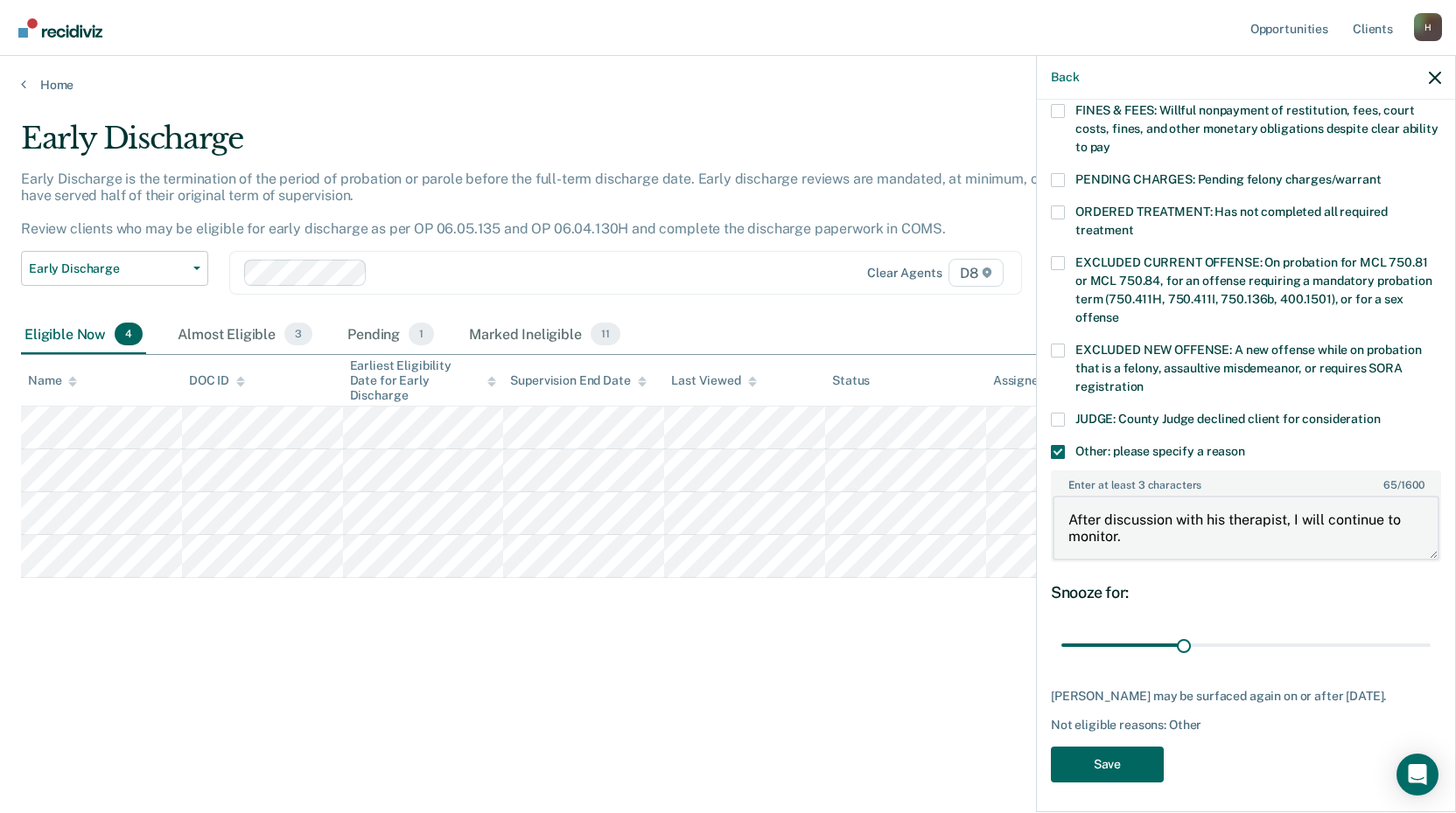
type textarea "After discussion with his therapist, I will continue to monitor."
click at [1106, 762] on button "Save" at bounding box center [1107, 765] width 113 height 36
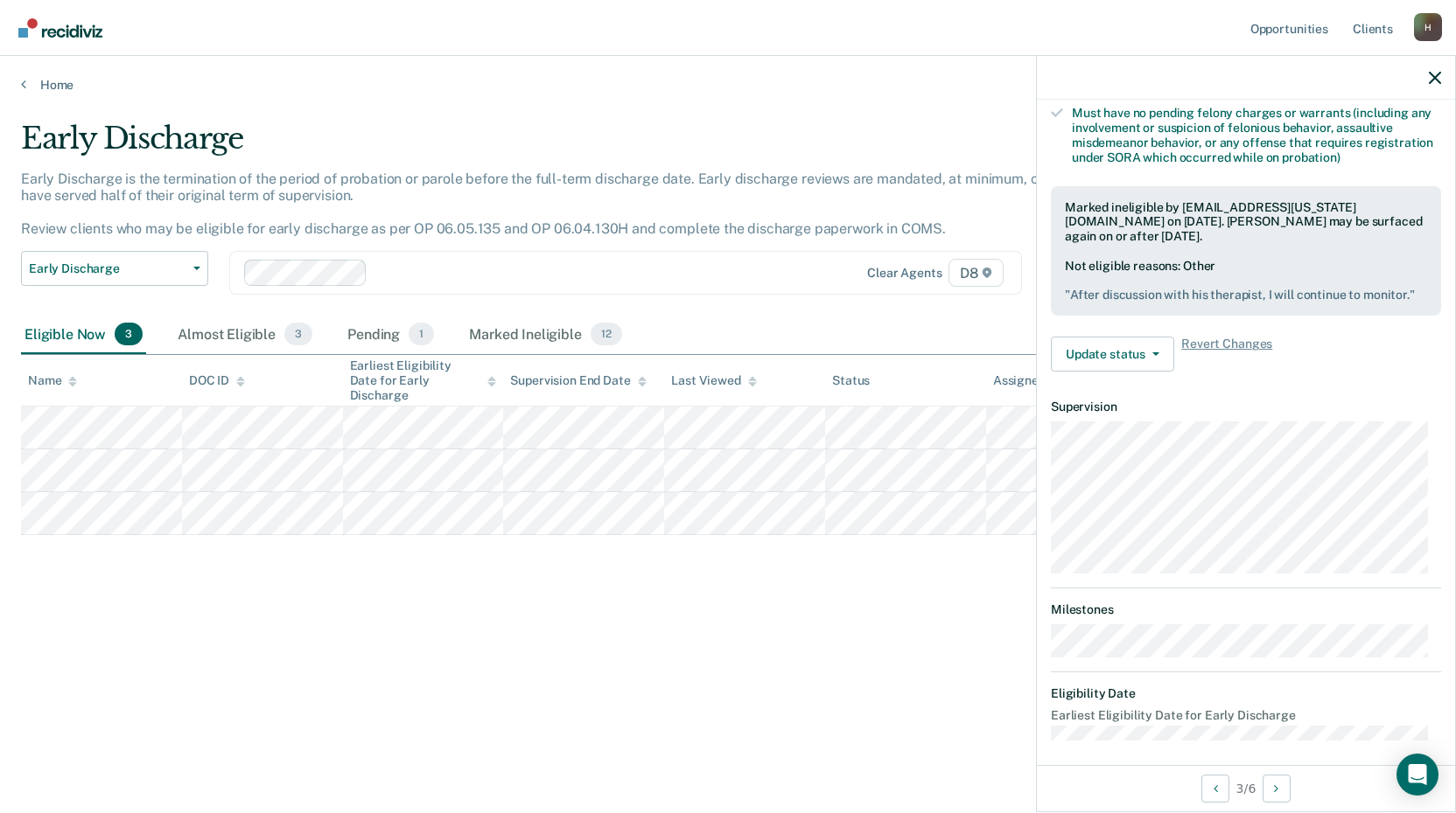
scroll to position [387, 0]
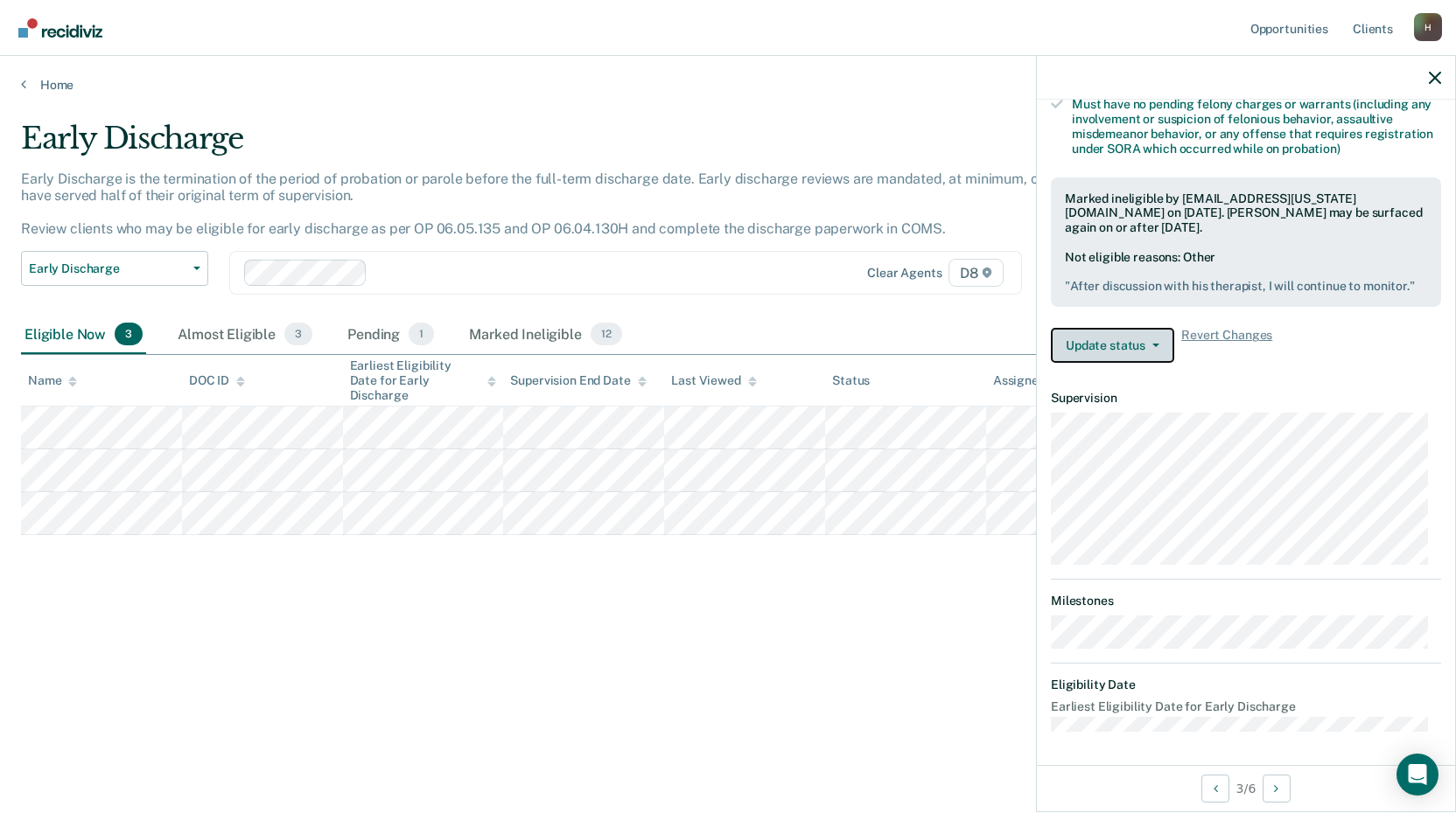
click at [1152, 345] on icon "button" at bounding box center [1155, 345] width 7 height 4
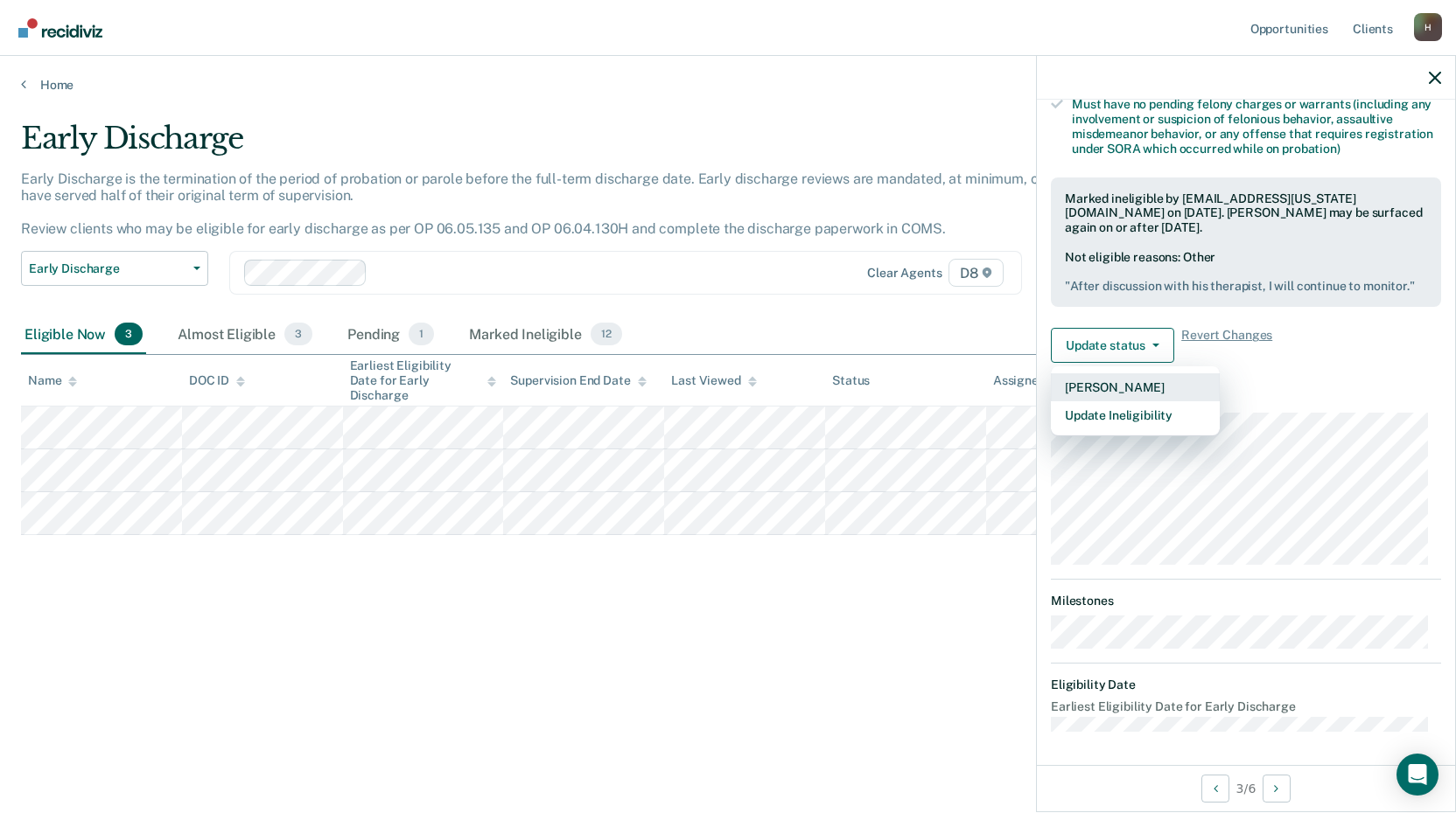
click at [1120, 389] on button "[PERSON_NAME]" at bounding box center [1135, 387] width 169 height 28
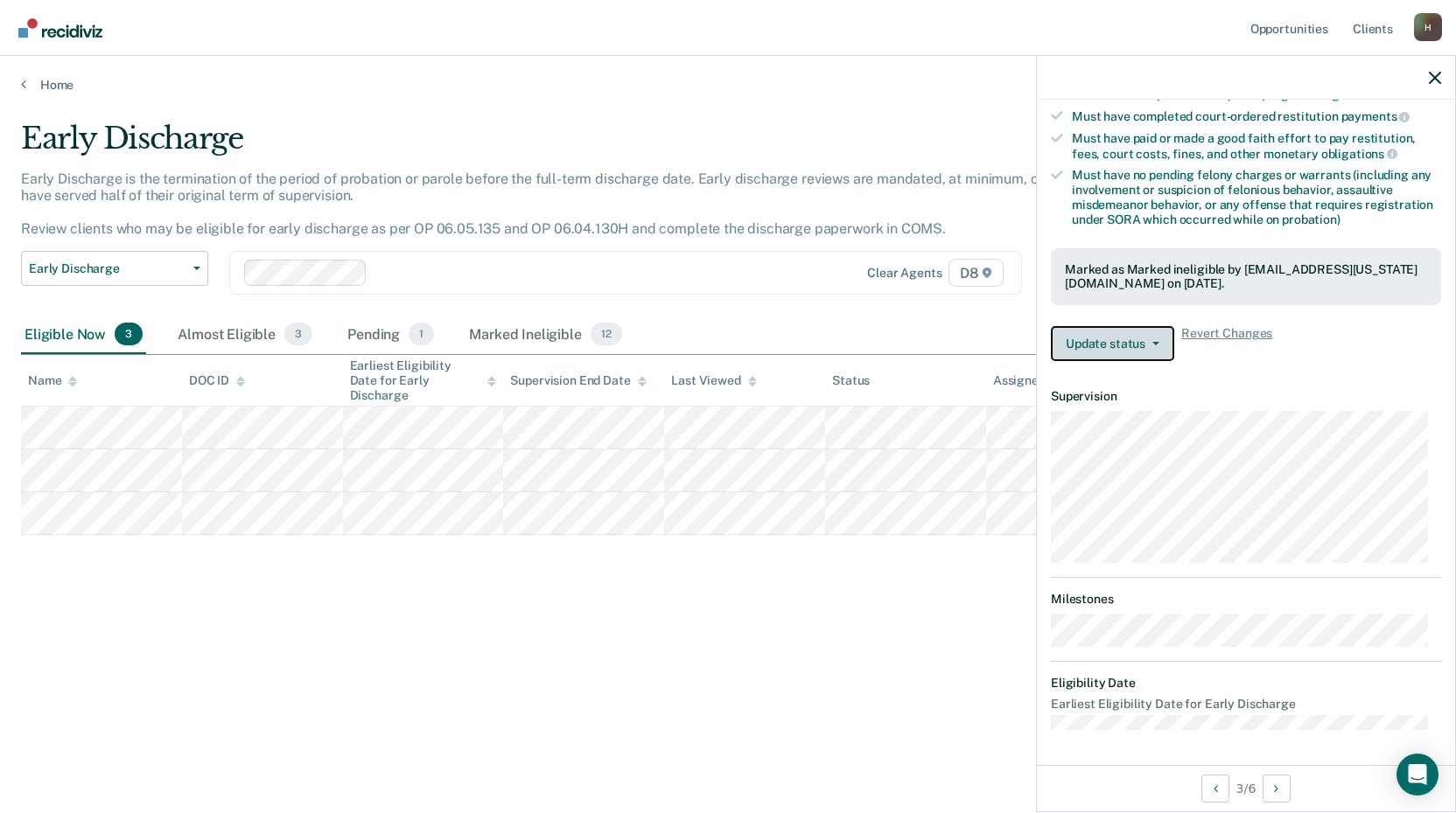
scroll to position [315, 0]
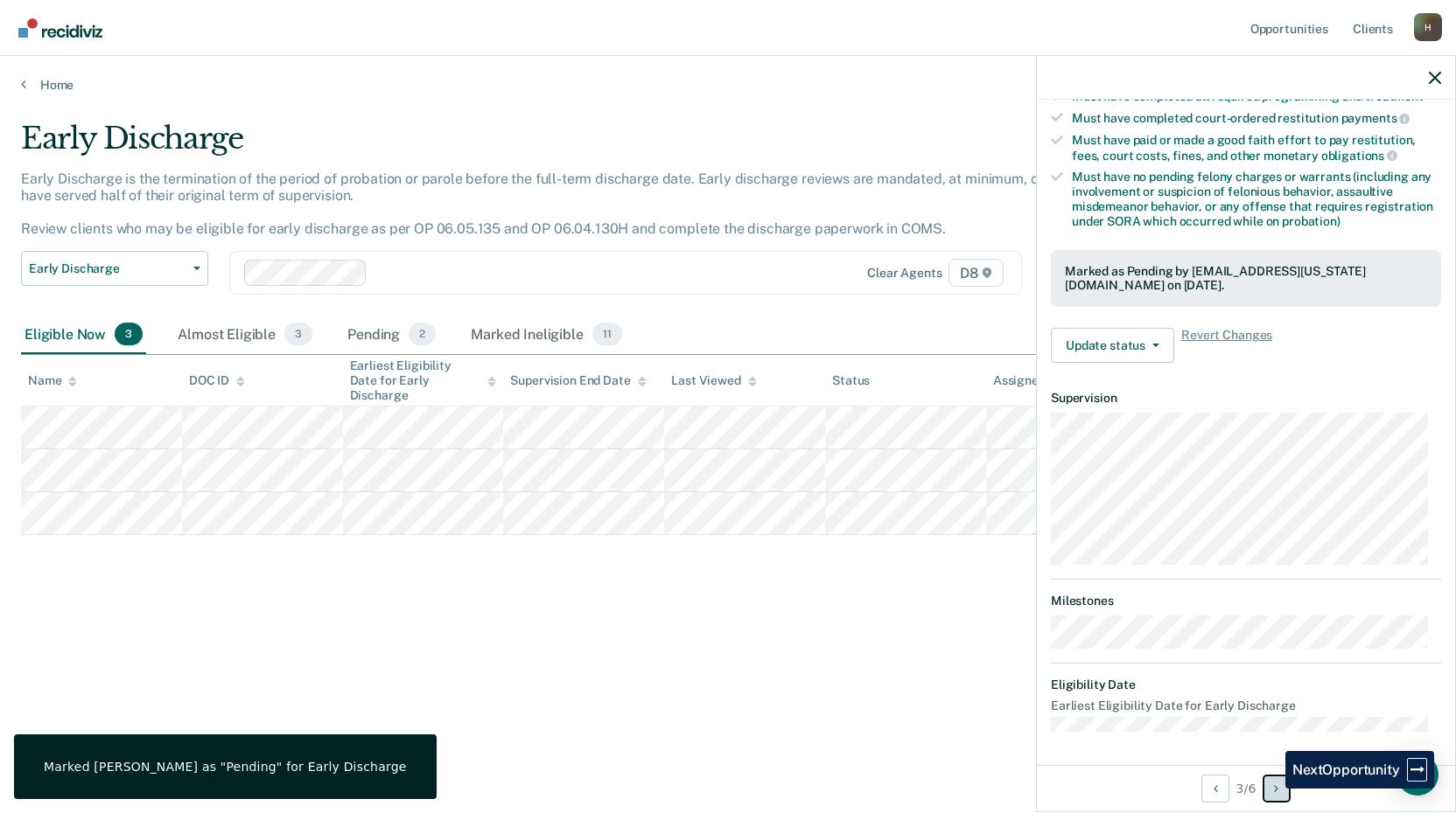
click at [1272, 789] on button "Next Opportunity" at bounding box center [1276, 789] width 28 height 28
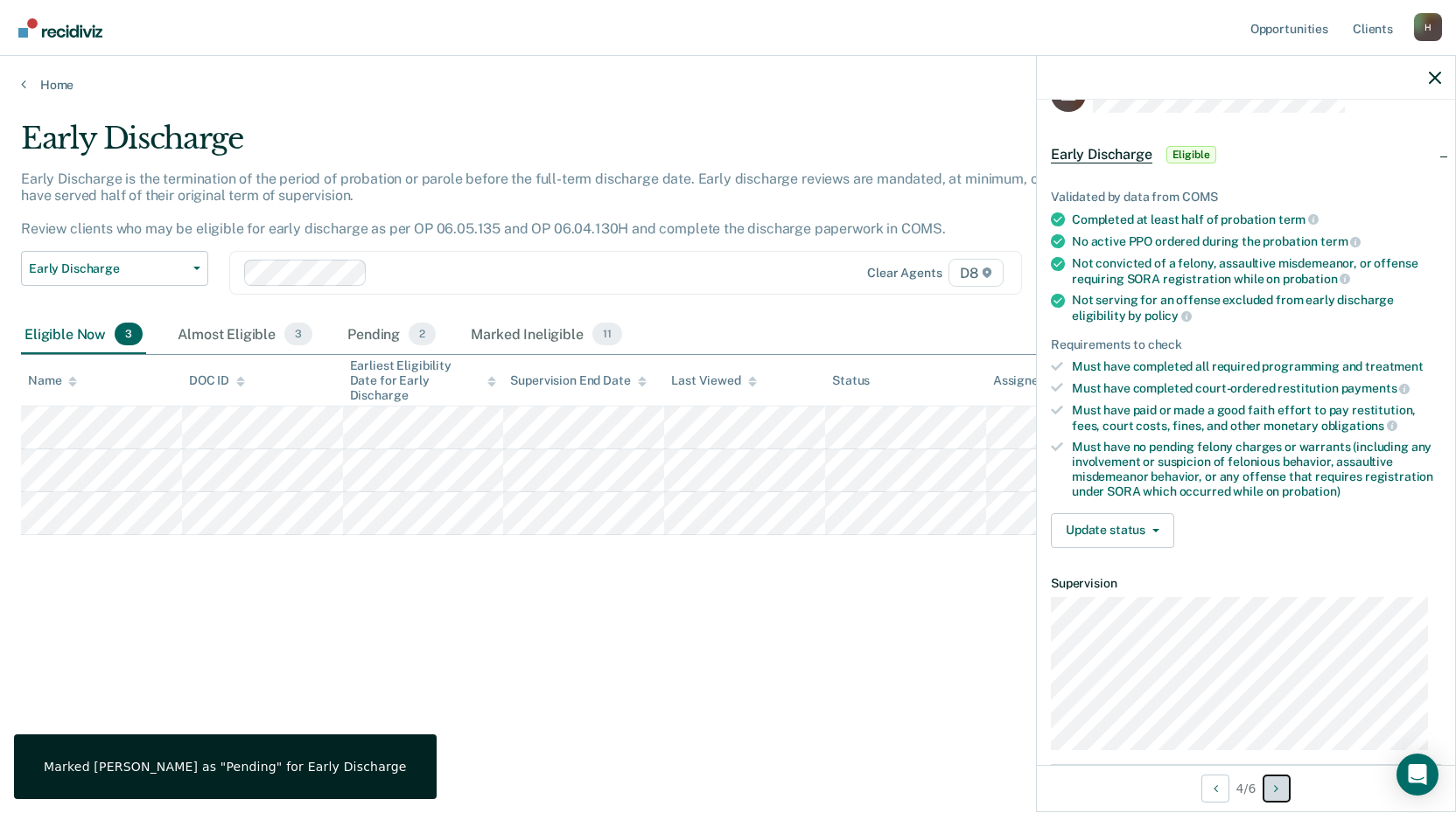
scroll to position [0, 0]
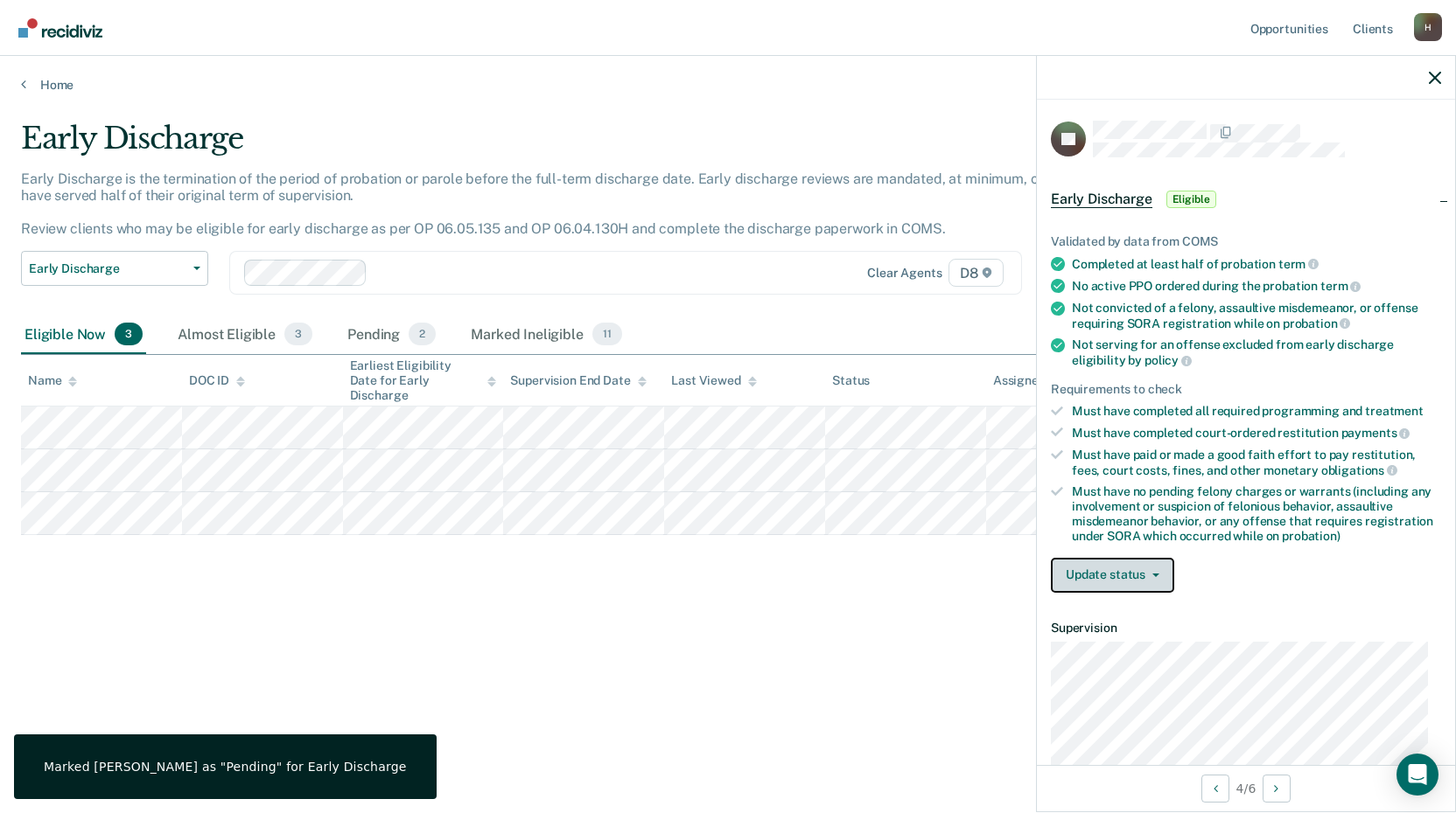
click at [1154, 574] on icon "button" at bounding box center [1155, 576] width 7 height 4
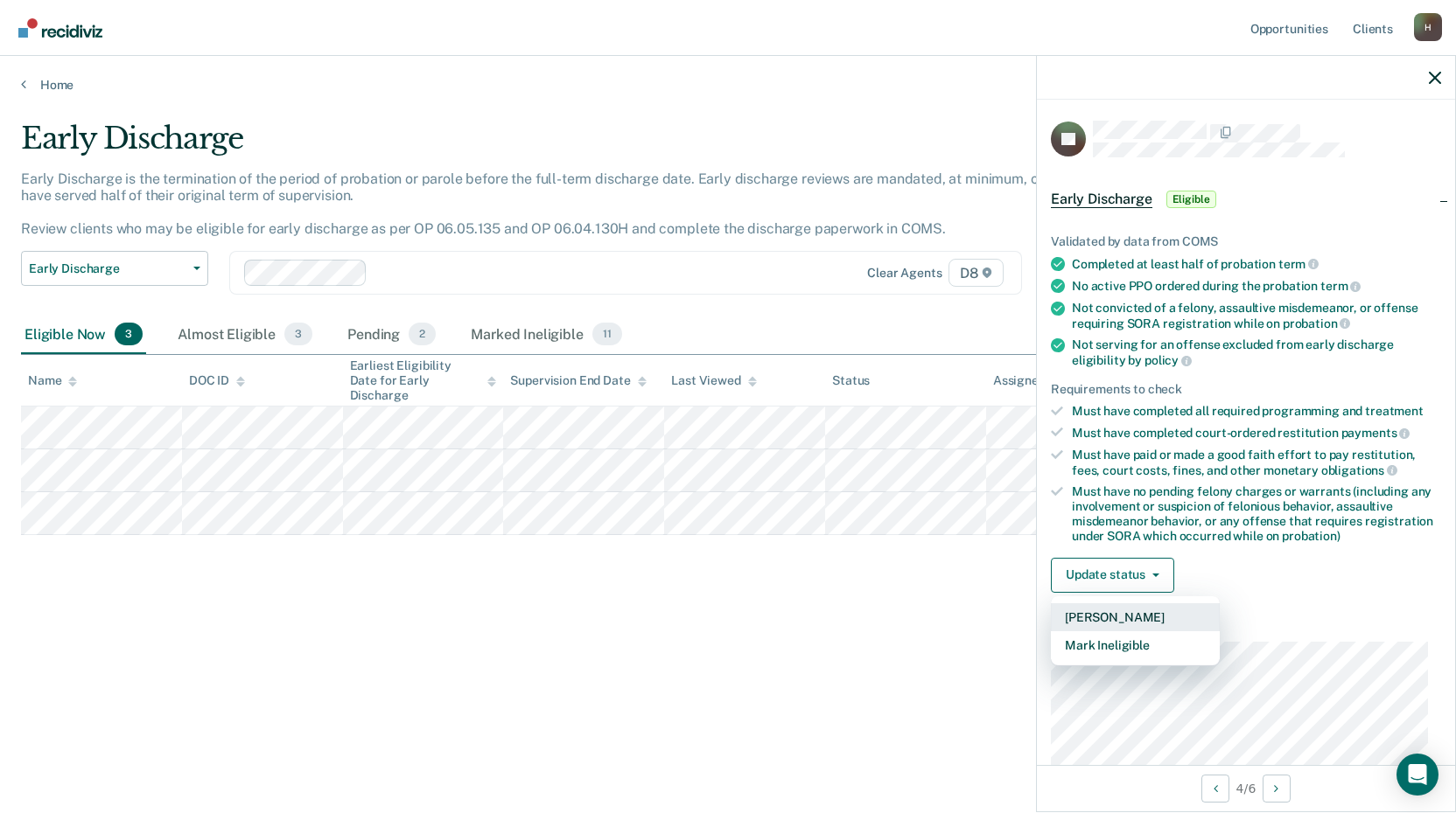
click at [1119, 618] on button "[PERSON_NAME]" at bounding box center [1135, 617] width 169 height 28
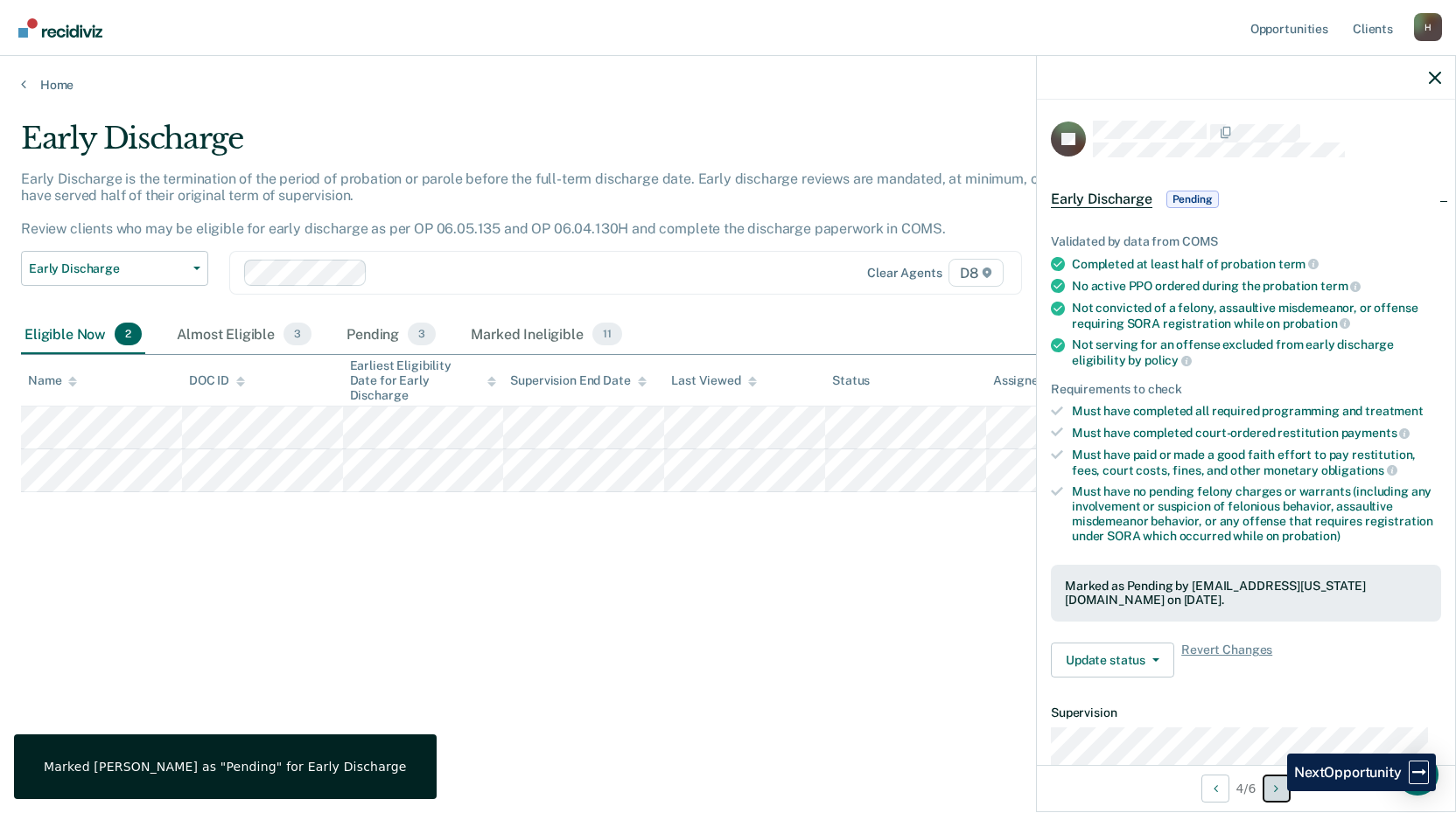
click at [1274, 791] on button "Next Opportunity" at bounding box center [1276, 789] width 28 height 28
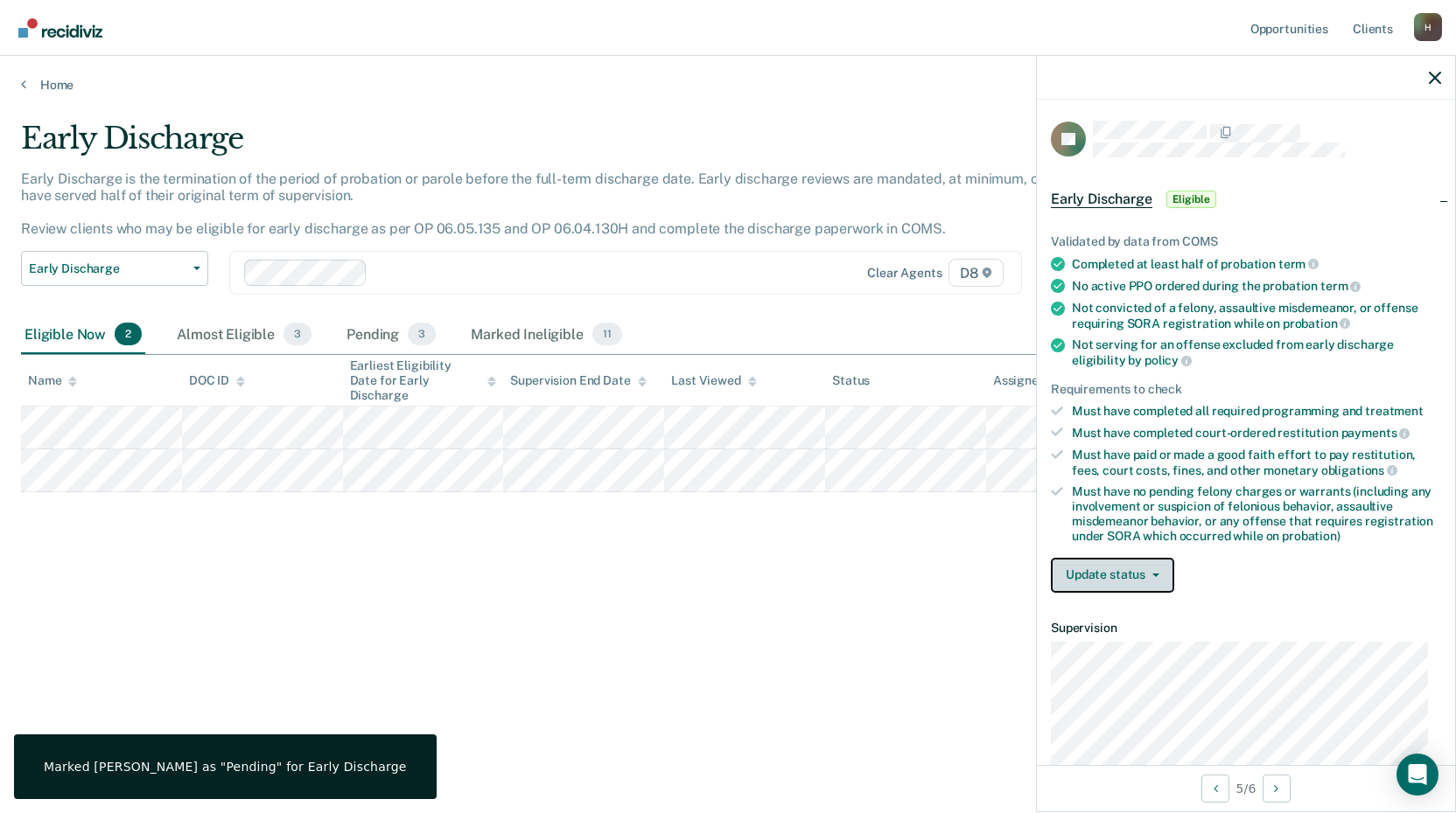
click at [1158, 577] on button "Update status" at bounding box center [1113, 575] width 124 height 35
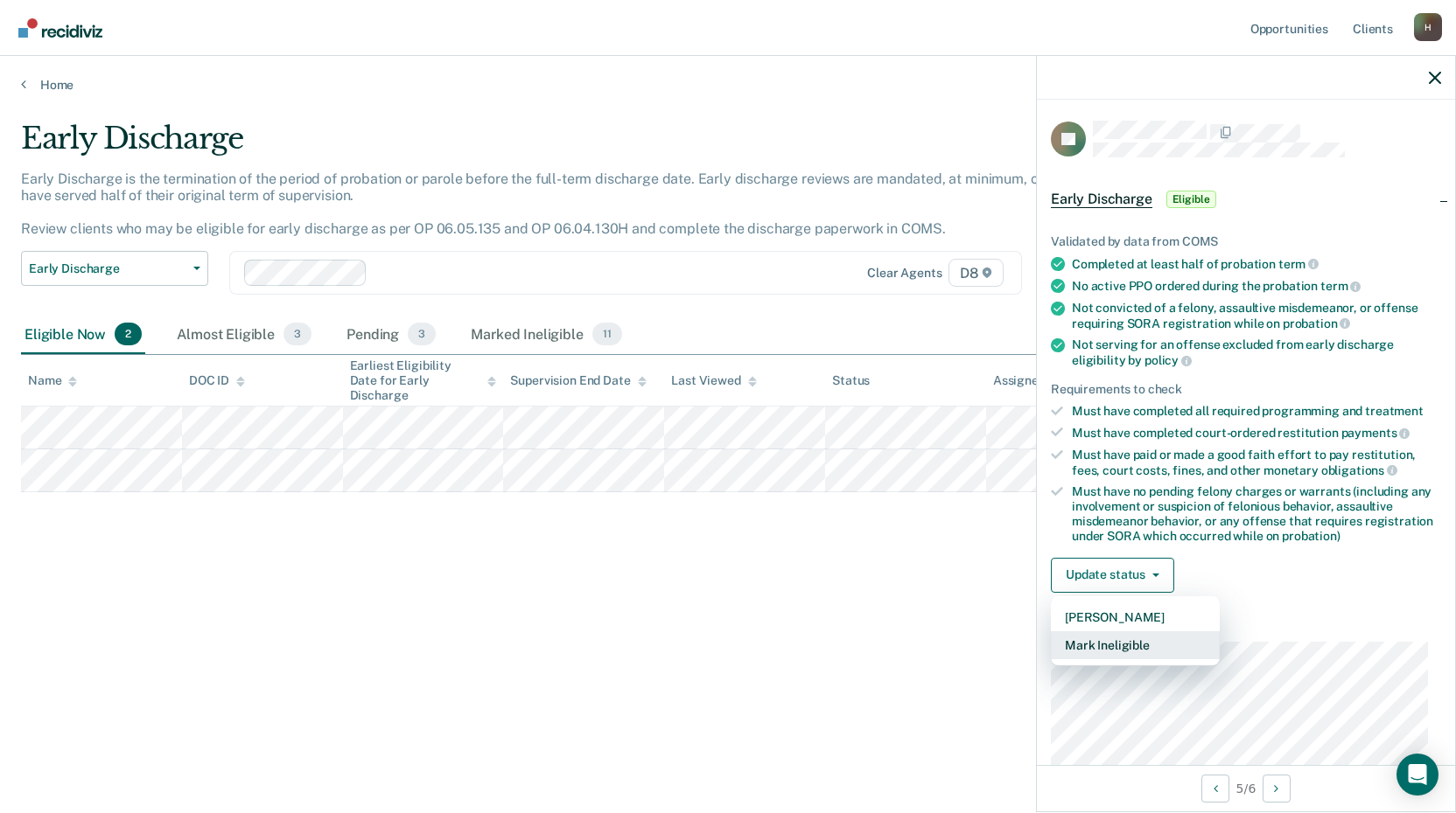
click at [1118, 647] on button "Mark Ineligible" at bounding box center [1135, 645] width 169 height 28
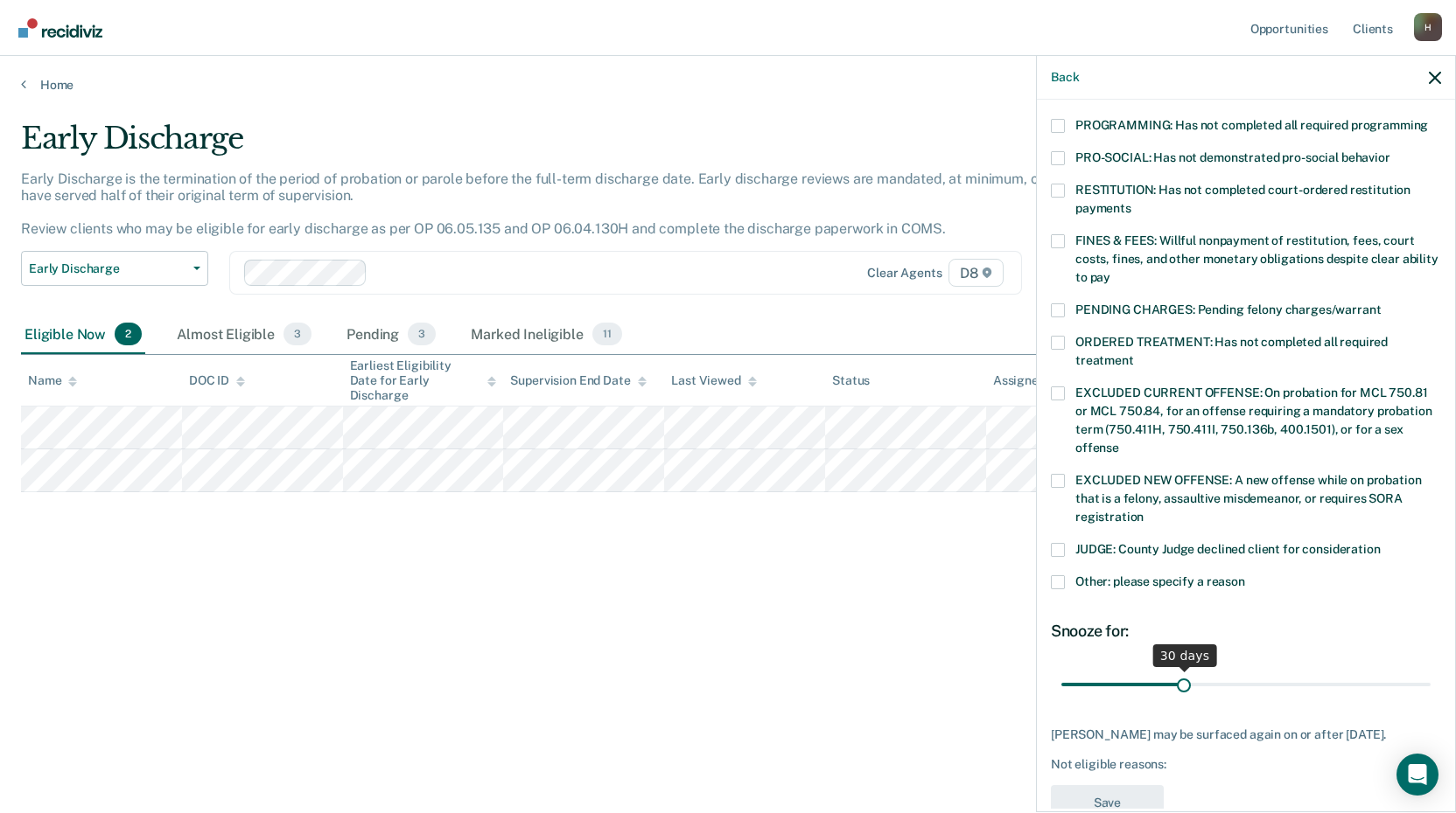
scroll to position [409, 0]
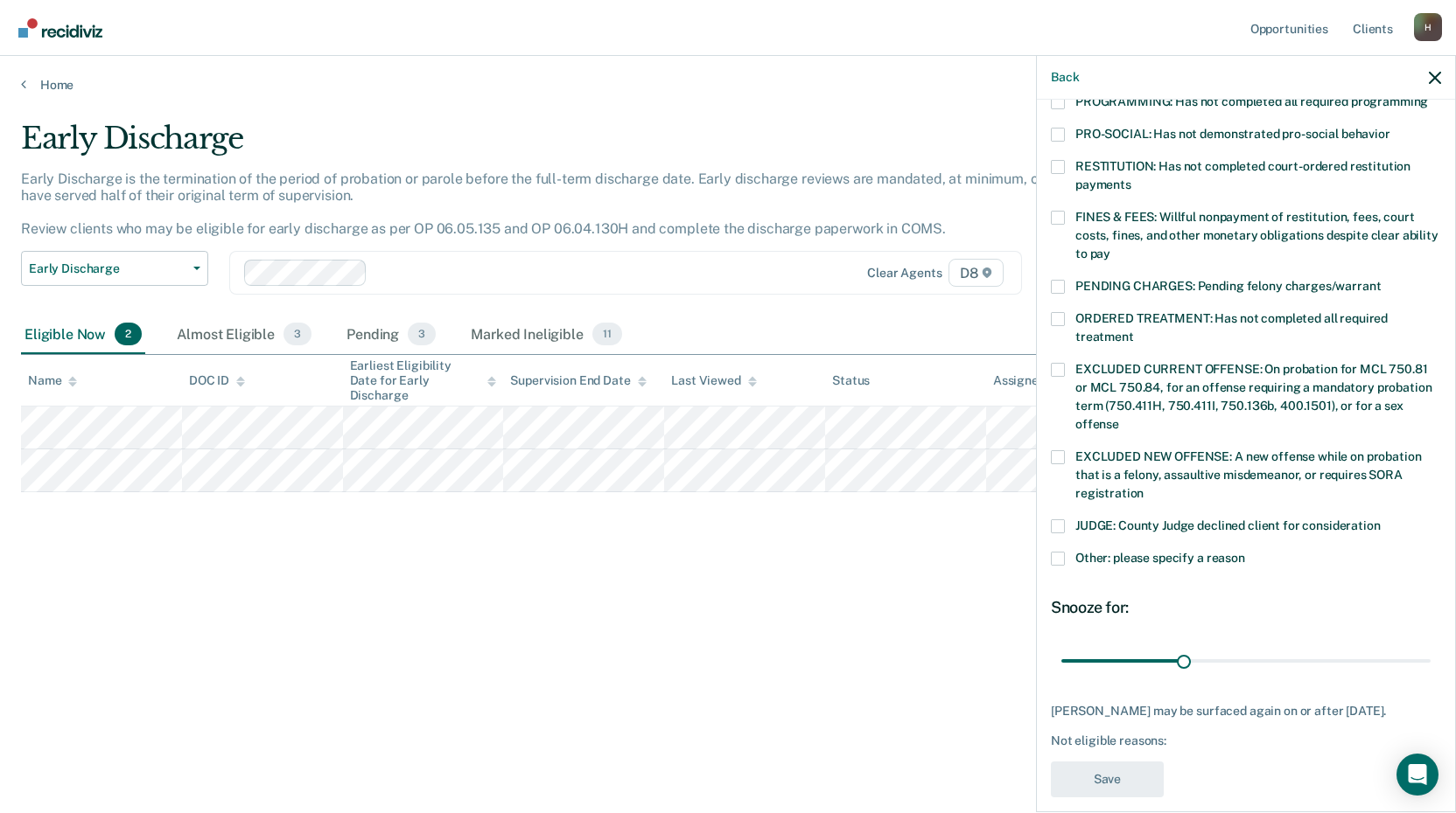
click at [1060, 552] on span at bounding box center [1058, 559] width 14 height 14
click at [1244, 552] on input "Other: please specify a reason" at bounding box center [1244, 552] width 0 height 0
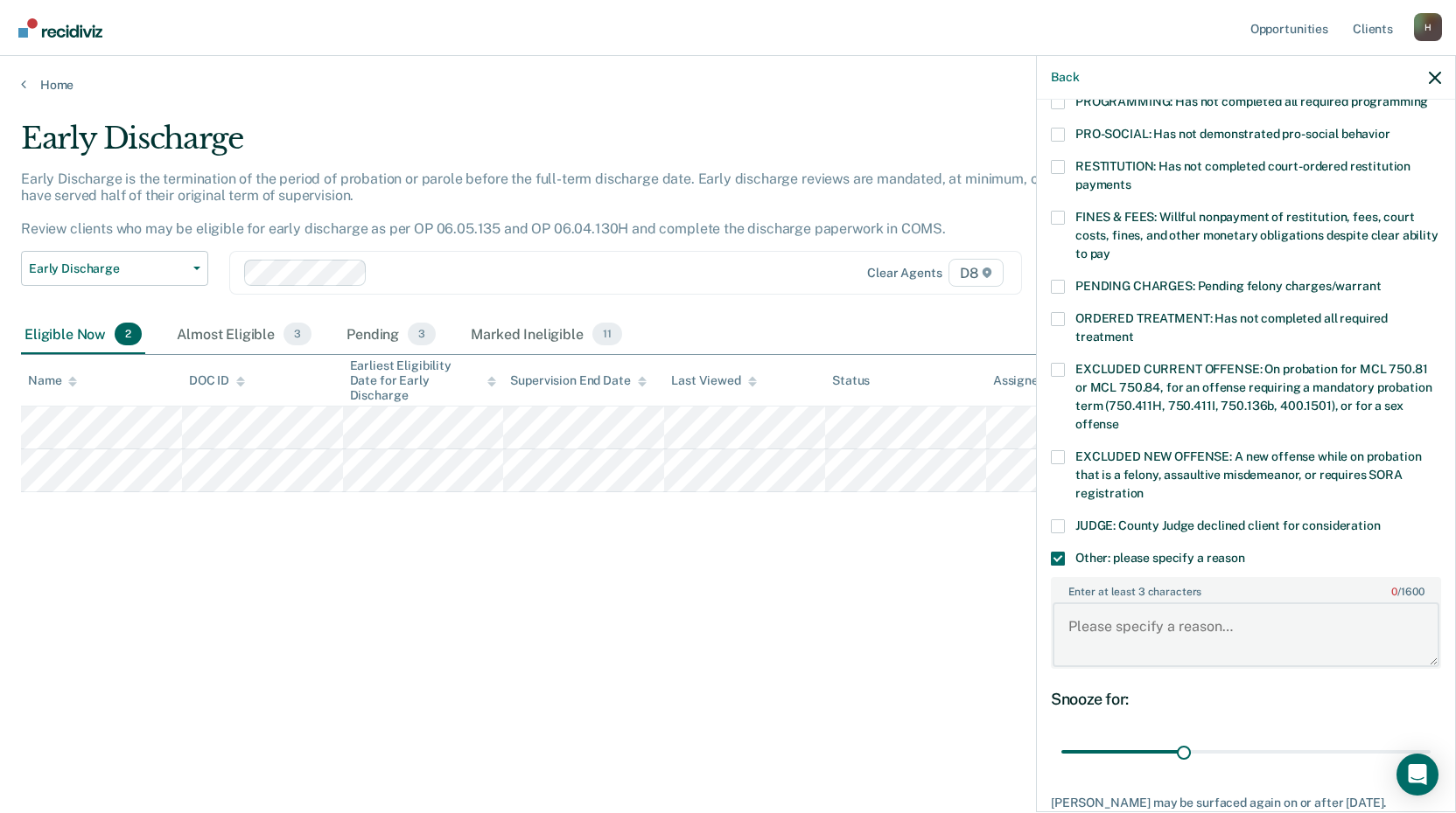
click at [1089, 612] on textarea "Enter at least 3 characters 0 / 1600" at bounding box center [1245, 634] width 386 height 65
type textarea "T"
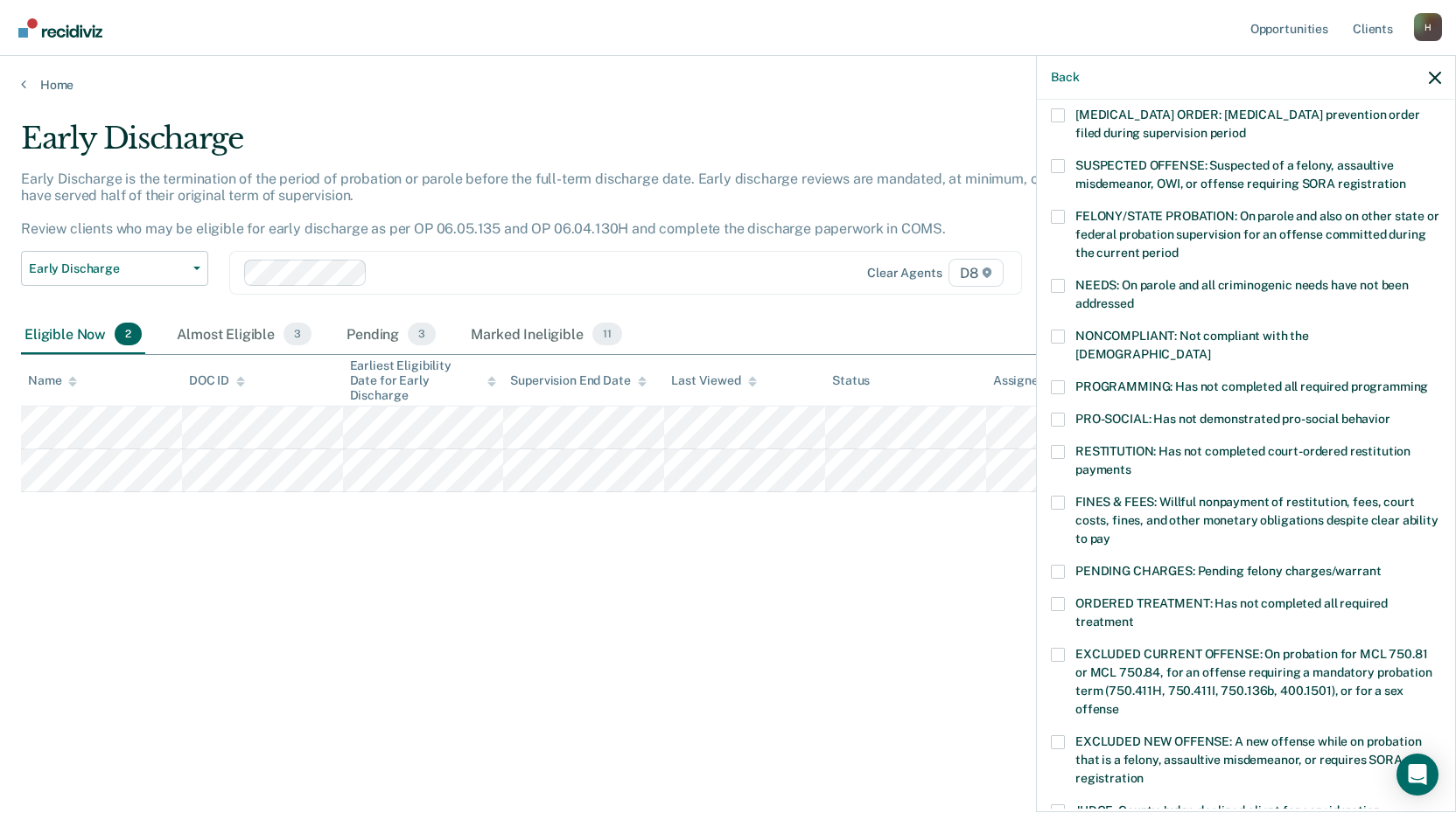
scroll to position [0, 0]
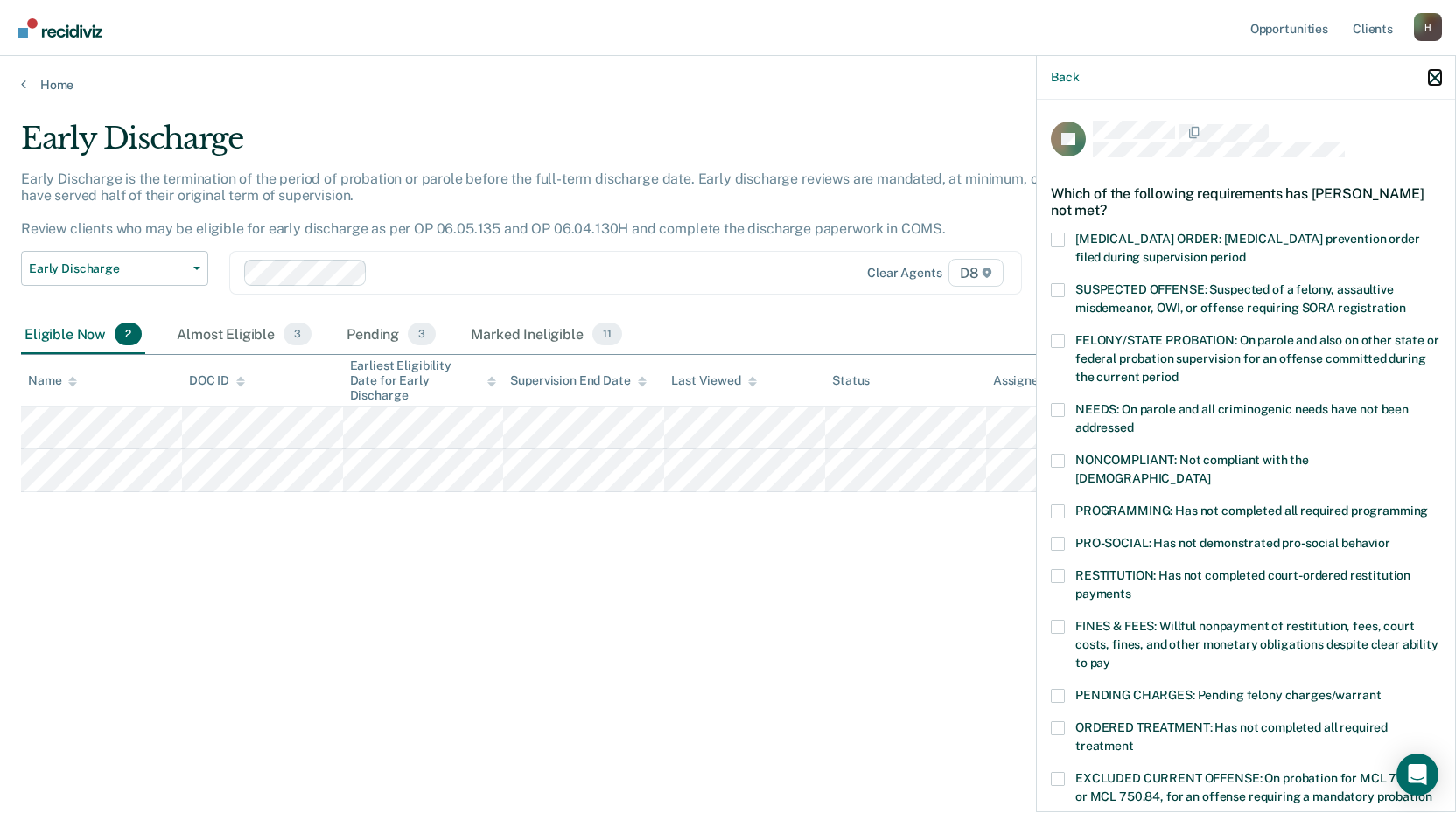
click at [1431, 77] on icon "button" at bounding box center [1434, 78] width 12 height 12
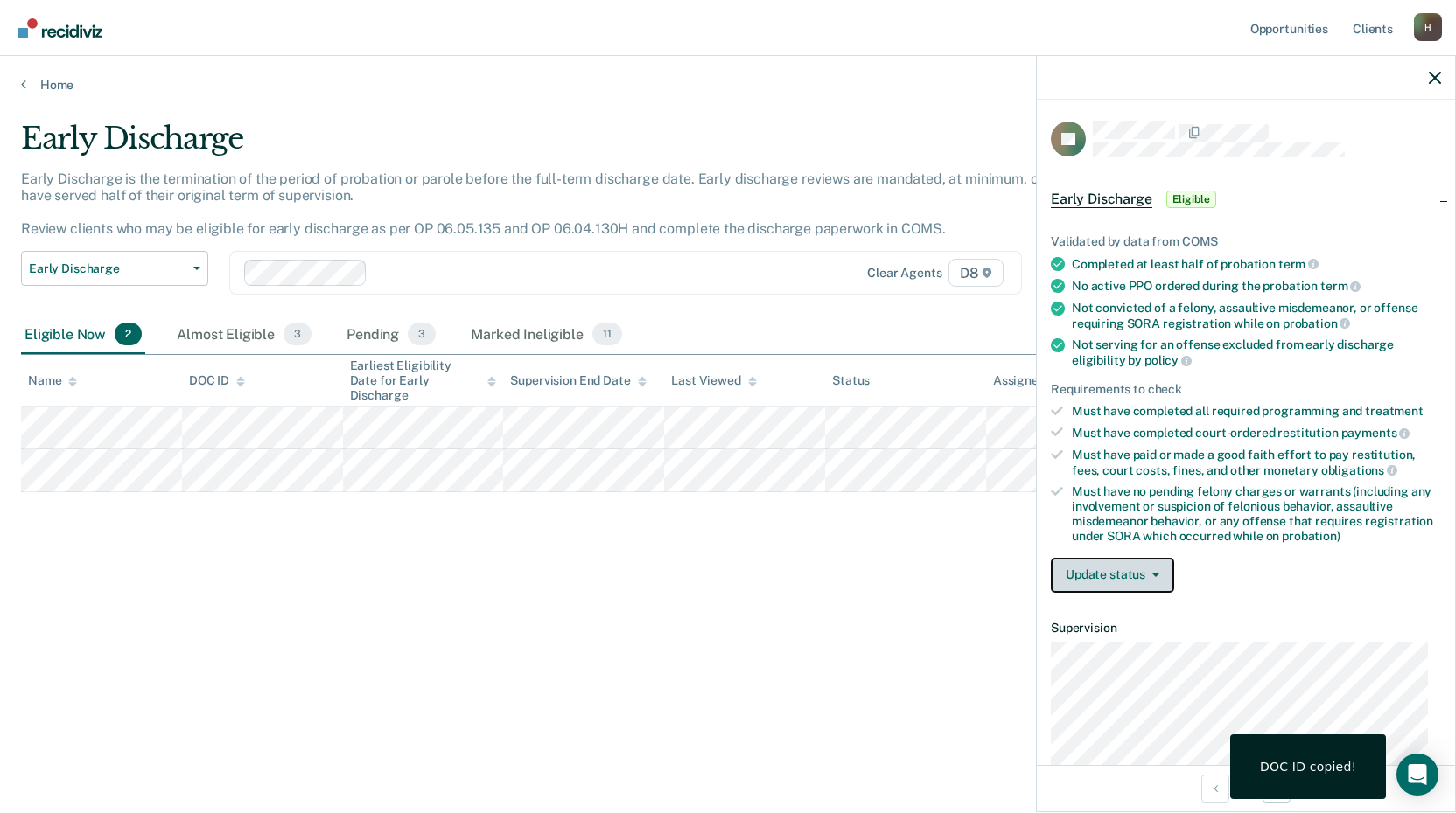
click at [1158, 574] on icon "button" at bounding box center [1155, 576] width 7 height 4
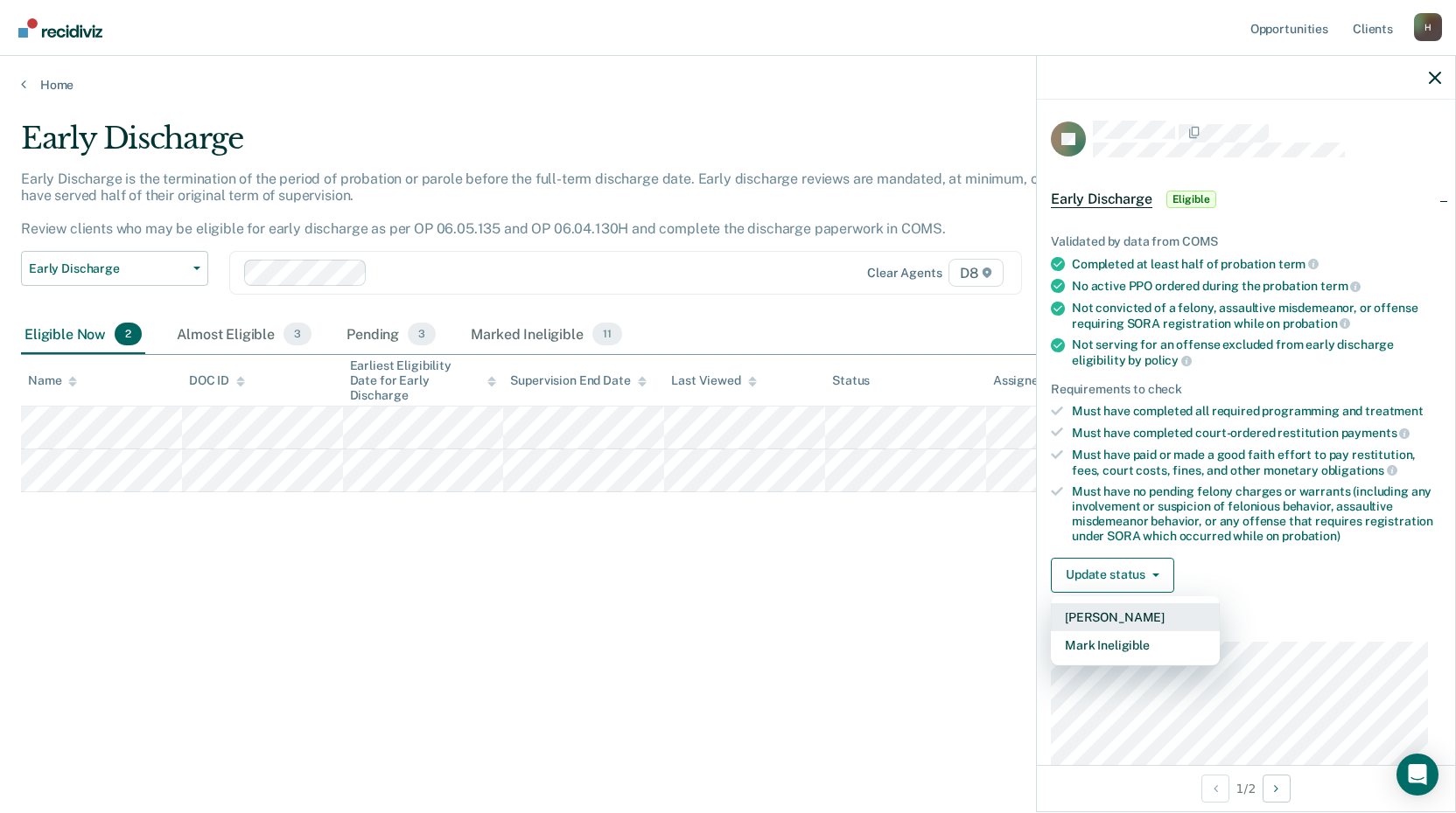
click at [1124, 619] on button "[PERSON_NAME]" at bounding box center [1135, 617] width 169 height 28
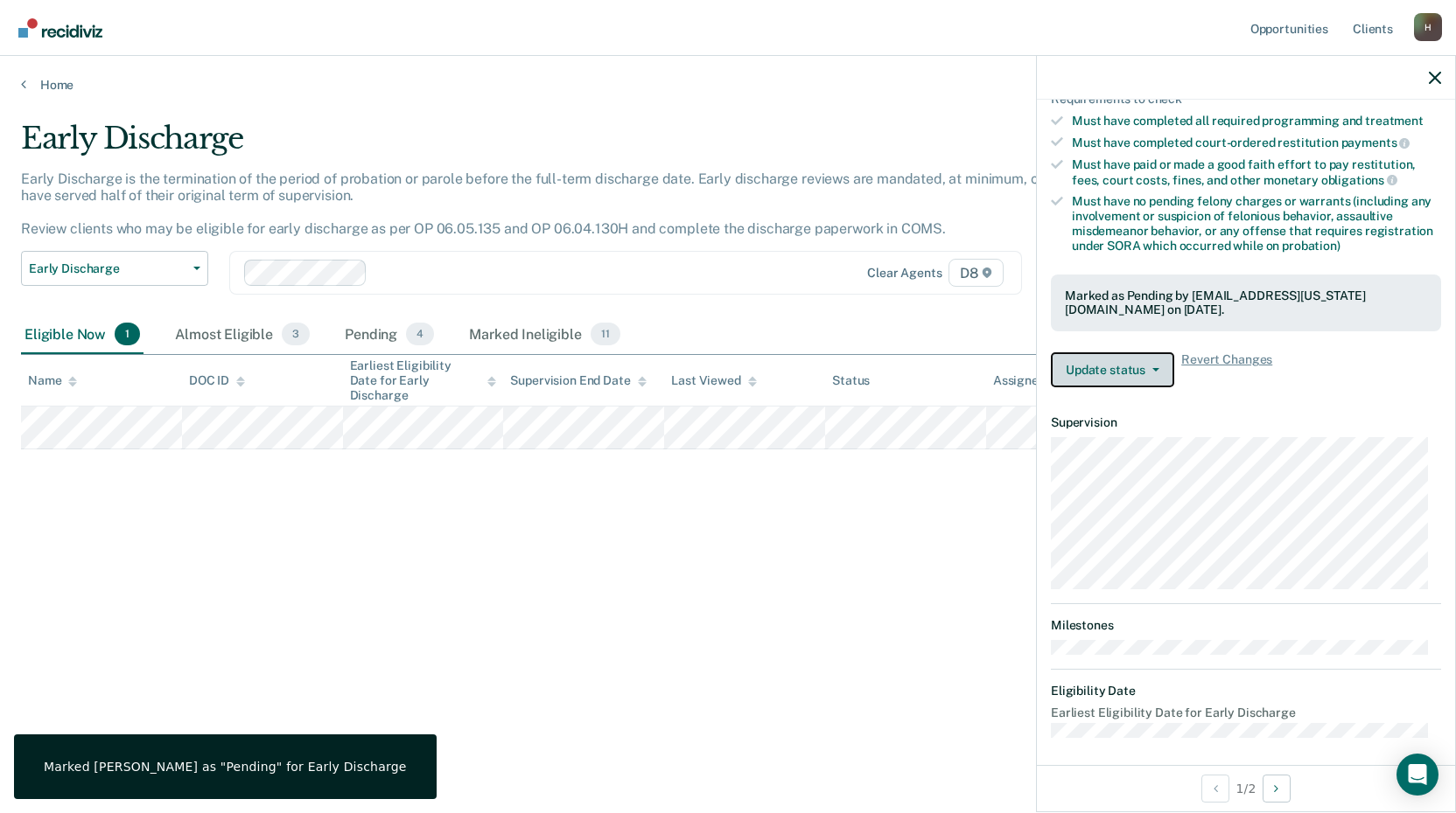
scroll to position [296, 0]
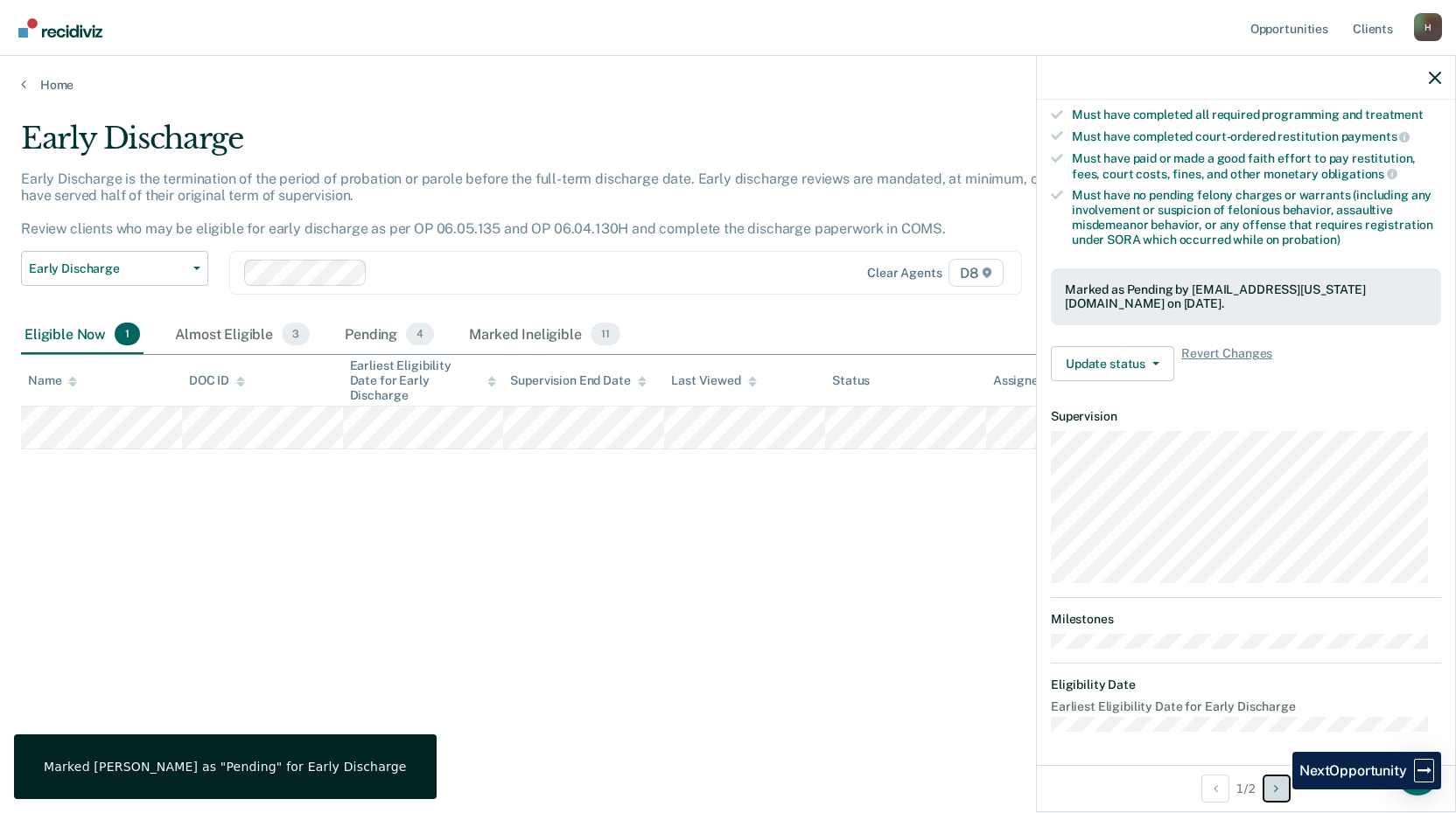
click at [1278, 790] on icon "Next Opportunity" at bounding box center [1275, 789] width 4 height 12
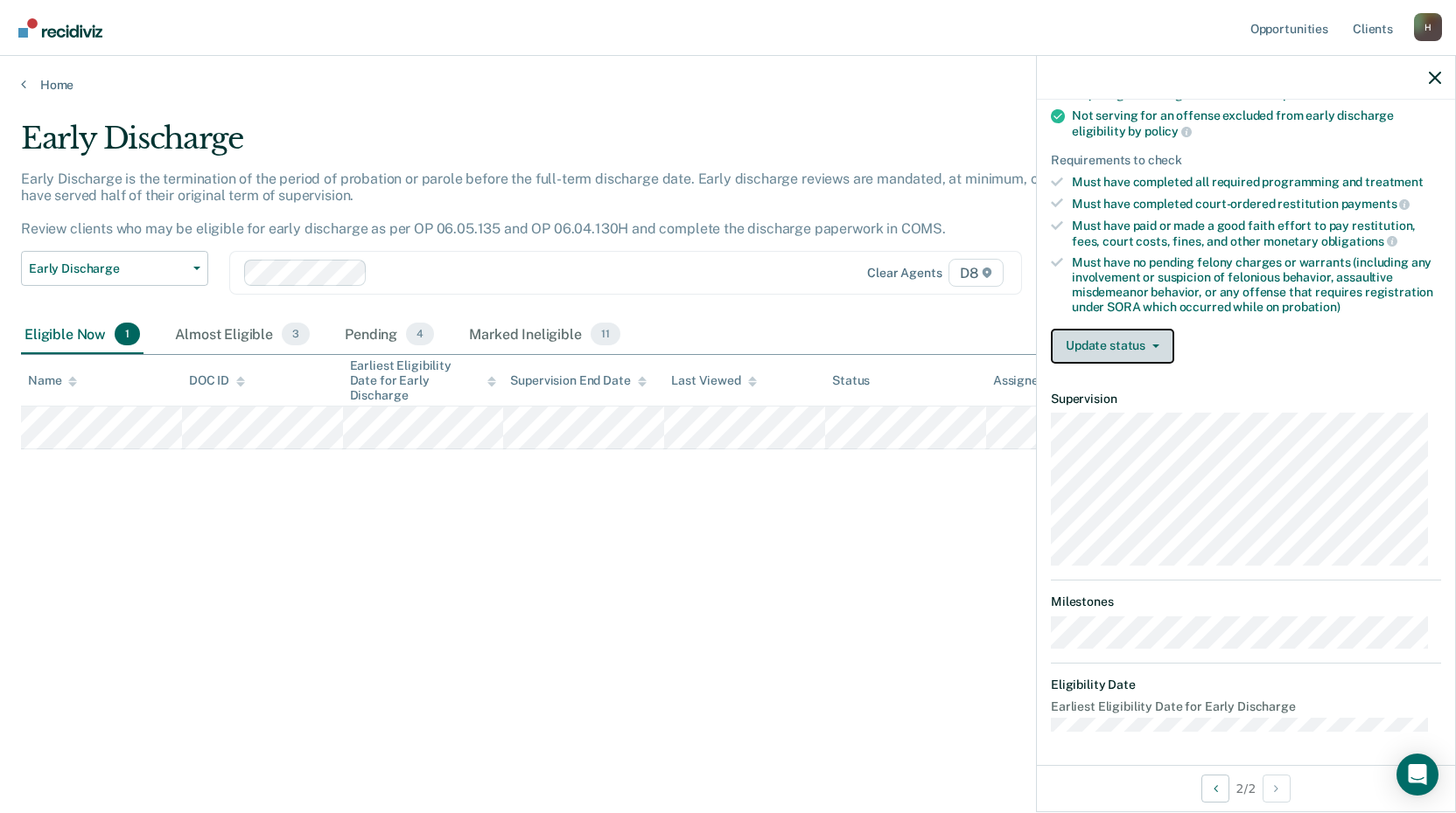
click at [1145, 344] on span "button" at bounding box center [1152, 346] width 14 height 4
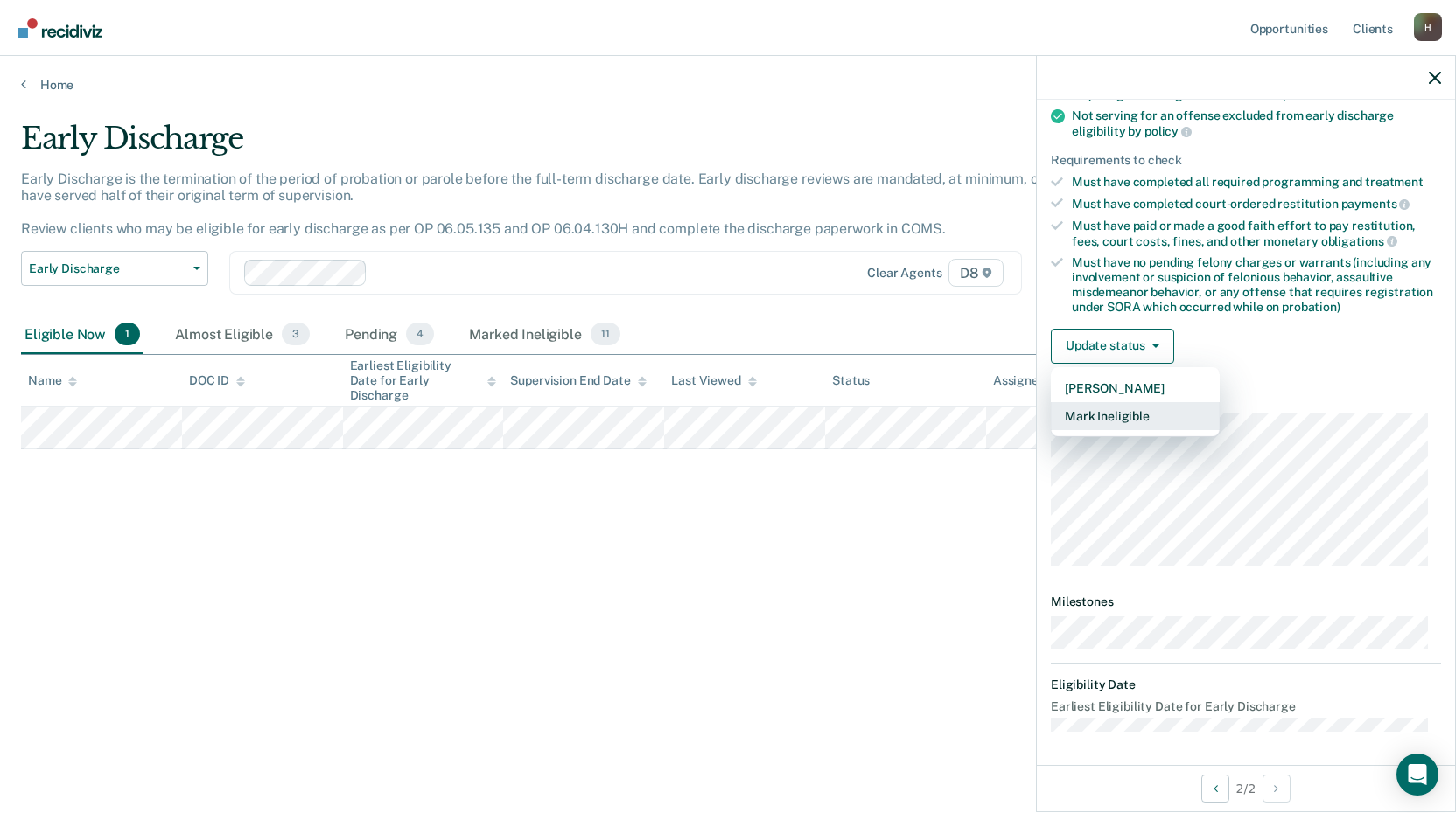
click at [1131, 414] on button "Mark Ineligible" at bounding box center [1135, 416] width 169 height 28
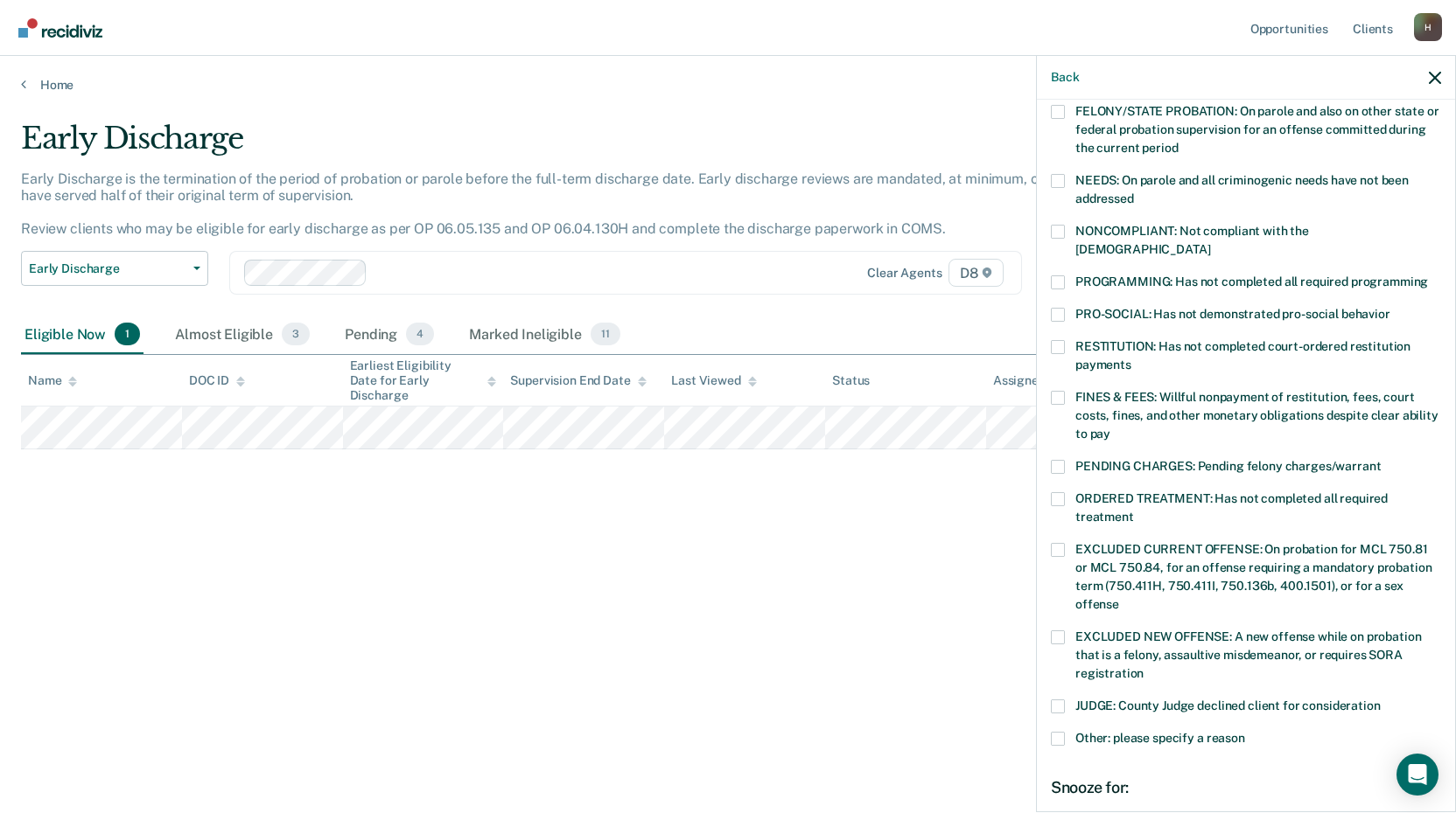
click at [1060, 340] on span at bounding box center [1058, 347] width 14 height 14
click at [1131, 358] on input "RESTITUTION: Has not completed court-ordered restitution payments" at bounding box center [1131, 358] width 0 height 0
drag, startPoint x: 1059, startPoint y: 230, endPoint x: 1059, endPoint y: 242, distance: 12.0
click at [1059, 235] on span at bounding box center [1058, 231] width 14 height 14
click at [1210, 243] on input "NONCOMPLIANT: Not compliant with the [DEMOGRAPHIC_DATA]" at bounding box center [1210, 243] width 0 height 0
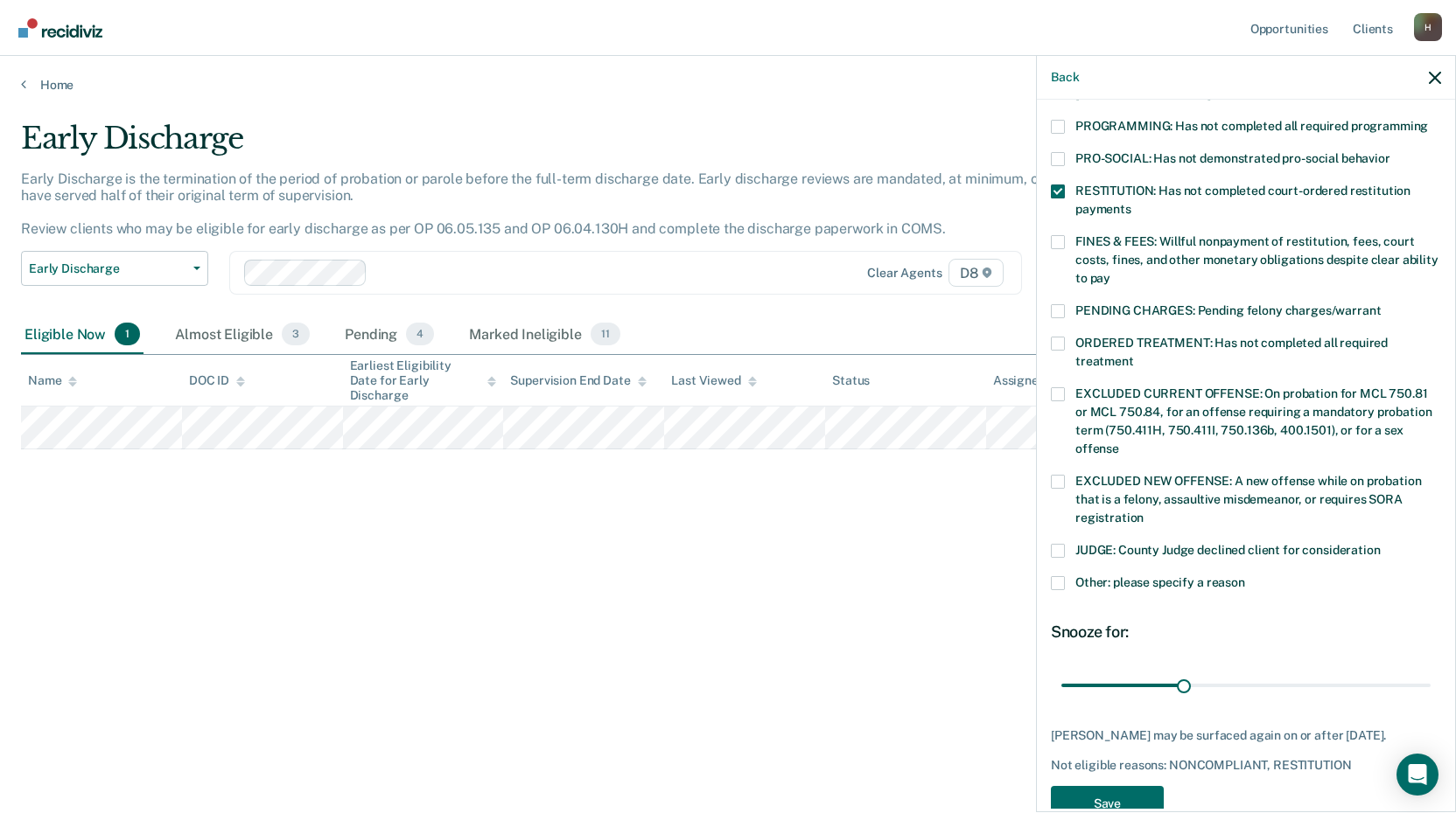
scroll to position [409, 0]
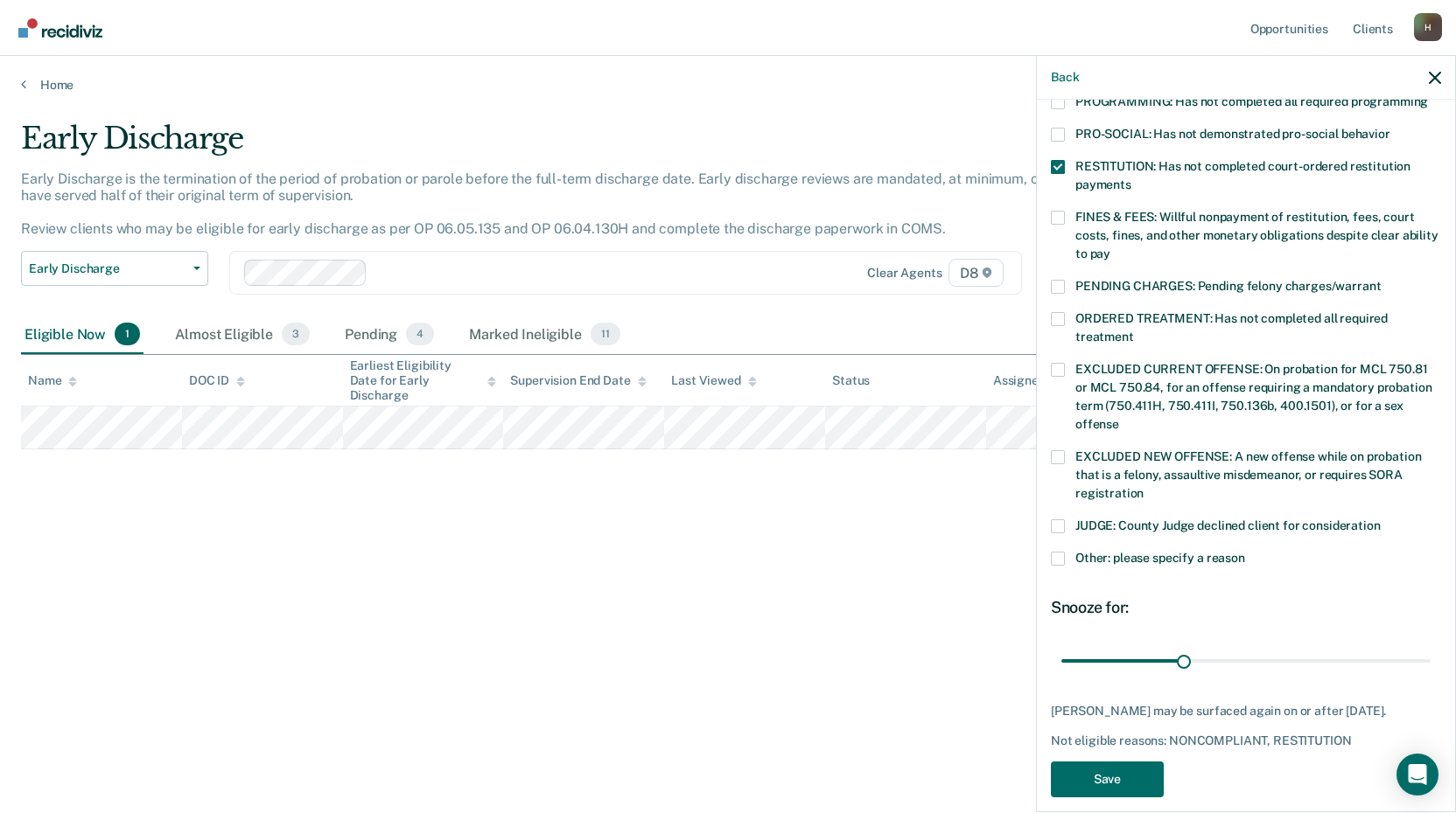
click at [1057, 552] on span at bounding box center [1058, 559] width 14 height 14
click at [1244, 552] on input "Other: please specify a reason" at bounding box center [1244, 552] width 0 height 0
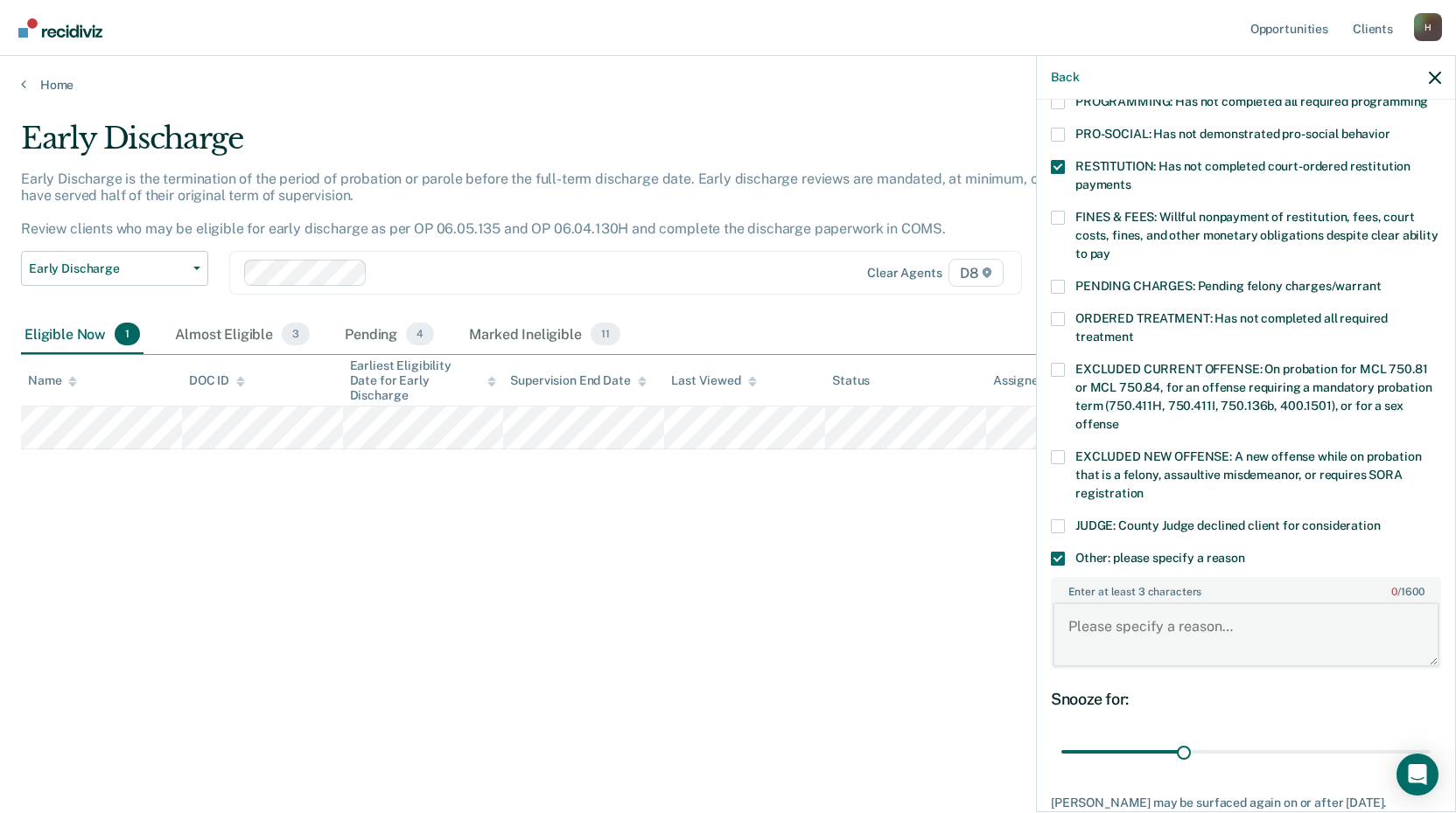
click at [1115, 616] on textarea "Enter at least 3 characters 0 / 1600" at bounding box center [1245, 634] width 386 height 65
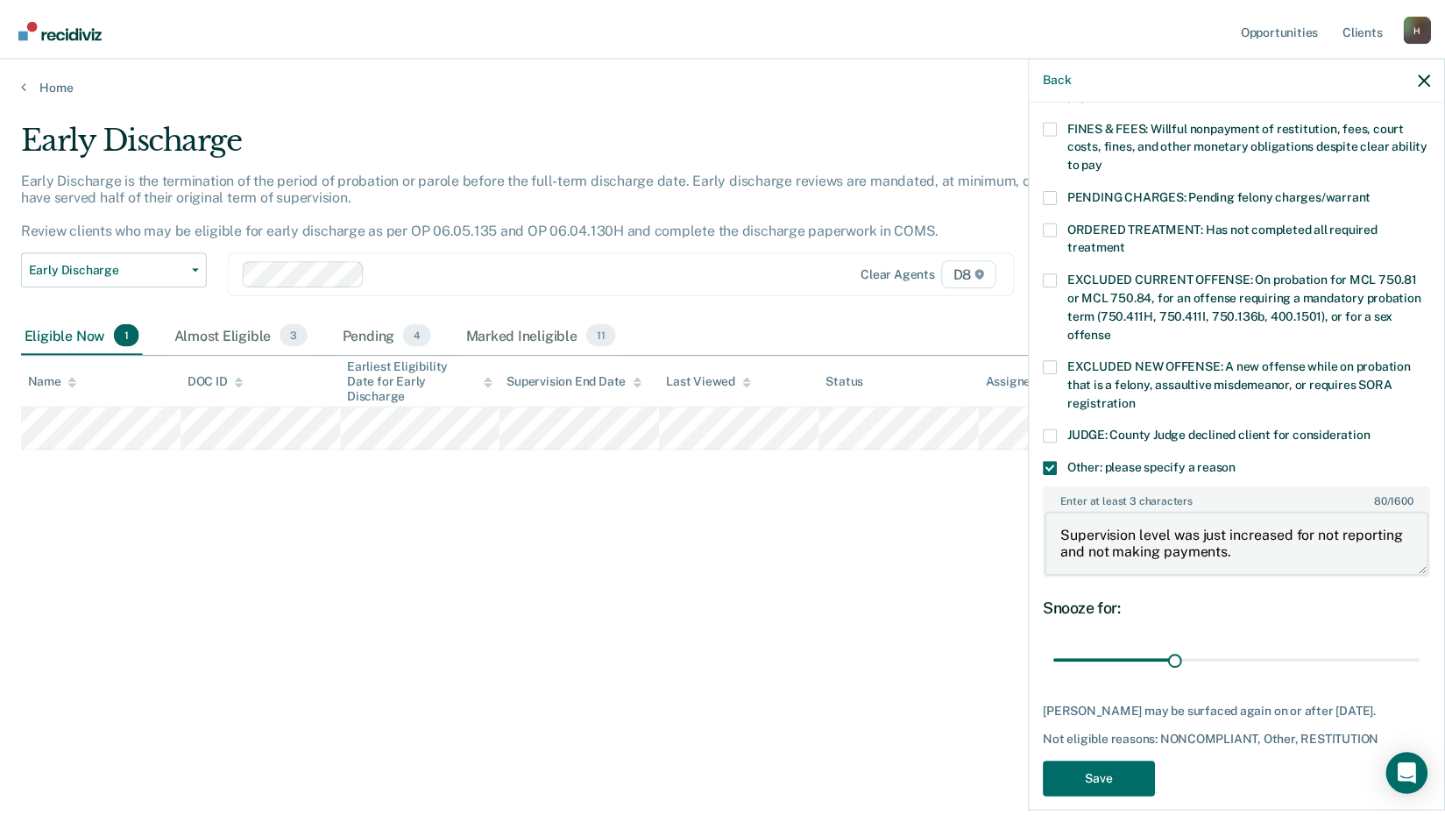
scroll to position [502, 0]
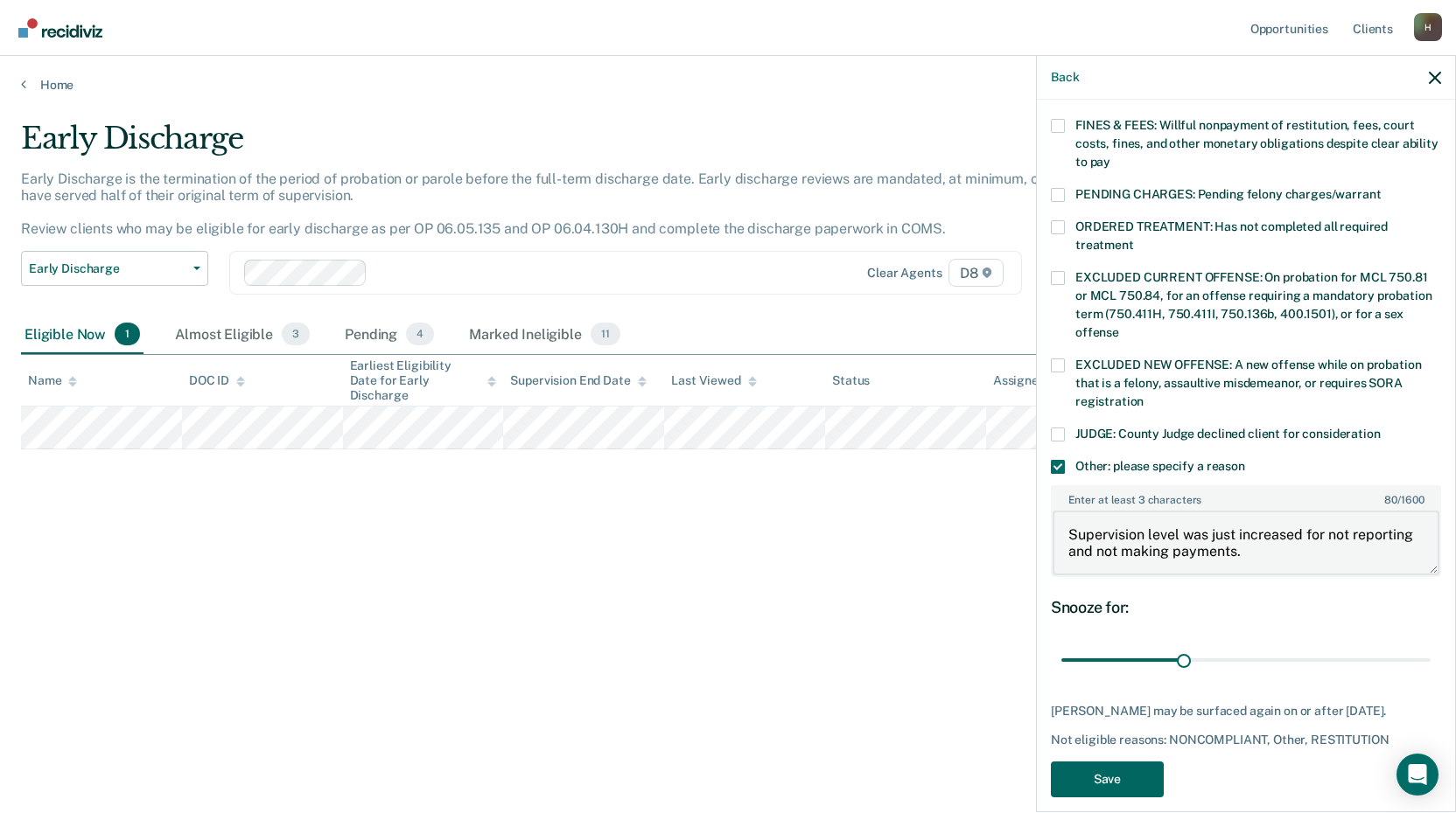
type textarea "Supervision level was just increased for not reporting and not making payments."
click at [1109, 761] on button "Save" at bounding box center [1107, 779] width 113 height 36
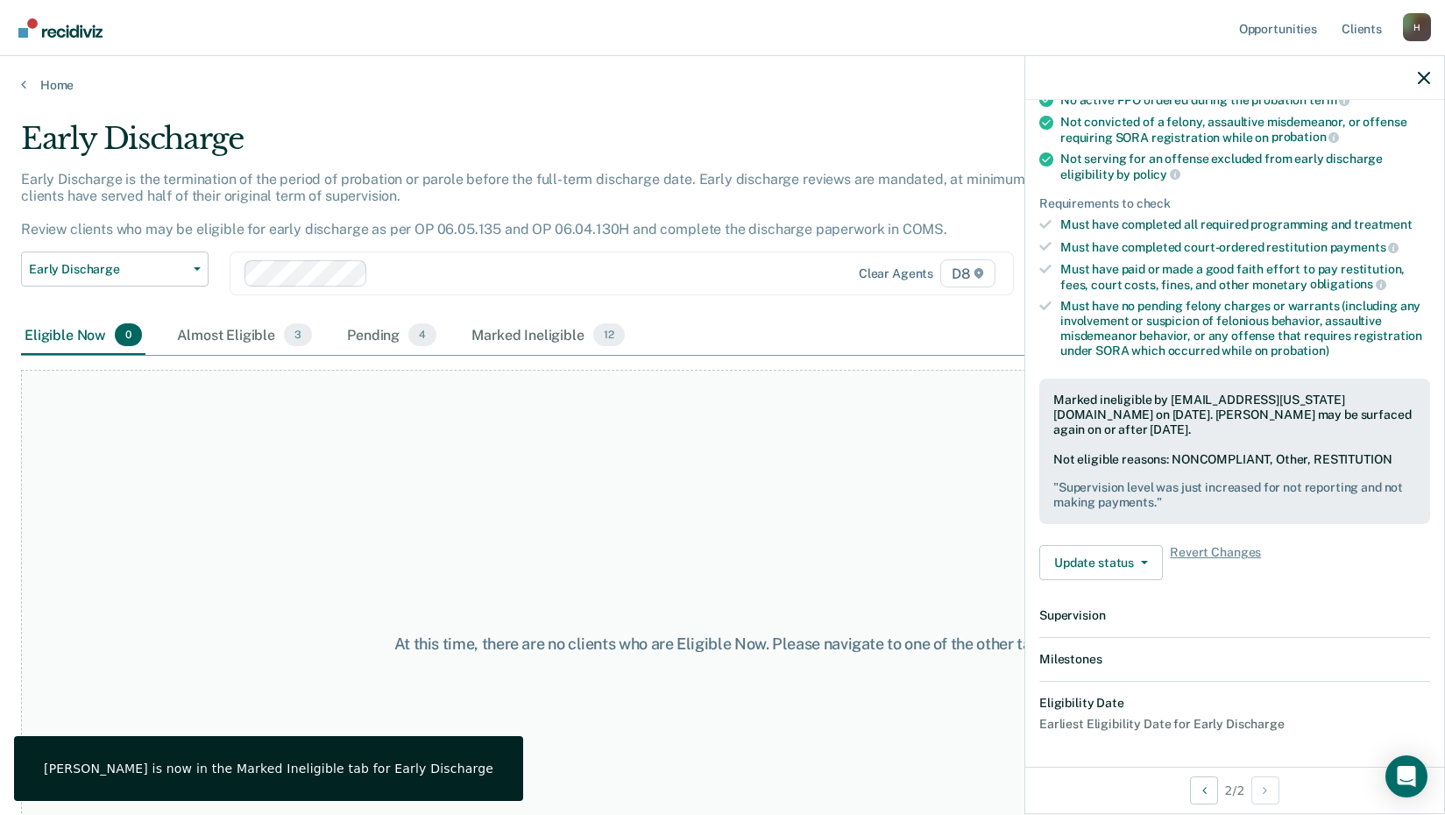
scroll to position [403, 0]
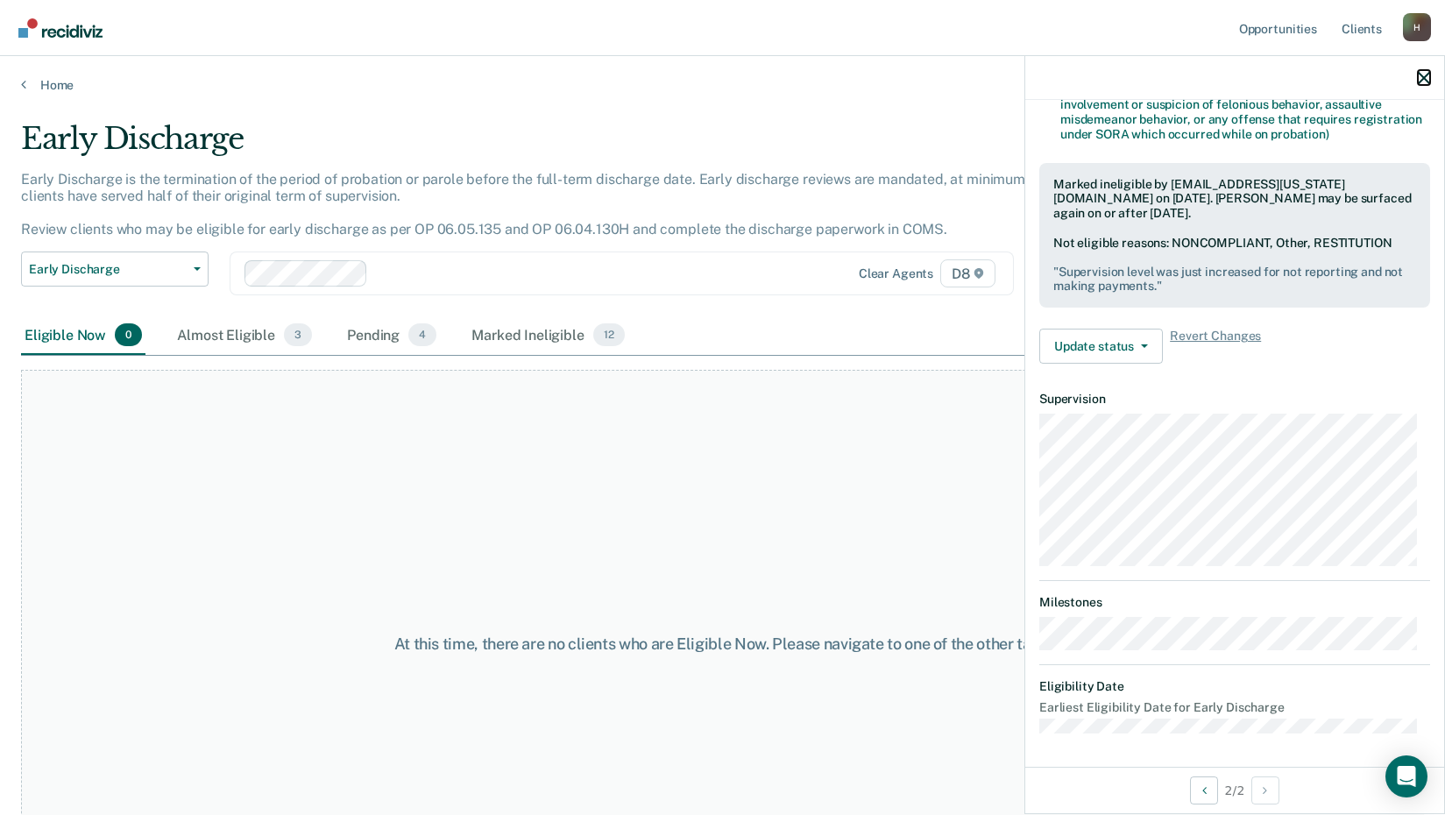
click at [1421, 81] on icon "button" at bounding box center [1424, 78] width 12 height 12
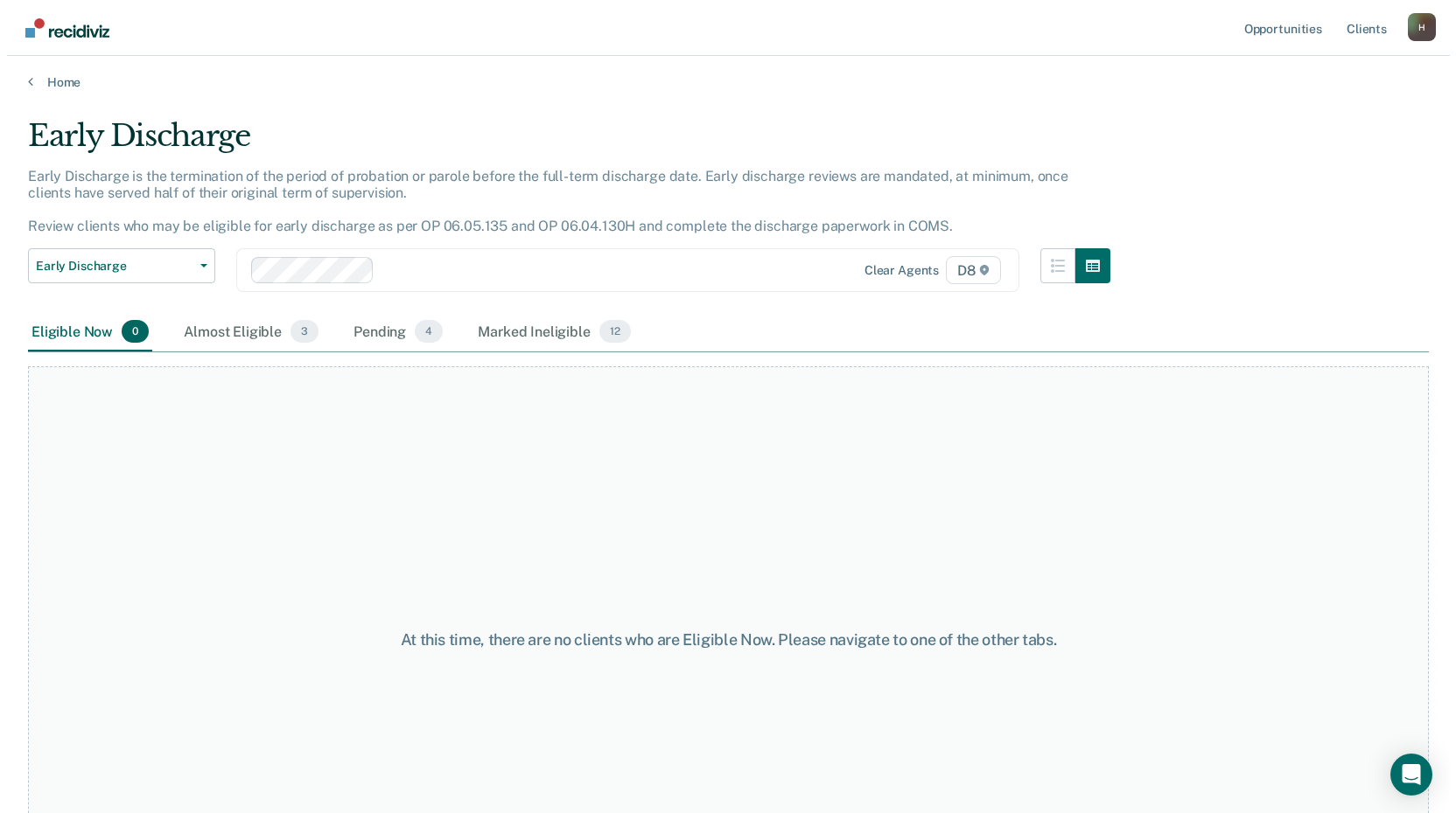
scroll to position [0, 0]
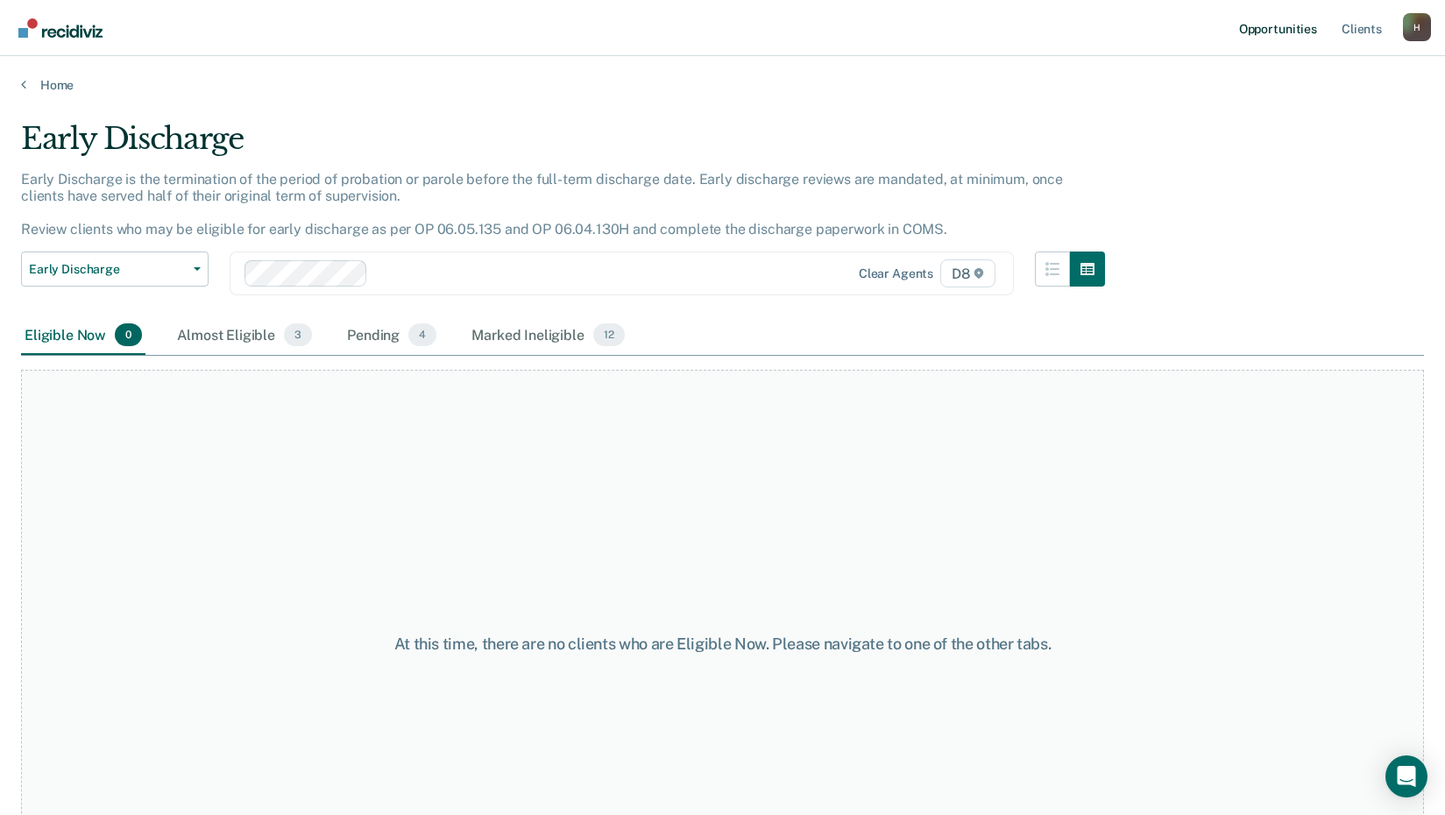
click at [1268, 20] on link "Opportunities" at bounding box center [1278, 28] width 85 height 56
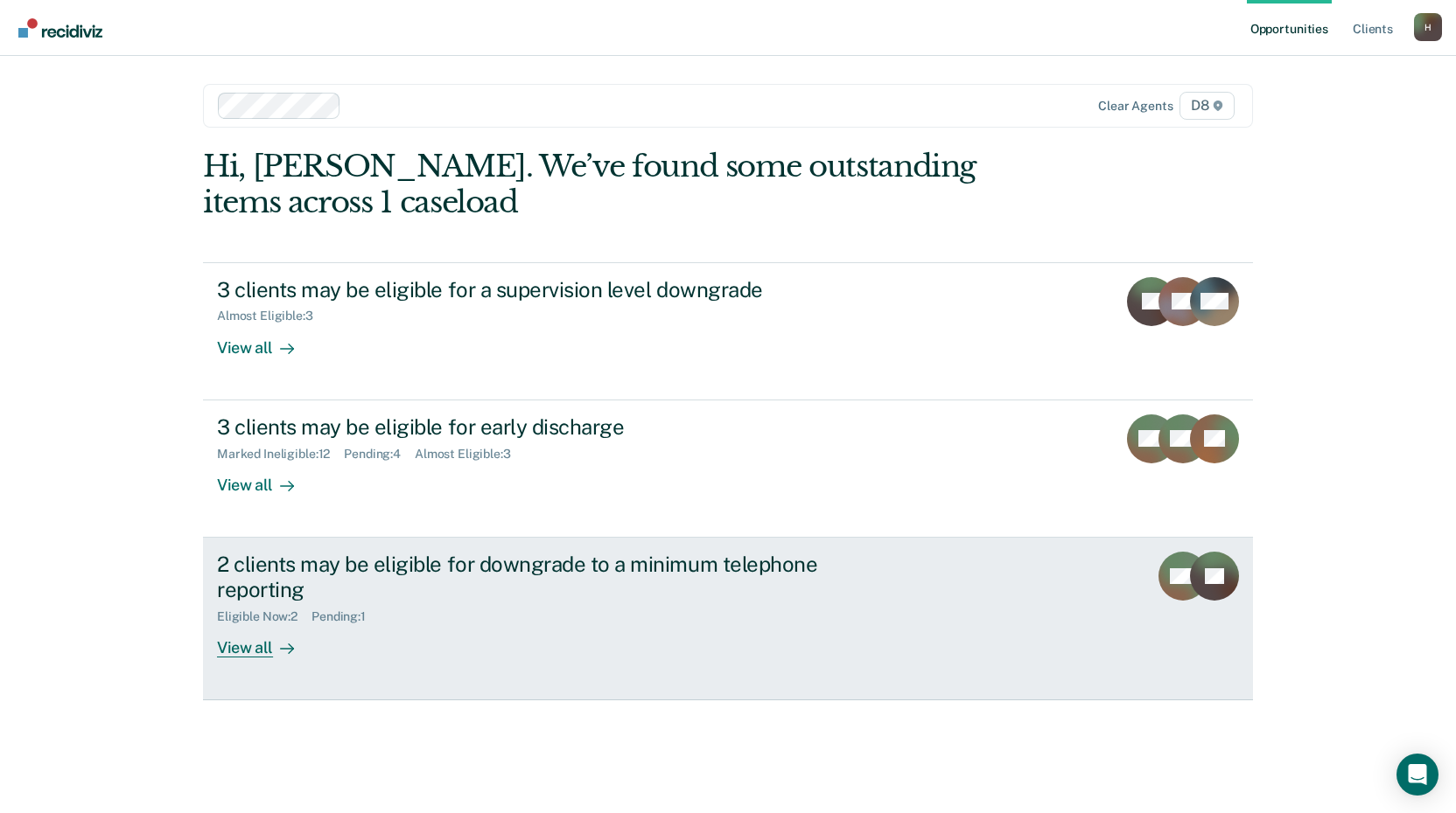
click at [242, 649] on div "View all" at bounding box center [265, 640] width 98 height 34
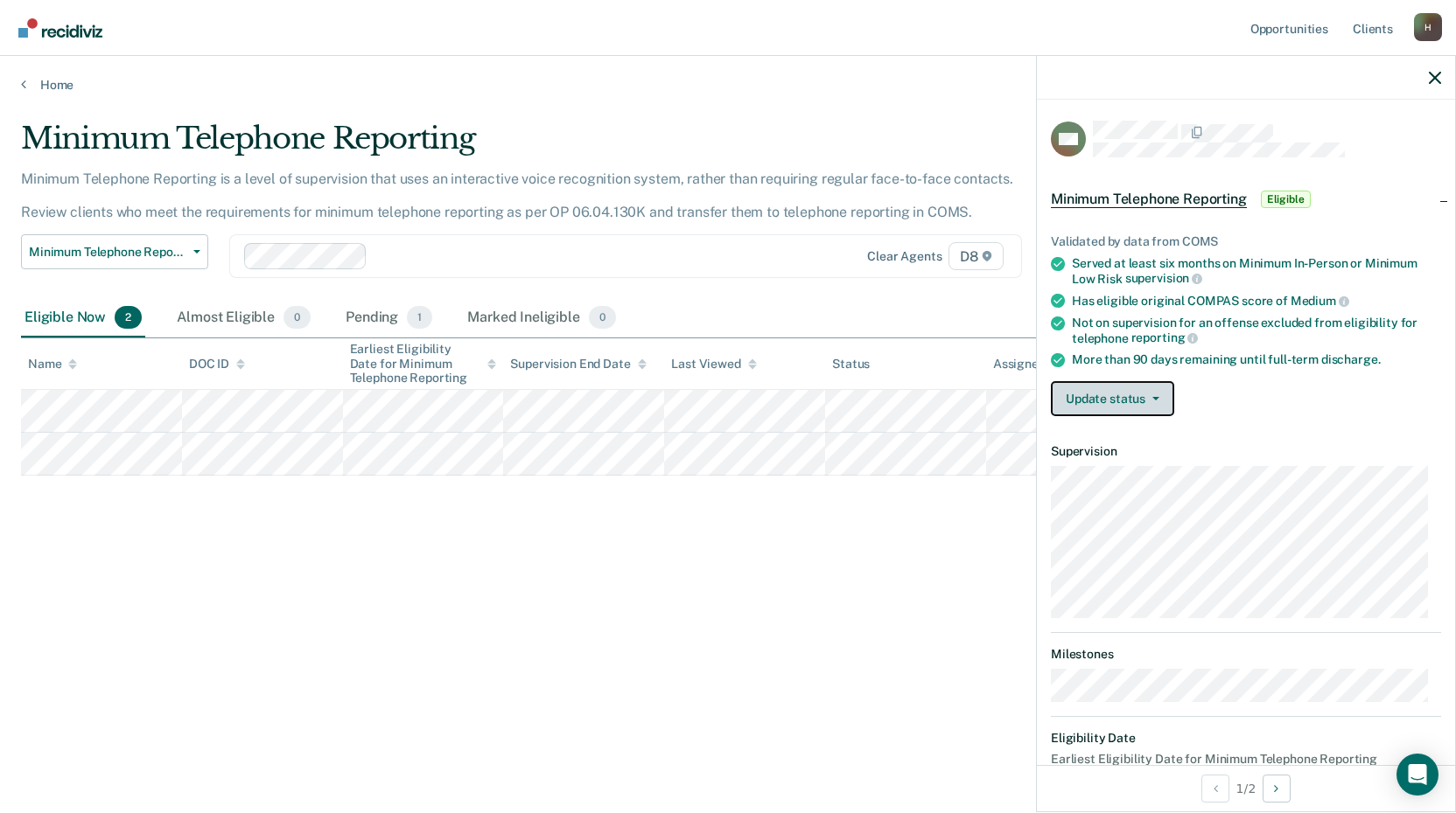
click at [1154, 400] on button "Update status" at bounding box center [1113, 398] width 124 height 35
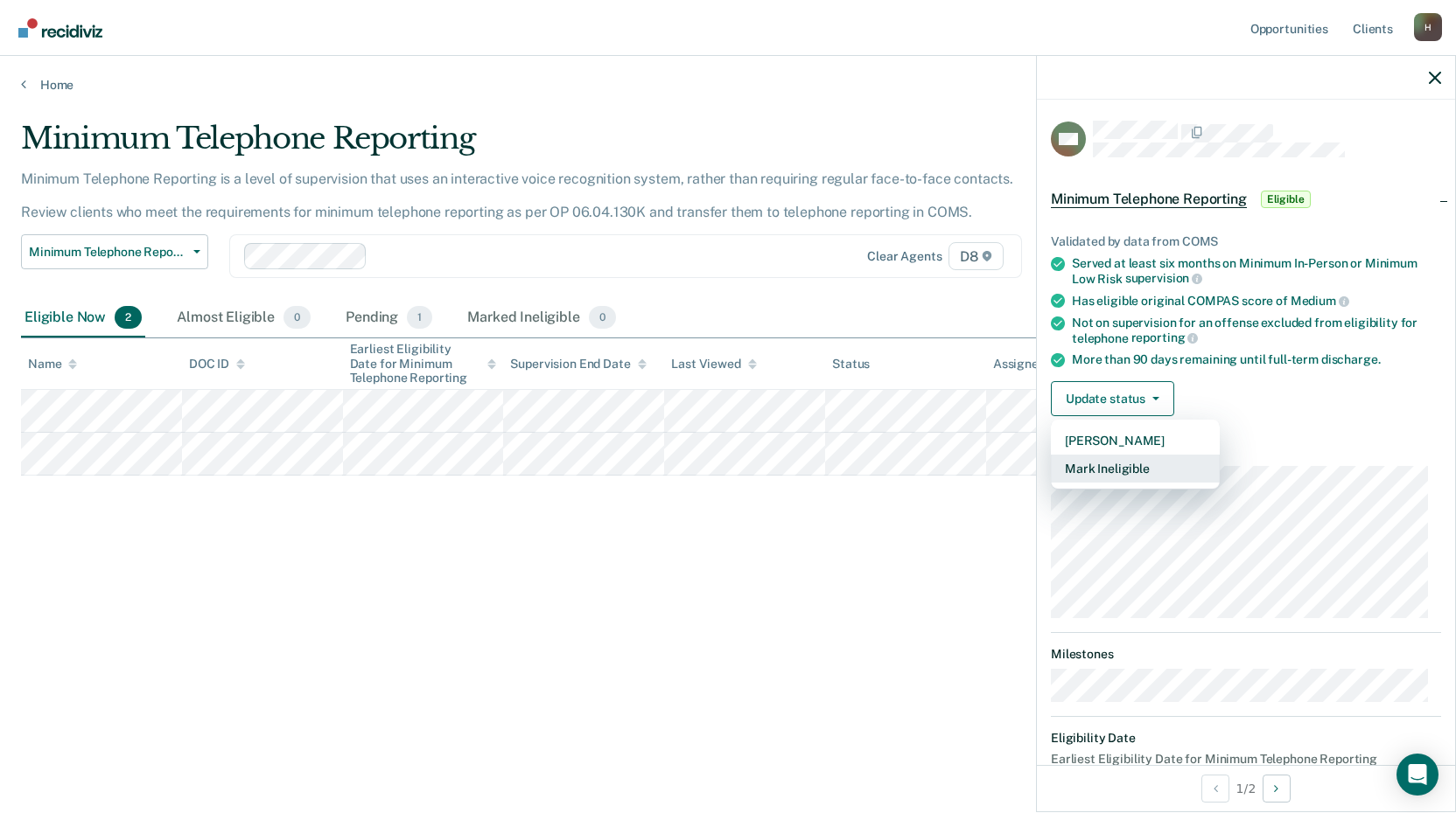
click at [1124, 468] on button "Mark Ineligible" at bounding box center [1135, 469] width 169 height 28
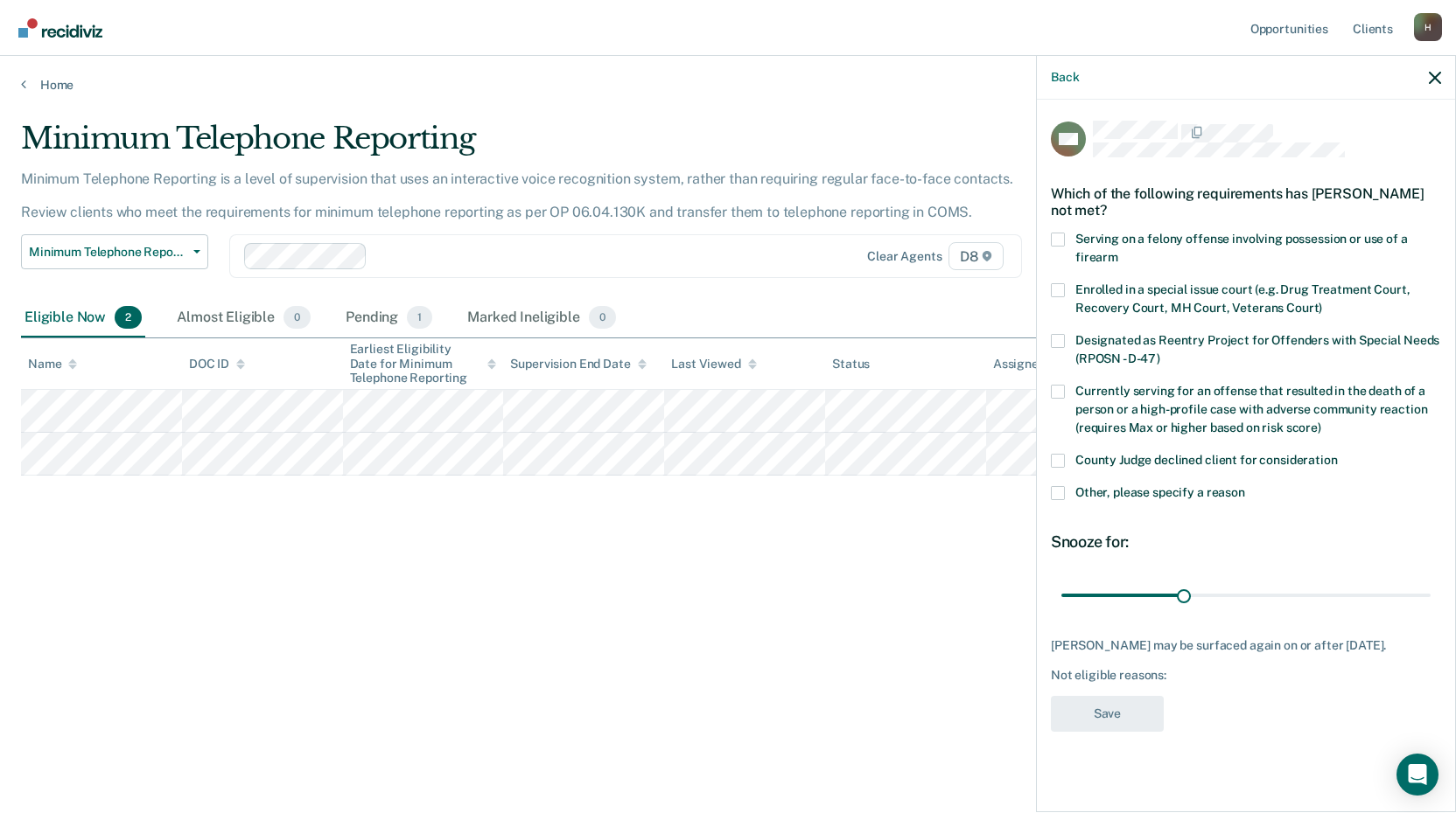
click at [1060, 489] on span at bounding box center [1058, 493] width 14 height 14
click at [1244, 486] on input "Other, please specify a reason" at bounding box center [1244, 486] width 0 height 0
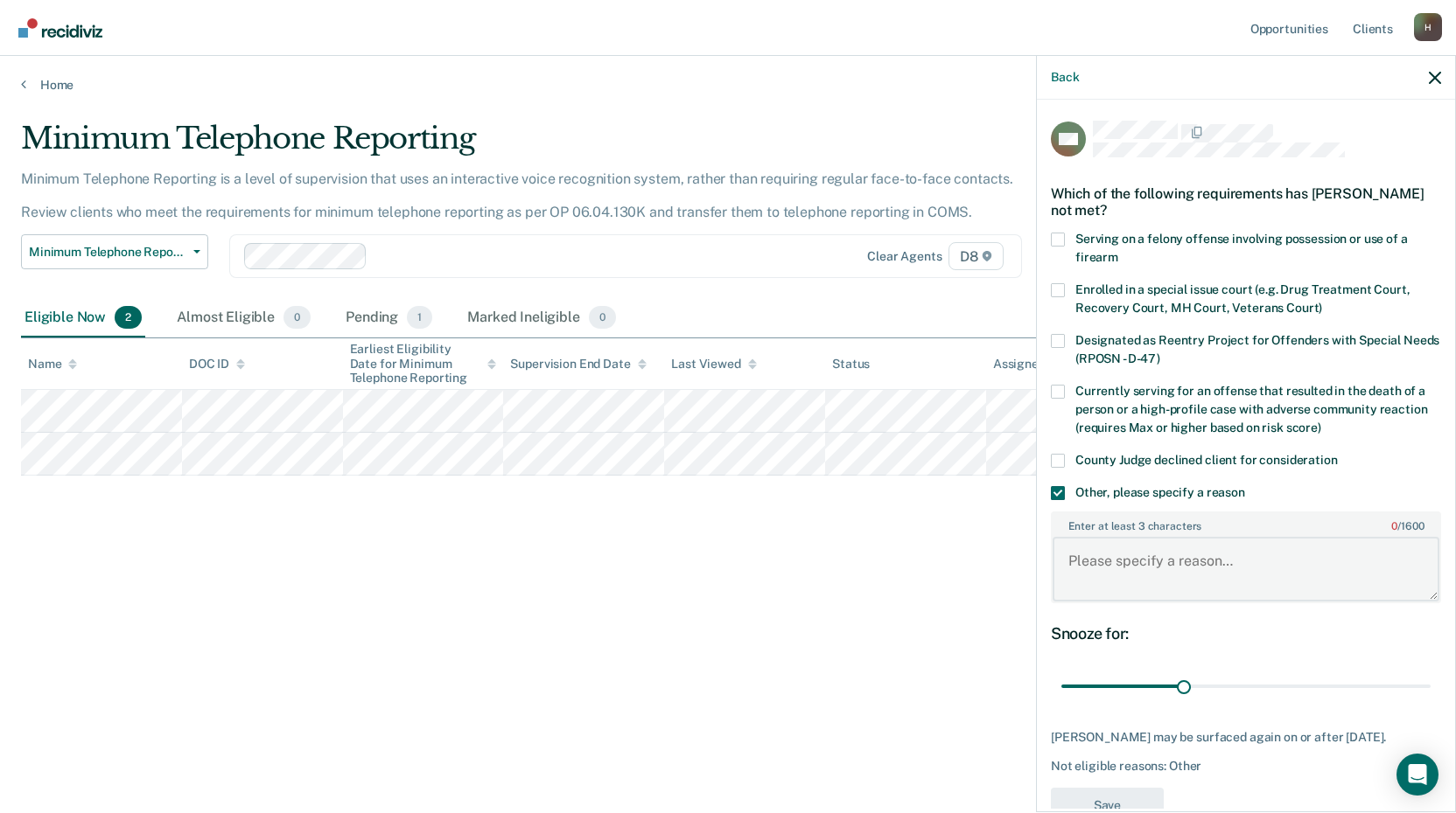
click at [1095, 566] on textarea "Enter at least 3 characters 0 / 1600" at bounding box center [1245, 569] width 386 height 65
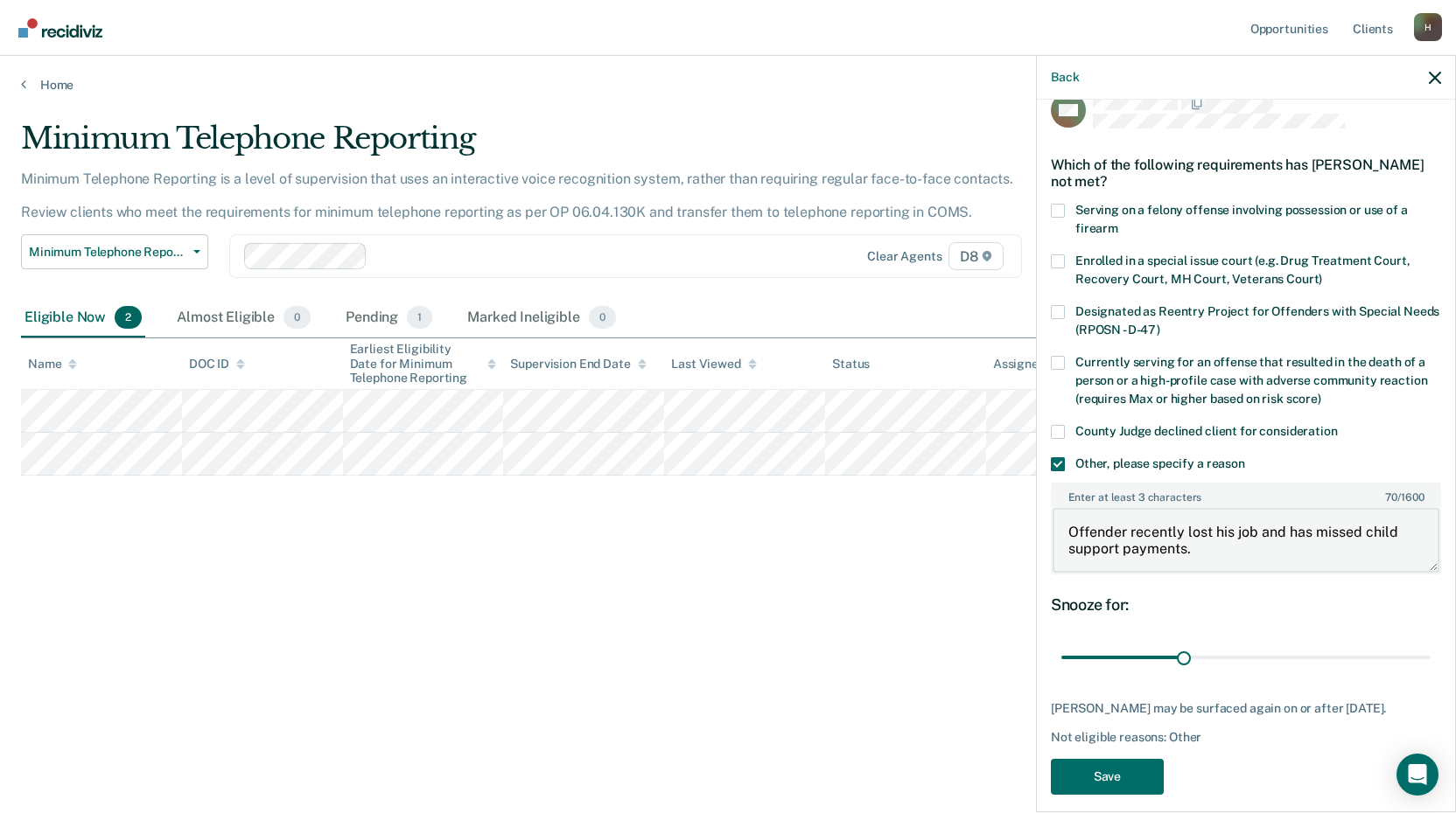
scroll to position [45, 0]
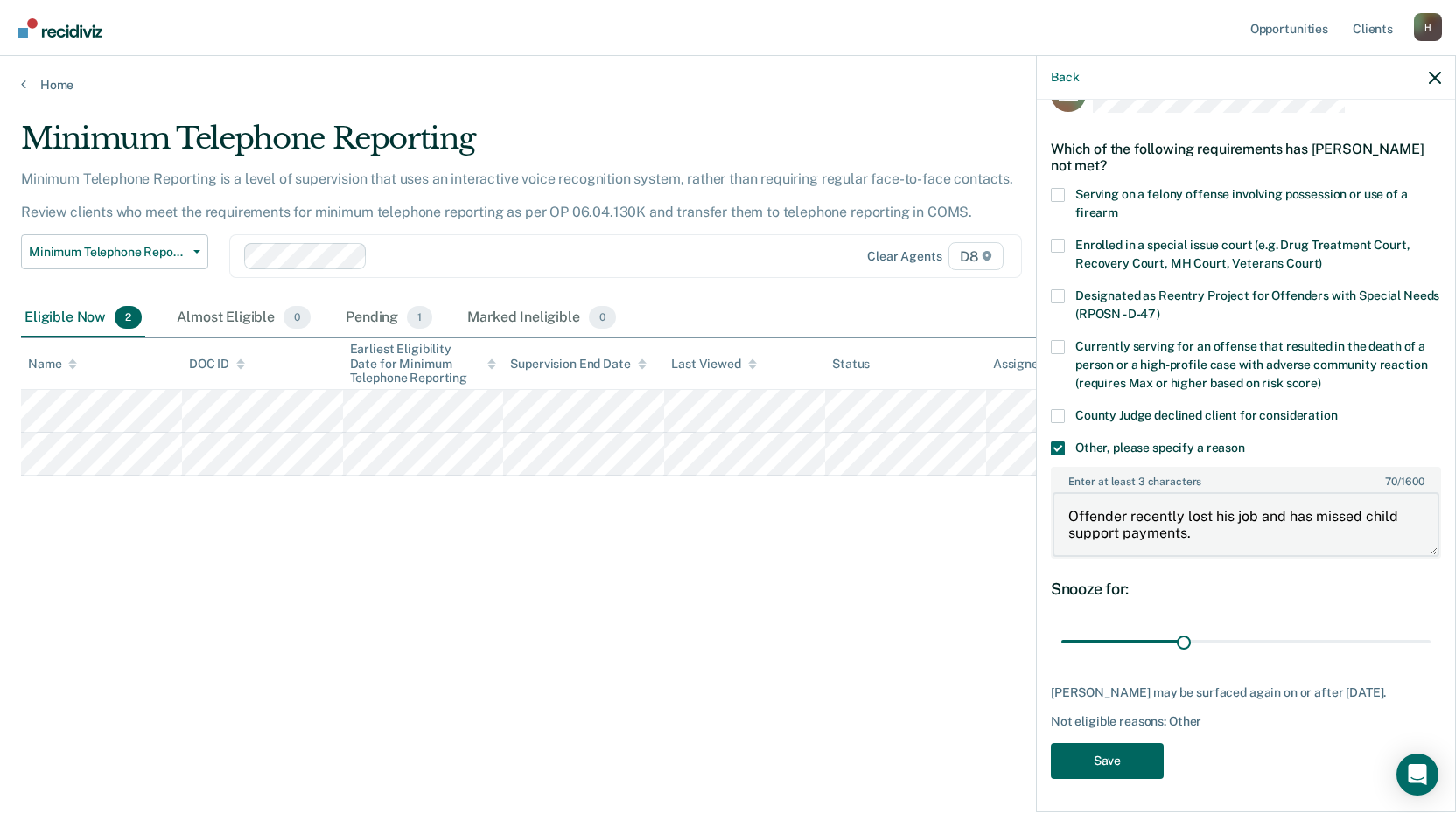
type textarea "Offender recently lost his job and has missed child support payments."
click at [1111, 761] on button "Save" at bounding box center [1107, 761] width 113 height 36
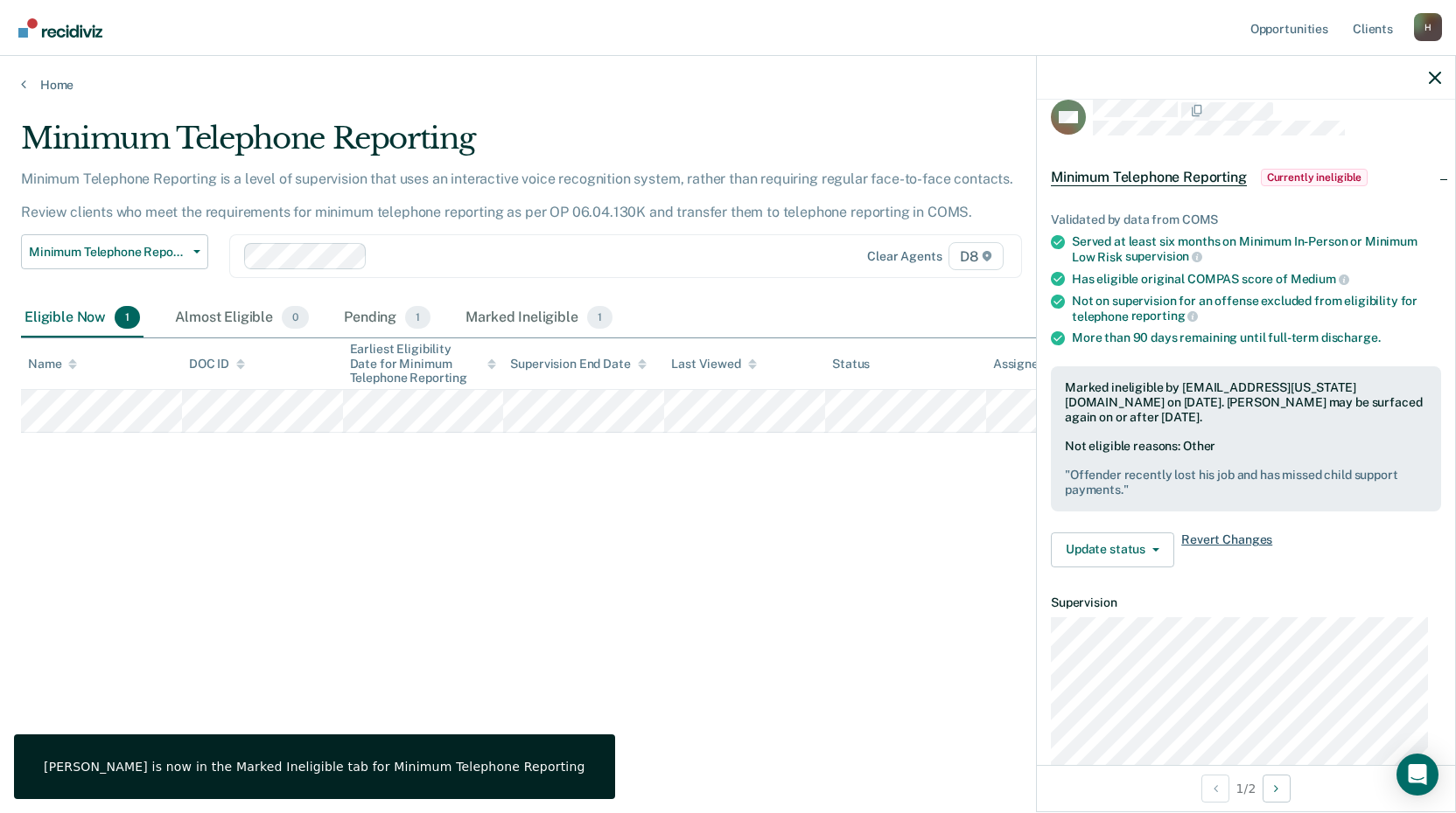
scroll to position [0, 0]
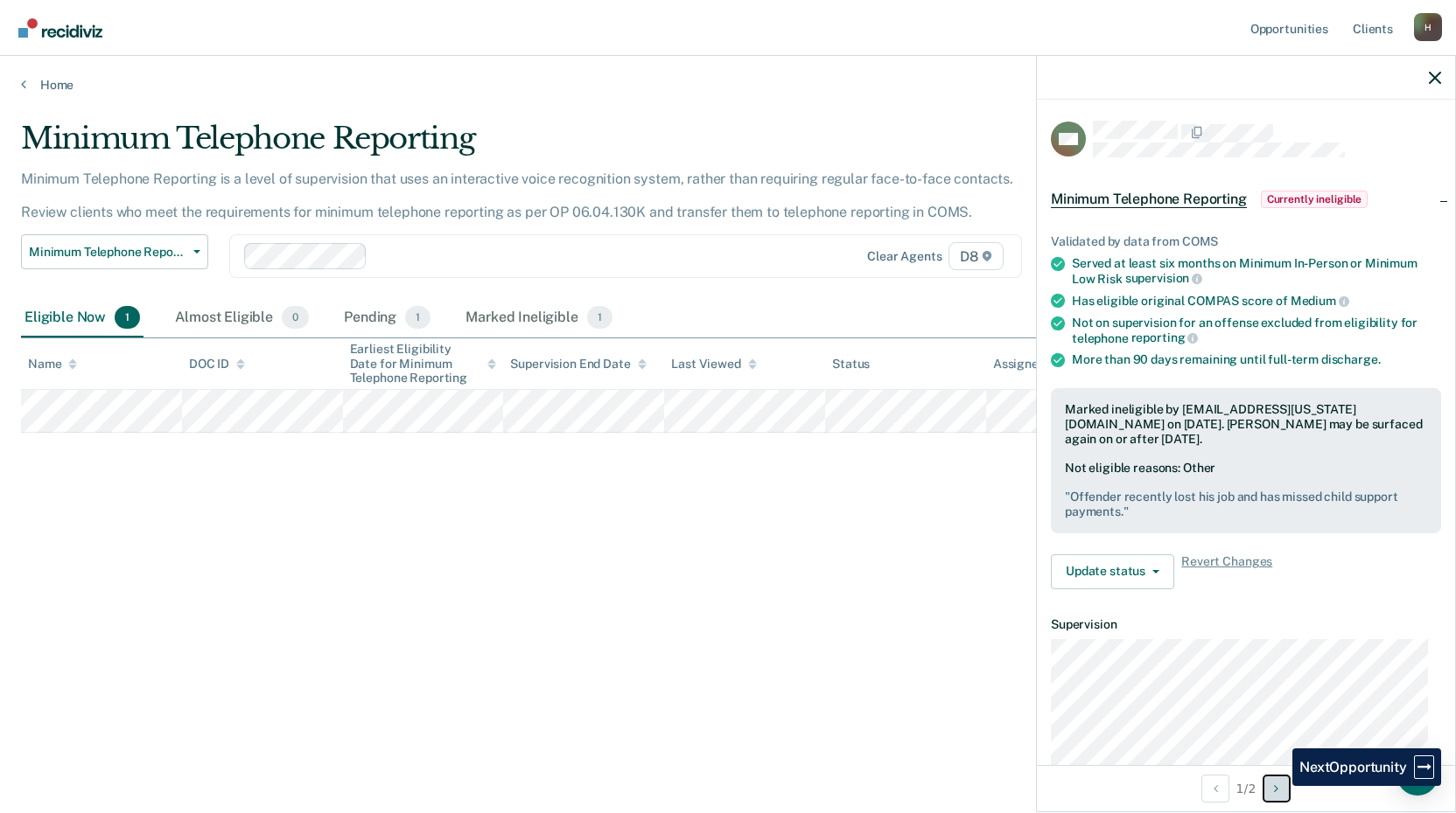
click at [1278, 786] on icon "Next Opportunity" at bounding box center [1275, 789] width 4 height 12
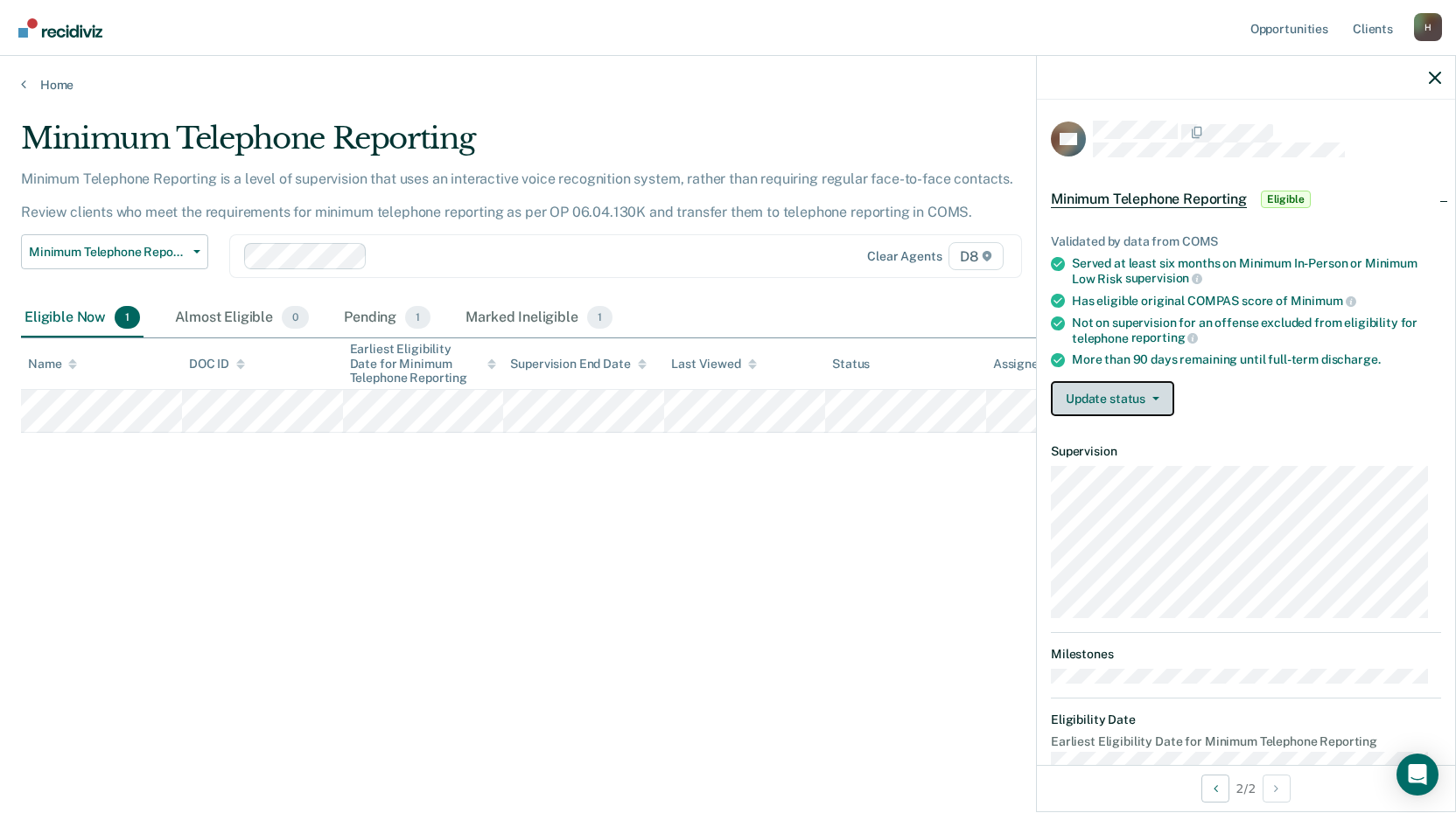
click at [1155, 399] on button "Update status" at bounding box center [1113, 398] width 124 height 35
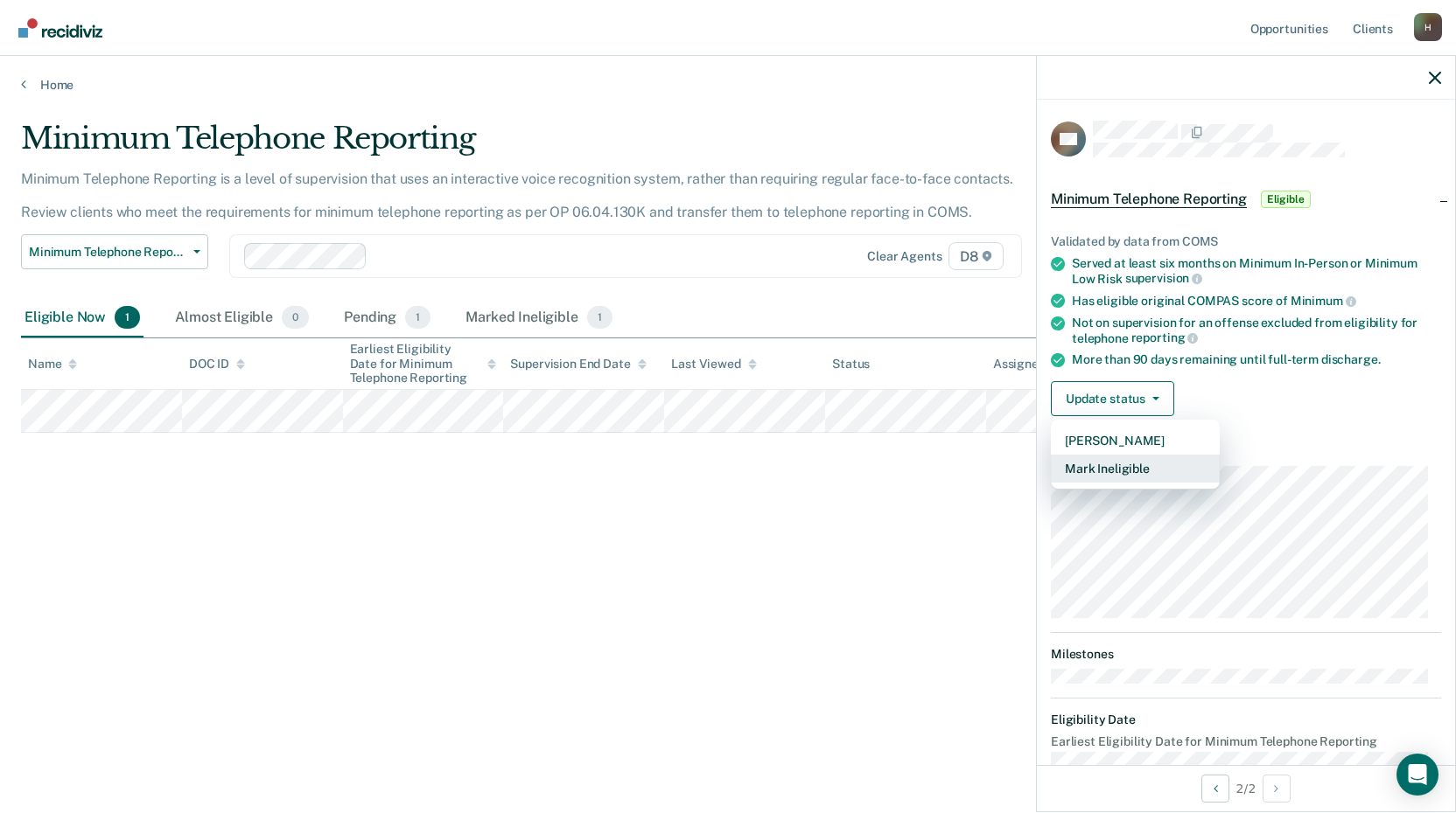
click at [1125, 466] on button "Mark Ineligible" at bounding box center [1135, 469] width 169 height 28
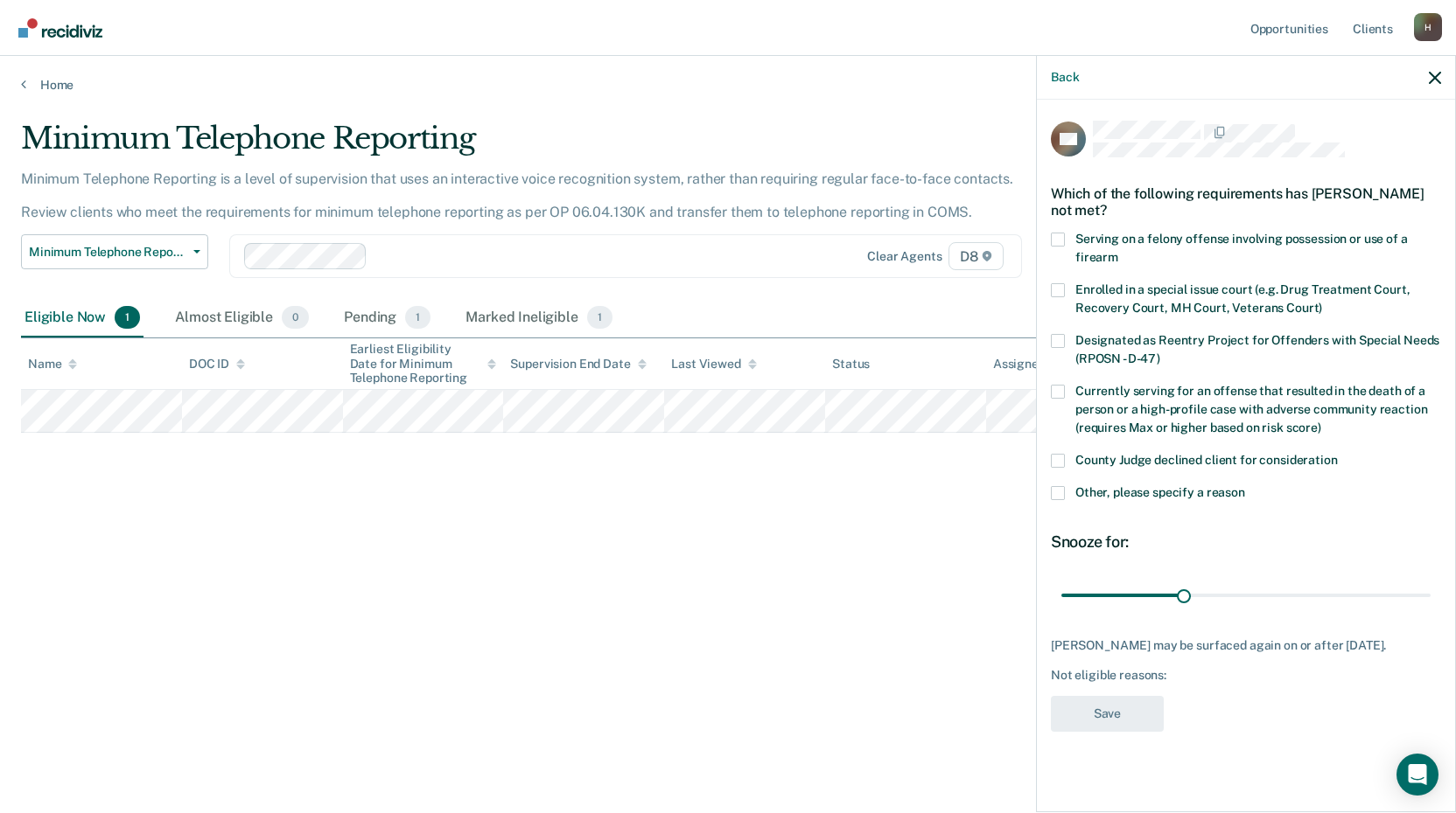
click at [1056, 495] on span at bounding box center [1058, 493] width 14 height 14
click at [1244, 486] on input "Other, please specify a reason" at bounding box center [1244, 486] width 0 height 0
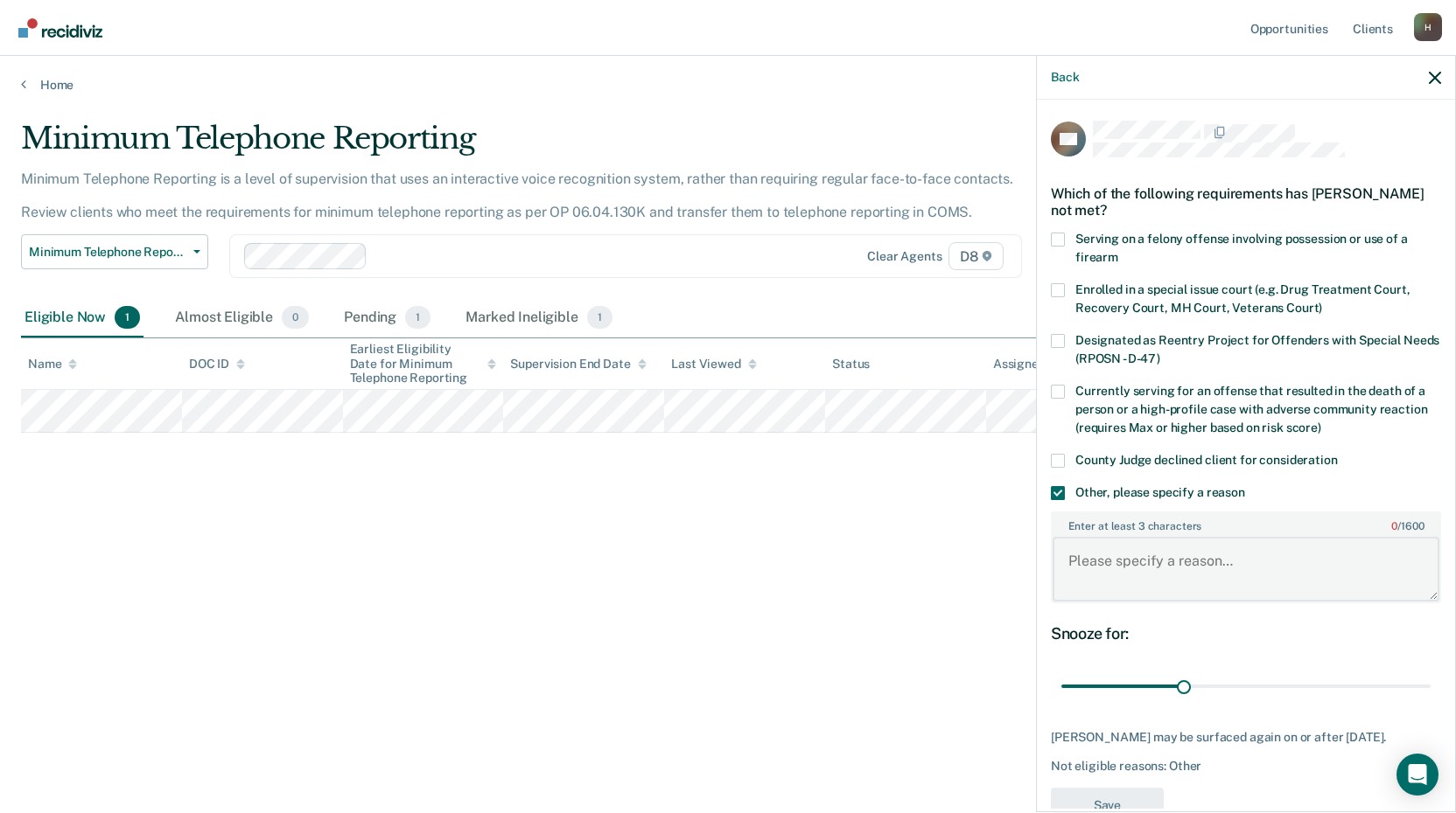
click at [1104, 566] on textarea "Enter at least 3 characters 0 / 1600" at bounding box center [1245, 569] width 386 height 65
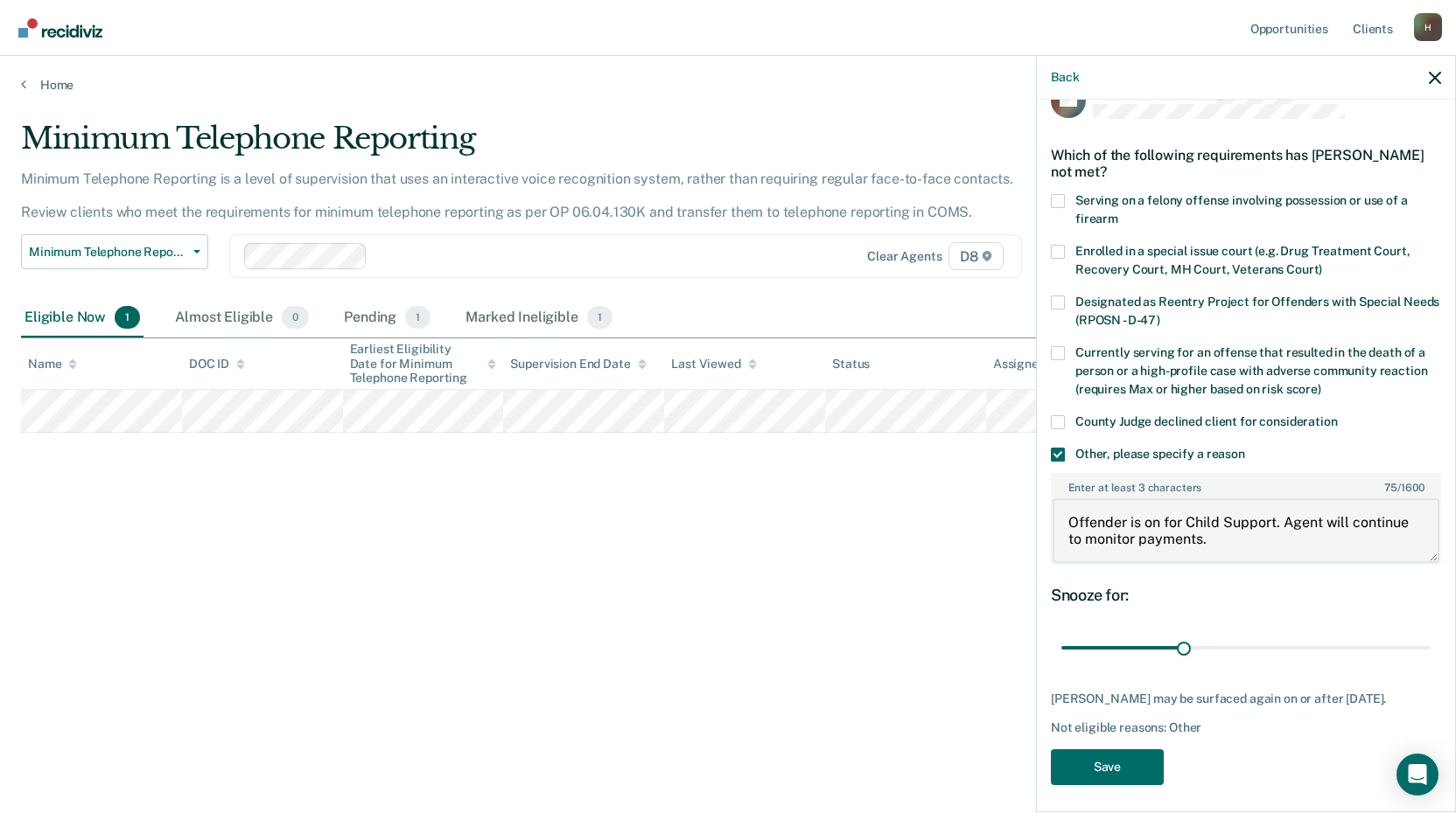
scroll to position [60, 0]
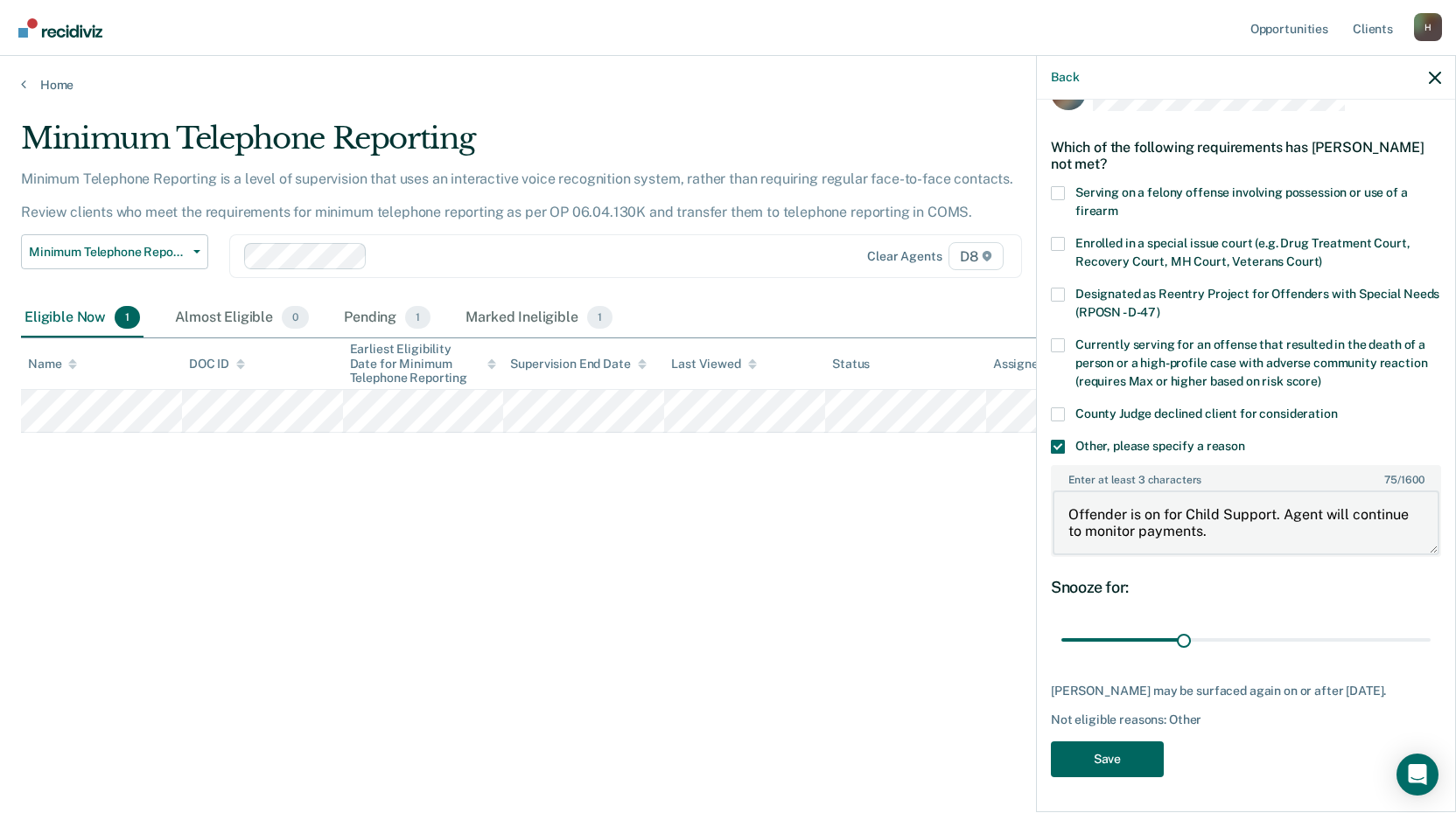
type textarea "Offender is on for Child Support. Agent will continue to monitor payments."
click at [1102, 764] on button "Save" at bounding box center [1107, 759] width 113 height 36
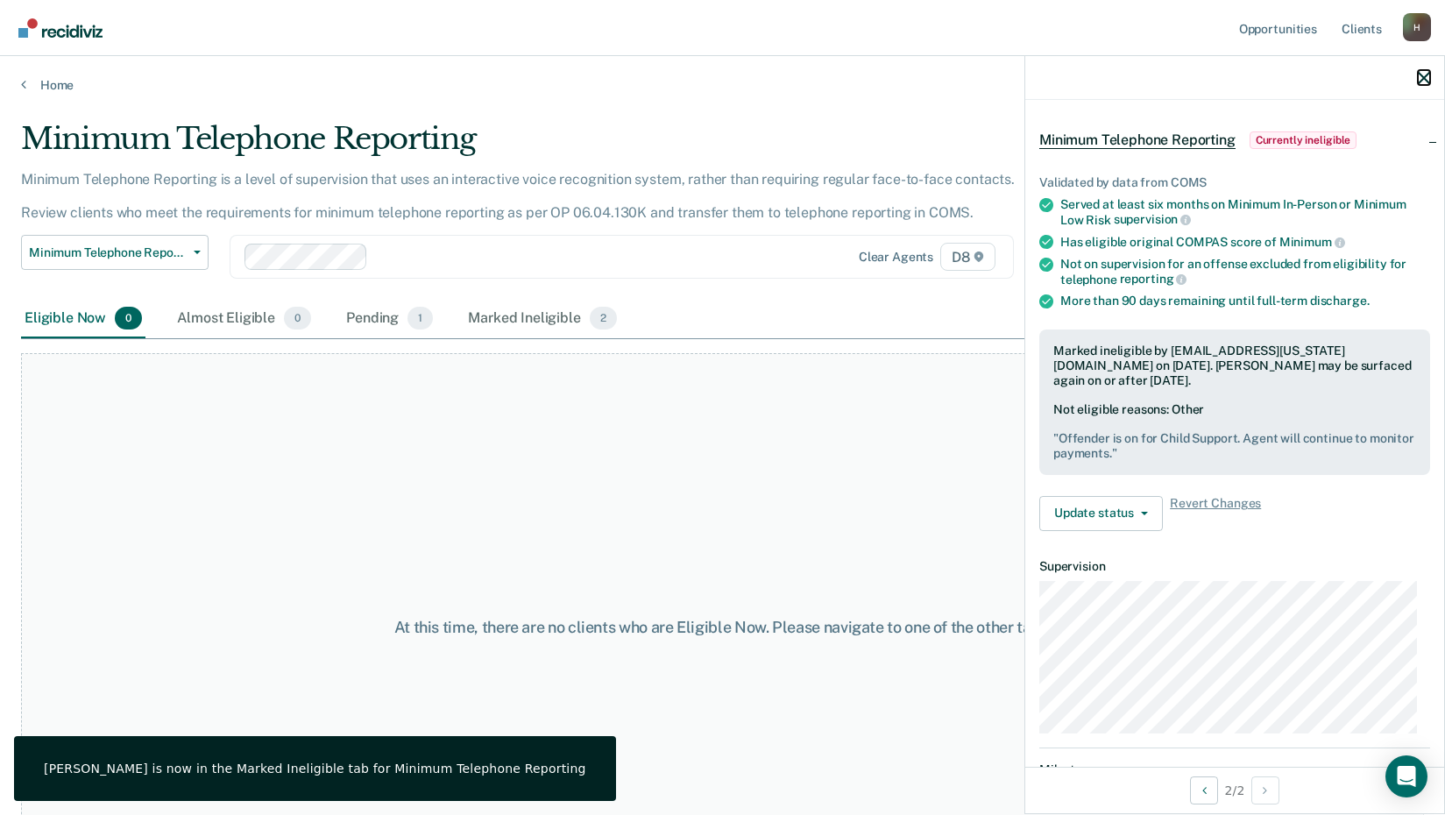
click at [1420, 82] on icon "button" at bounding box center [1424, 78] width 12 height 12
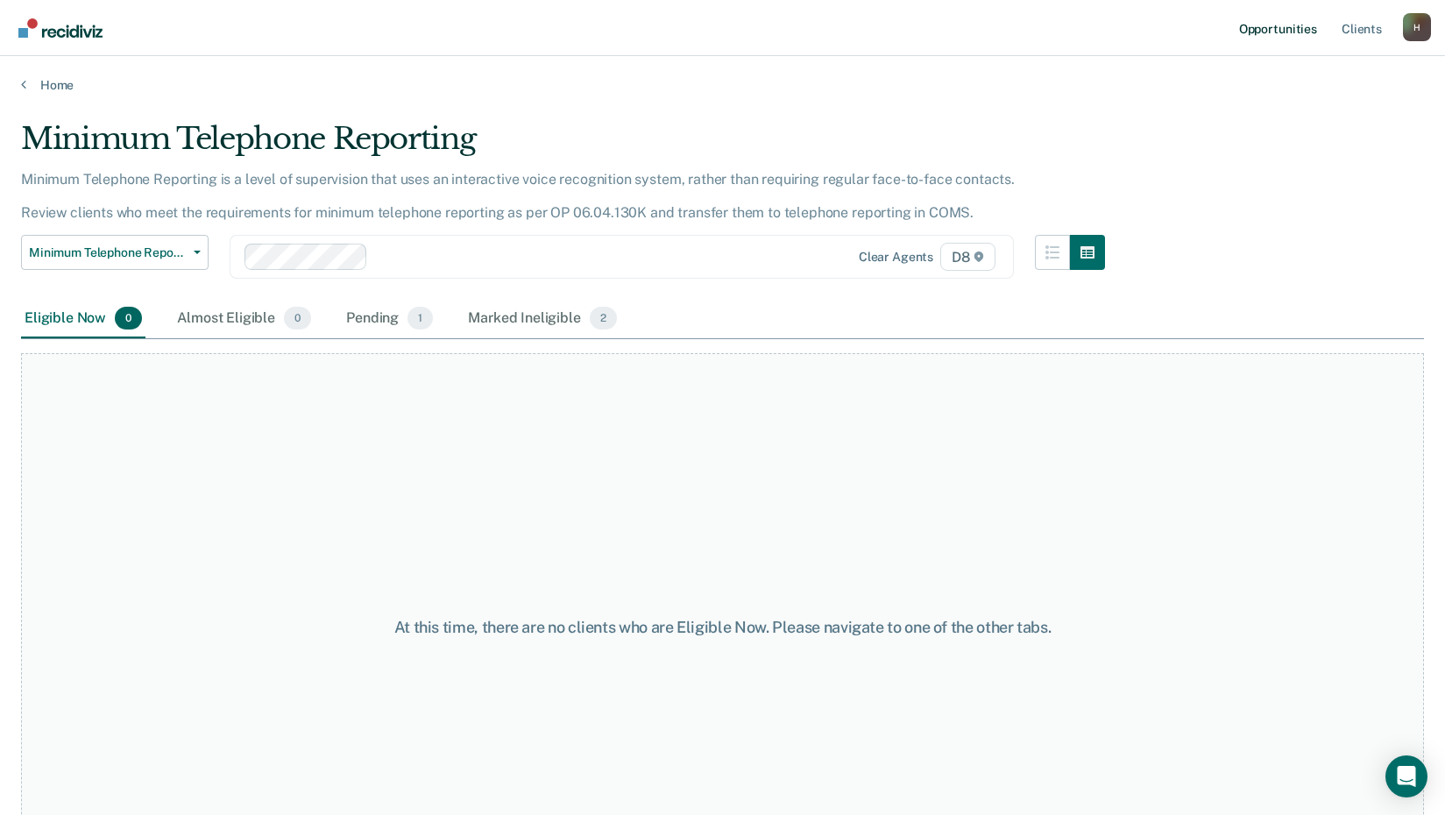
click at [1270, 35] on link "Opportunities" at bounding box center [1278, 28] width 85 height 56
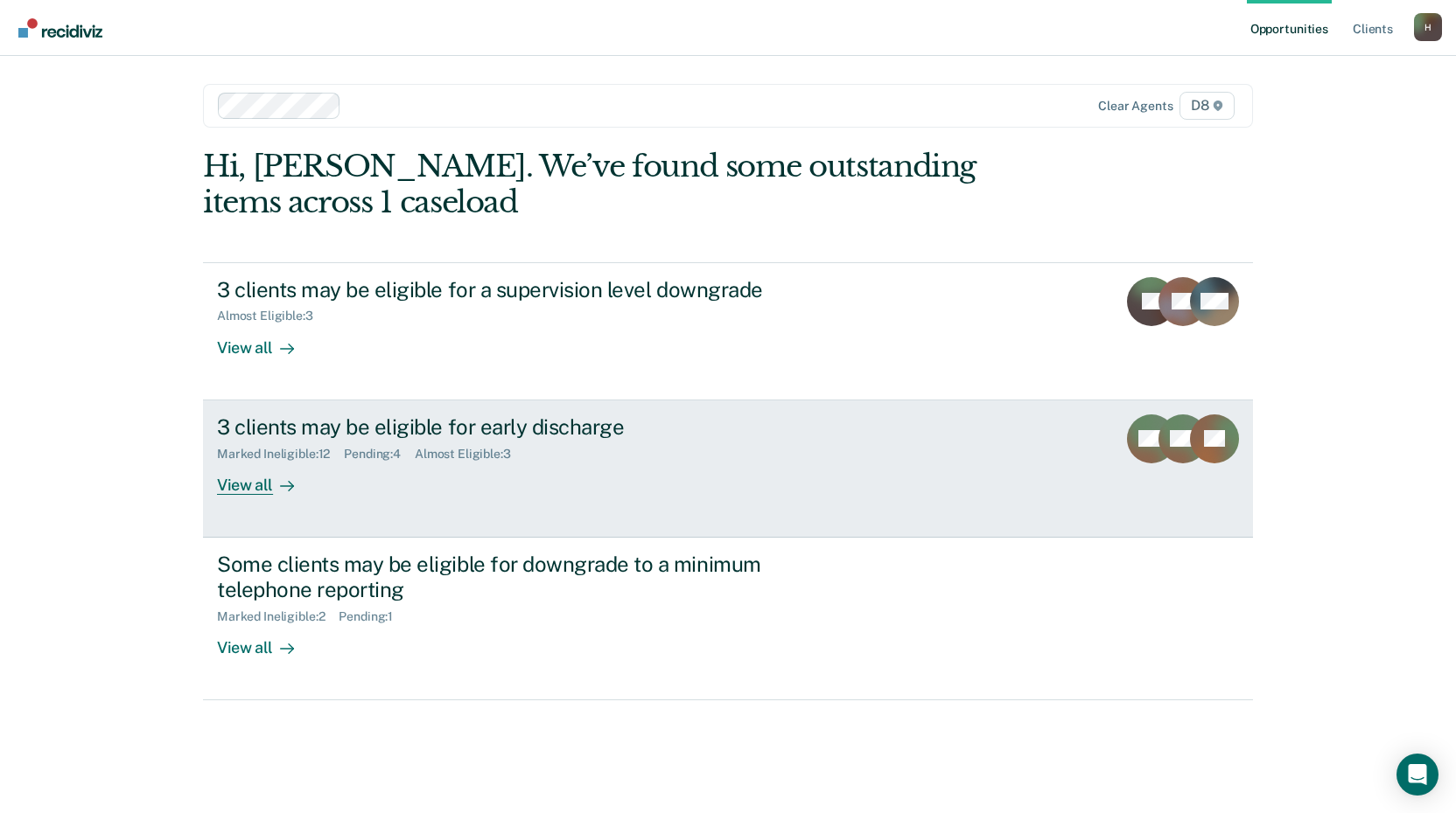
click at [239, 487] on div "View all" at bounding box center [265, 478] width 98 height 34
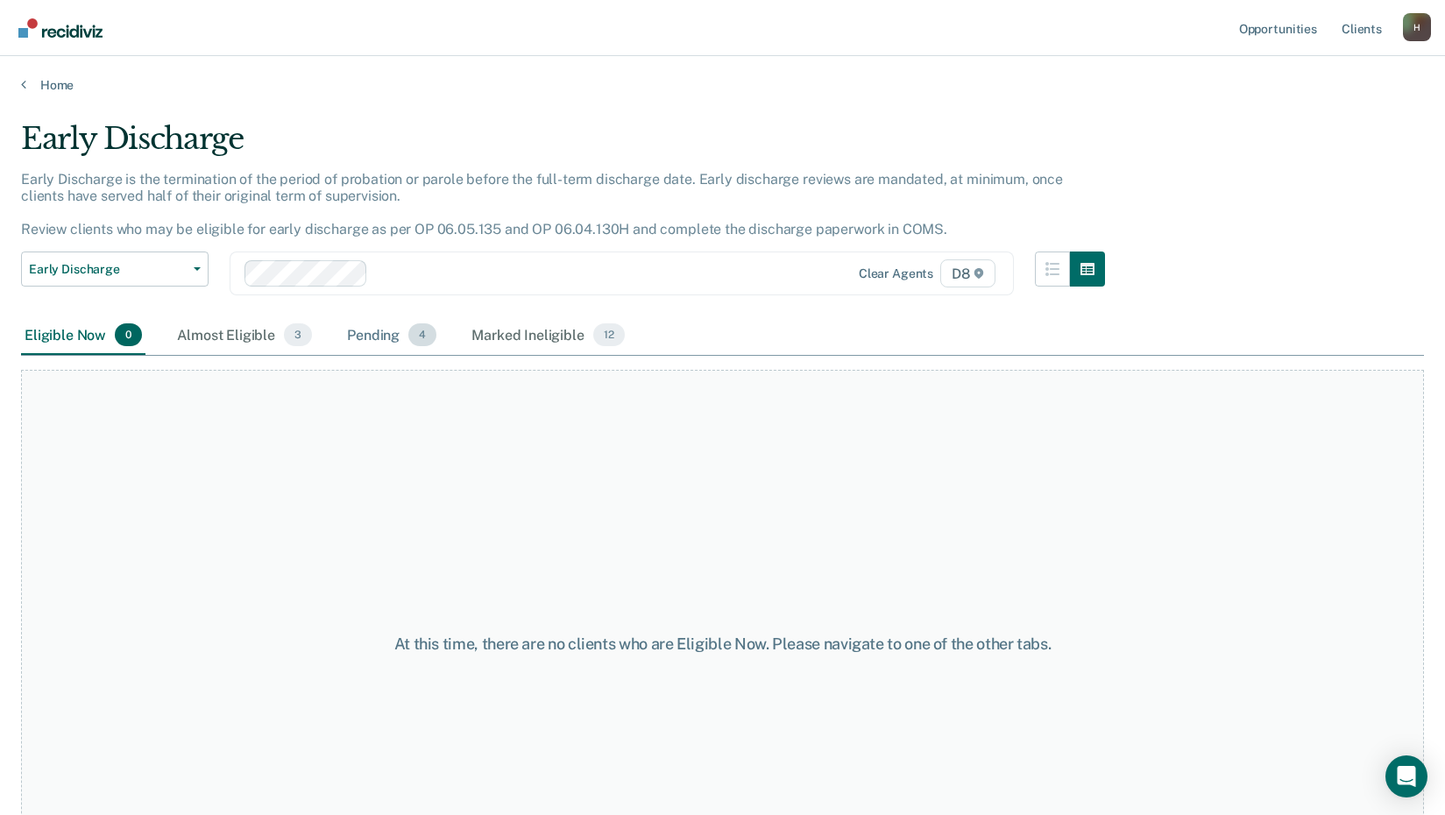
click at [390, 334] on div "Pending 4" at bounding box center [392, 335] width 96 height 39
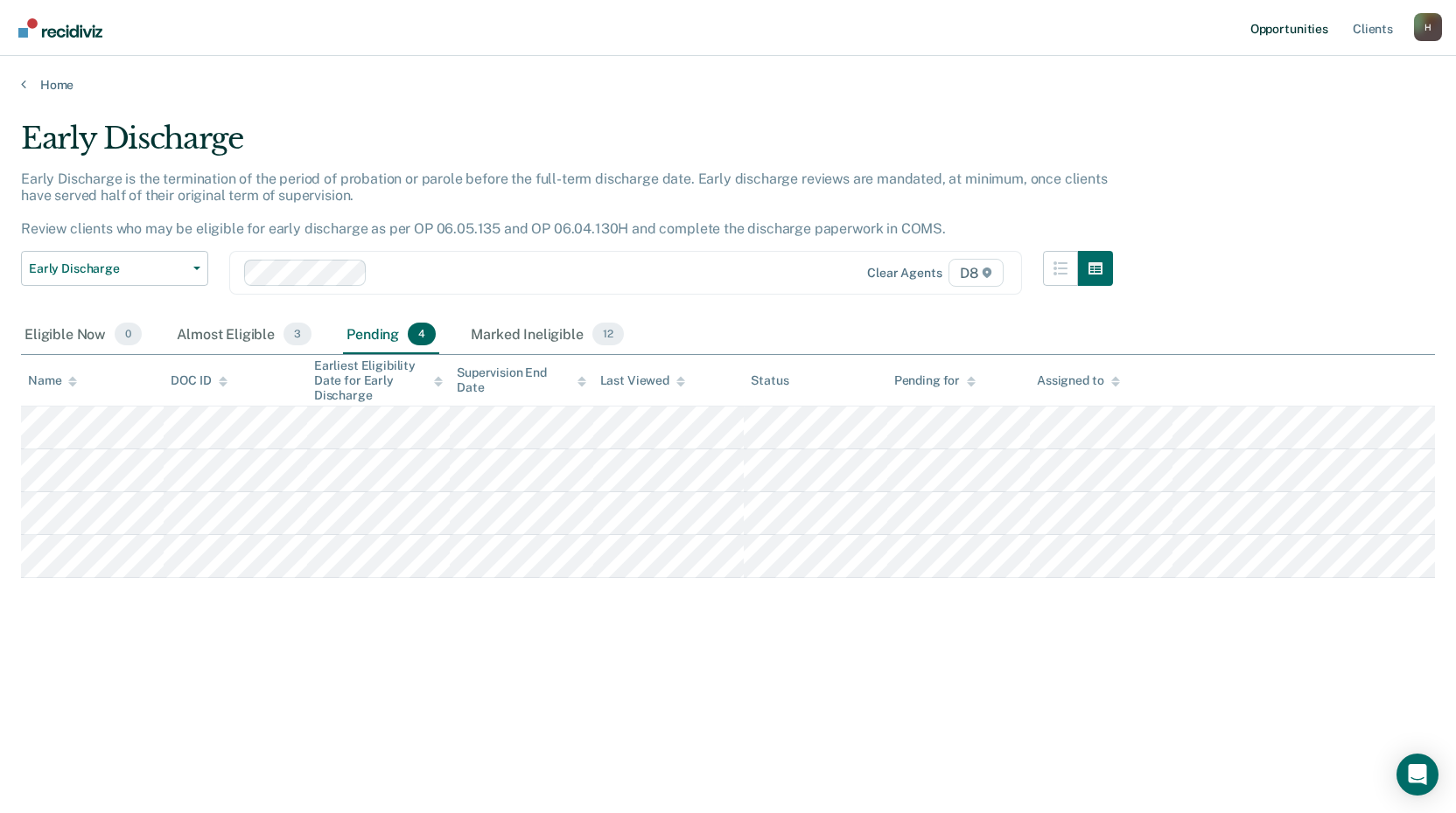
click at [1286, 29] on link "Opportunities" at bounding box center [1288, 28] width 85 height 56
